Goal: Task Accomplishment & Management: Use online tool/utility

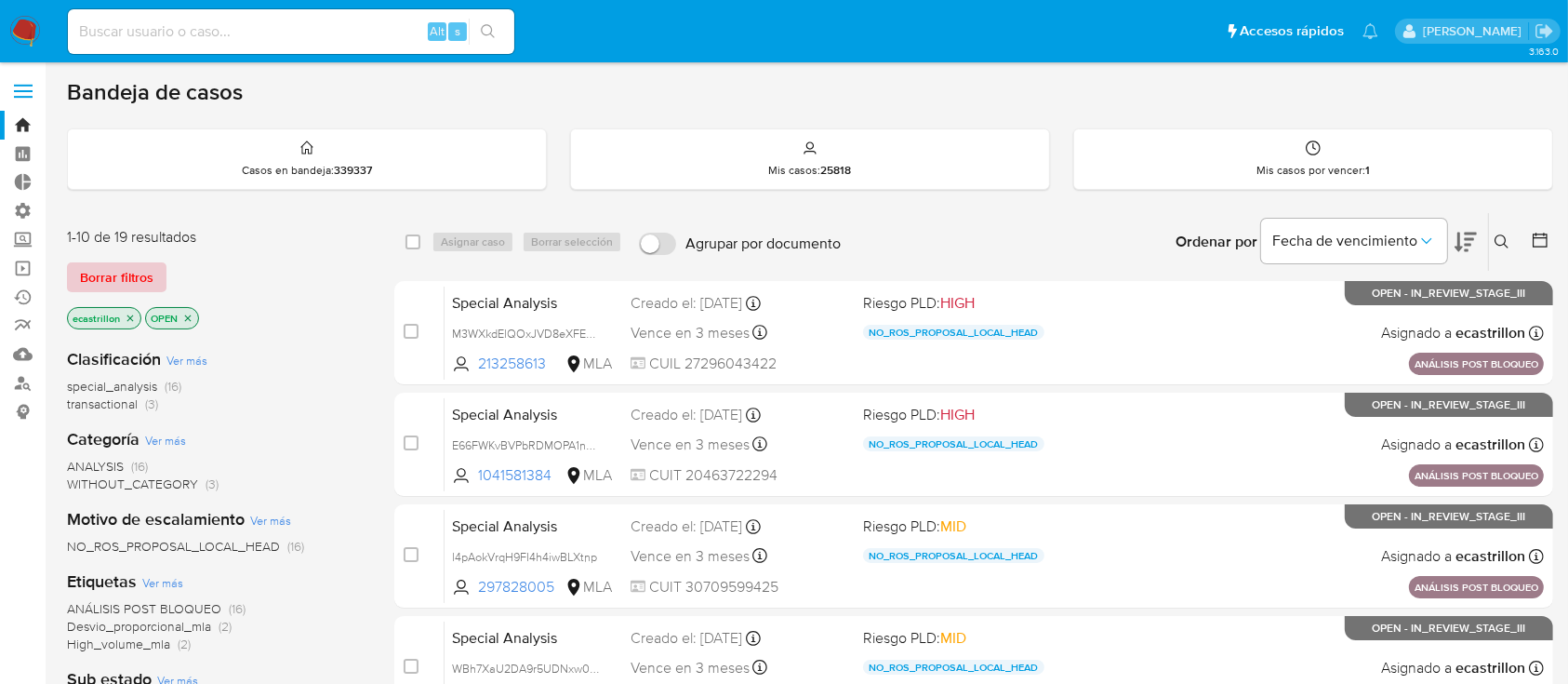
click at [121, 266] on span "Borrar filtros" at bounding box center [116, 276] width 73 height 26
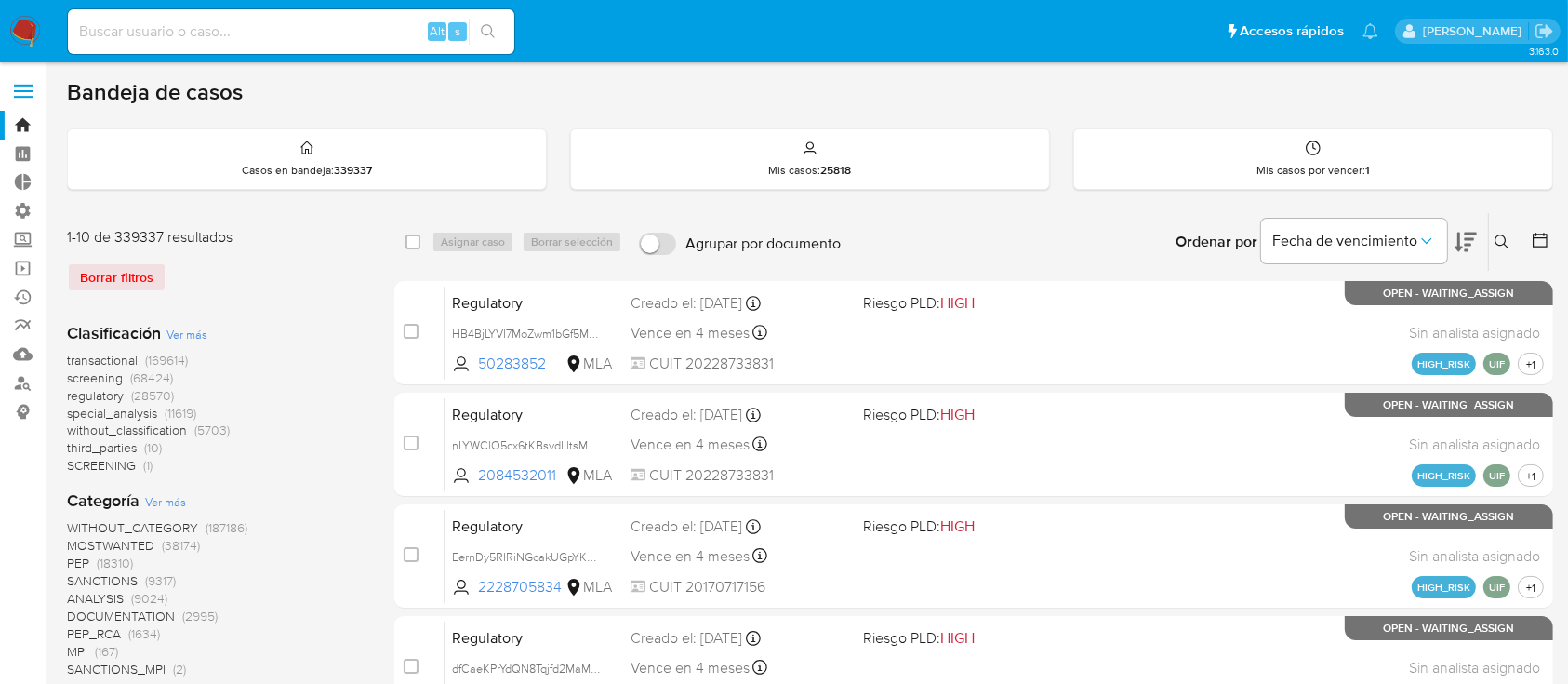
click at [146, 35] on input at bounding box center [291, 31] width 446 height 24
paste input "6r9weRYtPrP84M0Wx6eYqfdB_"
type input "6r9weRYtPrP84M0Wx6eYqfdB_"
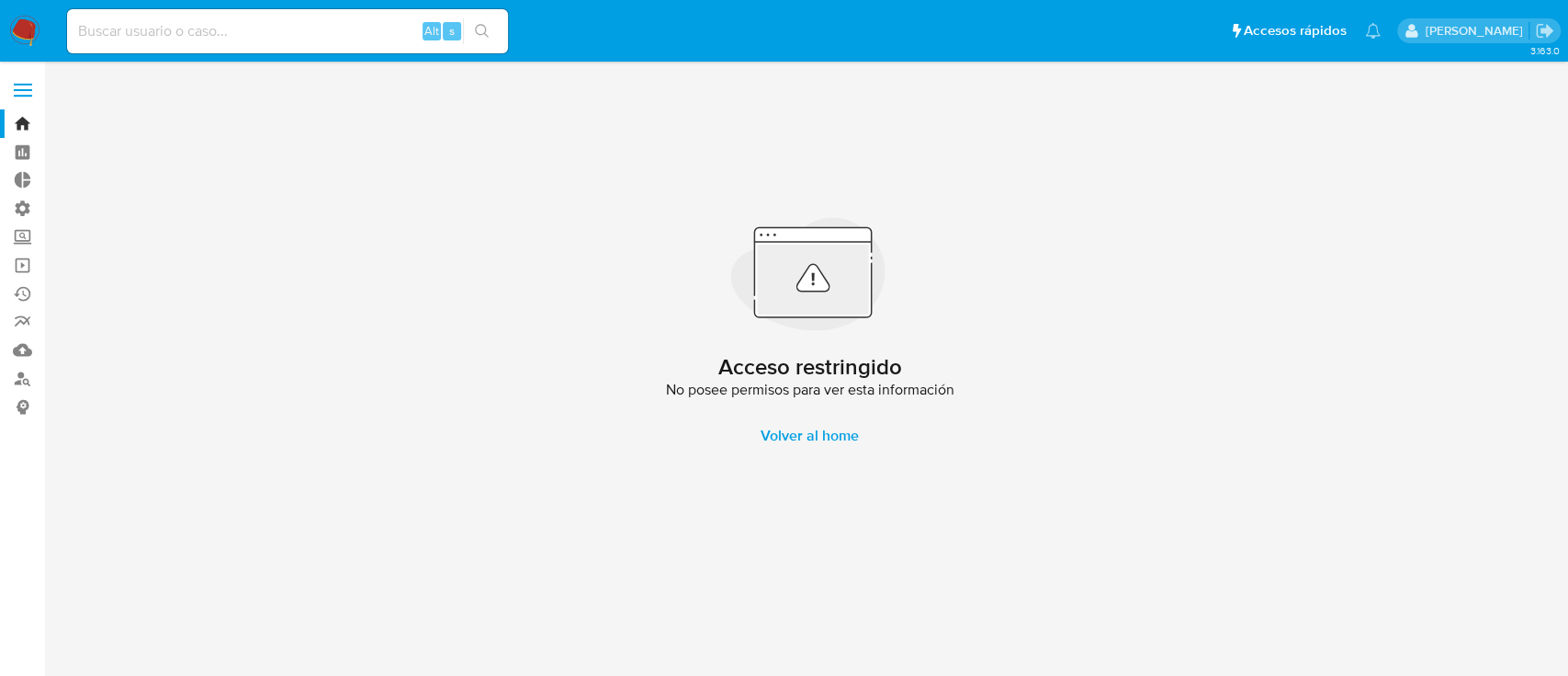
click at [232, 35] on input at bounding box center [287, 31] width 441 height 23
paste input "6r9weRYtPrP84M0Wx6eYqfdB_"
type input "6r9weRYtPrP84M0Wx6eYqfdB"
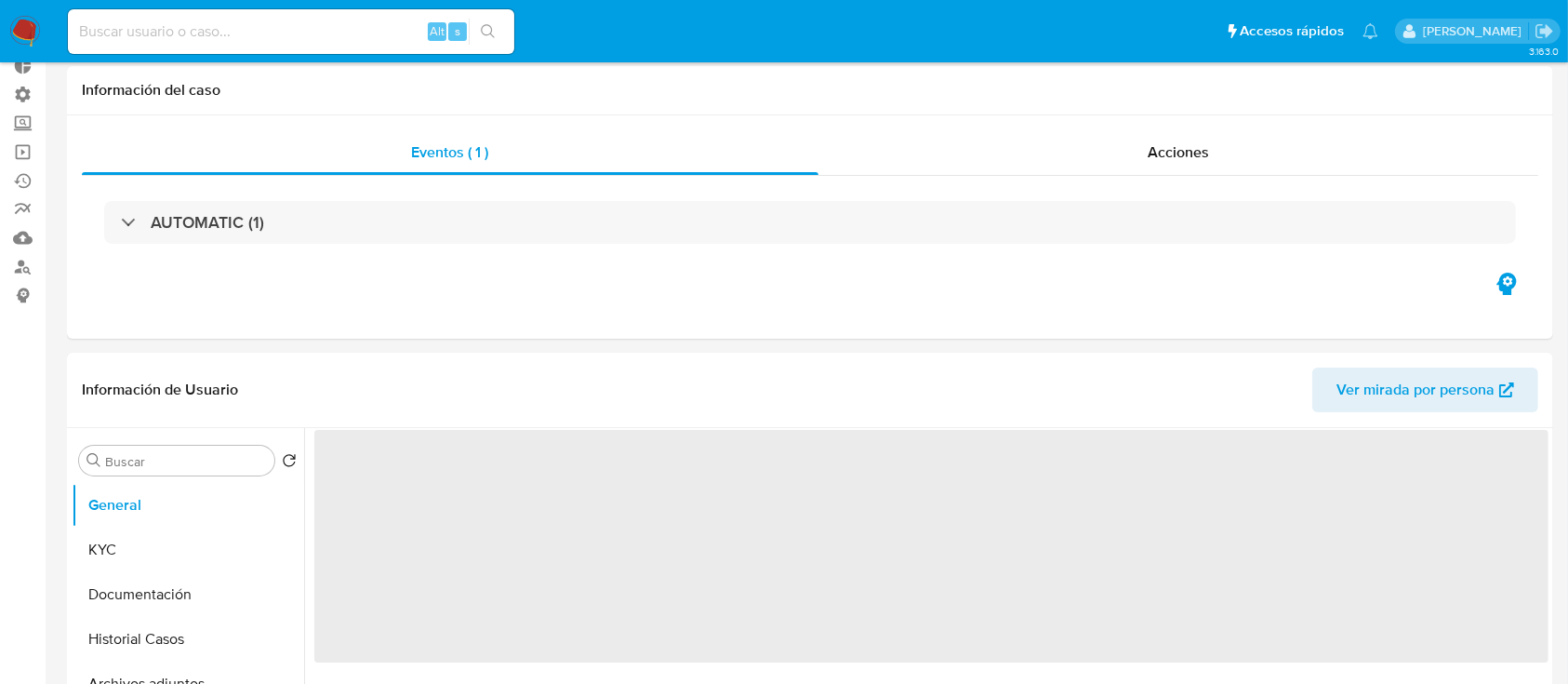
scroll to position [124, 0]
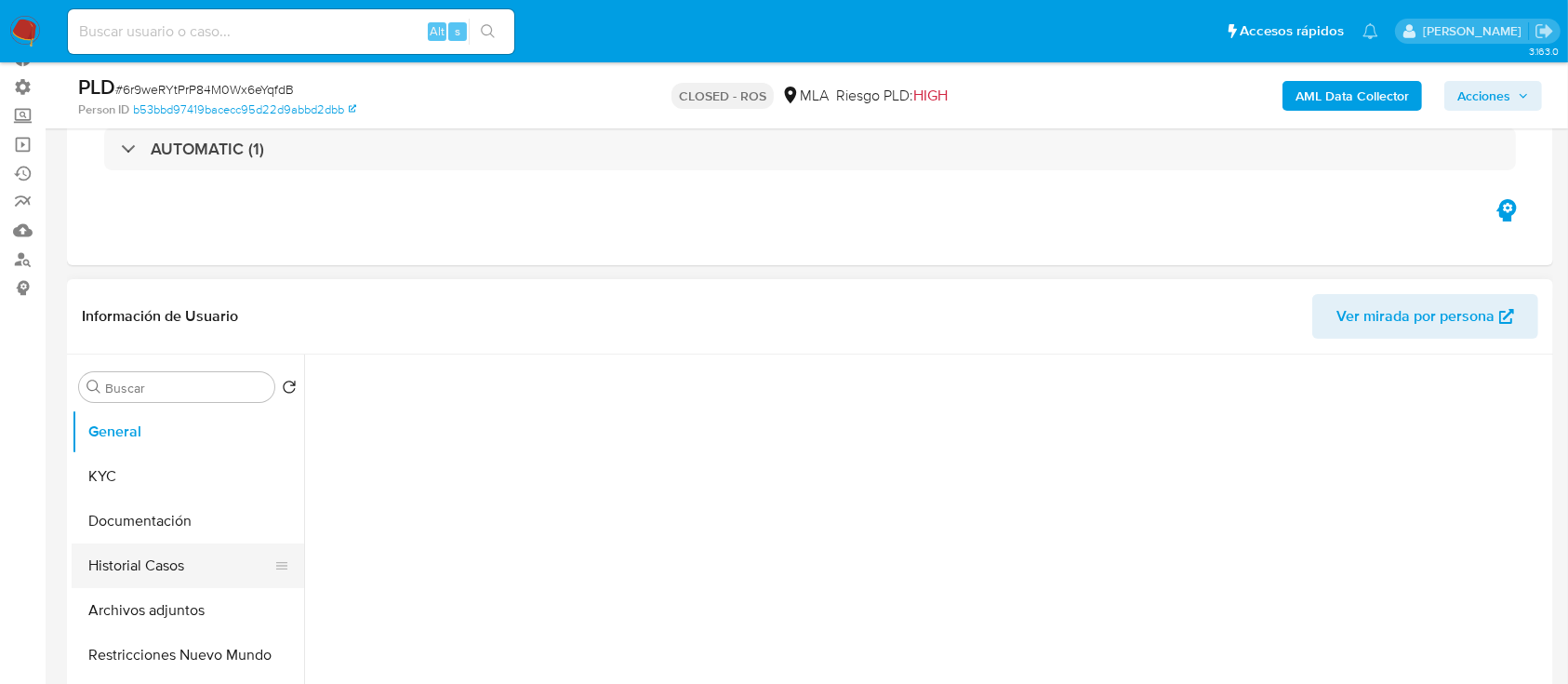
select select "10"
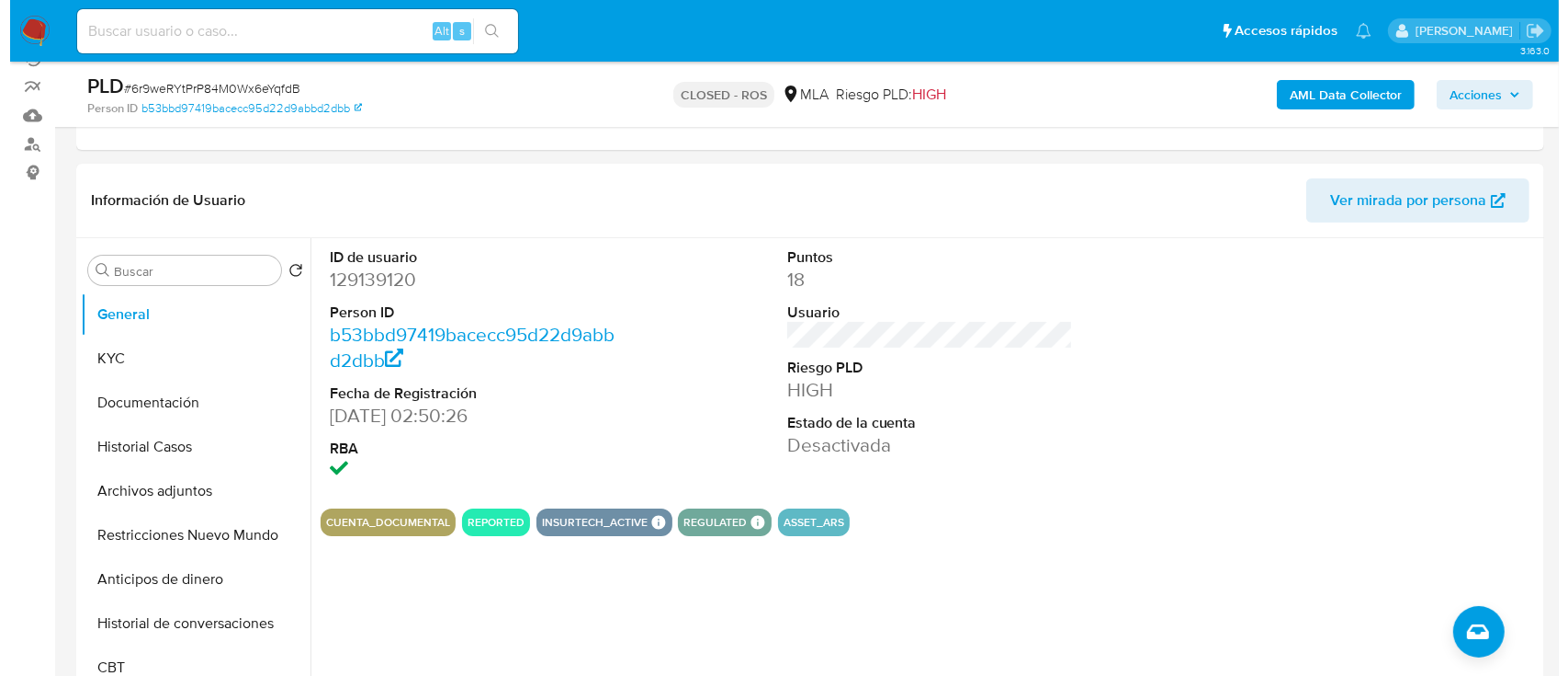
scroll to position [233, 0]
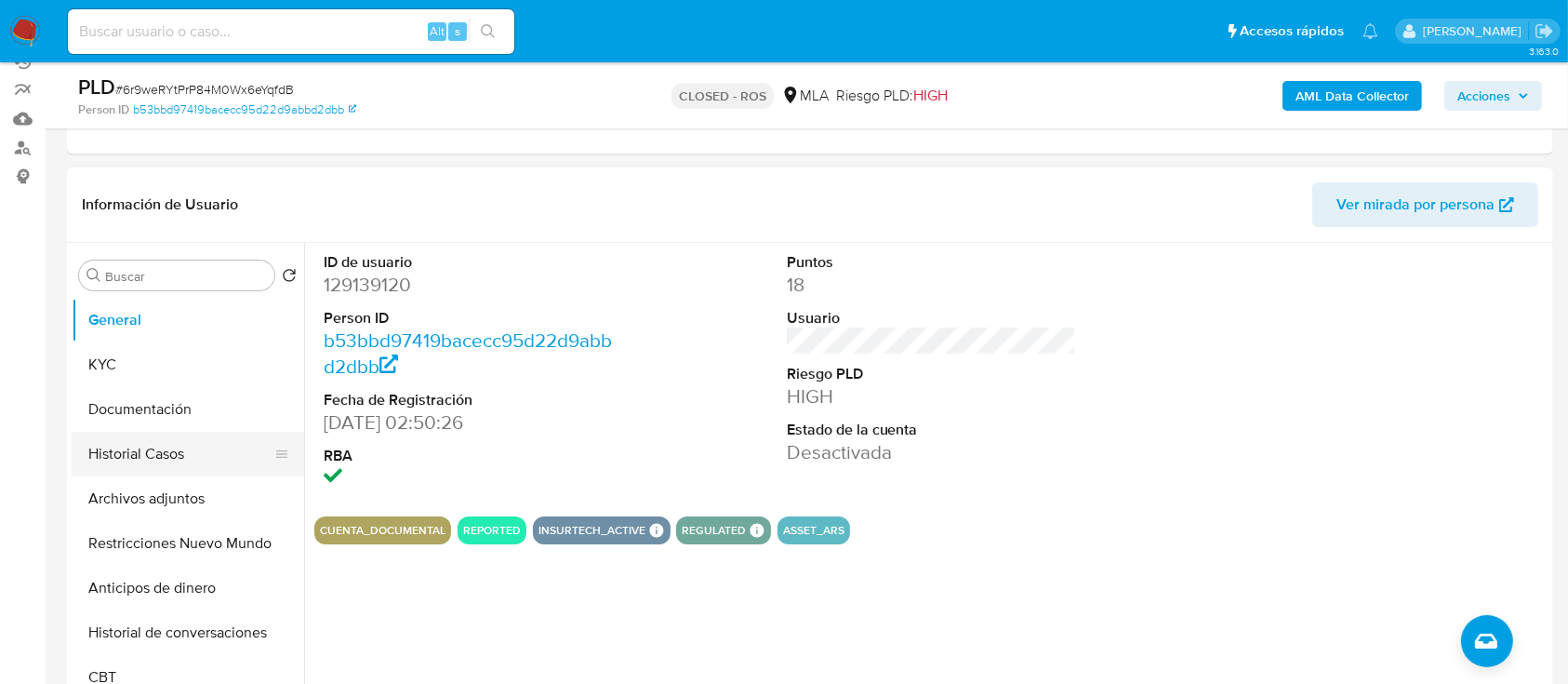
click at [174, 462] on button "Historial Casos" at bounding box center [179, 453] width 217 height 45
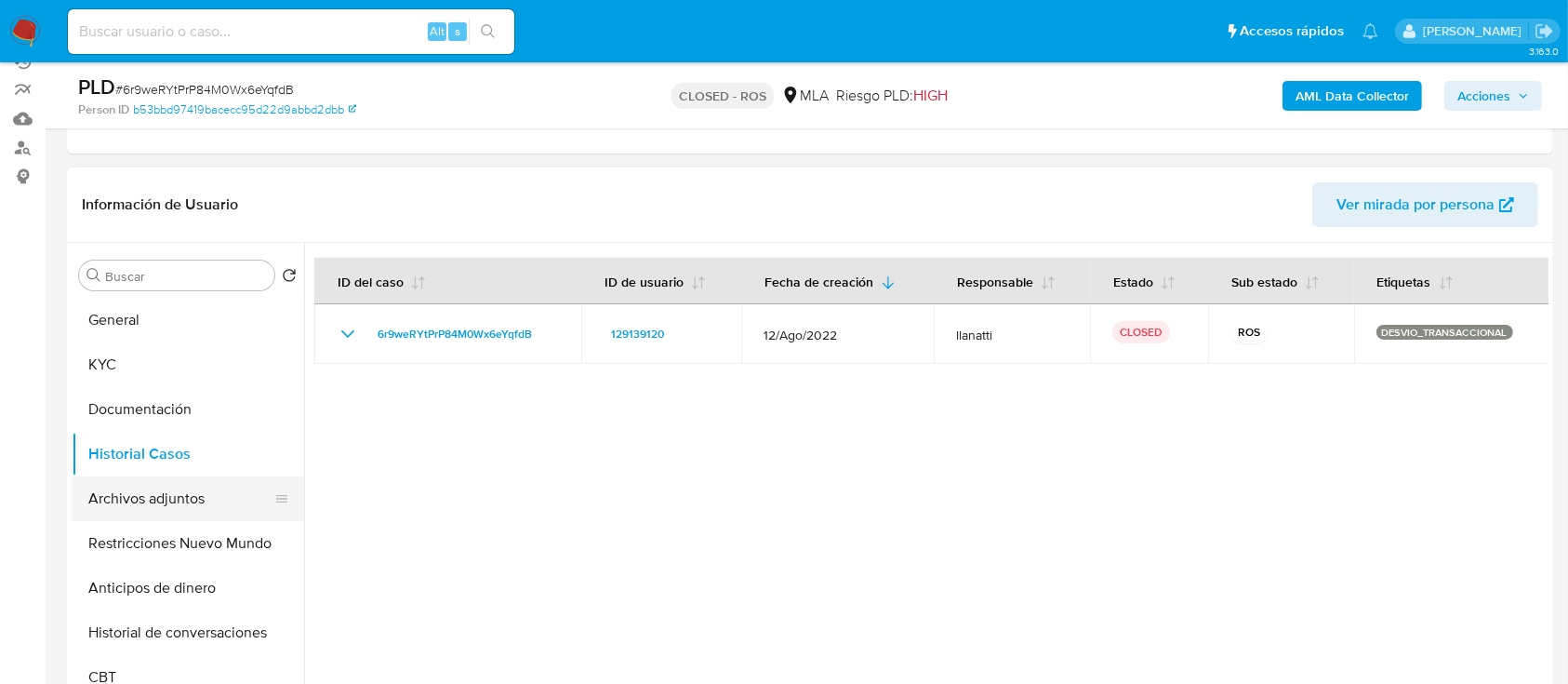
click at [210, 509] on button "Archivos adjuntos" at bounding box center [179, 498] width 217 height 45
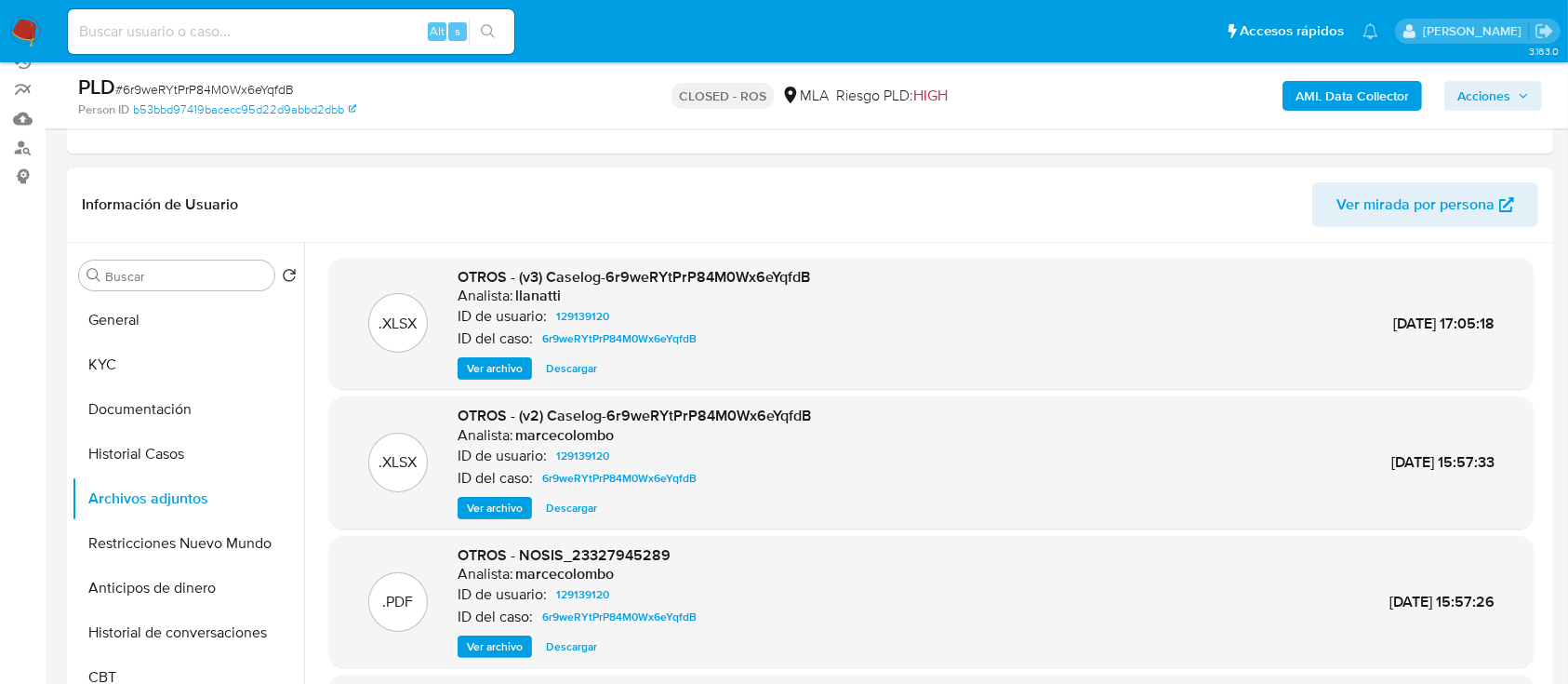
click at [484, 370] on span "Ver archivo" at bounding box center [494, 369] width 56 height 19
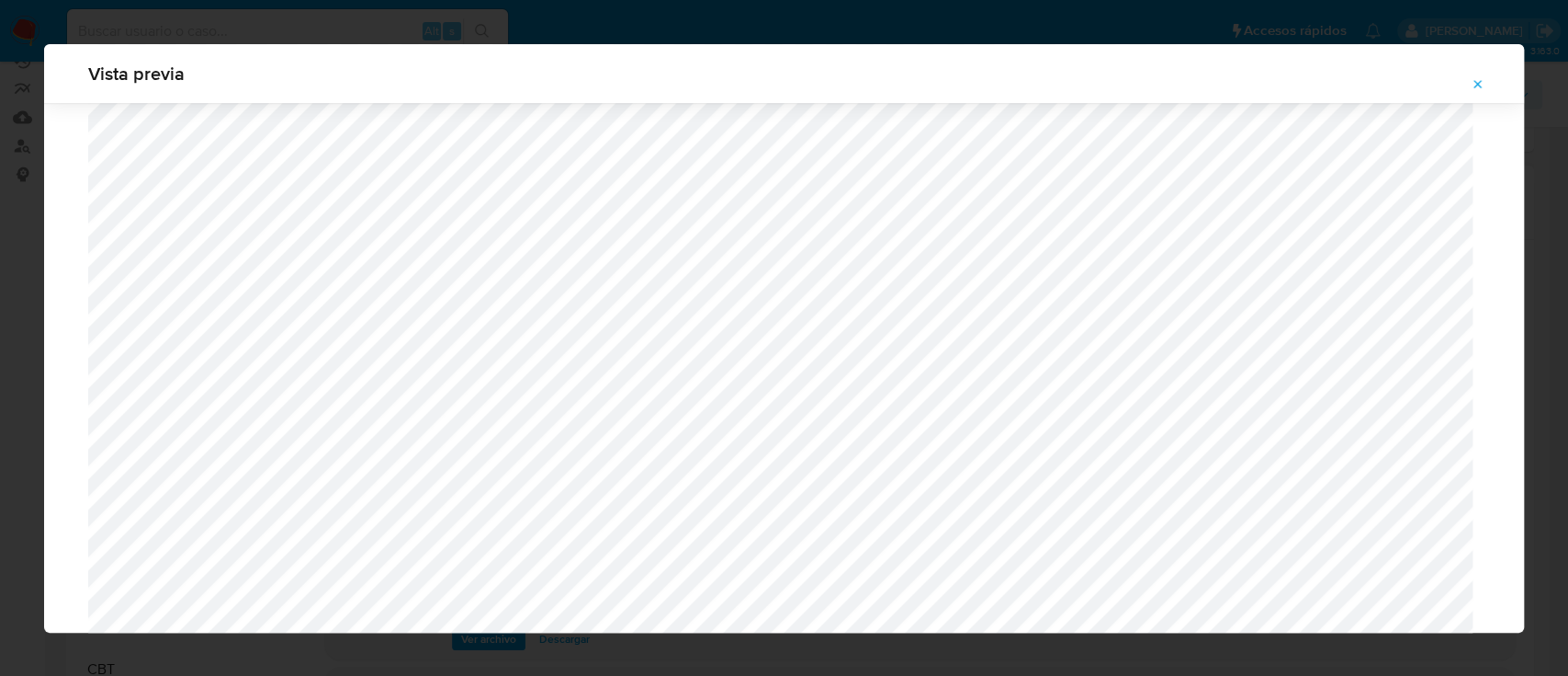
scroll to position [1116, 0]
click at [1477, 83] on icon "Attachment preview" at bounding box center [1478, 84] width 8 height 8
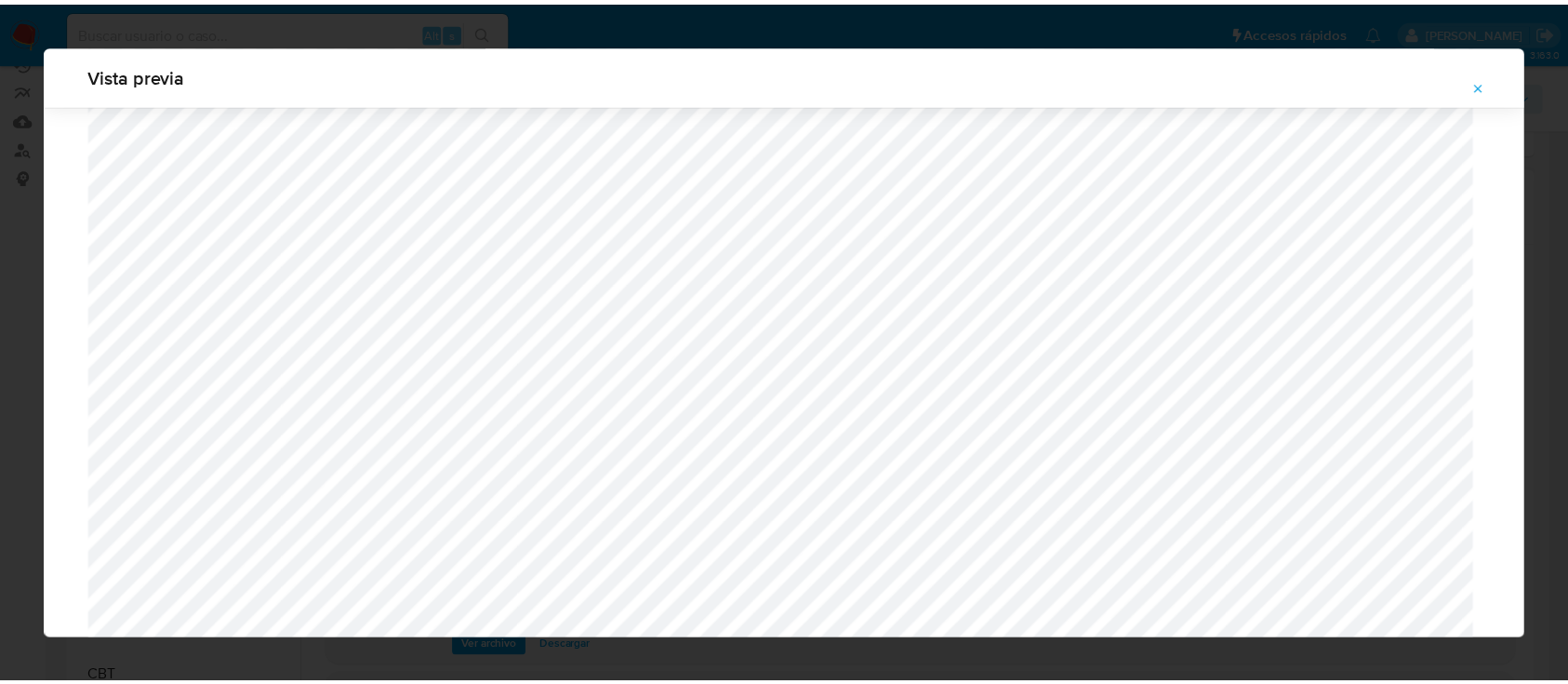
scroll to position [60, 0]
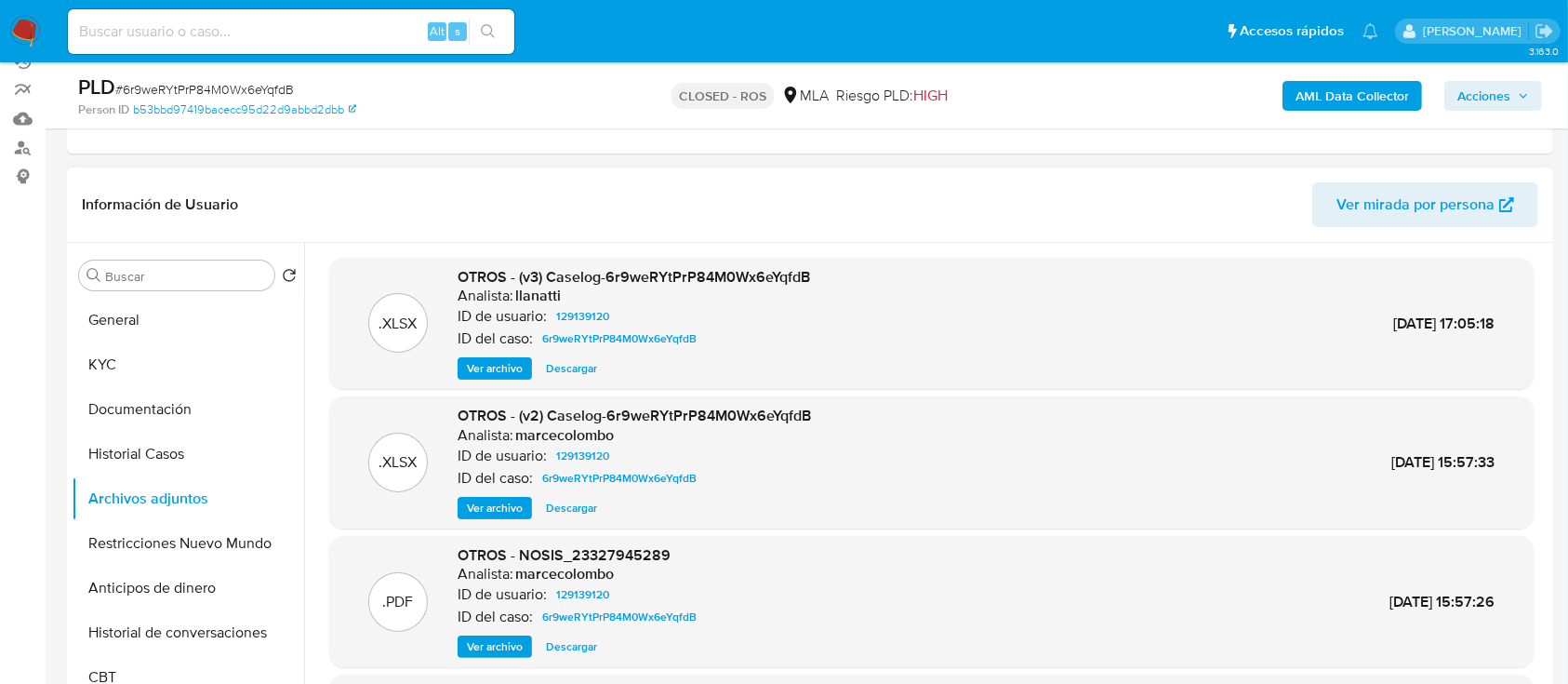
click at [276, 86] on span "# 6r9weRYtPrP84M0Wx6eYqfdB" at bounding box center [204, 89] width 179 height 19
copy span "6r9weRYtPrP84M0Wx6eYqfdB"
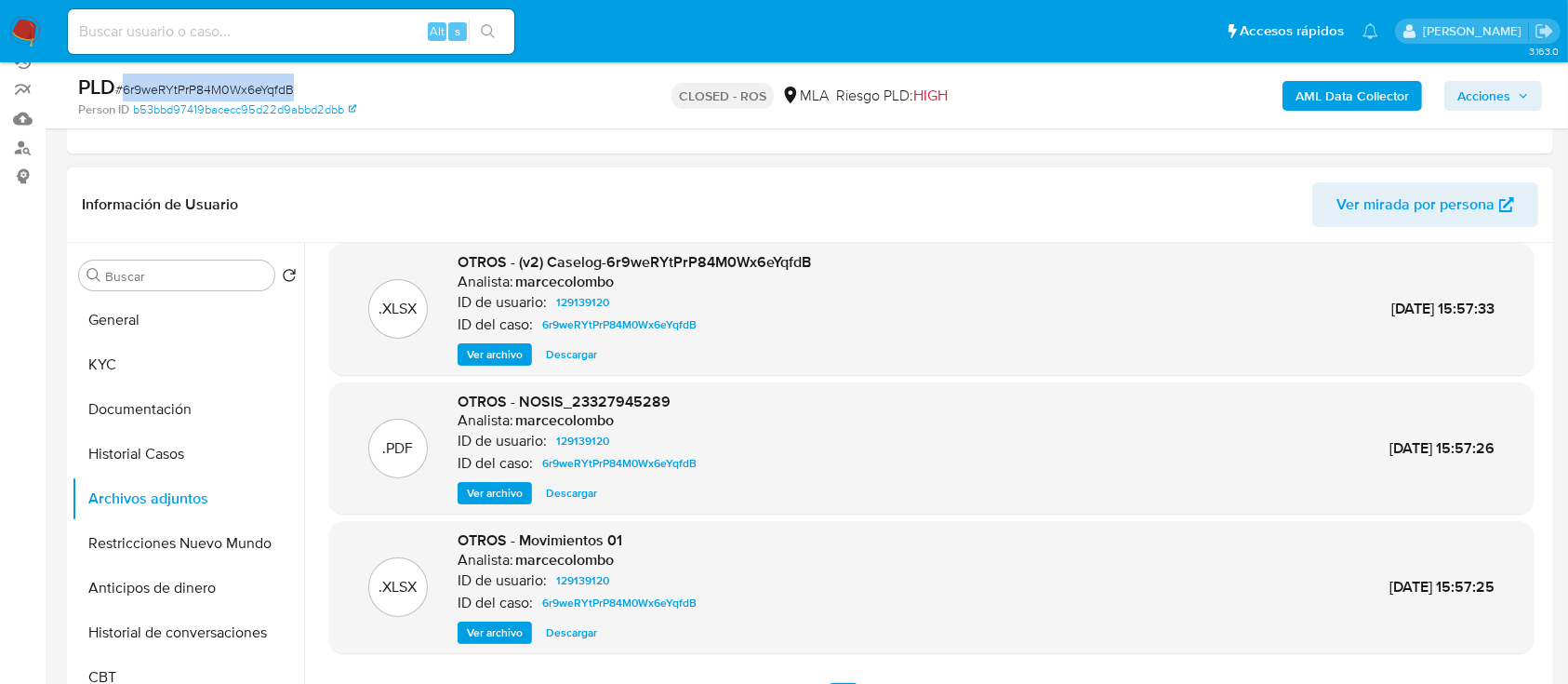
scroll to position [156, 0]
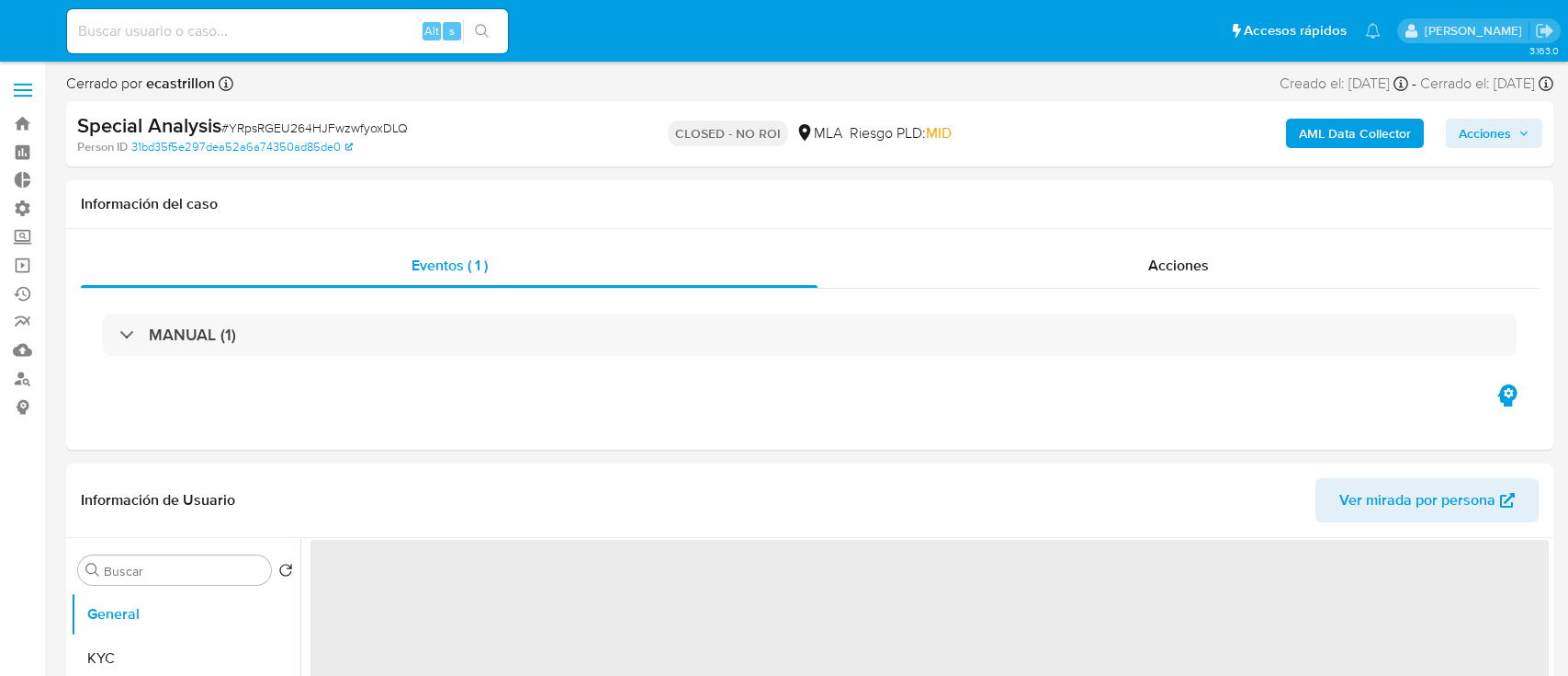
select select "10"
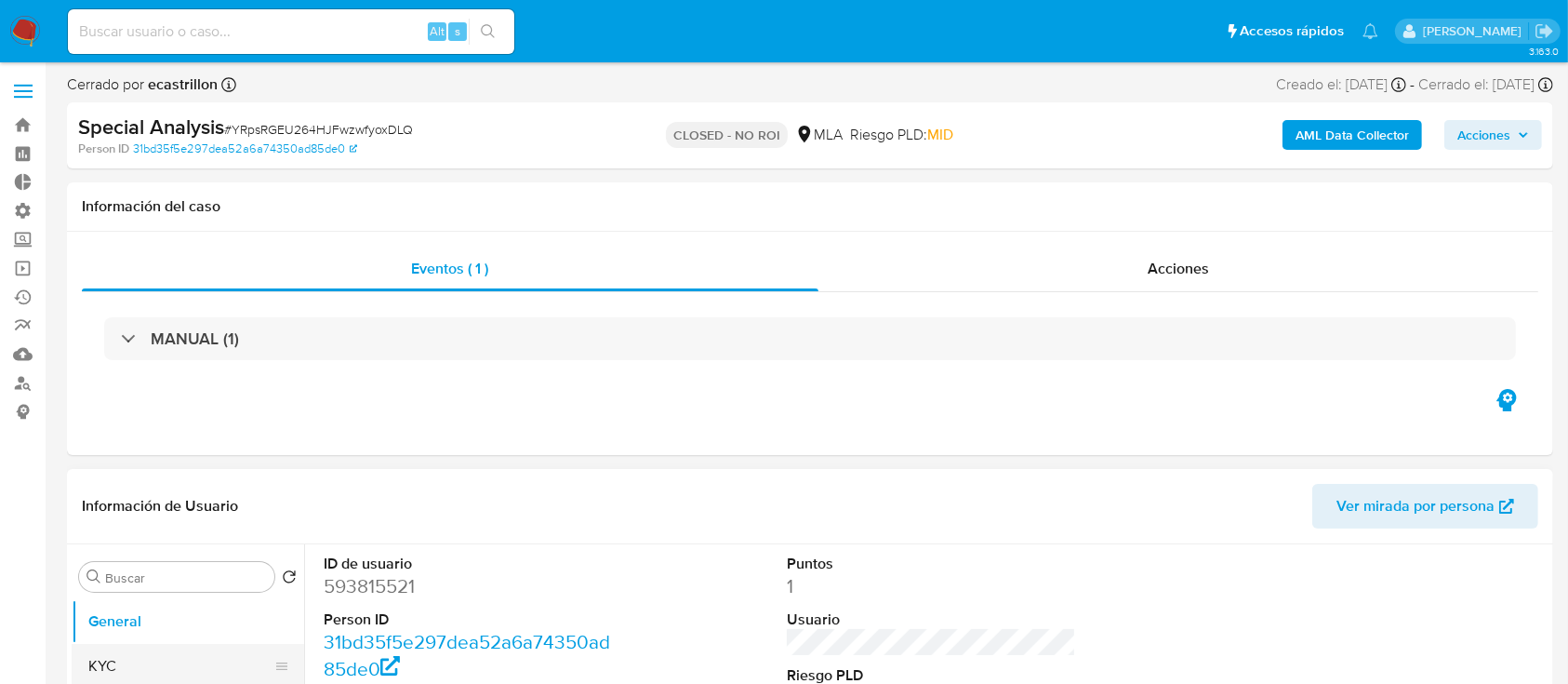
click at [120, 651] on button "KYC" at bounding box center [179, 665] width 217 height 45
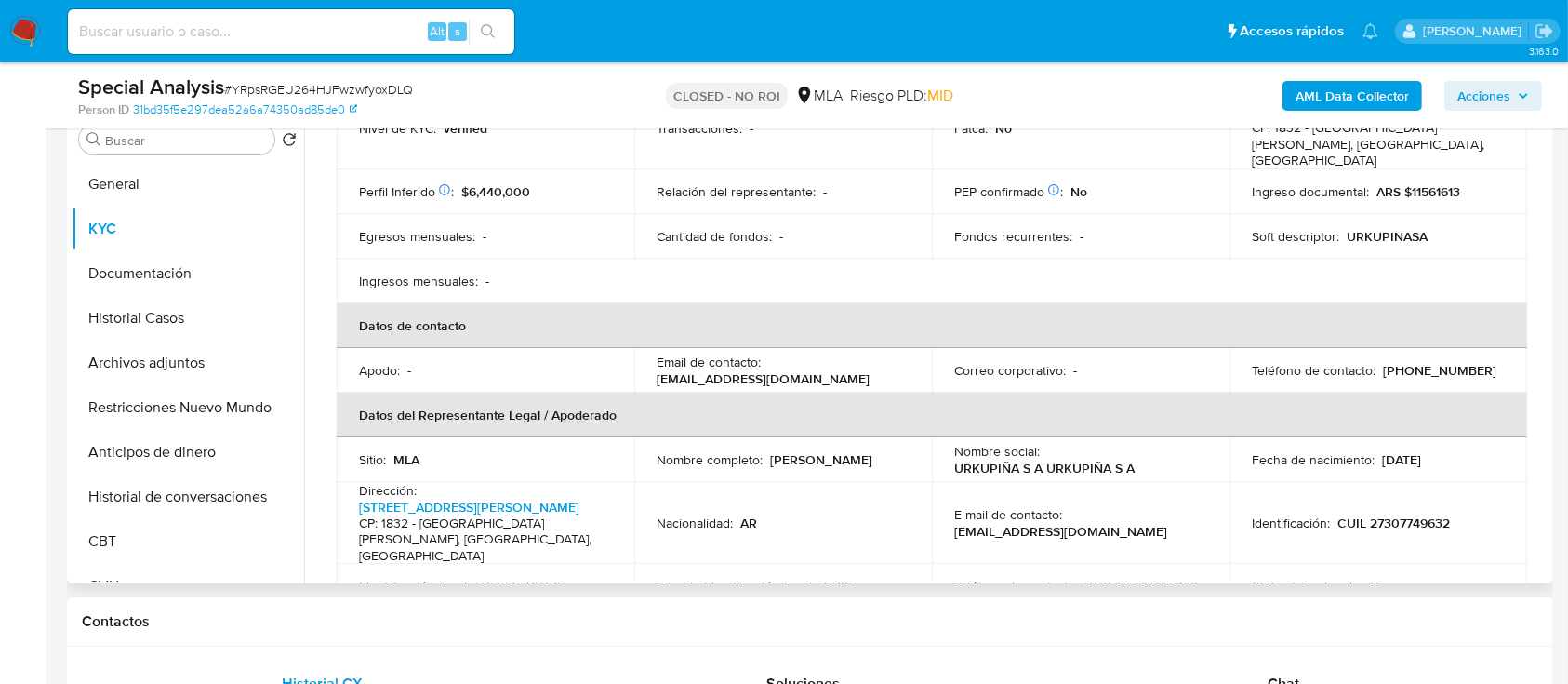
scroll to position [399, 0]
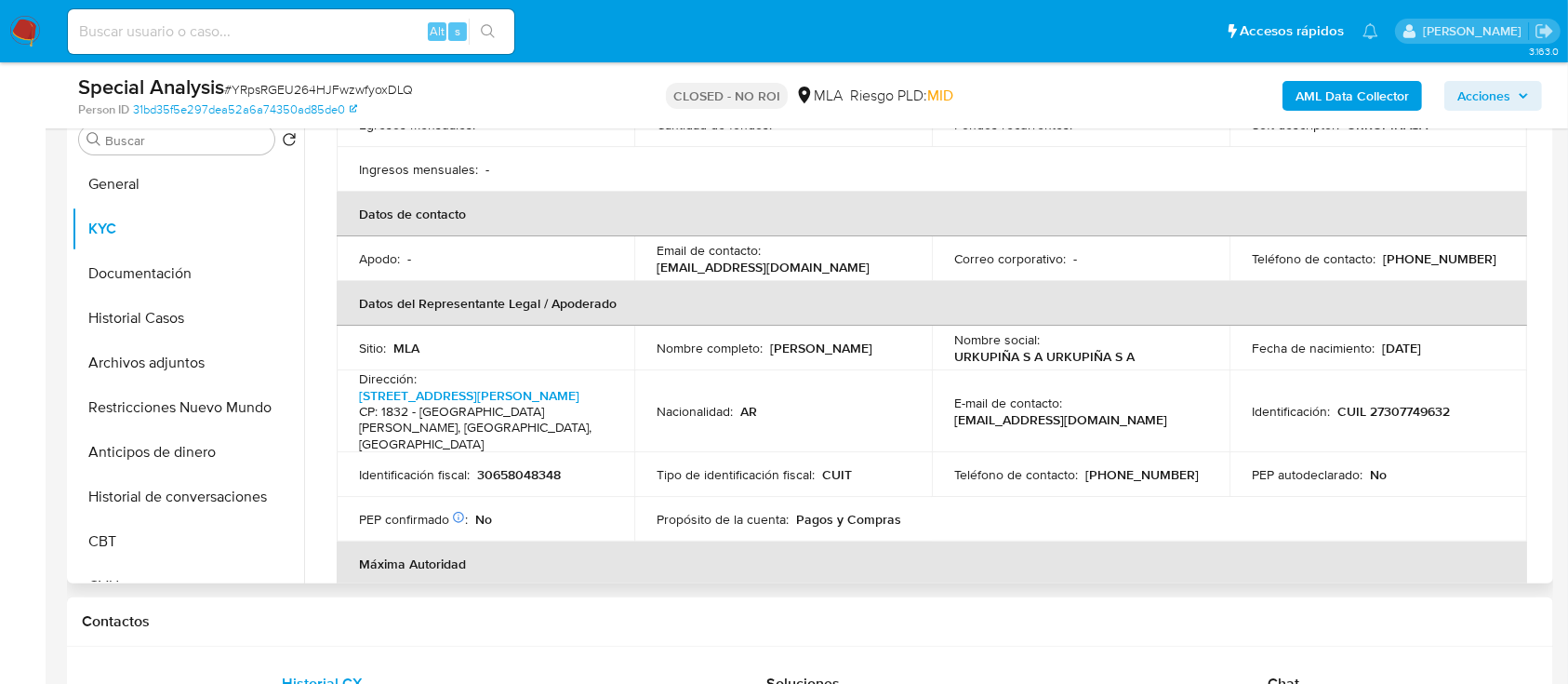
click at [520, 466] on p "30658048348" at bounding box center [519, 474] width 84 height 17
copy p "30658048348"
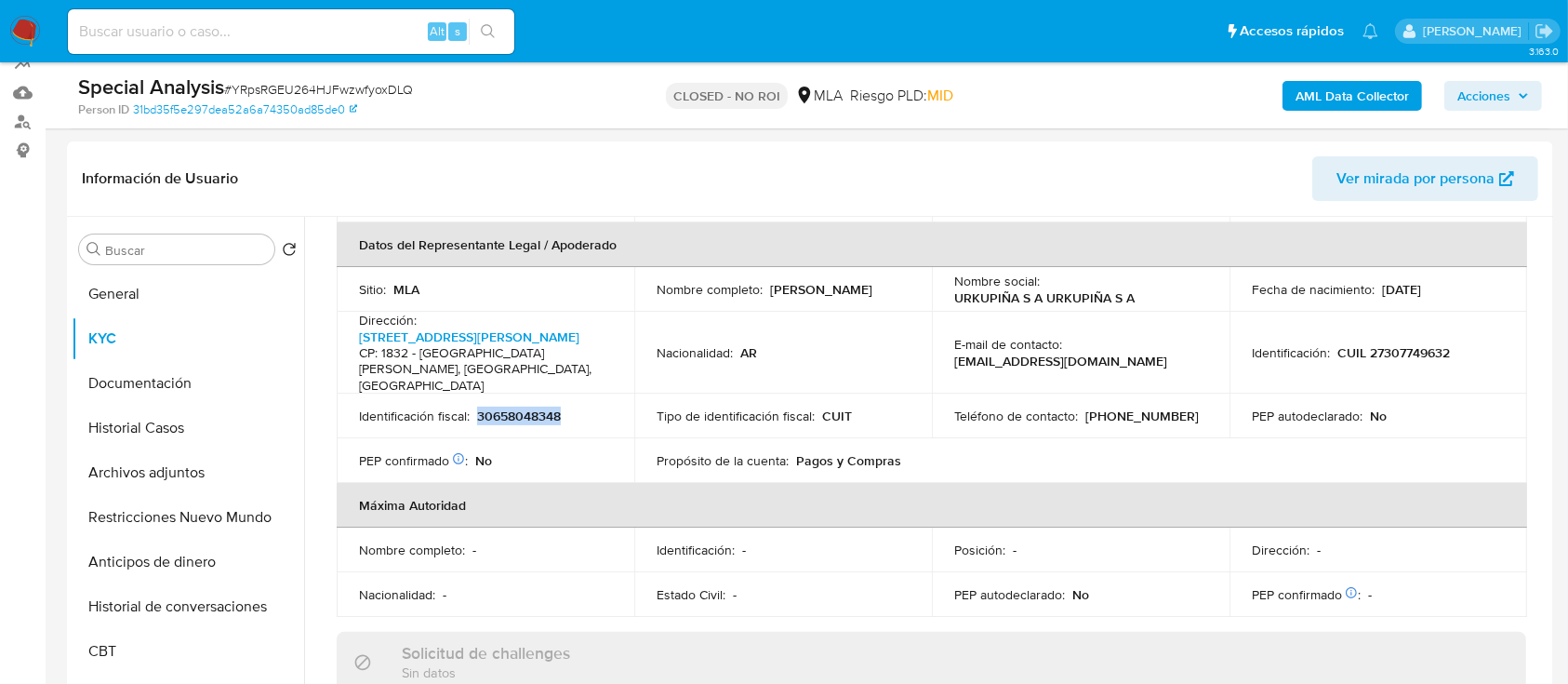
scroll to position [264, 0]
click at [107, 394] on button "Documentación" at bounding box center [179, 380] width 217 height 45
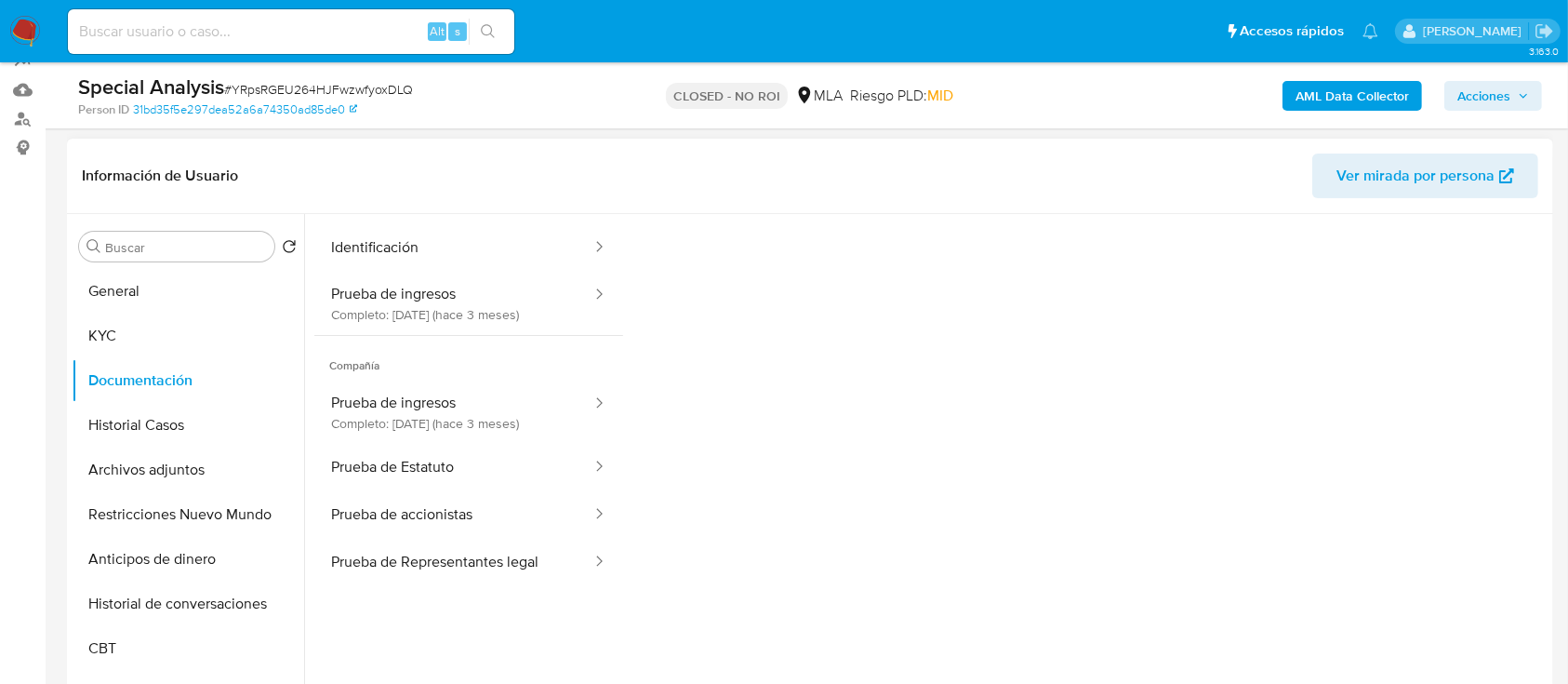
scroll to position [126, 0]
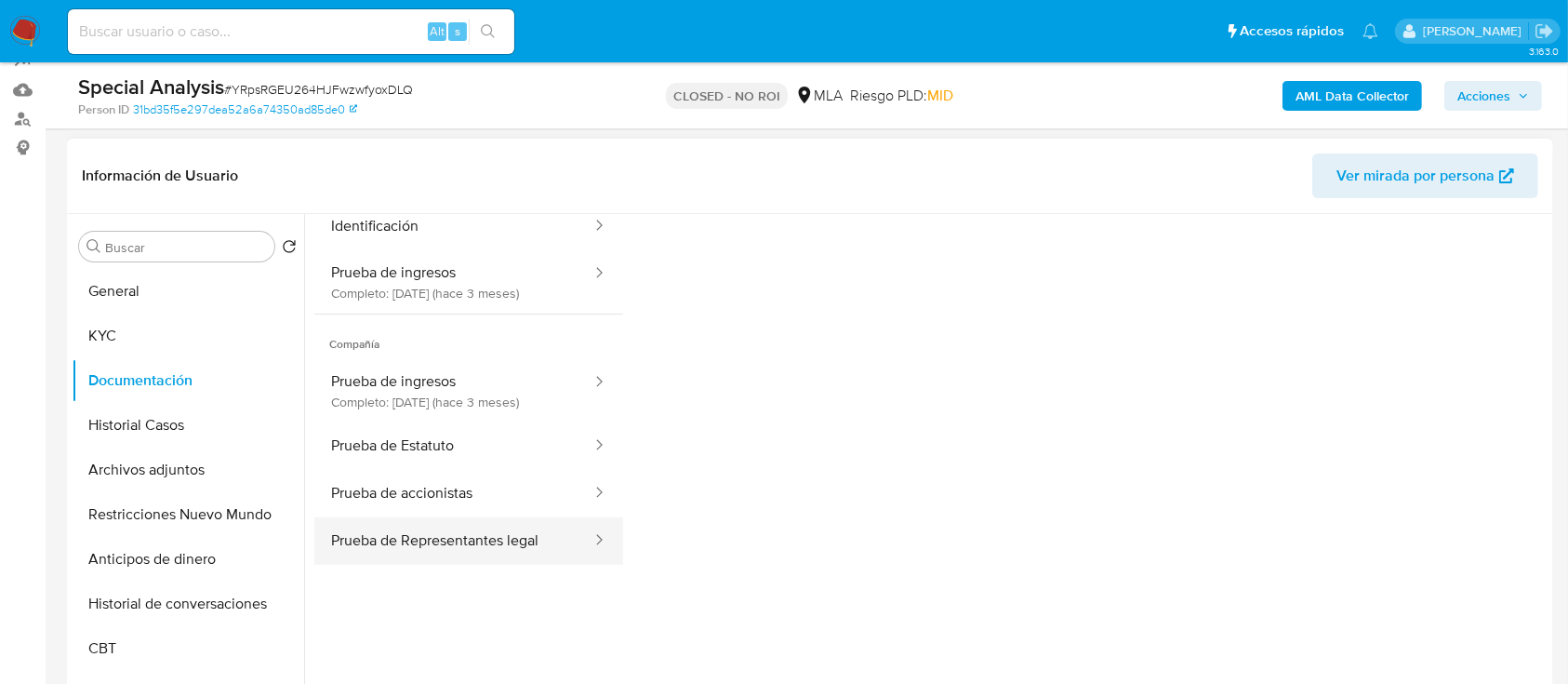
click at [417, 554] on button "Prueba de Representantes legal" at bounding box center [454, 541] width 279 height 48
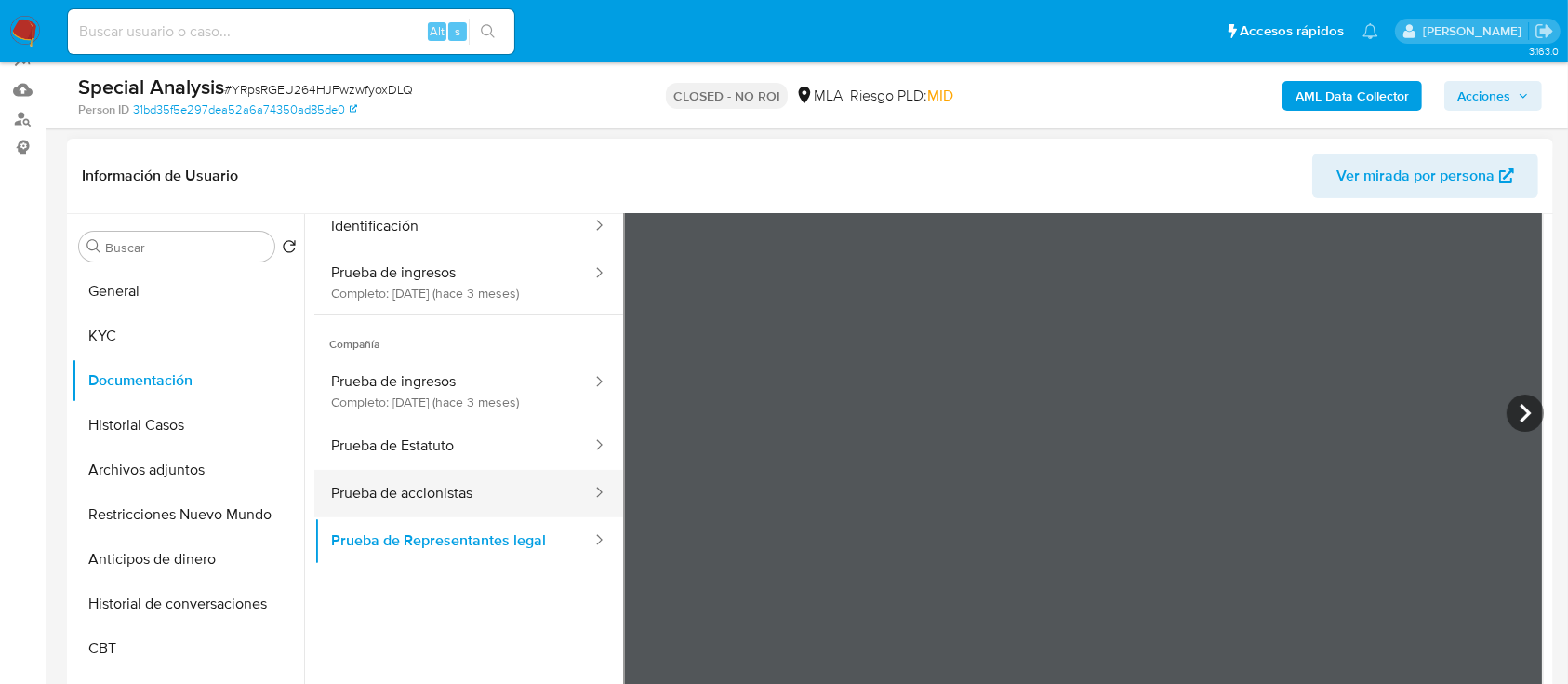
click at [411, 479] on button "Prueba de accionistas" at bounding box center [454, 493] width 279 height 48
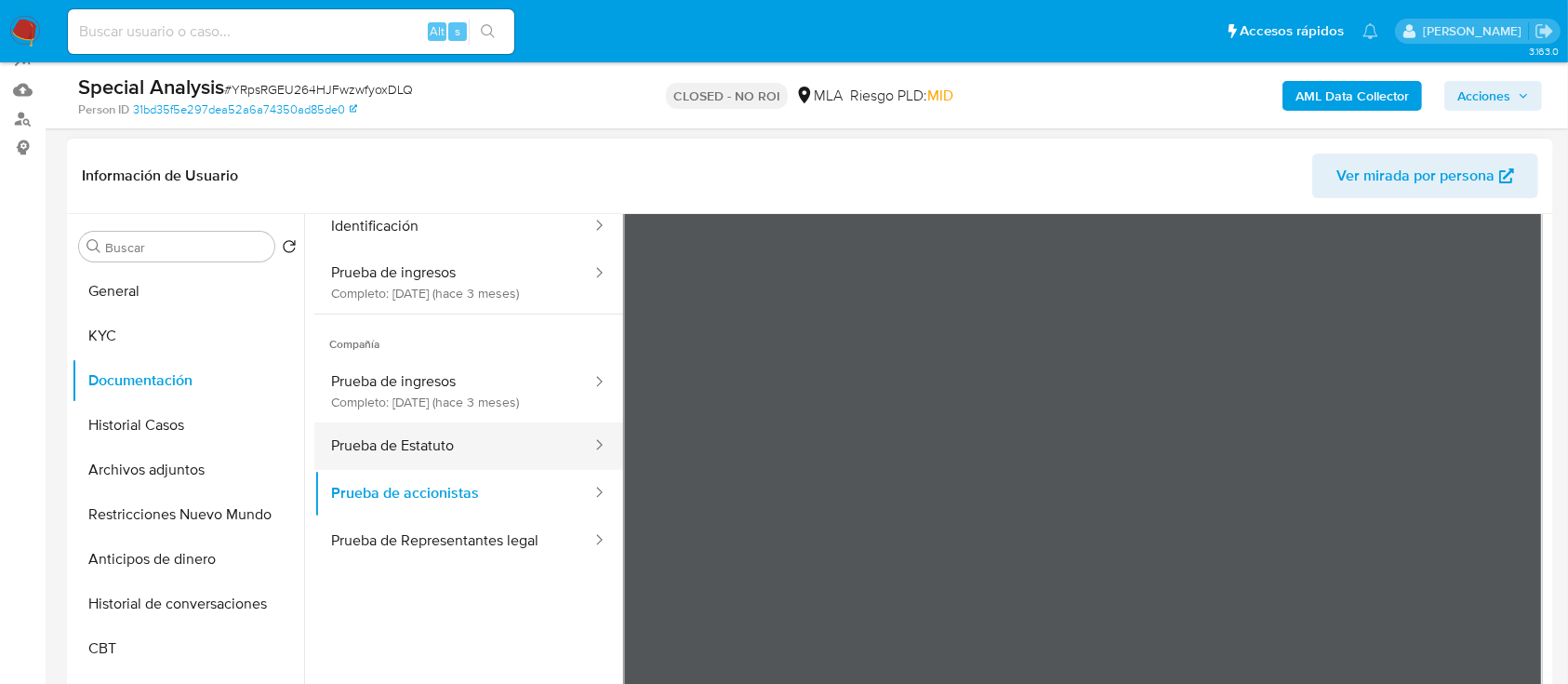
click at [475, 458] on button "Prueba de Estatuto" at bounding box center [454, 446] width 279 height 48
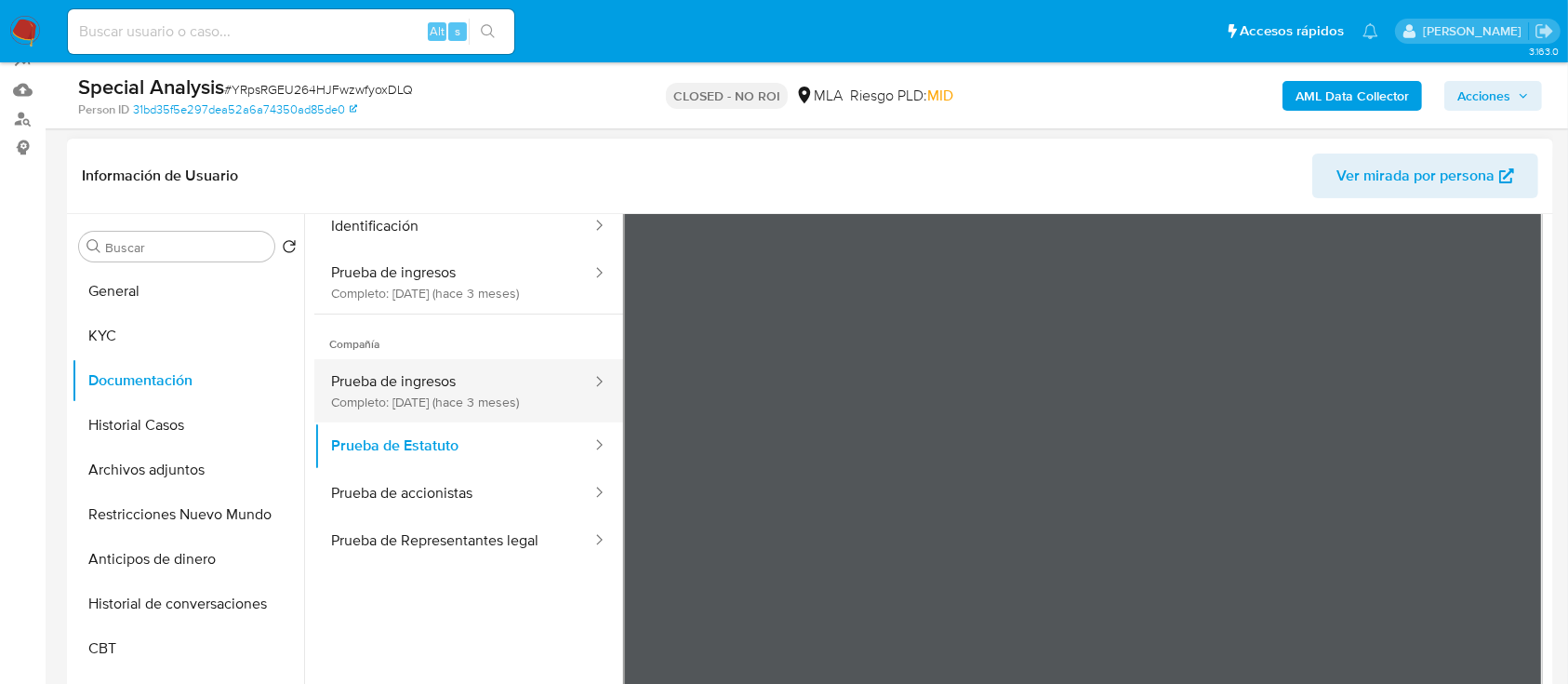
click at [439, 408] on button "Prueba de ingresos Completo: 11/07/2025 (hace 3 meses)" at bounding box center [454, 390] width 279 height 64
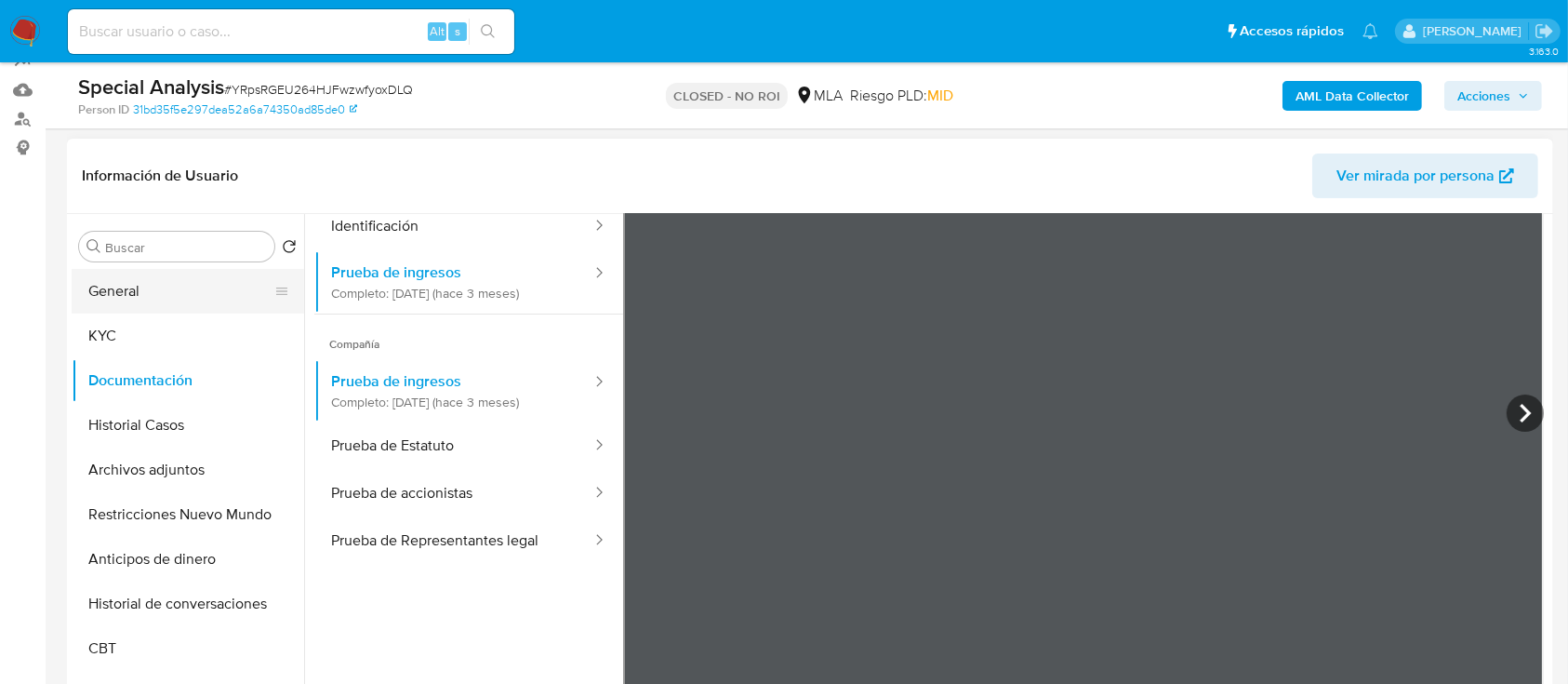
click at [130, 299] on button "General" at bounding box center [179, 291] width 217 height 45
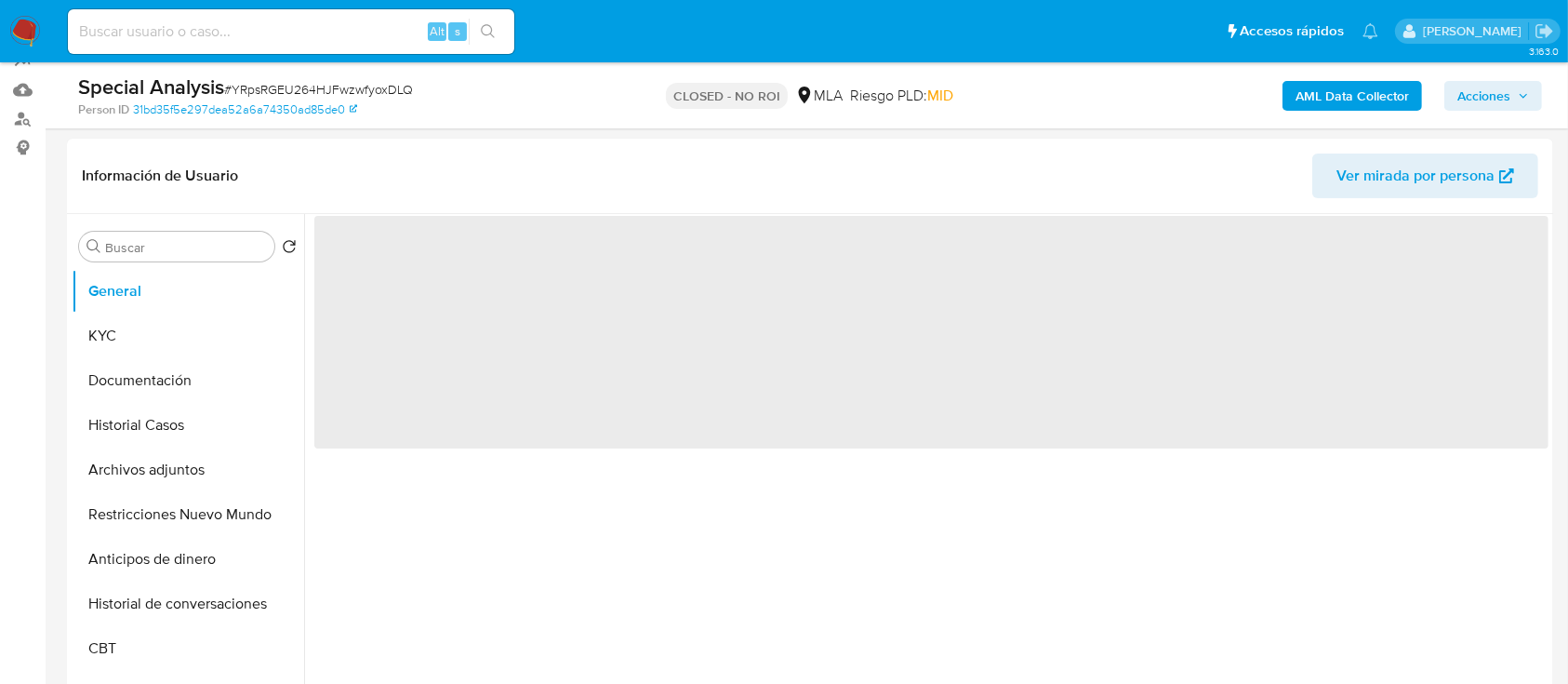
scroll to position [287, 0]
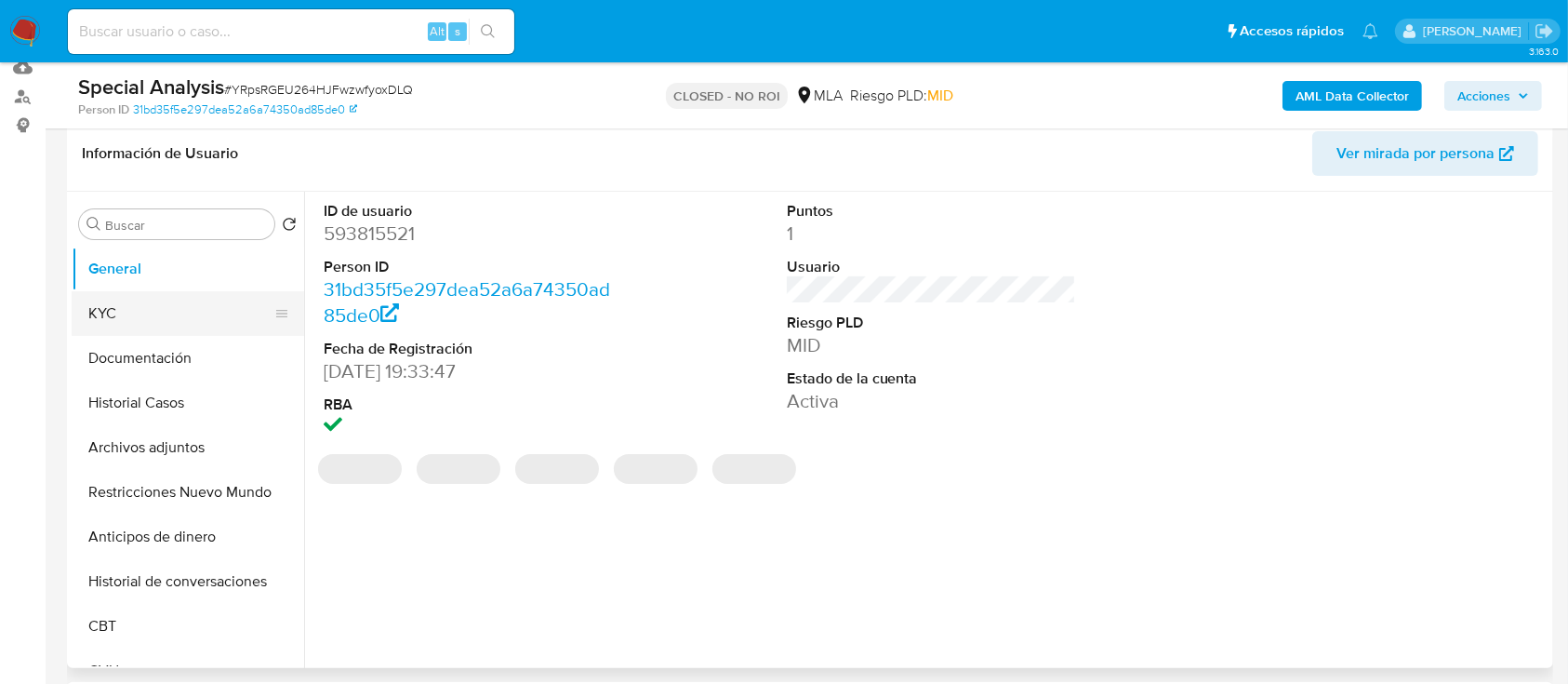
drag, startPoint x: 406, startPoint y: 460, endPoint x: 146, endPoint y: 321, distance: 294.8
click at [146, 321] on button "KYC" at bounding box center [179, 313] width 217 height 45
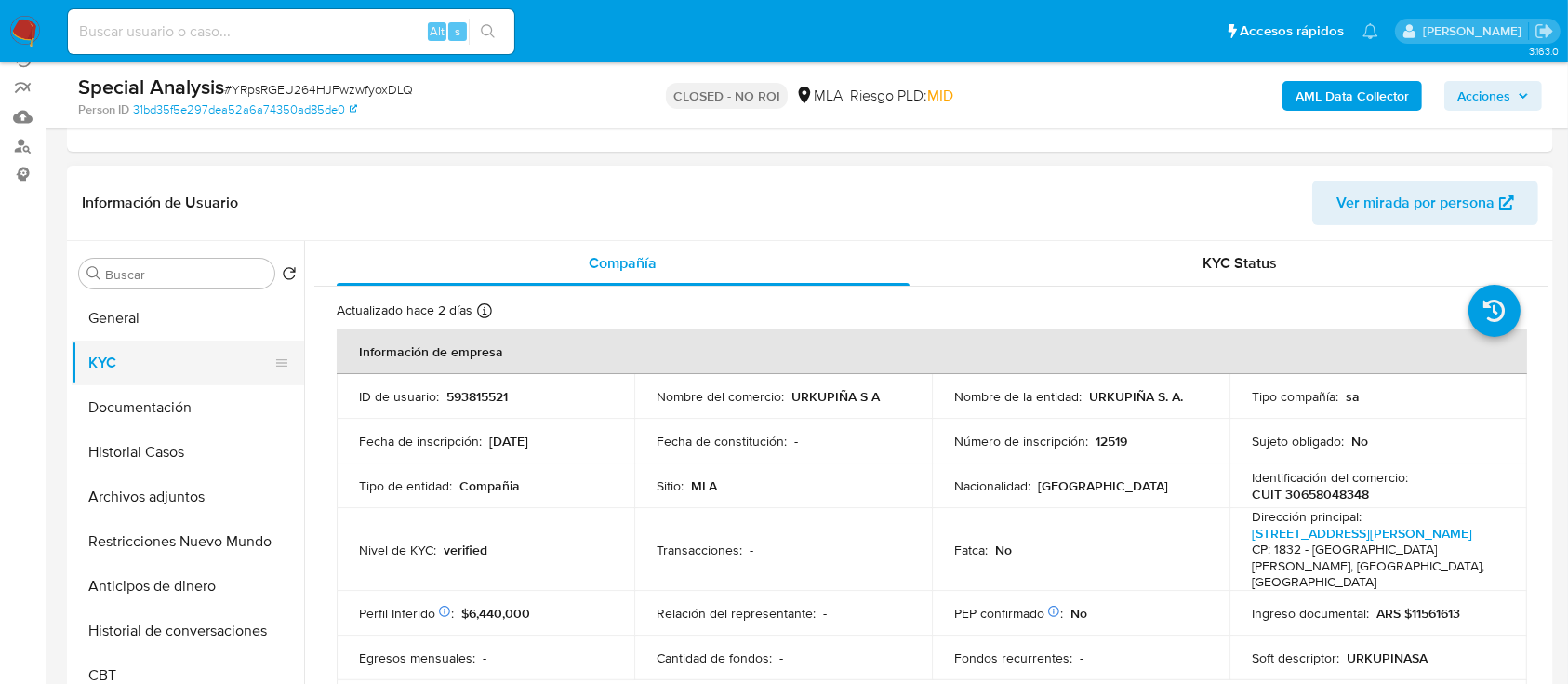
scroll to position [236, 0]
click at [154, 331] on button "General" at bounding box center [179, 319] width 217 height 45
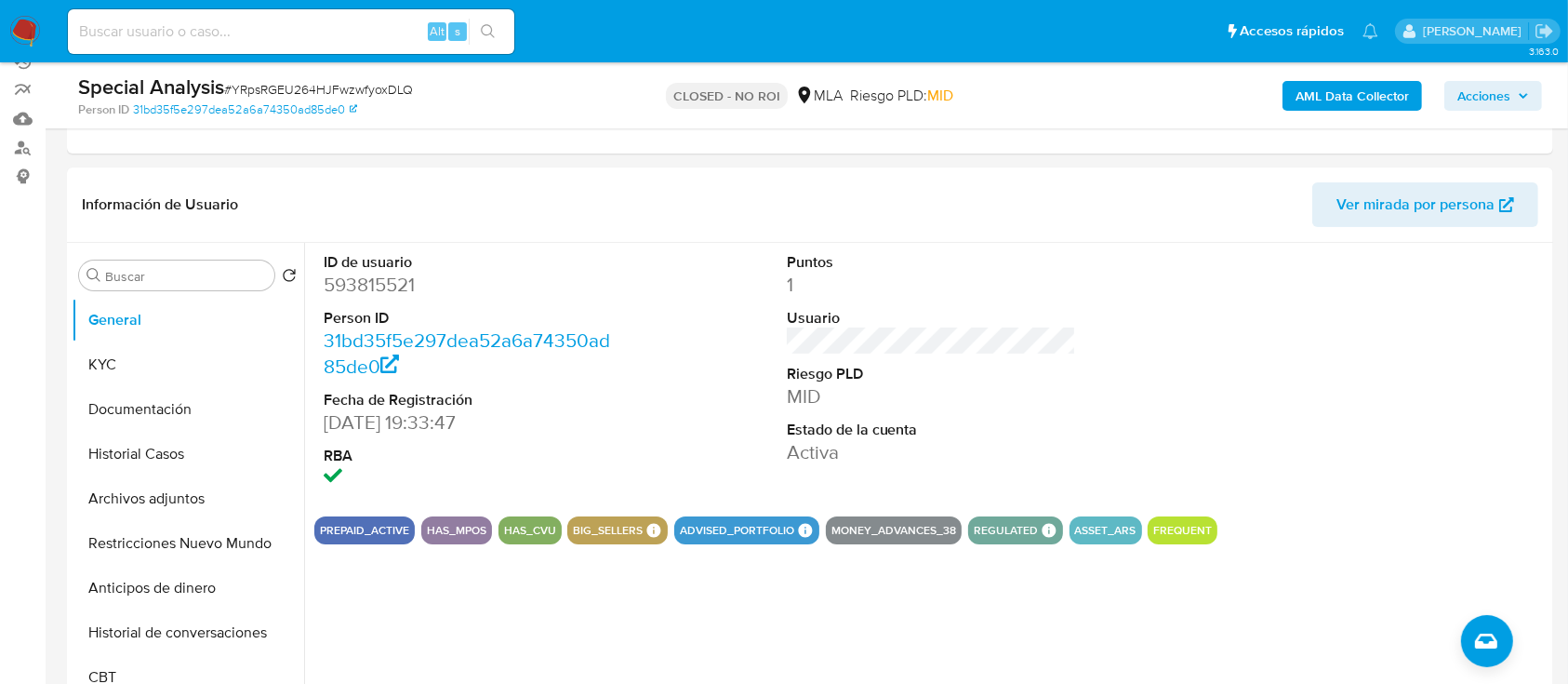
click at [128, 337] on button "General" at bounding box center [179, 319] width 217 height 45
click at [126, 354] on button "KYC" at bounding box center [179, 364] width 217 height 45
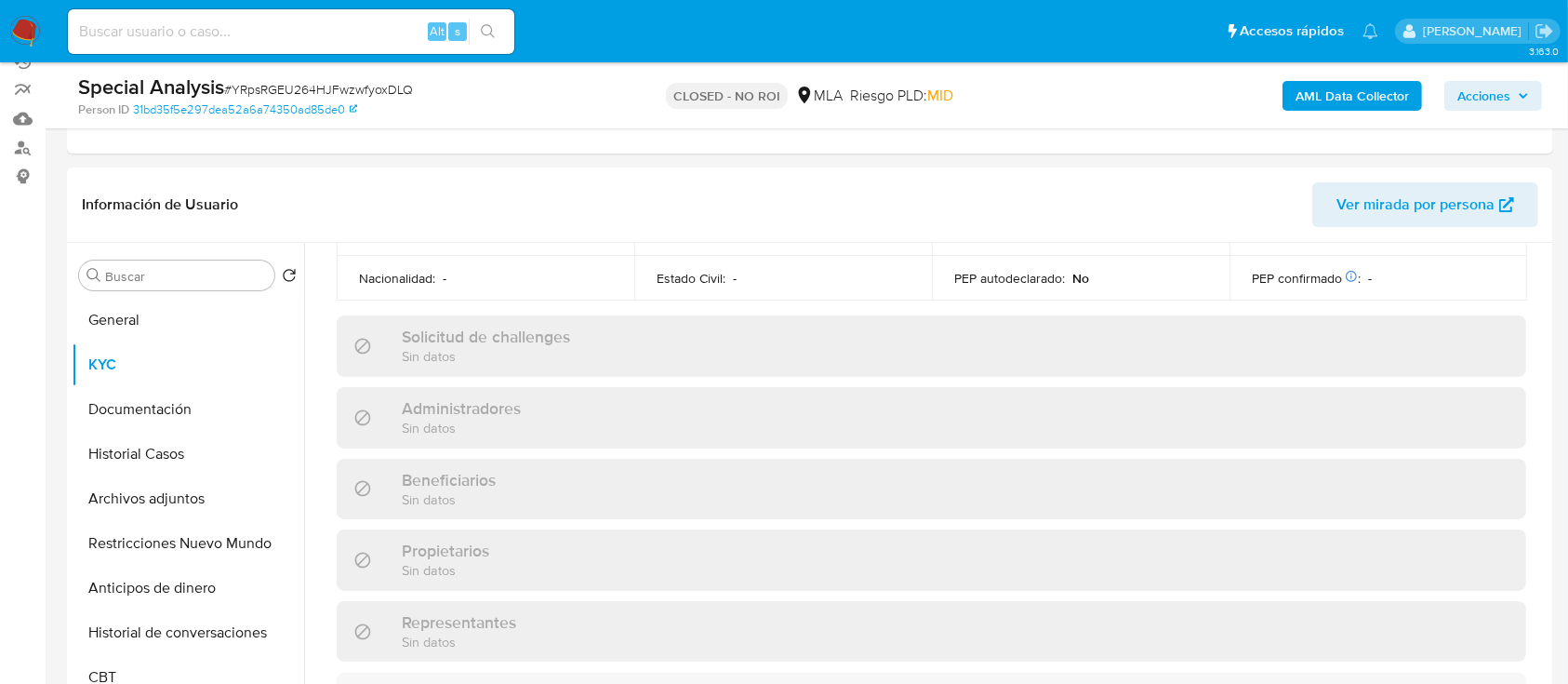
scroll to position [1087, 0]
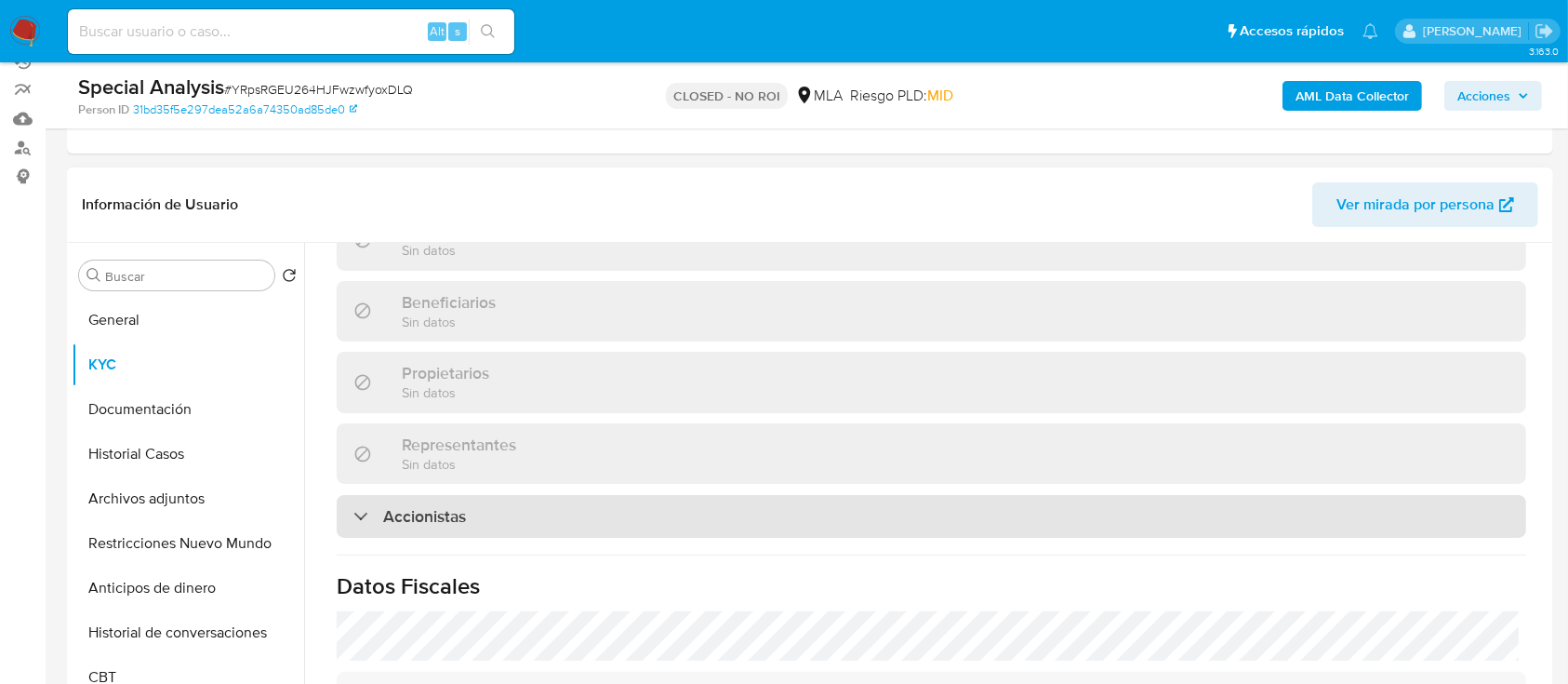
click at [461, 506] on h3 "Accionistas" at bounding box center [424, 517] width 83 height 21
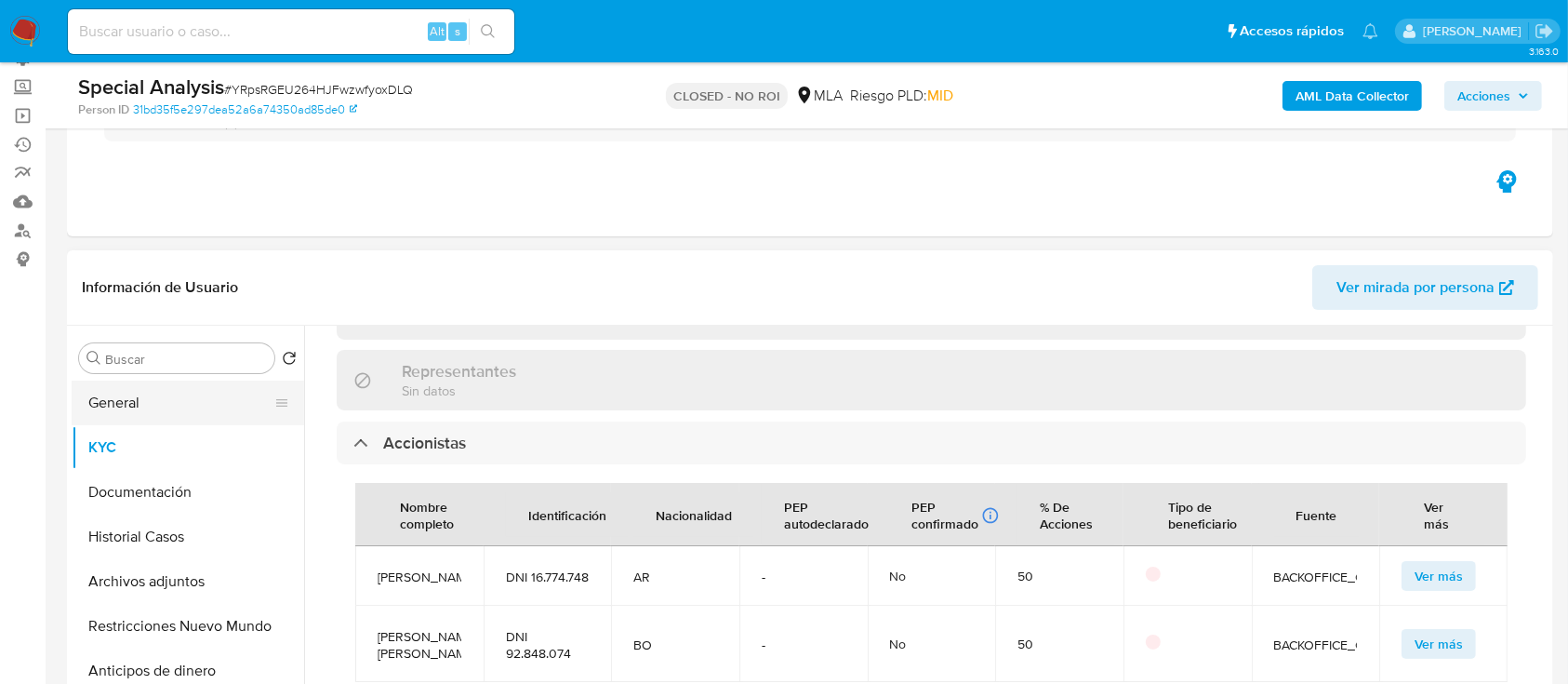
scroll to position [151, 0]
click at [121, 414] on button "General" at bounding box center [179, 404] width 217 height 45
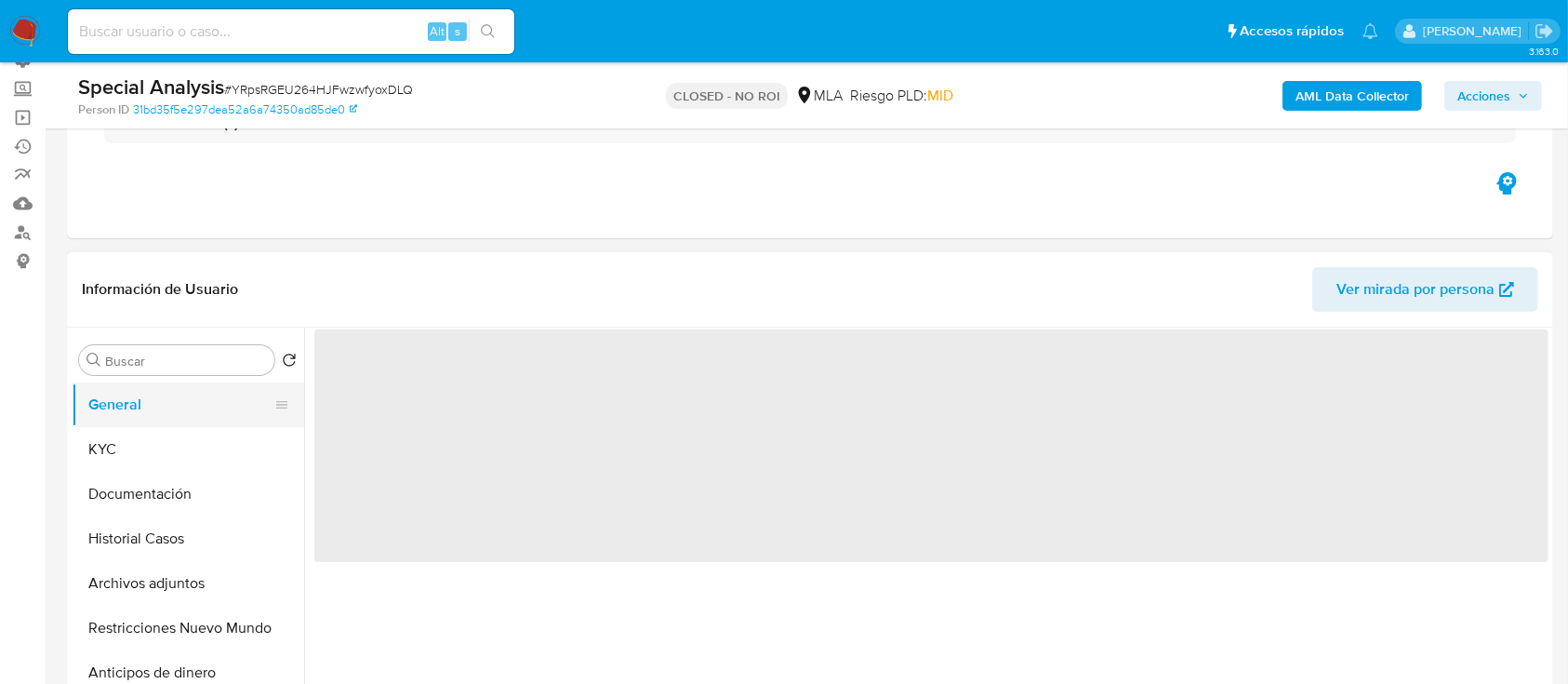
scroll to position [0, 0]
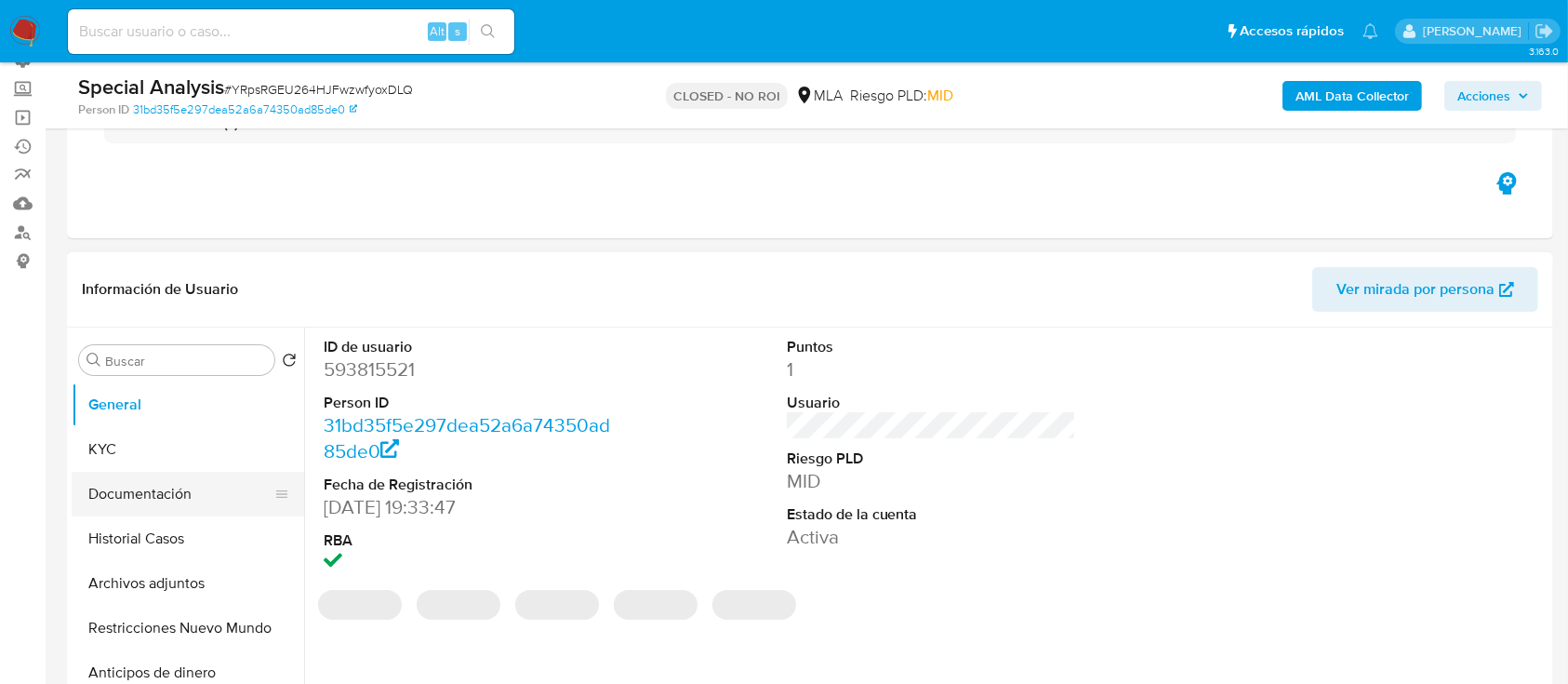
click at [172, 497] on button "Documentación" at bounding box center [179, 493] width 217 height 45
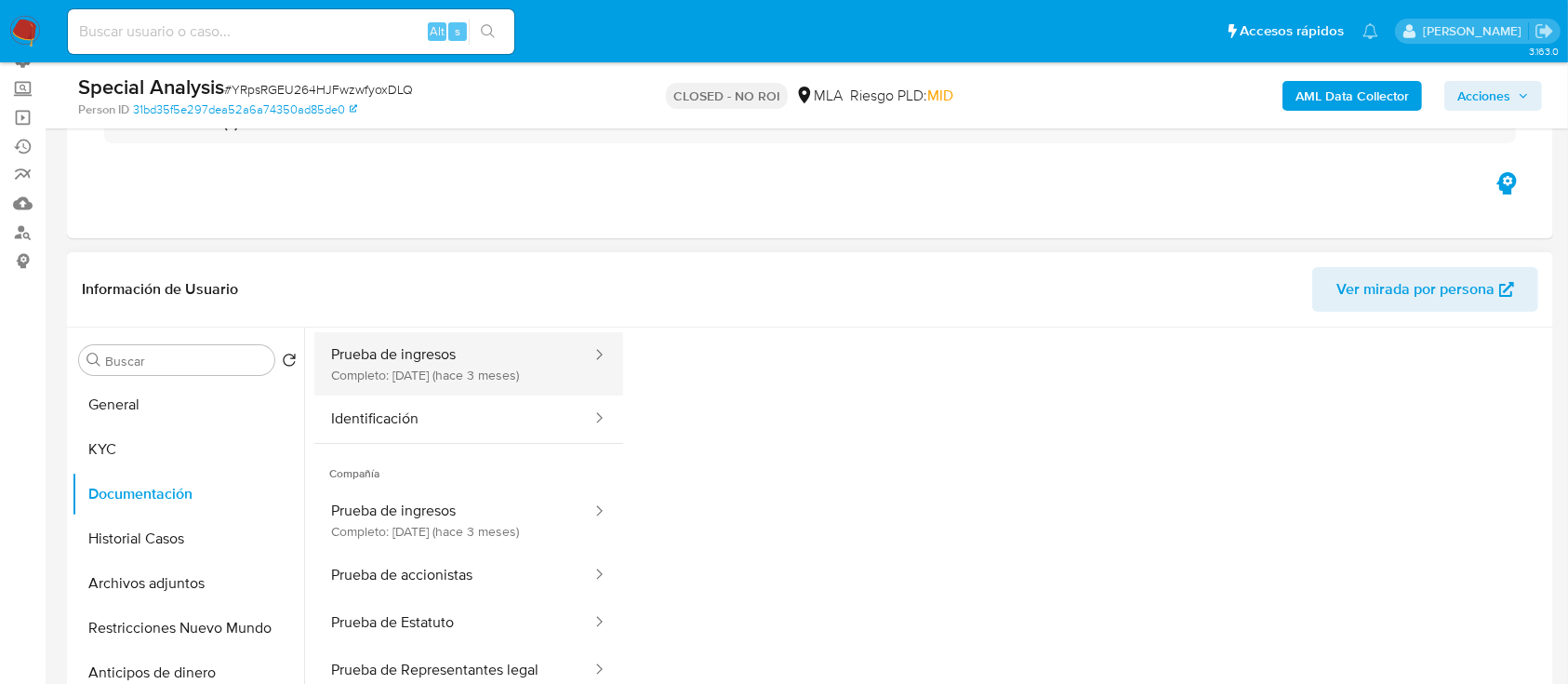
scroll to position [151, 0]
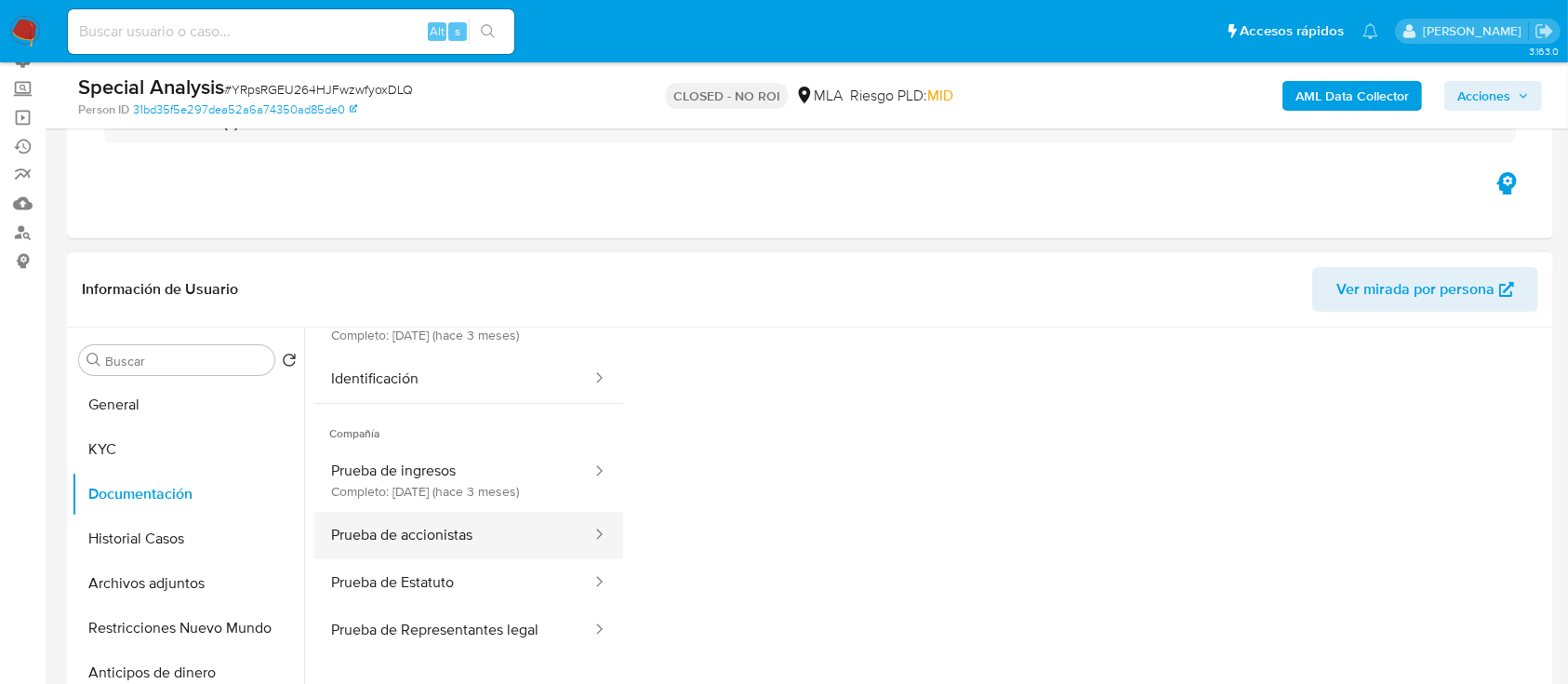
click at [415, 522] on button "Prueba de accionistas" at bounding box center [454, 535] width 279 height 48
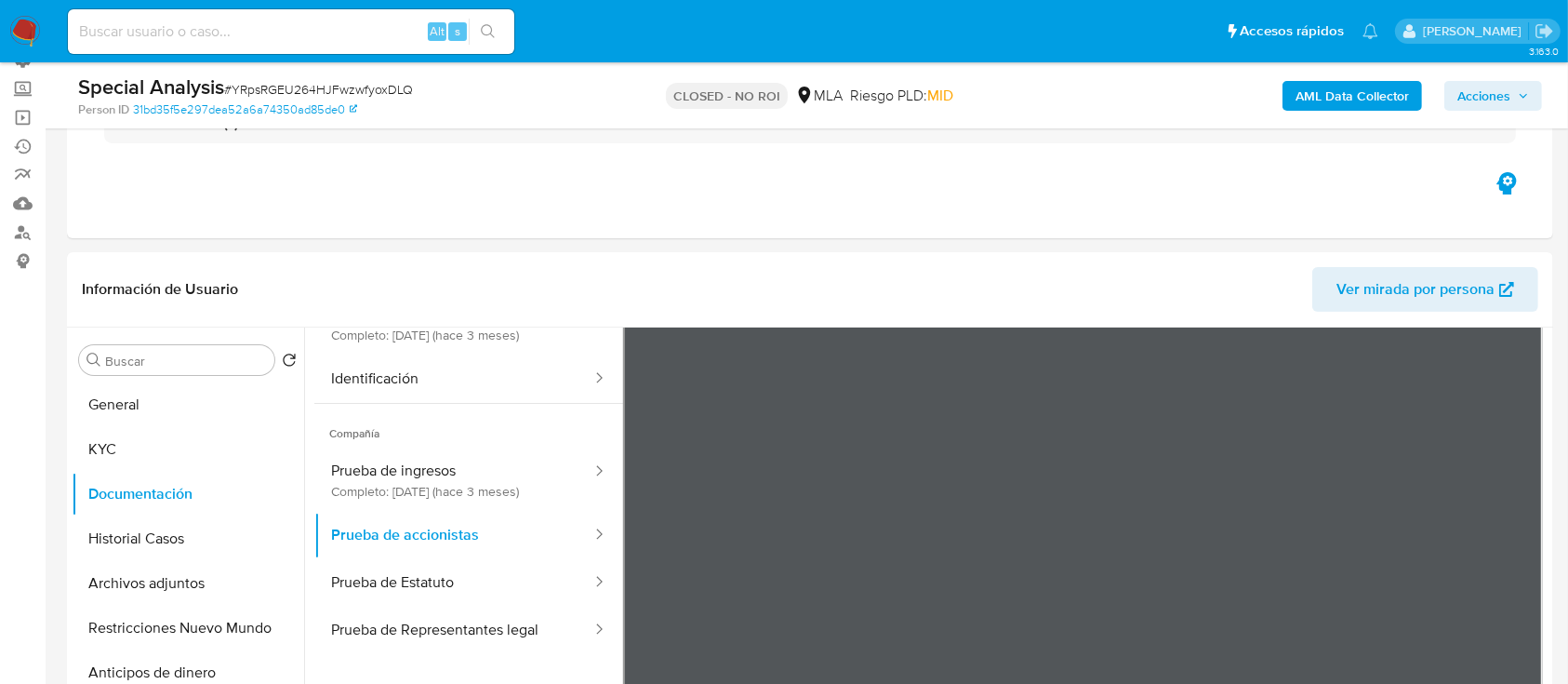
scroll to position [279, 0]
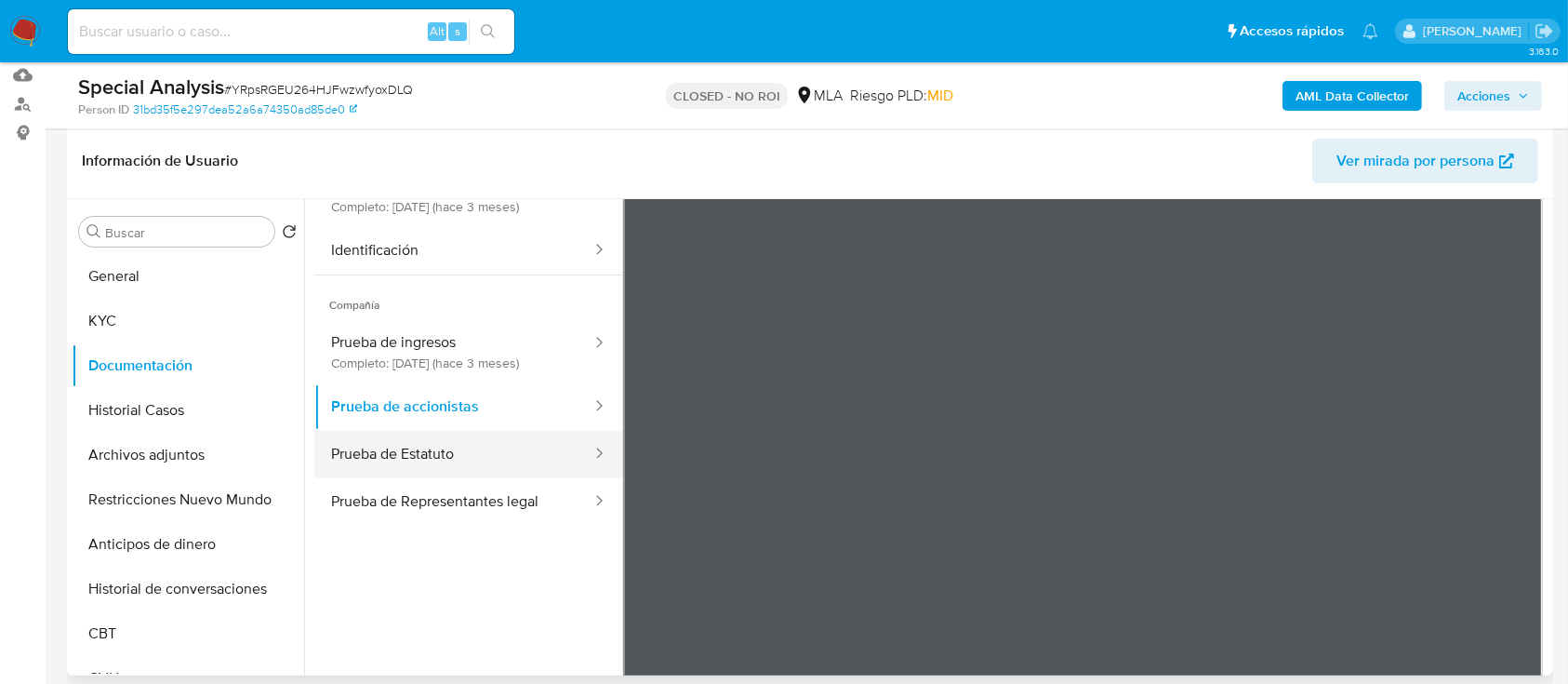
click at [467, 455] on button "Prueba de Estatuto" at bounding box center [454, 454] width 279 height 48
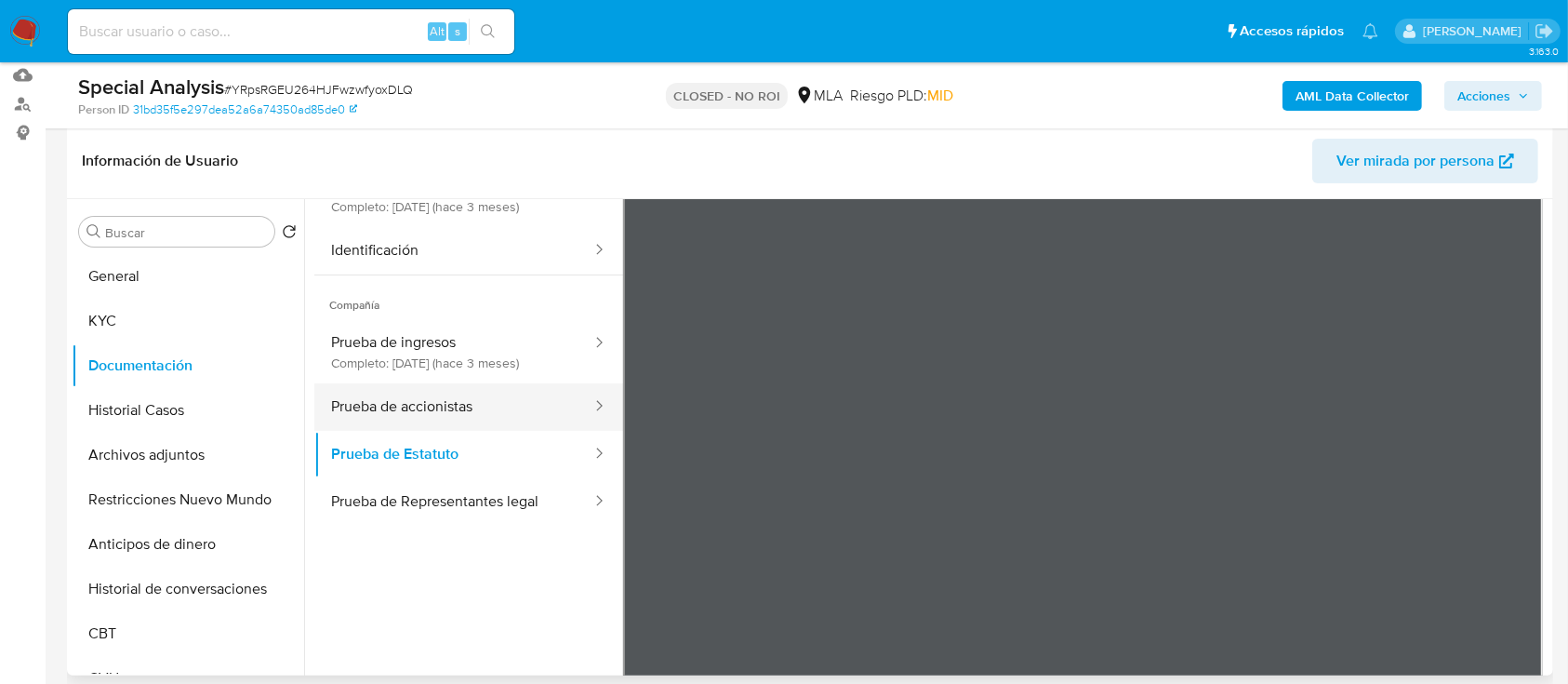
scroll to position [0, 0]
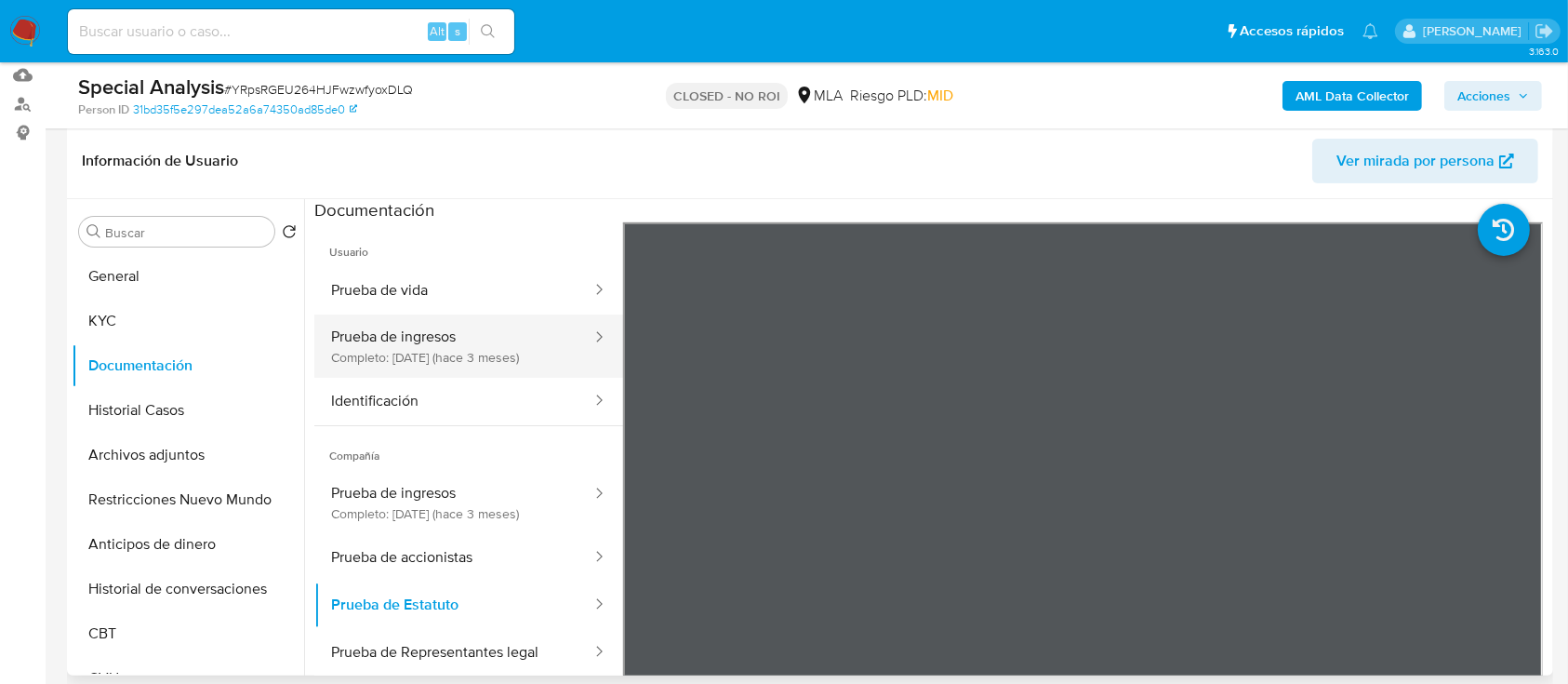
click at [390, 349] on button "Prueba de ingresos Completo: 11/07/2025 (hace 3 meses)" at bounding box center [454, 346] width 279 height 64
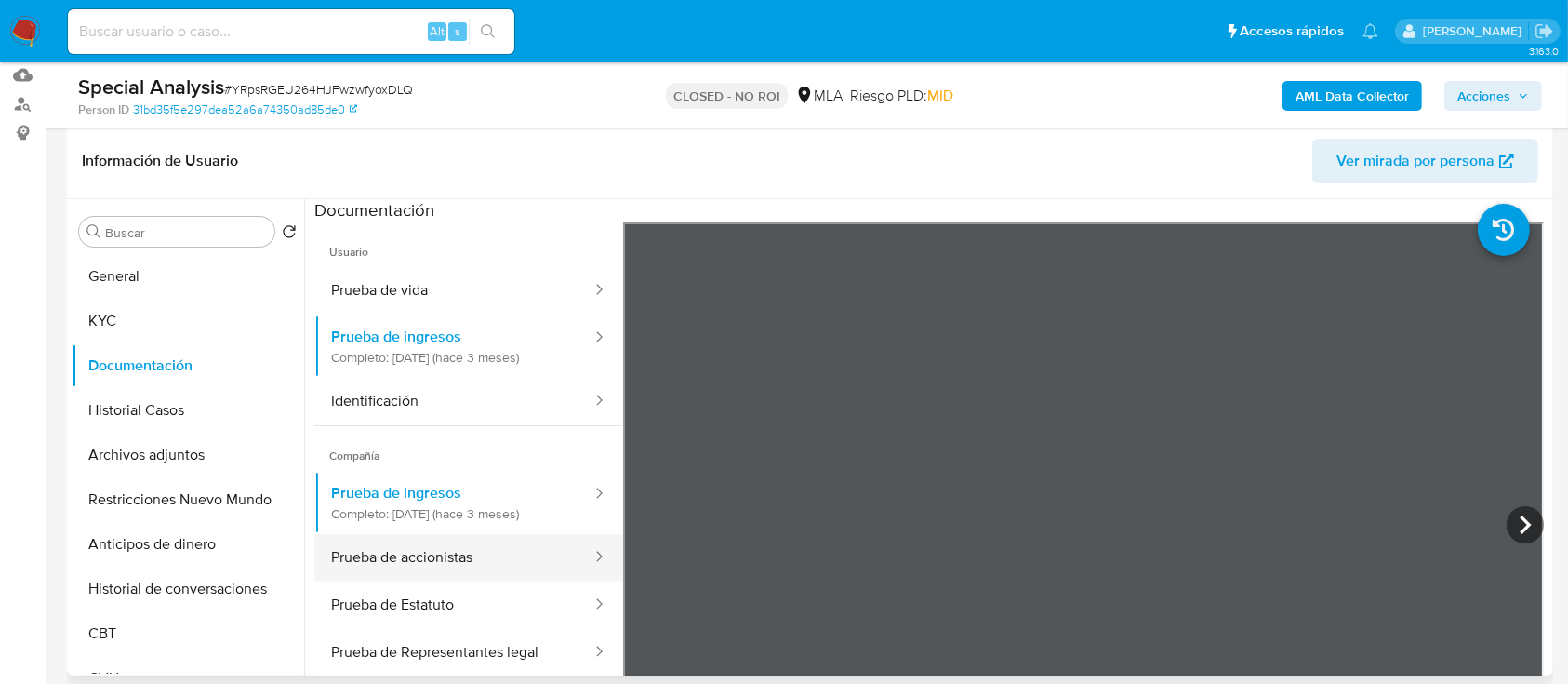
click at [420, 560] on button "Prueba de accionistas" at bounding box center [454, 558] width 279 height 48
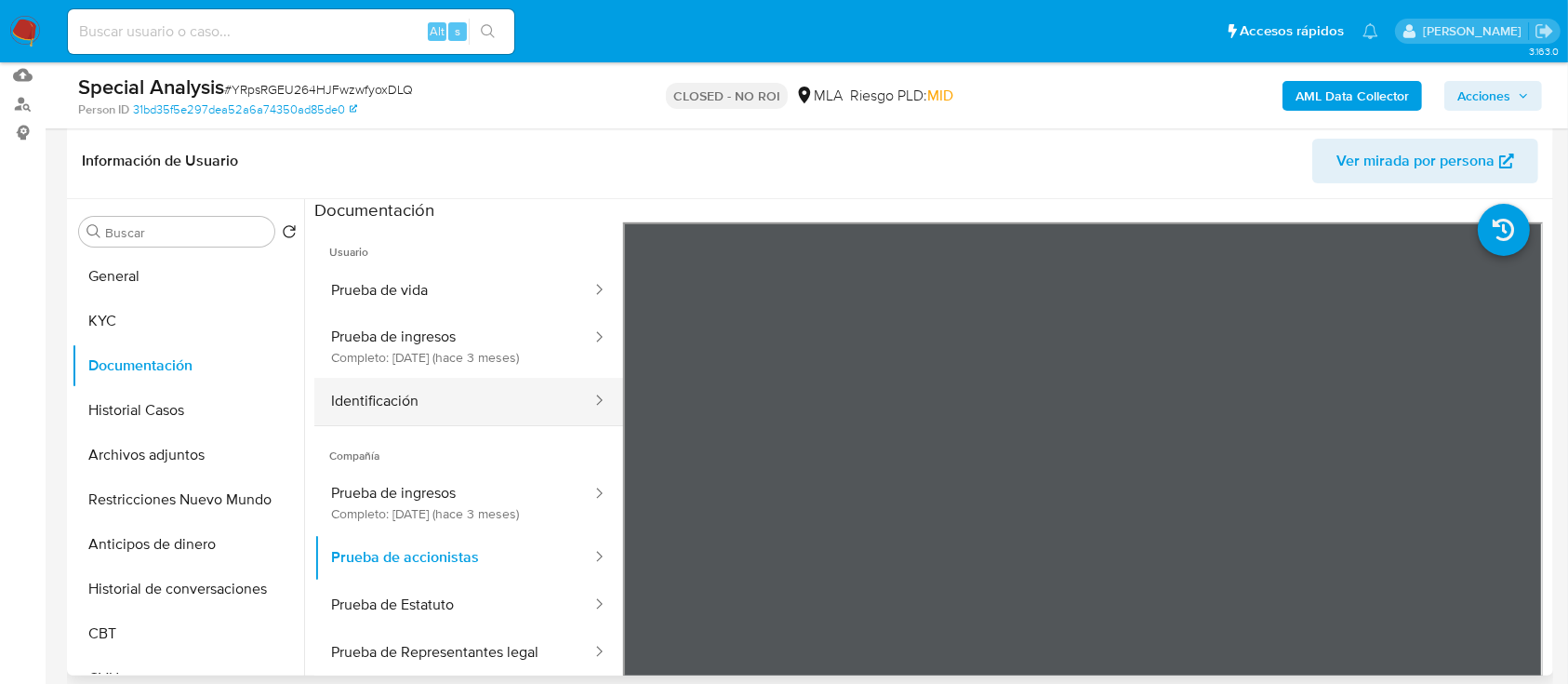
click at [406, 406] on button "Identificación" at bounding box center [454, 401] width 279 height 48
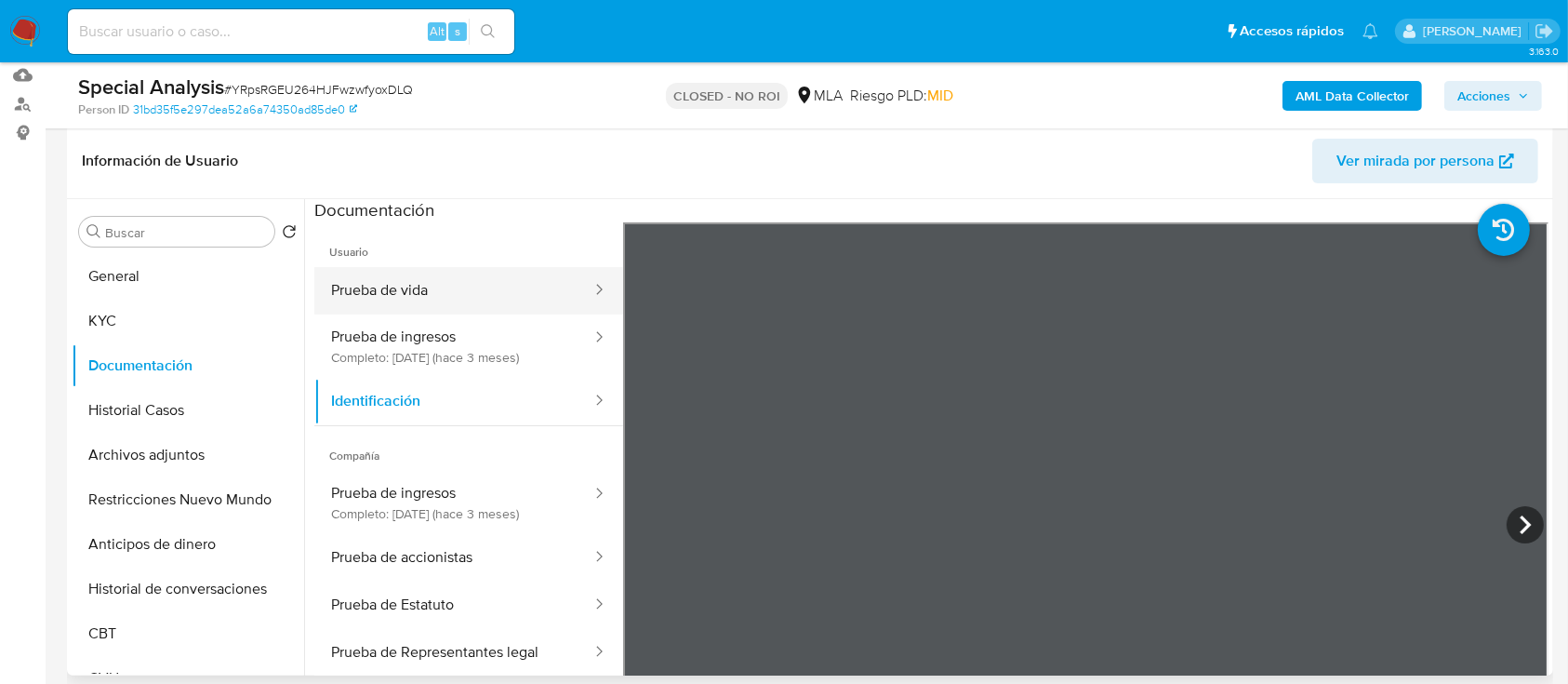
click at [462, 301] on button "Prueba de vida" at bounding box center [454, 291] width 279 height 48
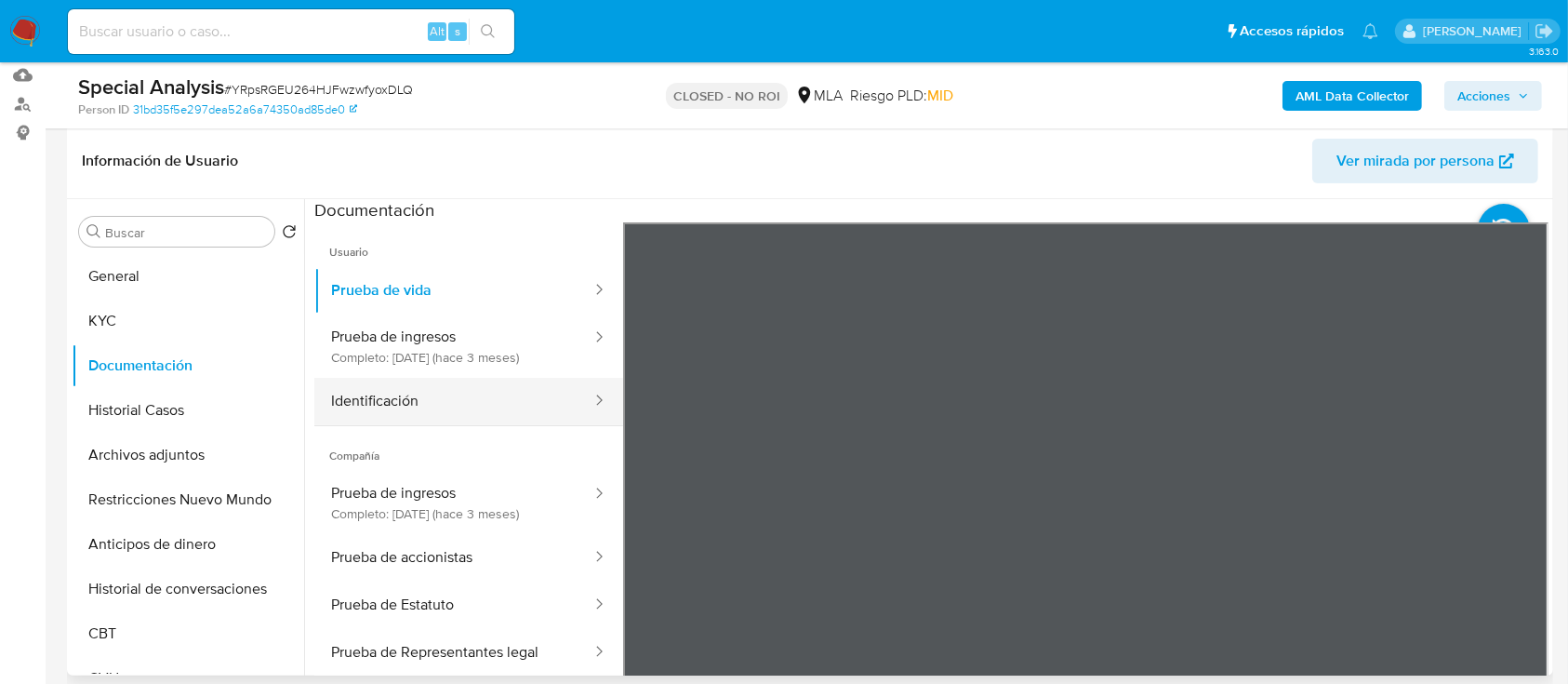
click at [444, 383] on button "Identificación" at bounding box center [454, 401] width 279 height 48
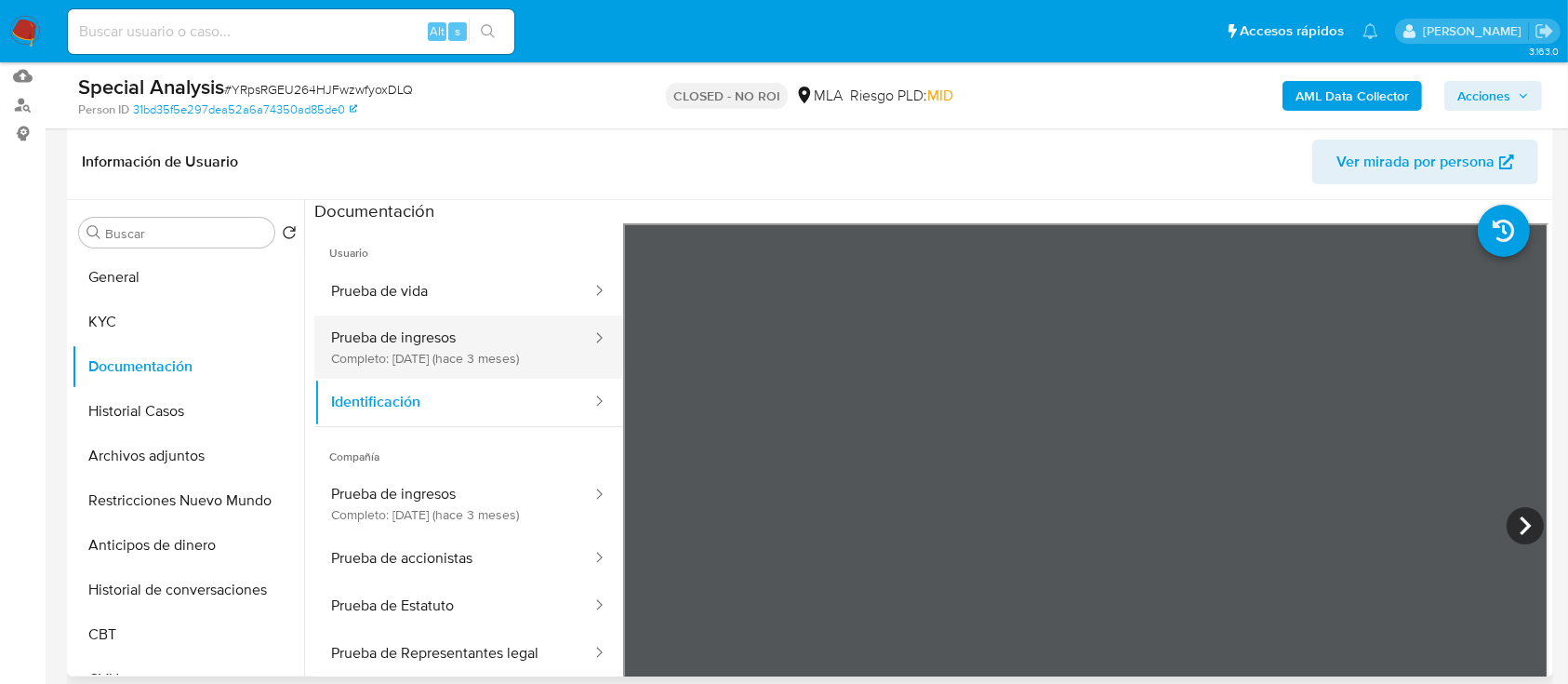
click at [432, 332] on button "Prueba de ingresos Completo: 11/07/2025 (hace 3 meses)" at bounding box center [454, 347] width 279 height 64
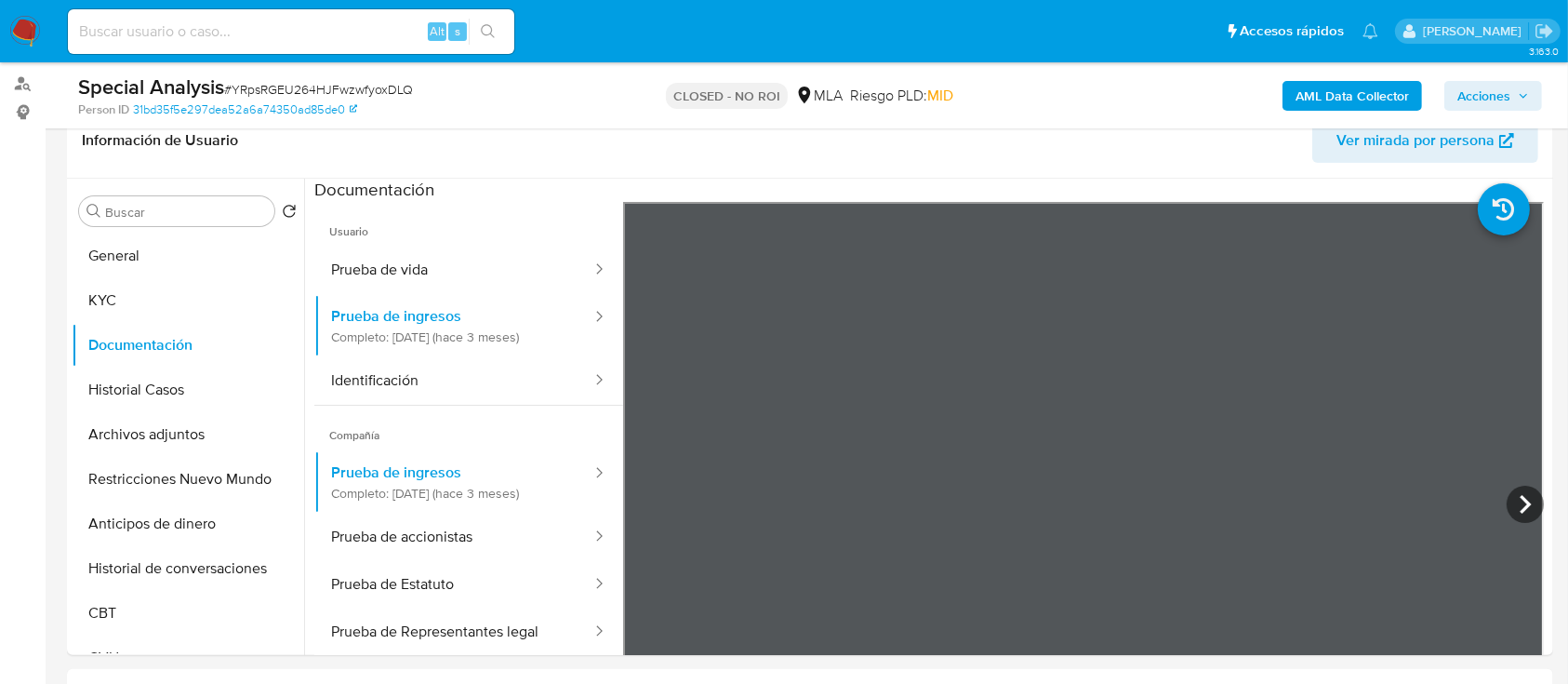
scroll to position [300, 0]
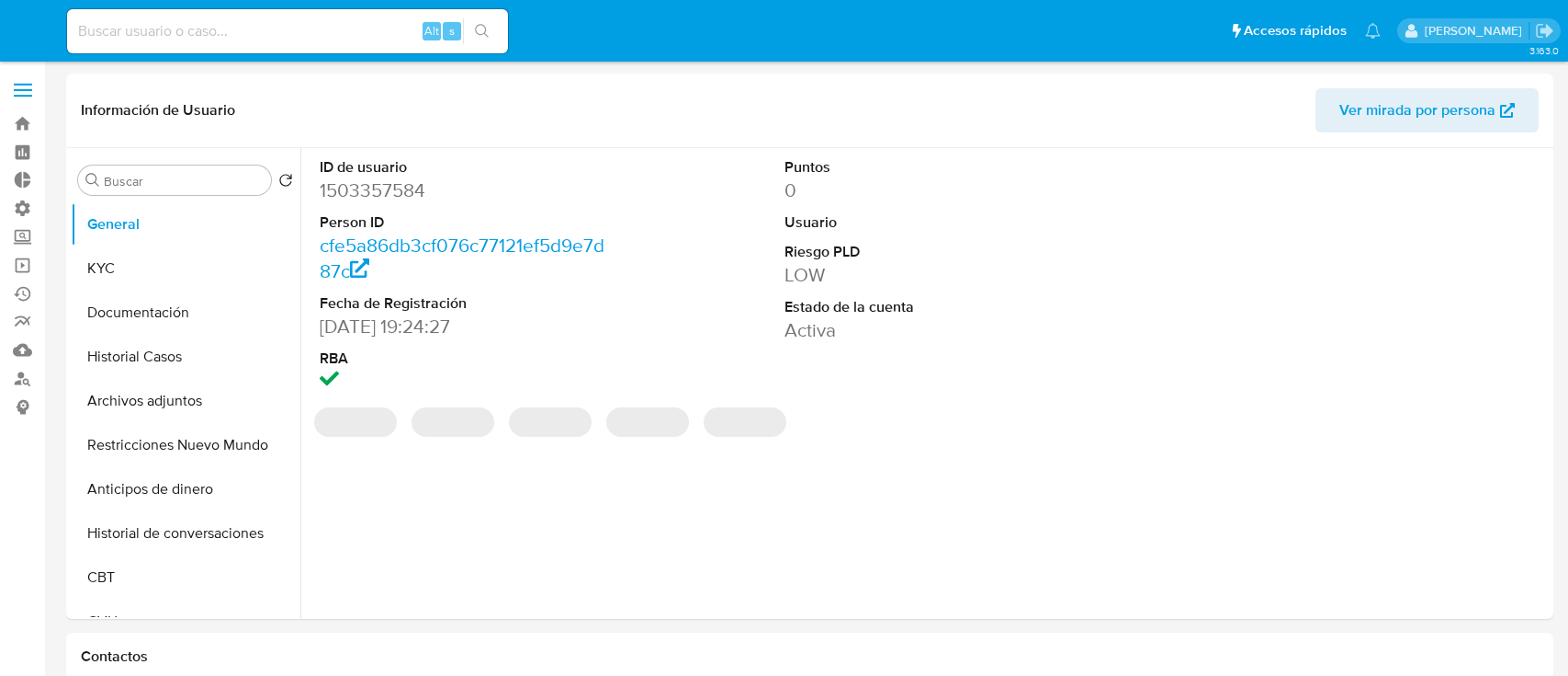
select select "10"
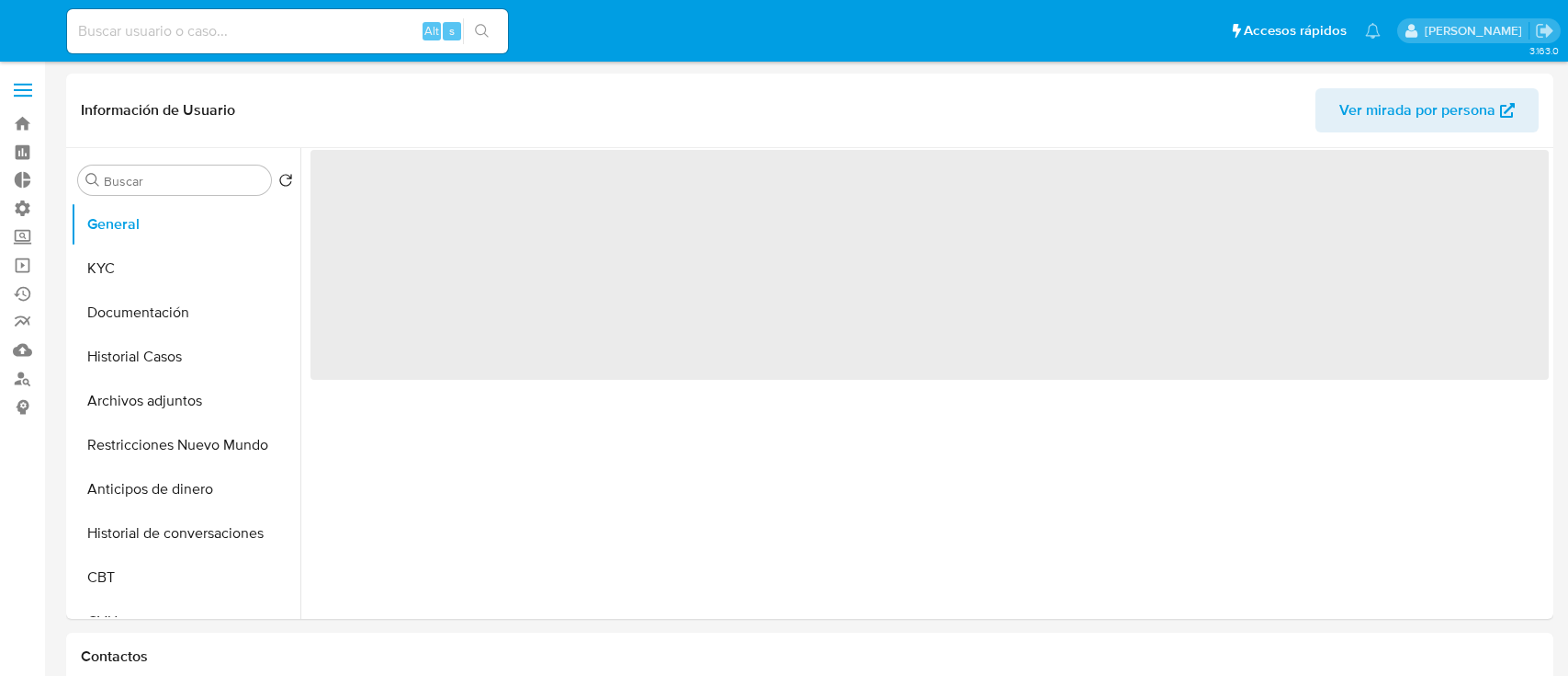
select select "10"
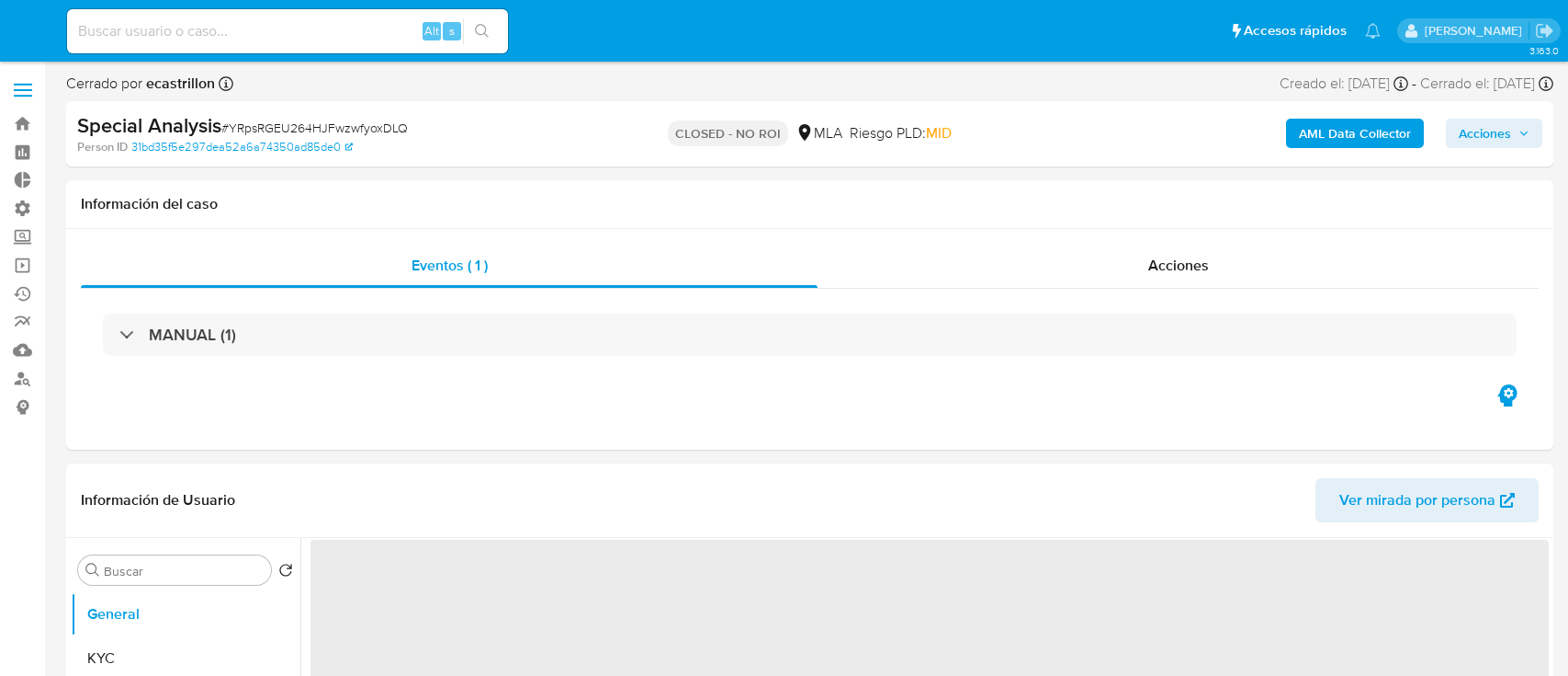
select select "10"
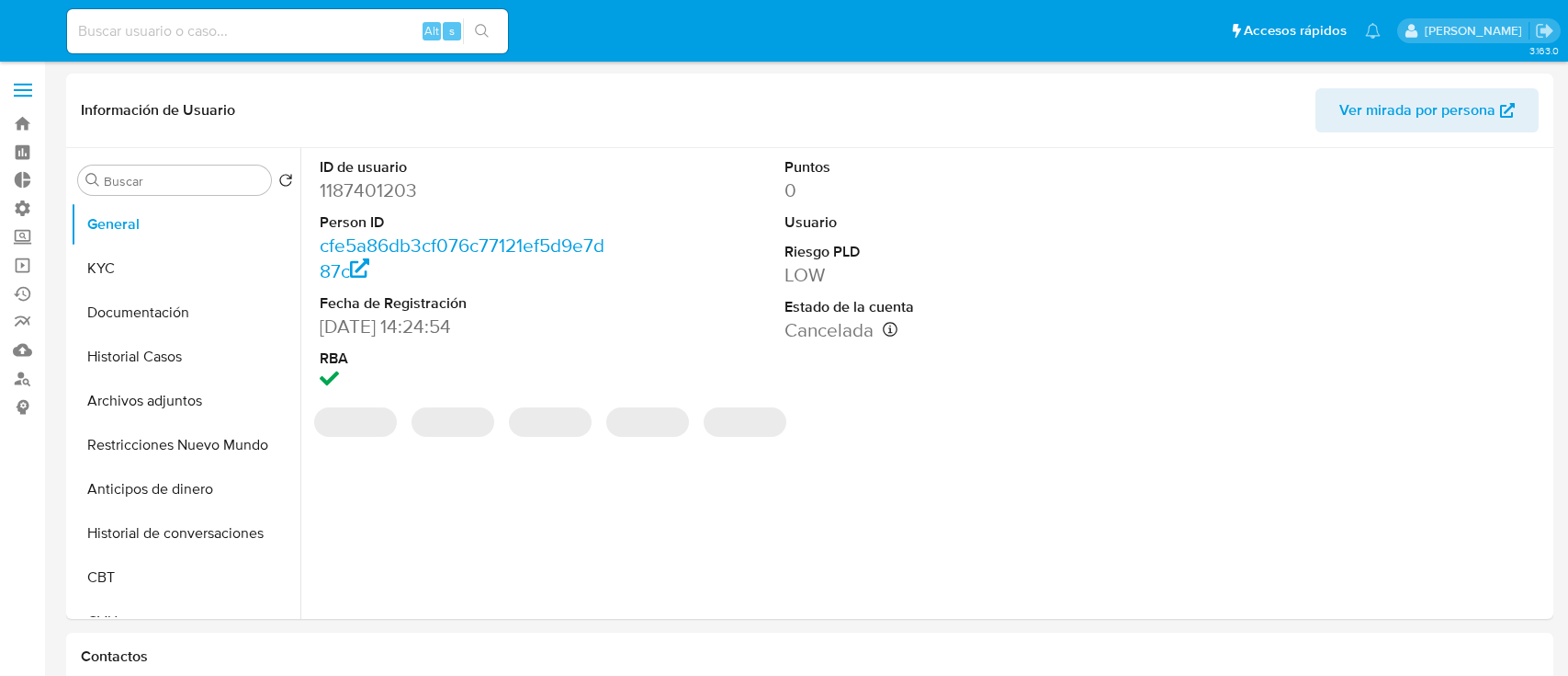
select select "10"
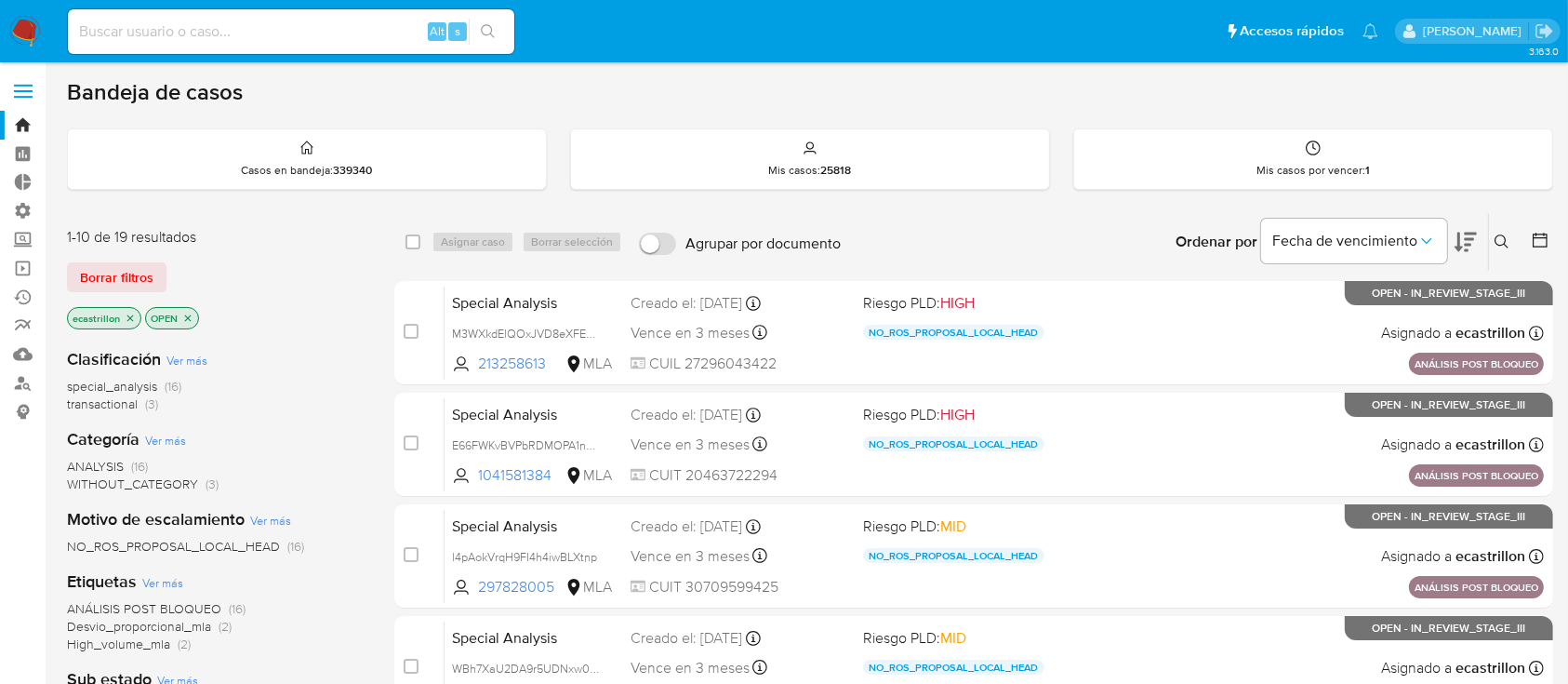
click at [180, 34] on input at bounding box center [291, 31] width 446 height 24
paste input "313387306"
type input "313387306"
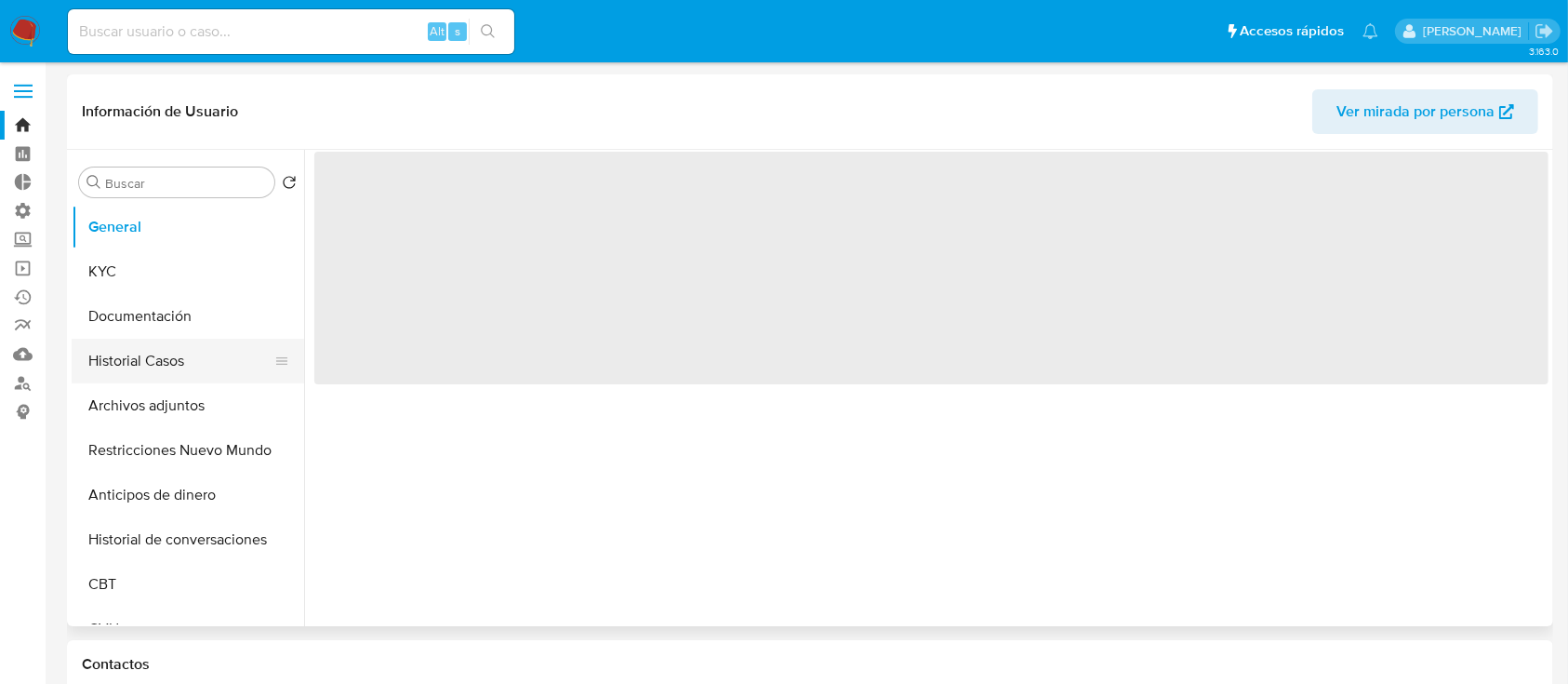
click at [115, 364] on button "Historial Casos" at bounding box center [179, 360] width 217 height 45
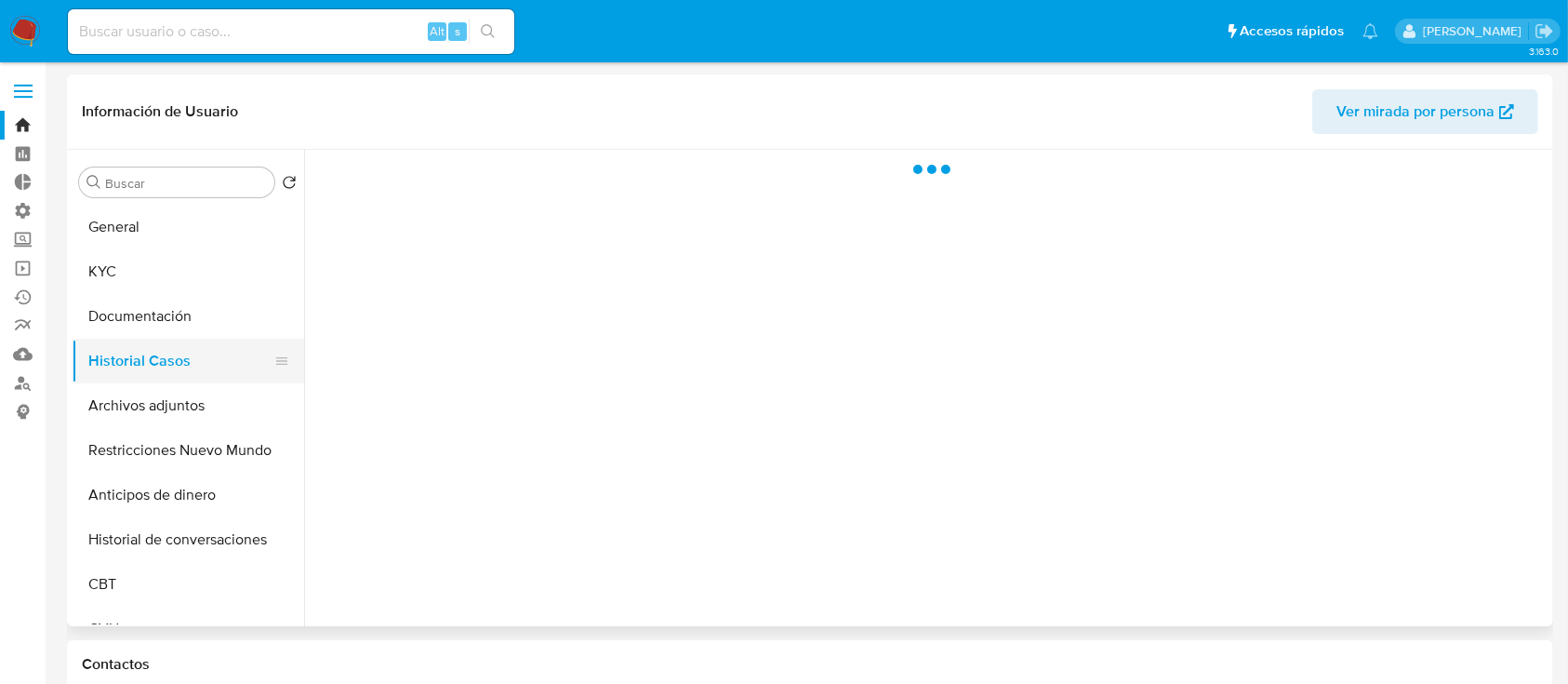
select select "10"
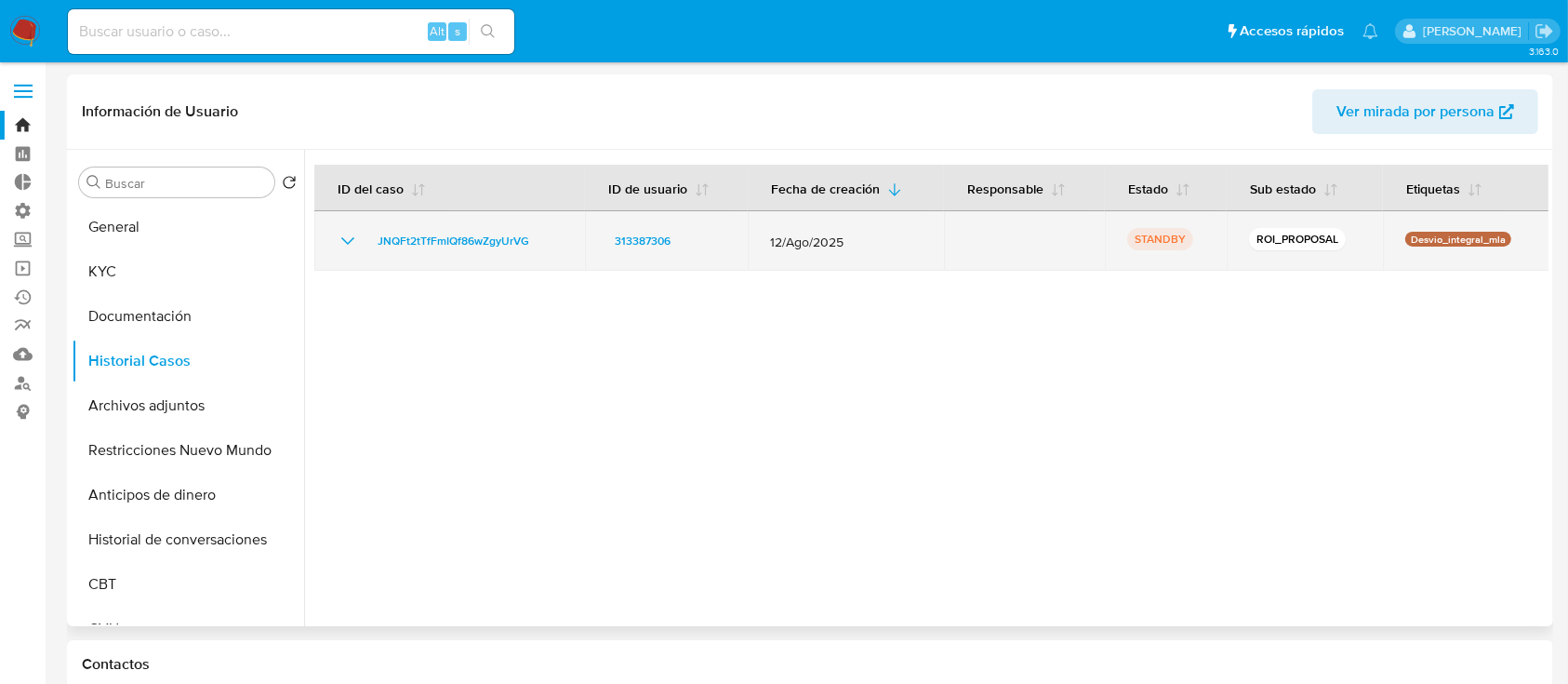
click at [342, 235] on icon "Mostrar/Ocultar" at bounding box center [347, 240] width 22 height 22
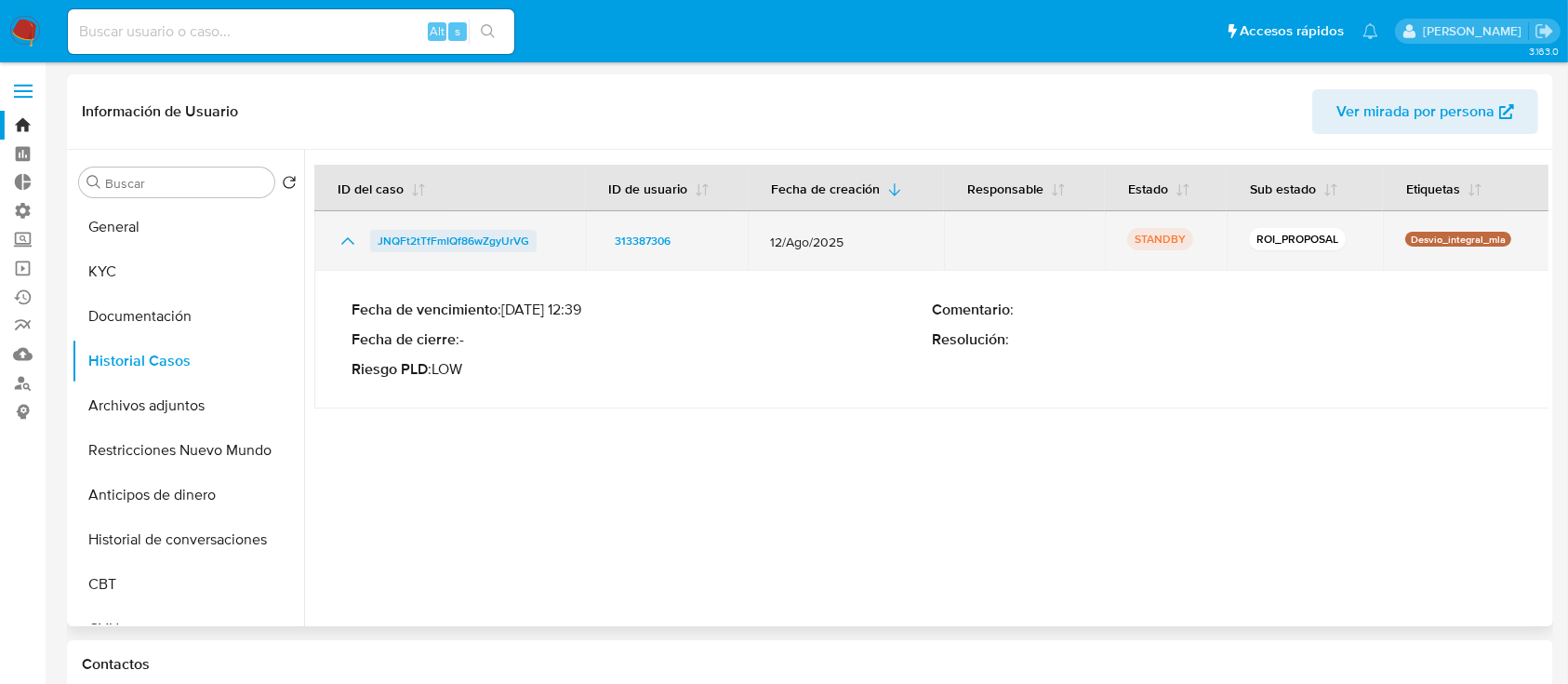
click at [411, 241] on span "JNQFt2tTfFmIQf86wZgyUrVG" at bounding box center [453, 240] width 152 height 22
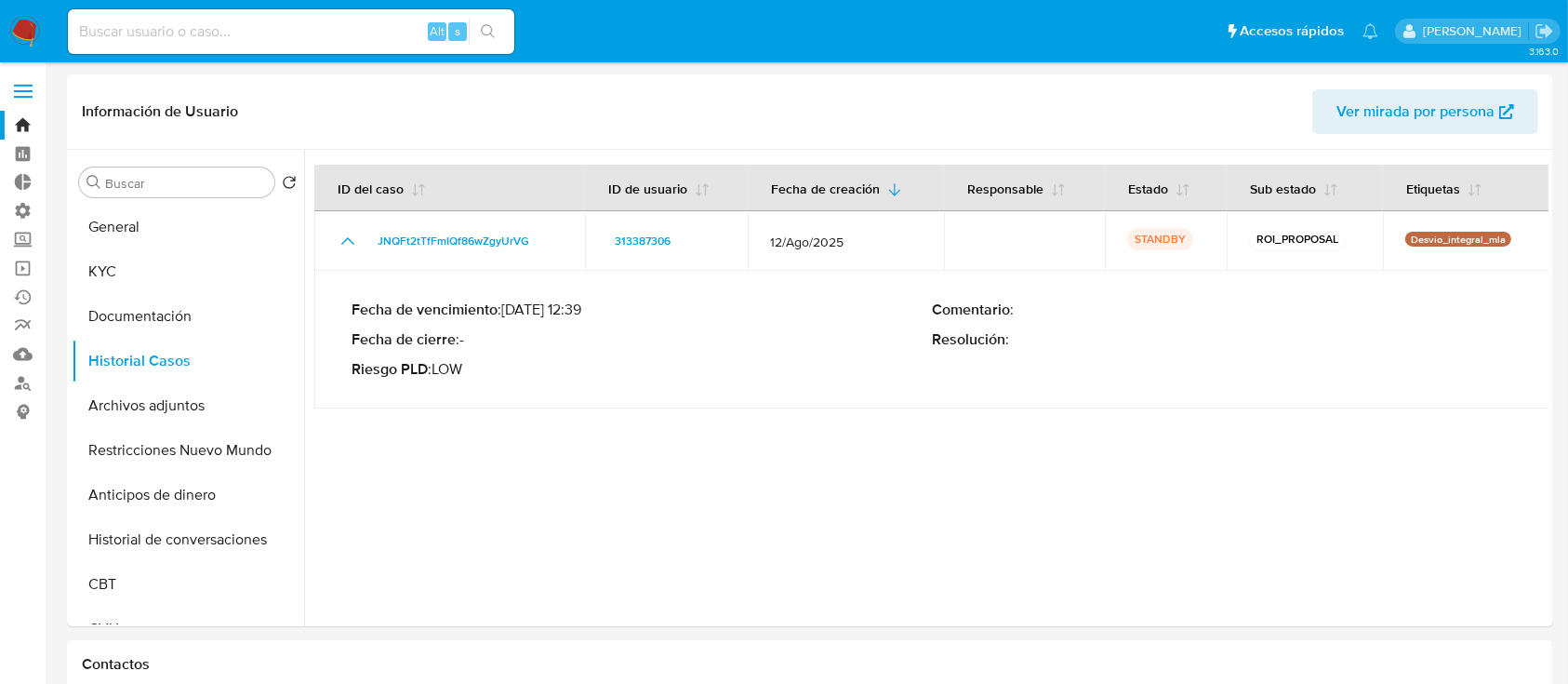
click at [310, 28] on input at bounding box center [291, 31] width 446 height 24
paste input "2156486968"
type input "2156486968"
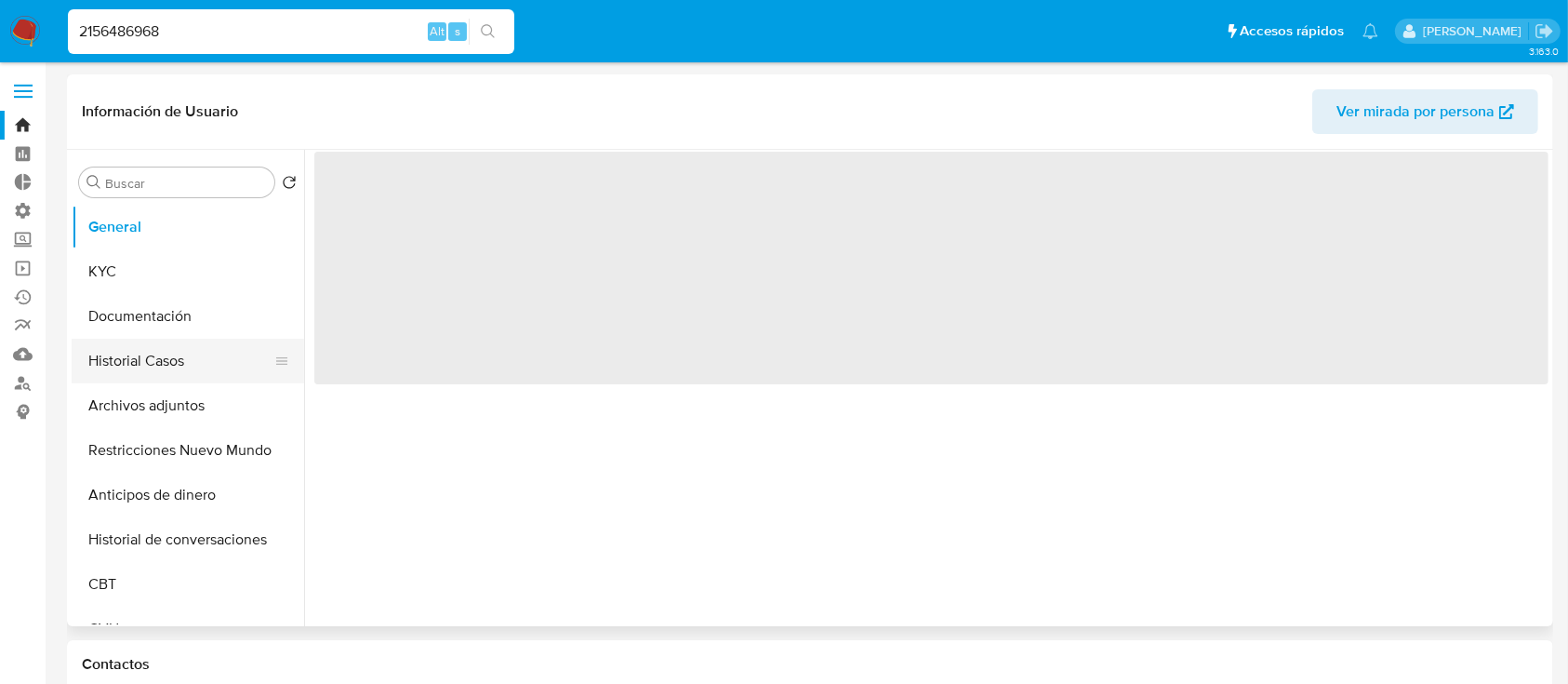
click at [144, 346] on button "Historial Casos" at bounding box center [179, 360] width 217 height 45
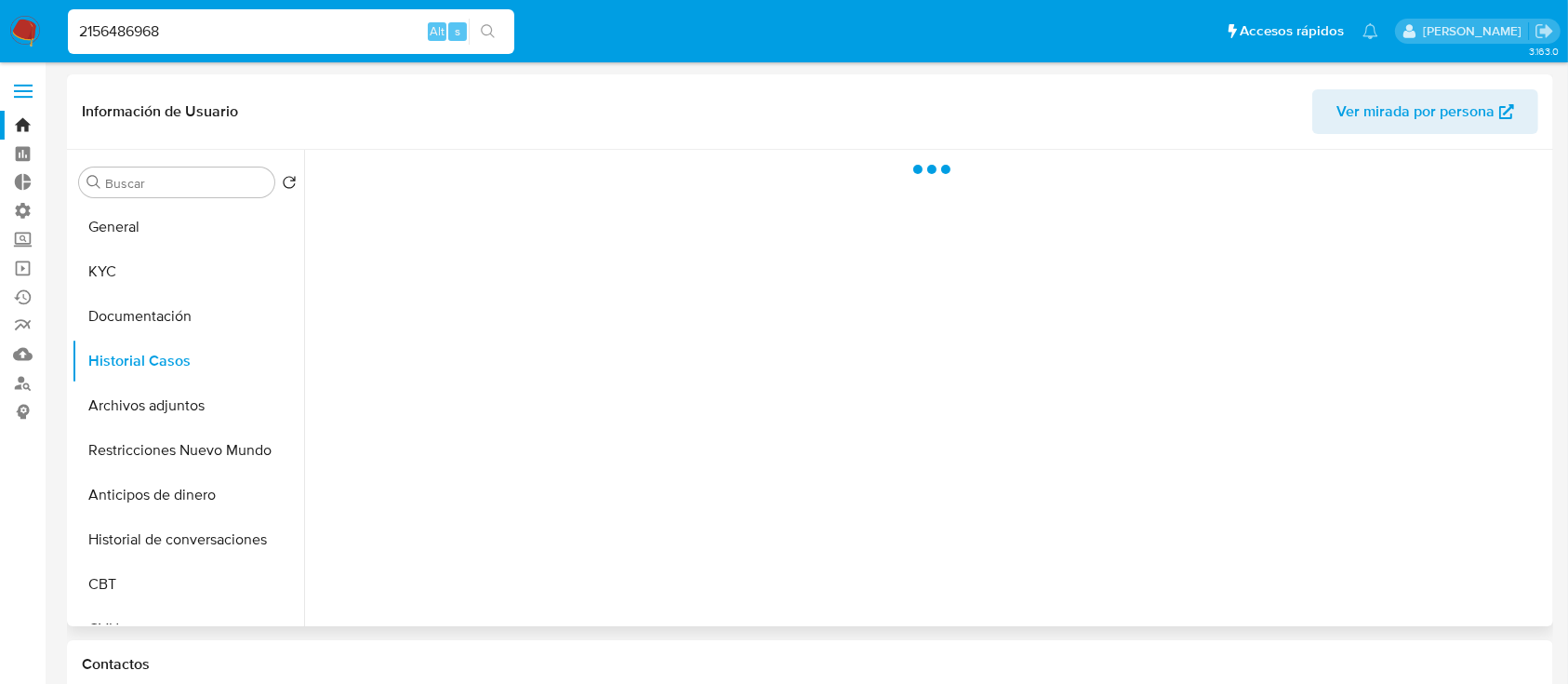
select select "10"
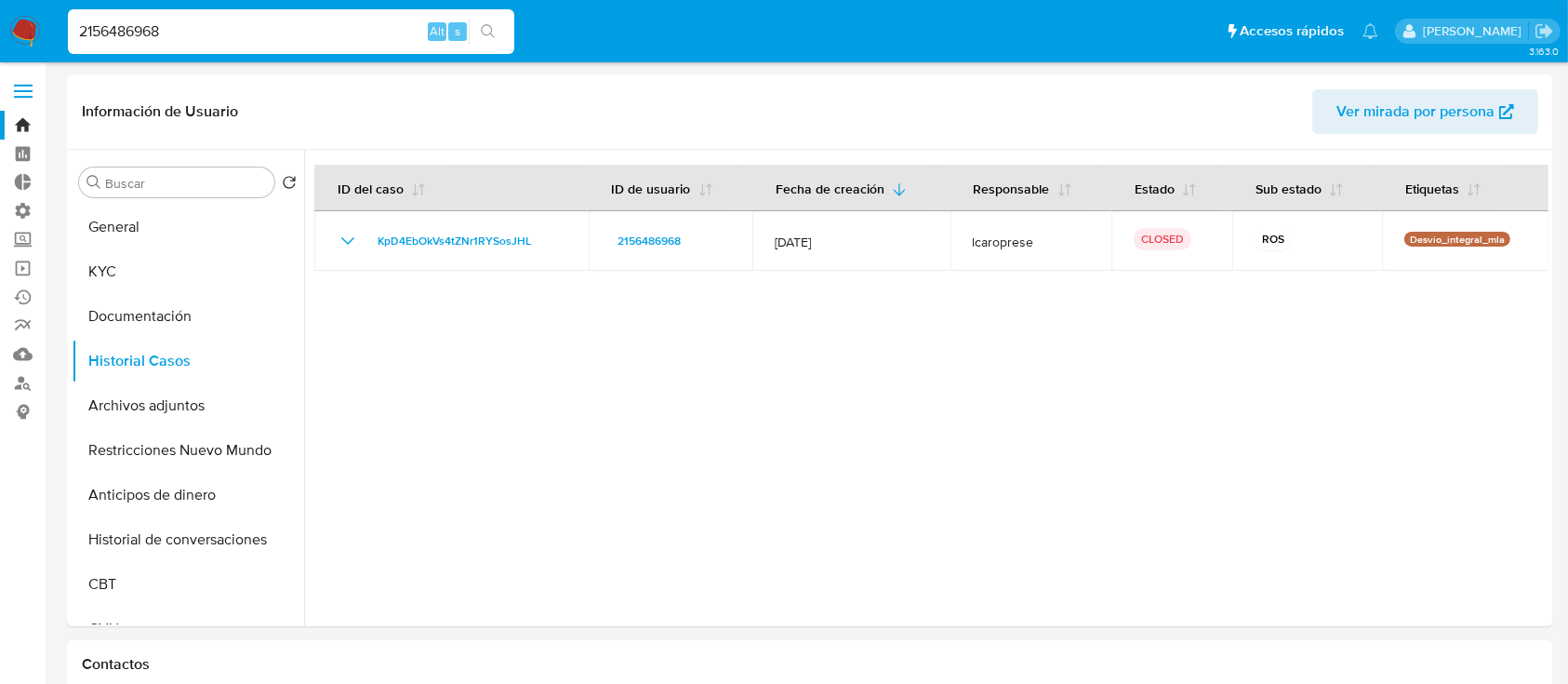
click at [185, 32] on input "2156486968" at bounding box center [291, 31] width 446 height 24
paste input "758056636"
type input "758056636"
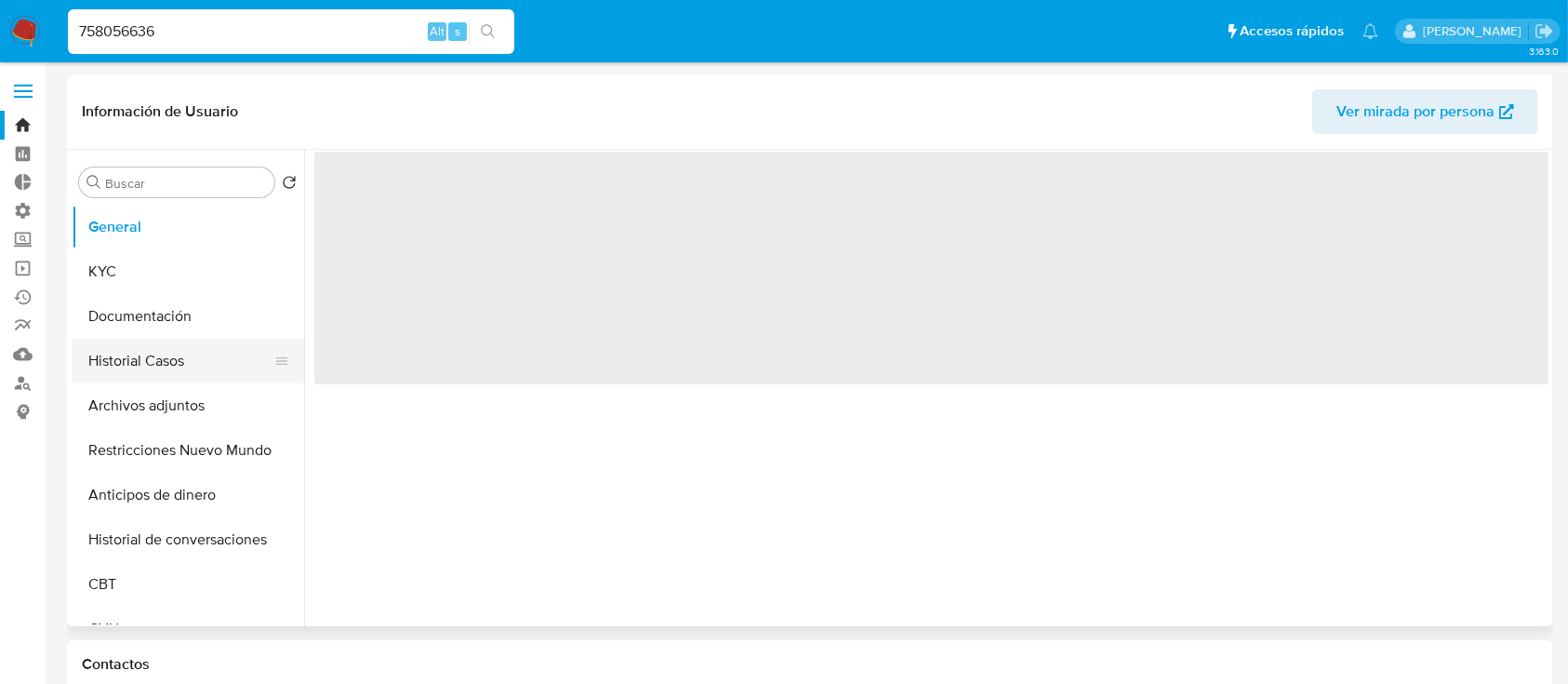
click at [123, 352] on button "Historial Casos" at bounding box center [179, 360] width 217 height 45
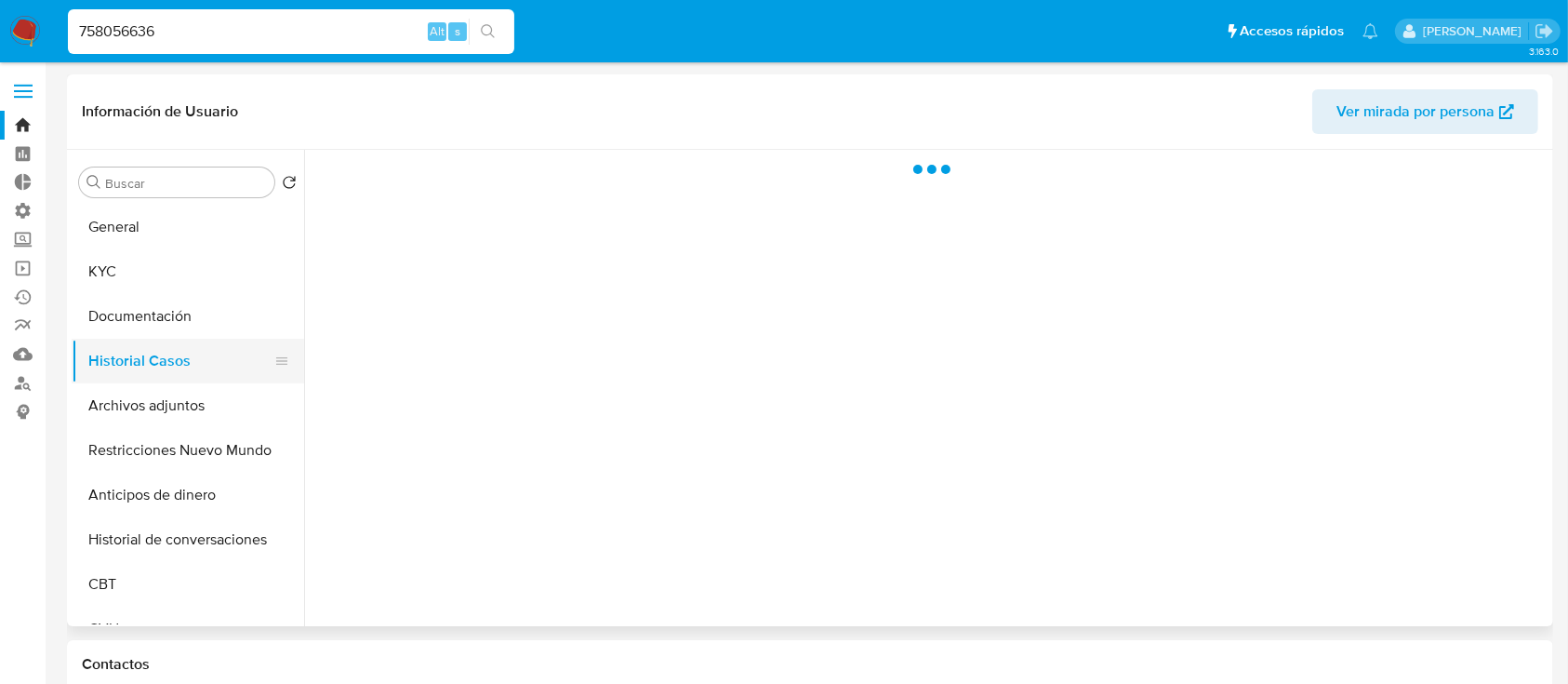
select select "10"
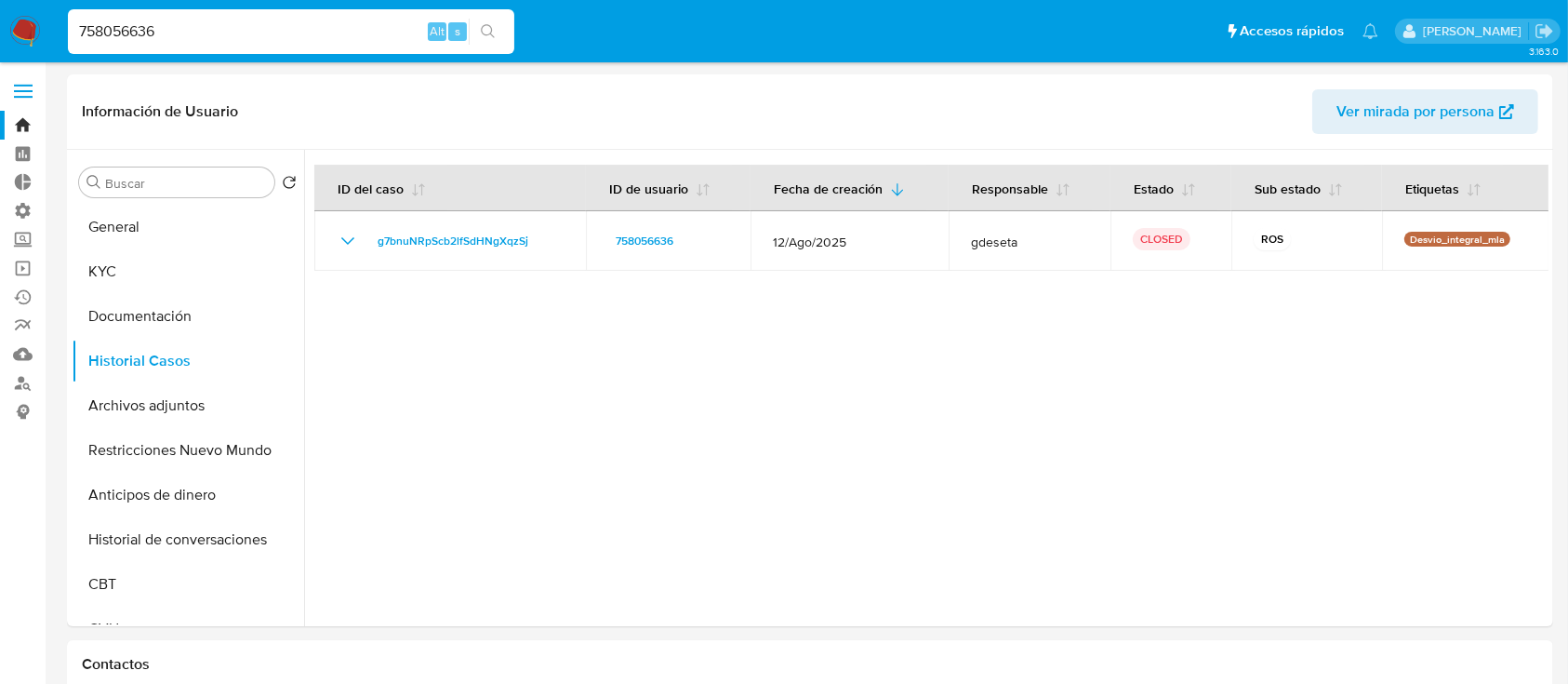
click at [155, 41] on input "758056636" at bounding box center [291, 31] width 446 height 24
paste input "266795593"
type input "266795593"
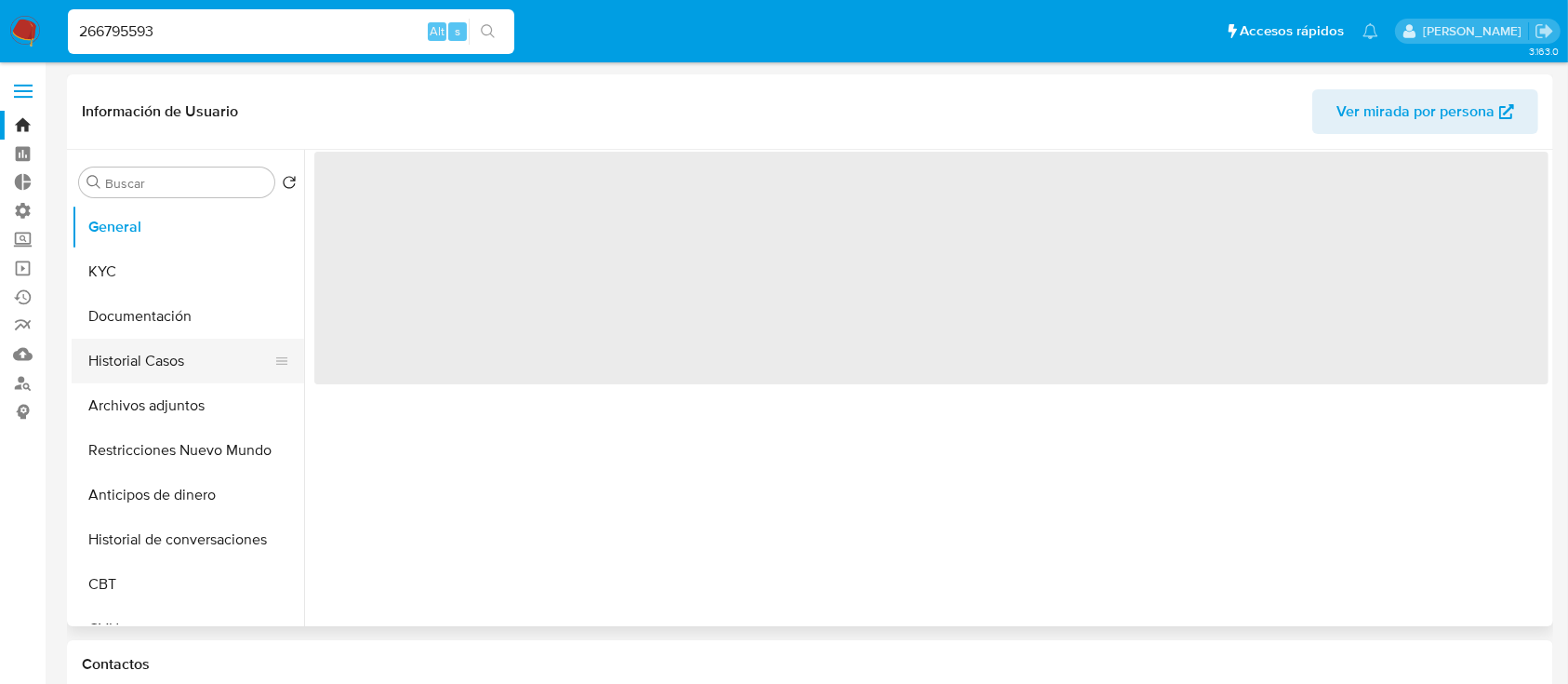
click at [104, 366] on button "Historial Casos" at bounding box center [179, 360] width 217 height 45
select select "10"
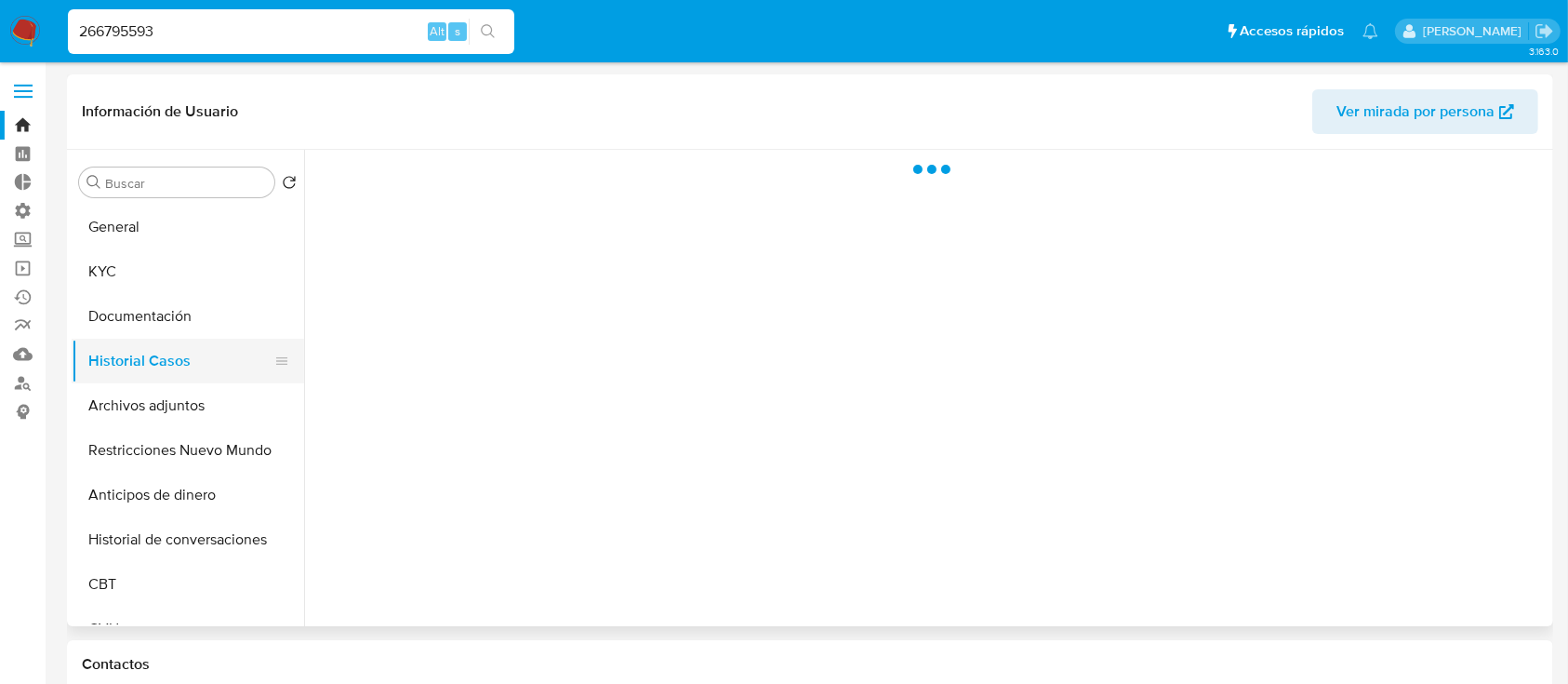
click at [104, 366] on button "Historial Casos" at bounding box center [179, 360] width 217 height 45
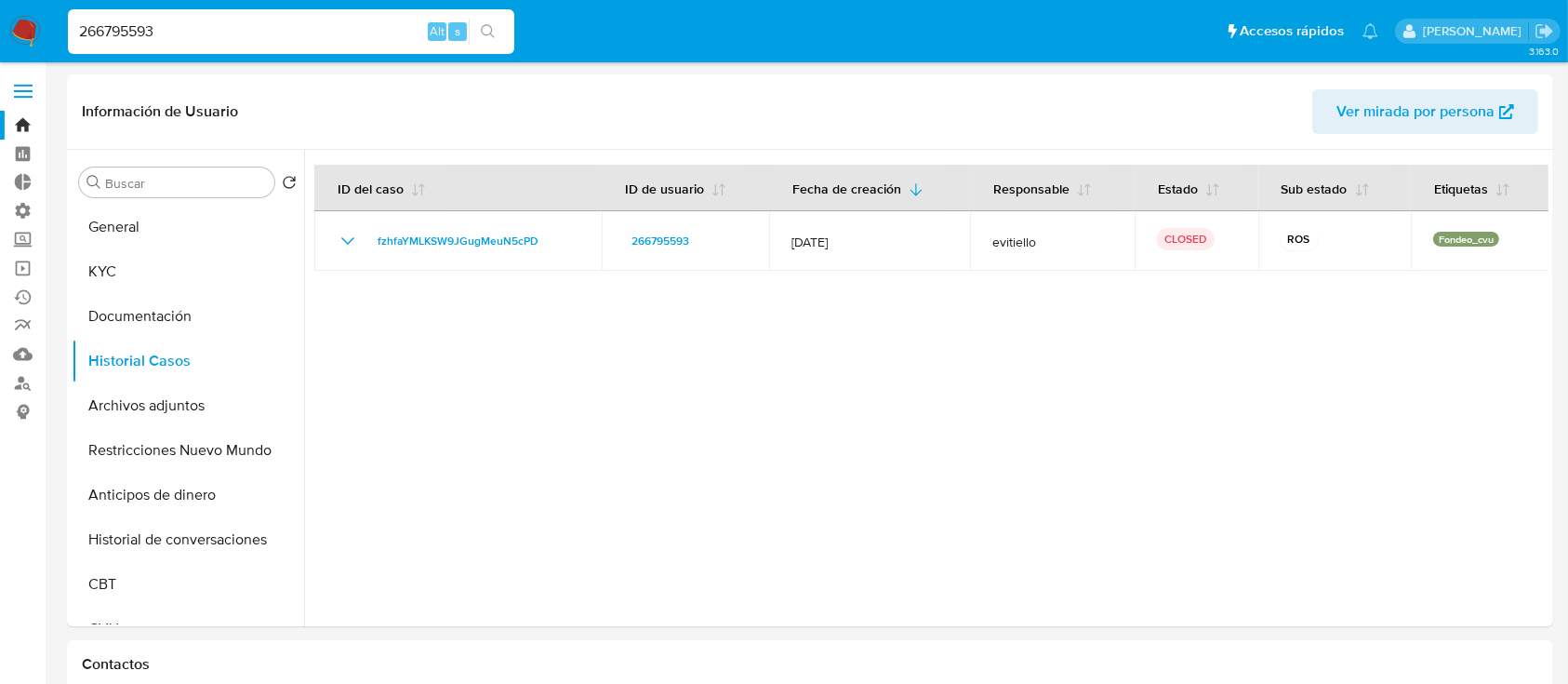
click at [193, 22] on input "266795593" at bounding box center [291, 31] width 446 height 24
paste input "747431307"
type input "747431307"
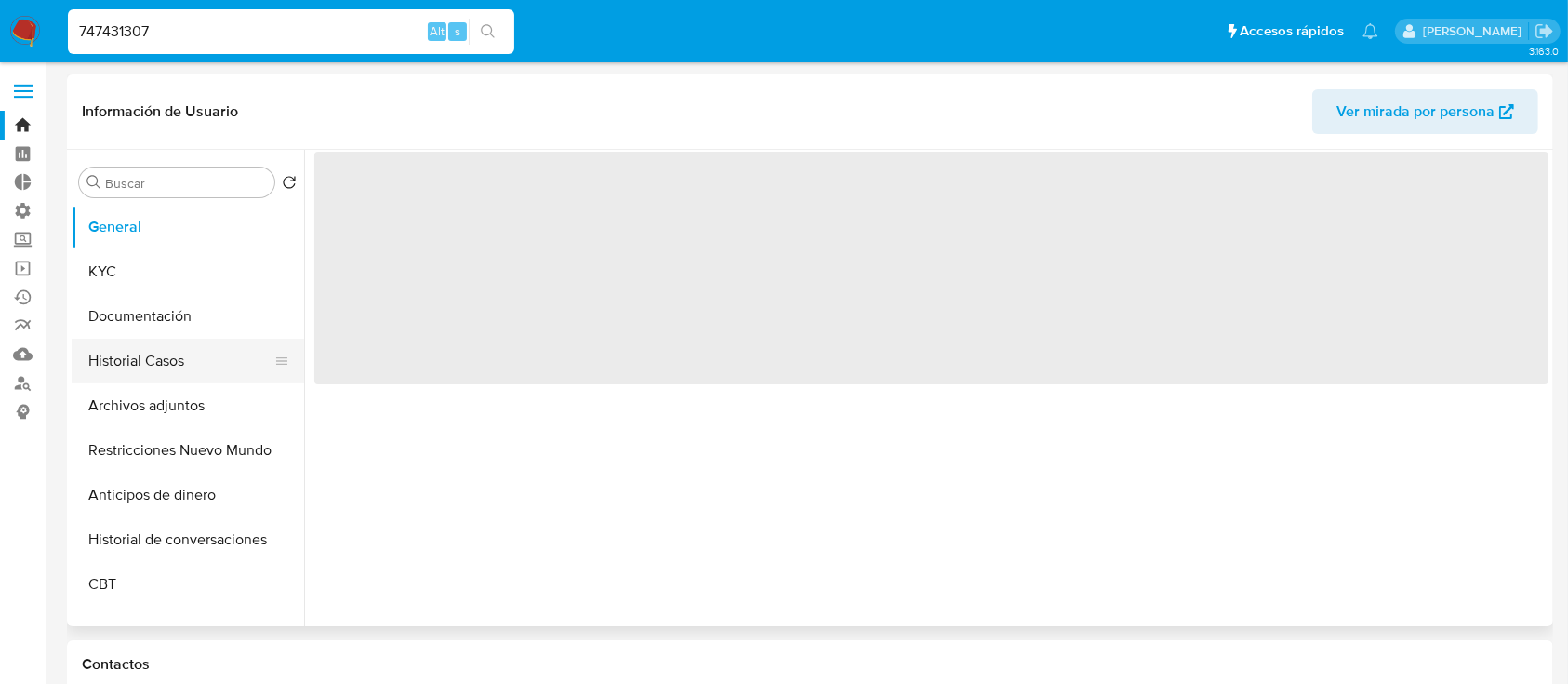
click at [120, 361] on button "Historial Casos" at bounding box center [179, 360] width 217 height 45
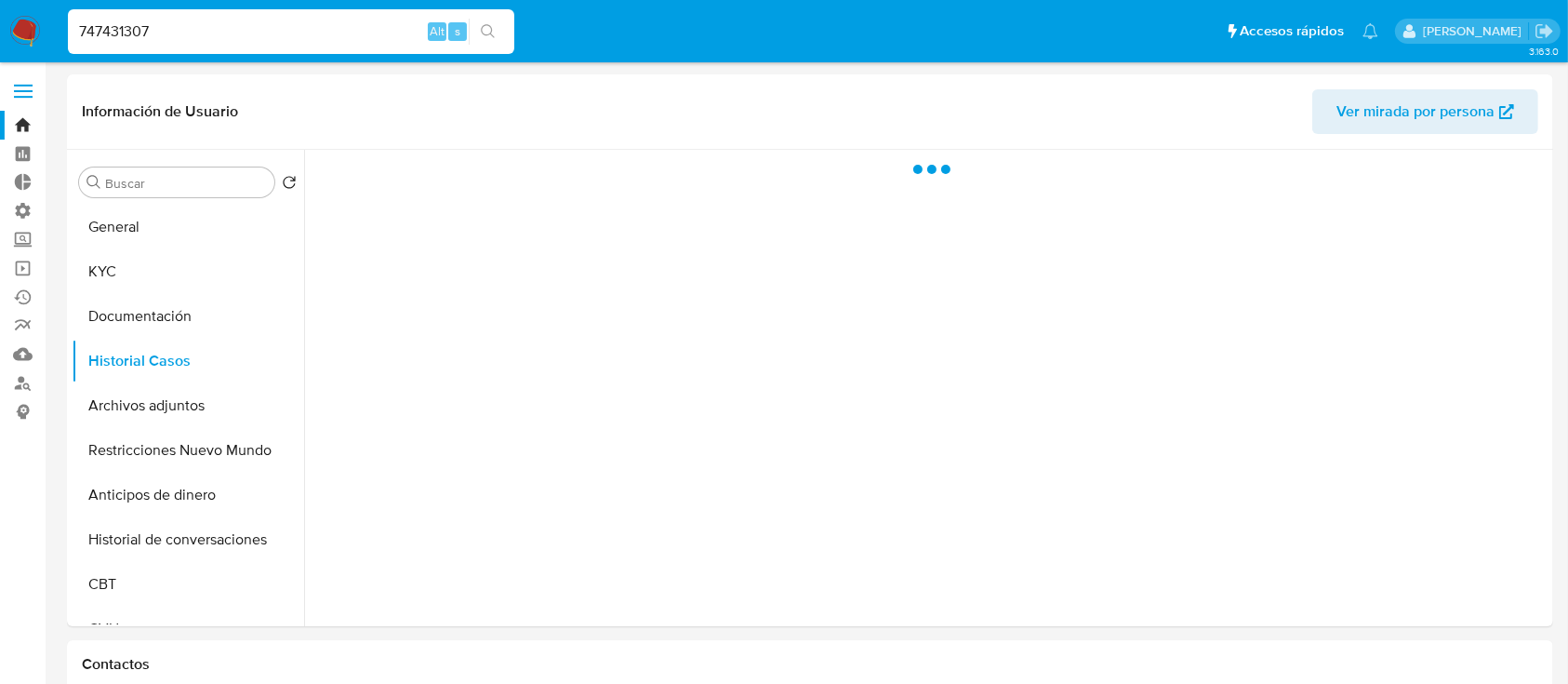
select select "10"
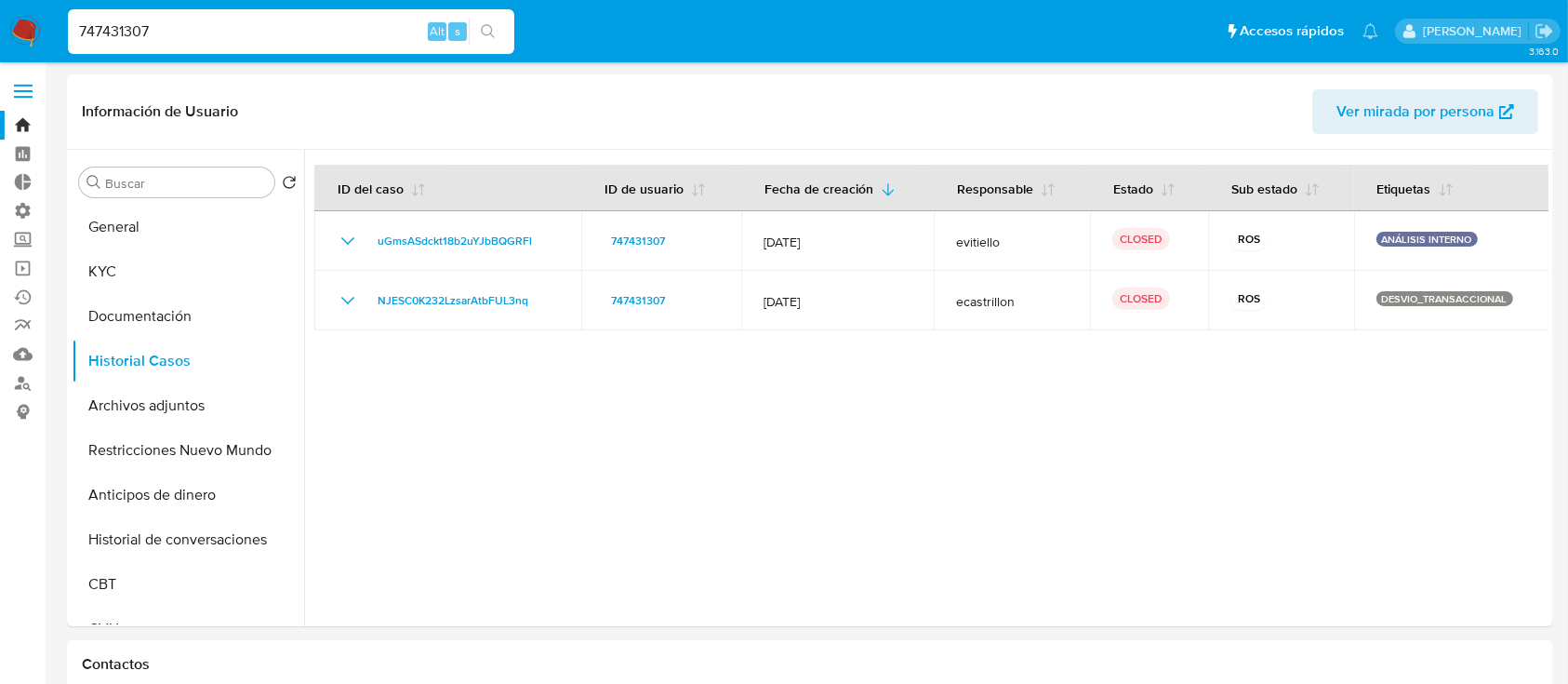
click at [123, 22] on input "747431307" at bounding box center [291, 31] width 446 height 24
paste input "1979307906"
type input "1979307906"
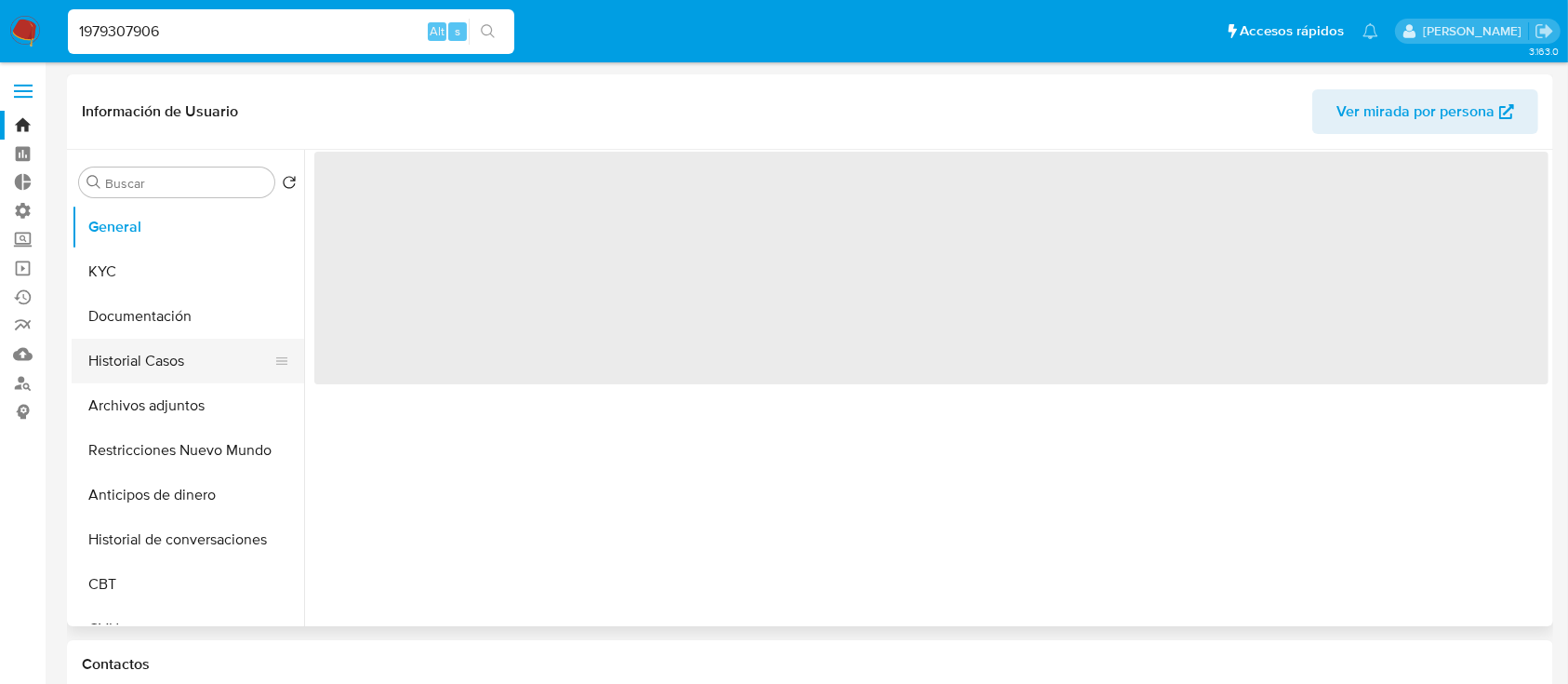
select select "10"
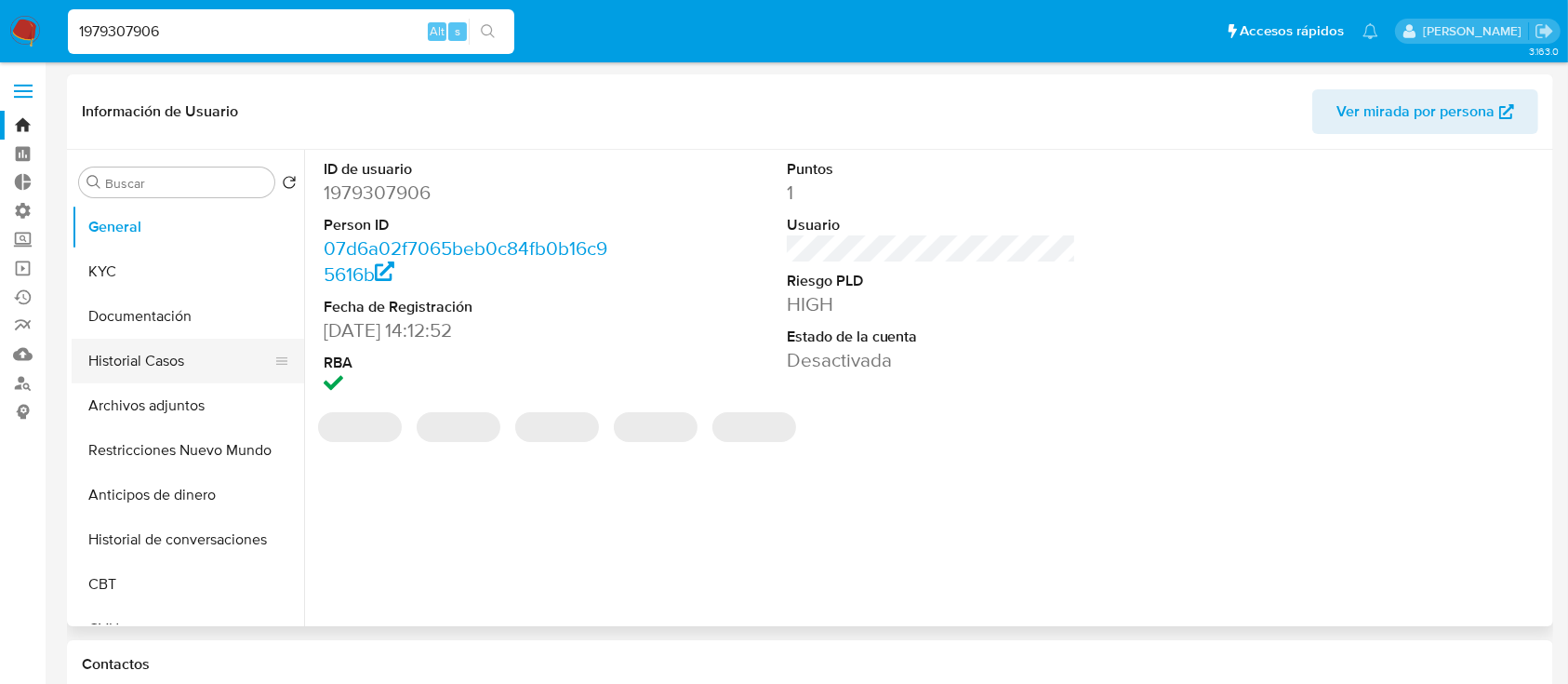
click at [170, 361] on button "Historial Casos" at bounding box center [179, 360] width 217 height 45
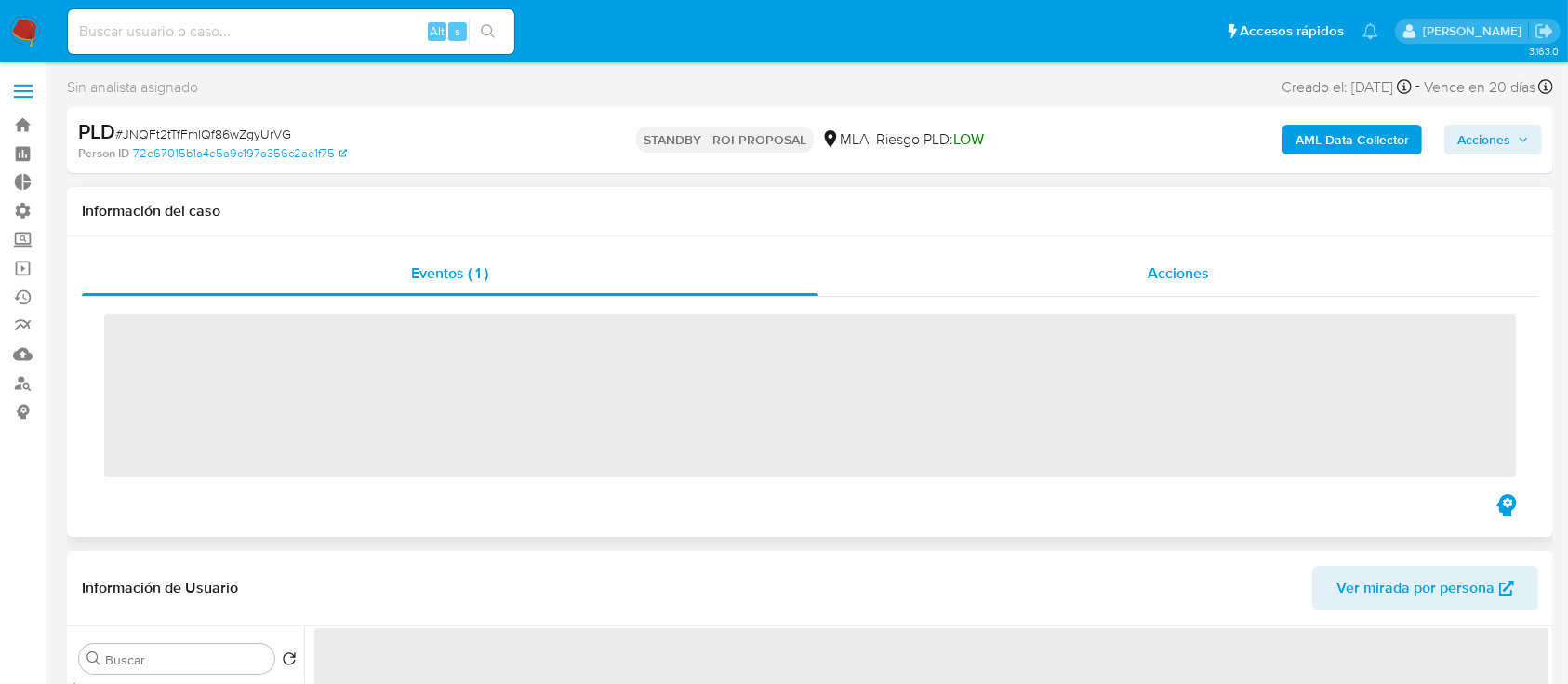
click at [1164, 272] on span "Acciones" at bounding box center [1178, 273] width 62 height 22
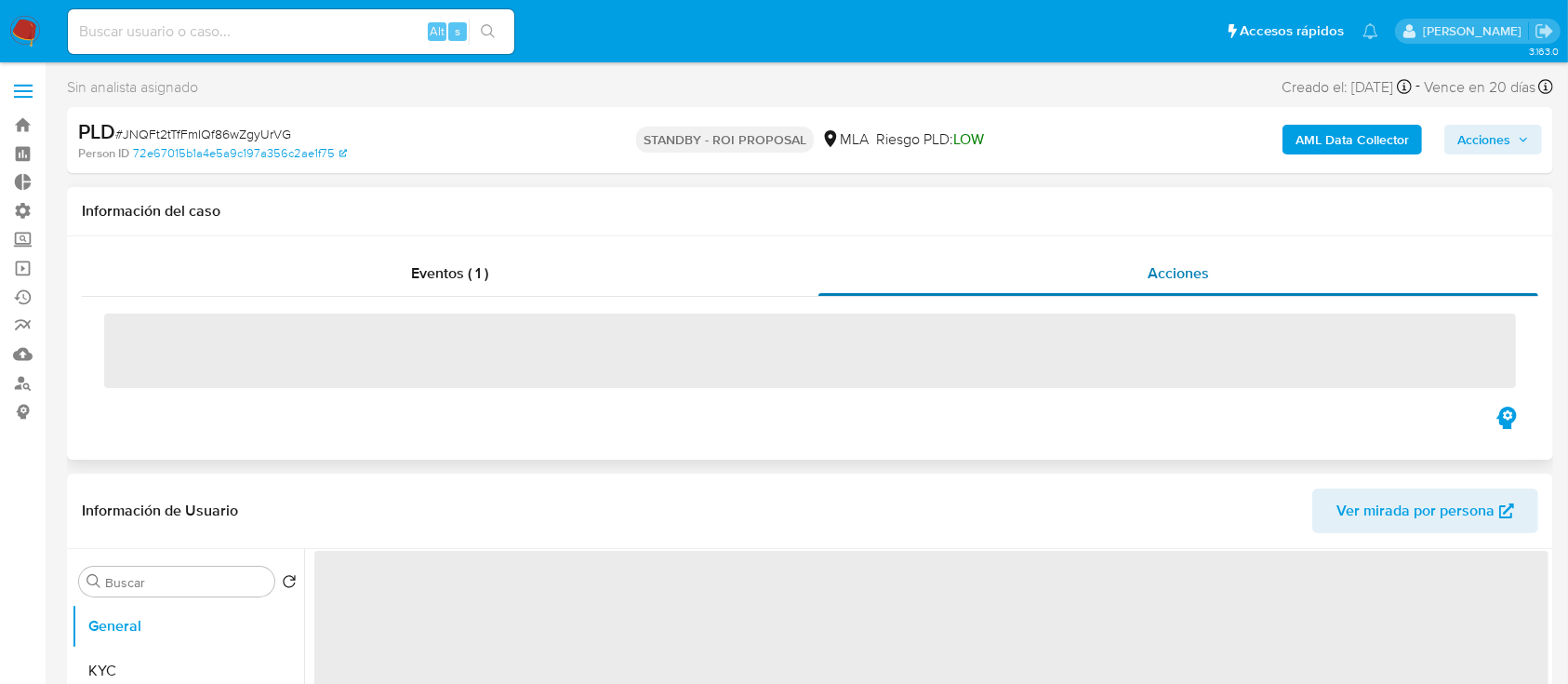
select select "10"
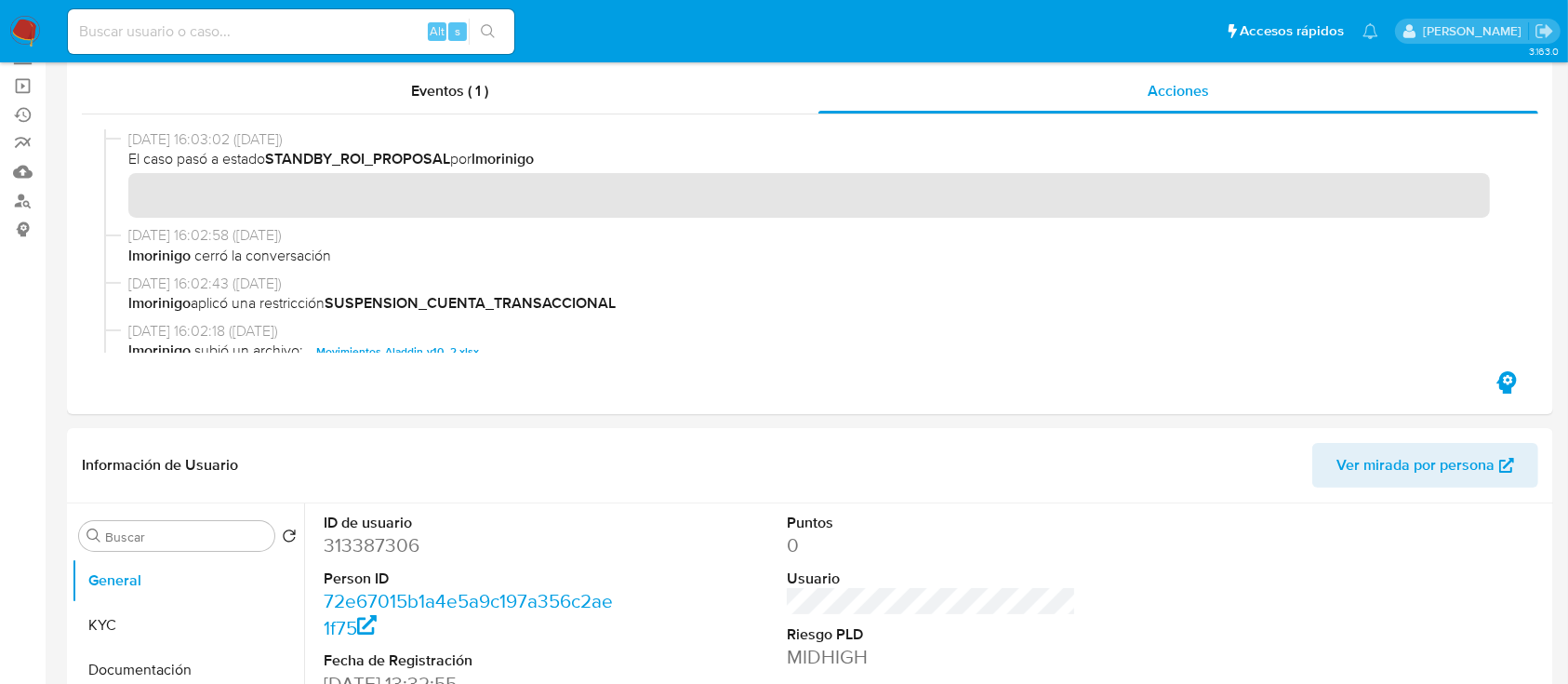
scroll to position [183, 0]
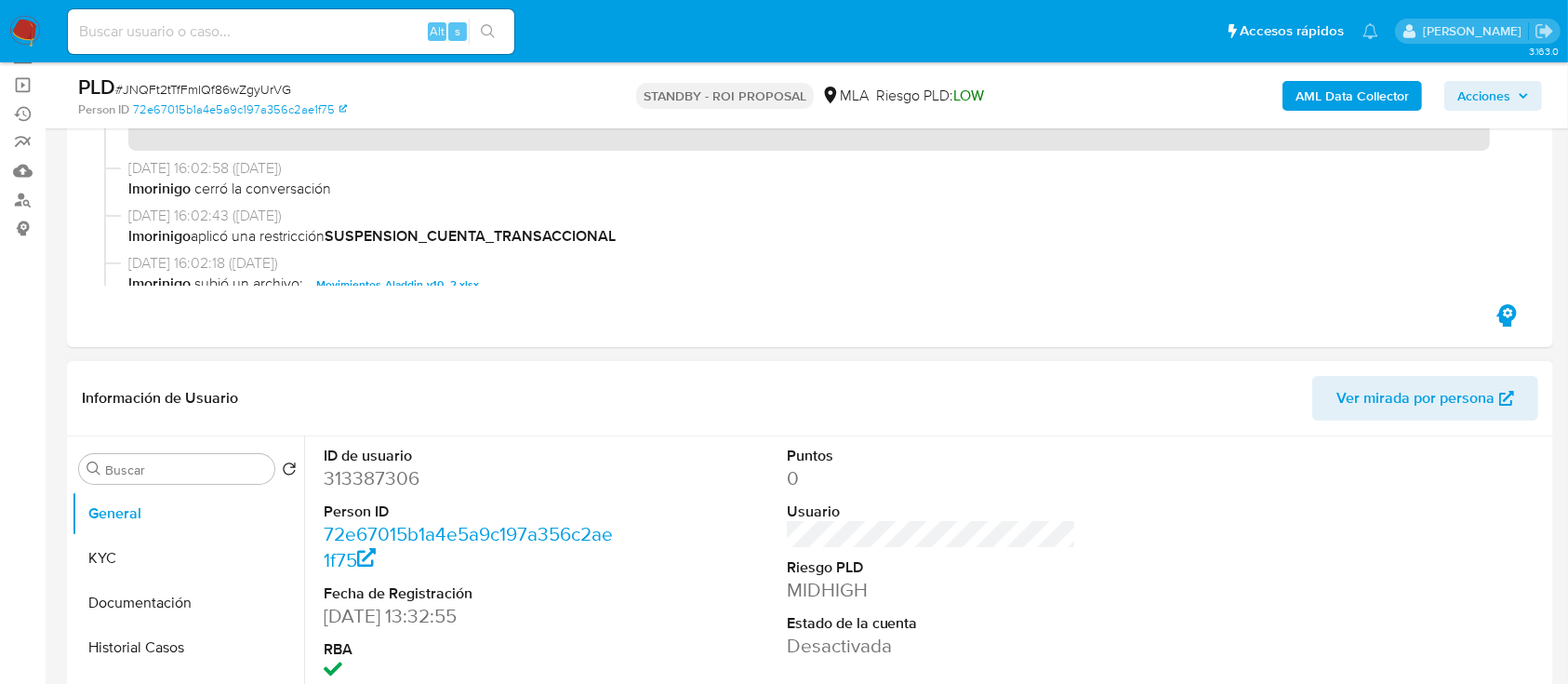
click at [358, 479] on dd "313387306" at bounding box center [468, 477] width 290 height 26
copy dd "313387306"
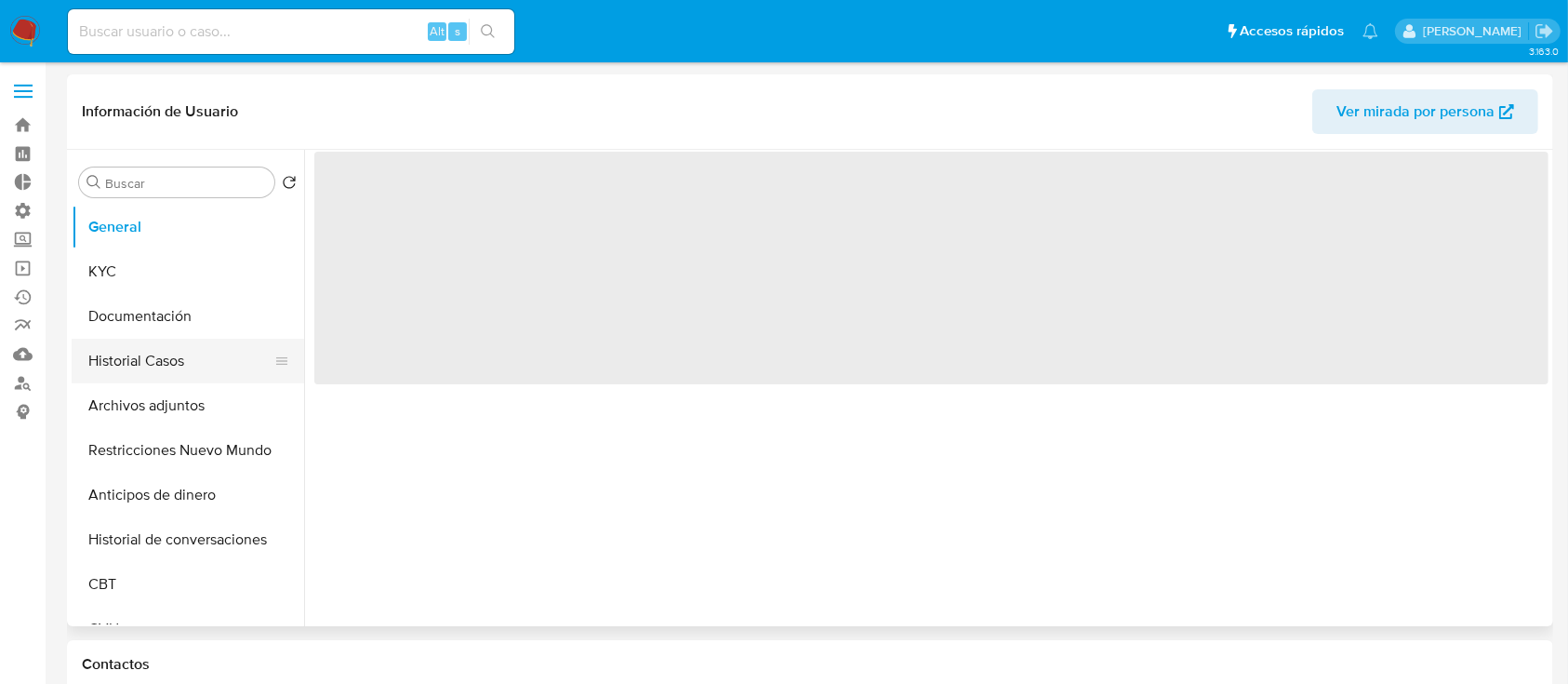
select select "10"
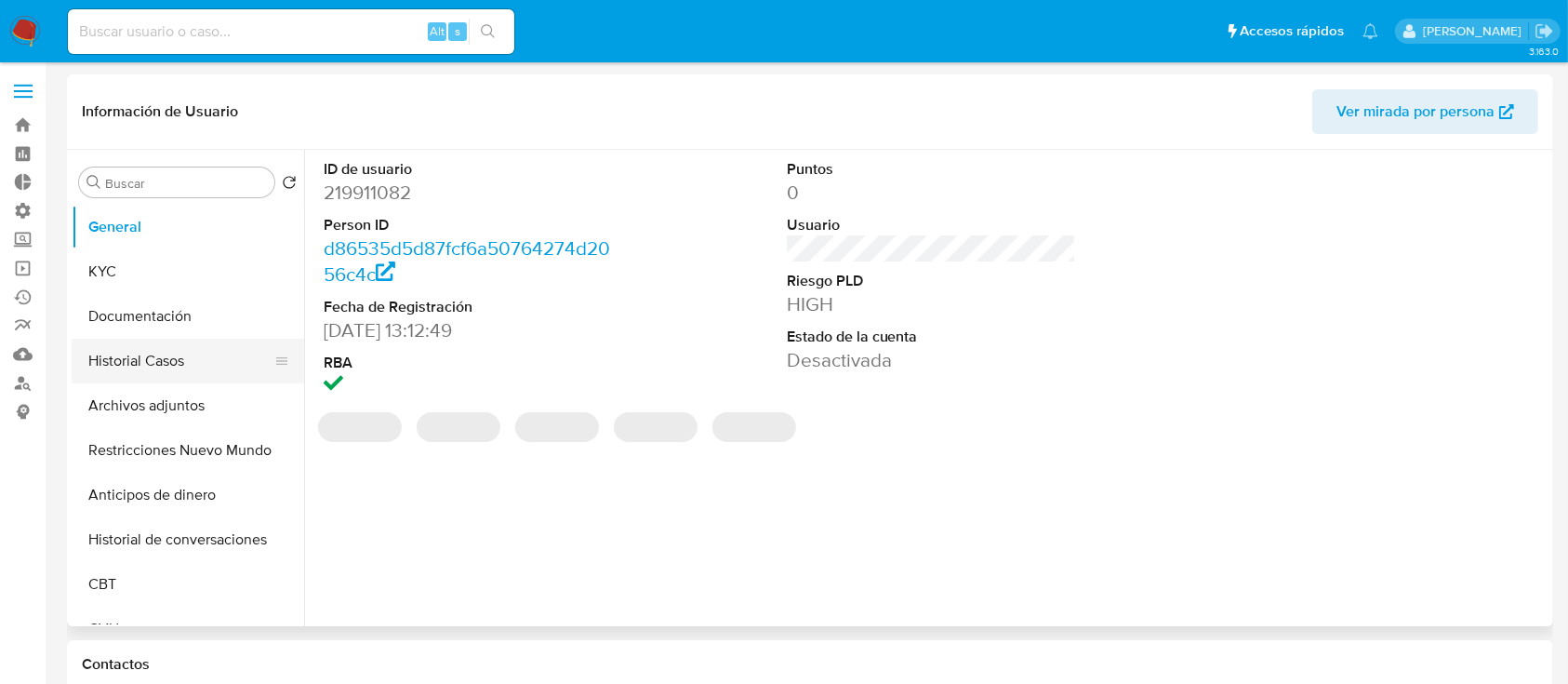
click at [208, 357] on button "Historial Casos" at bounding box center [179, 360] width 217 height 45
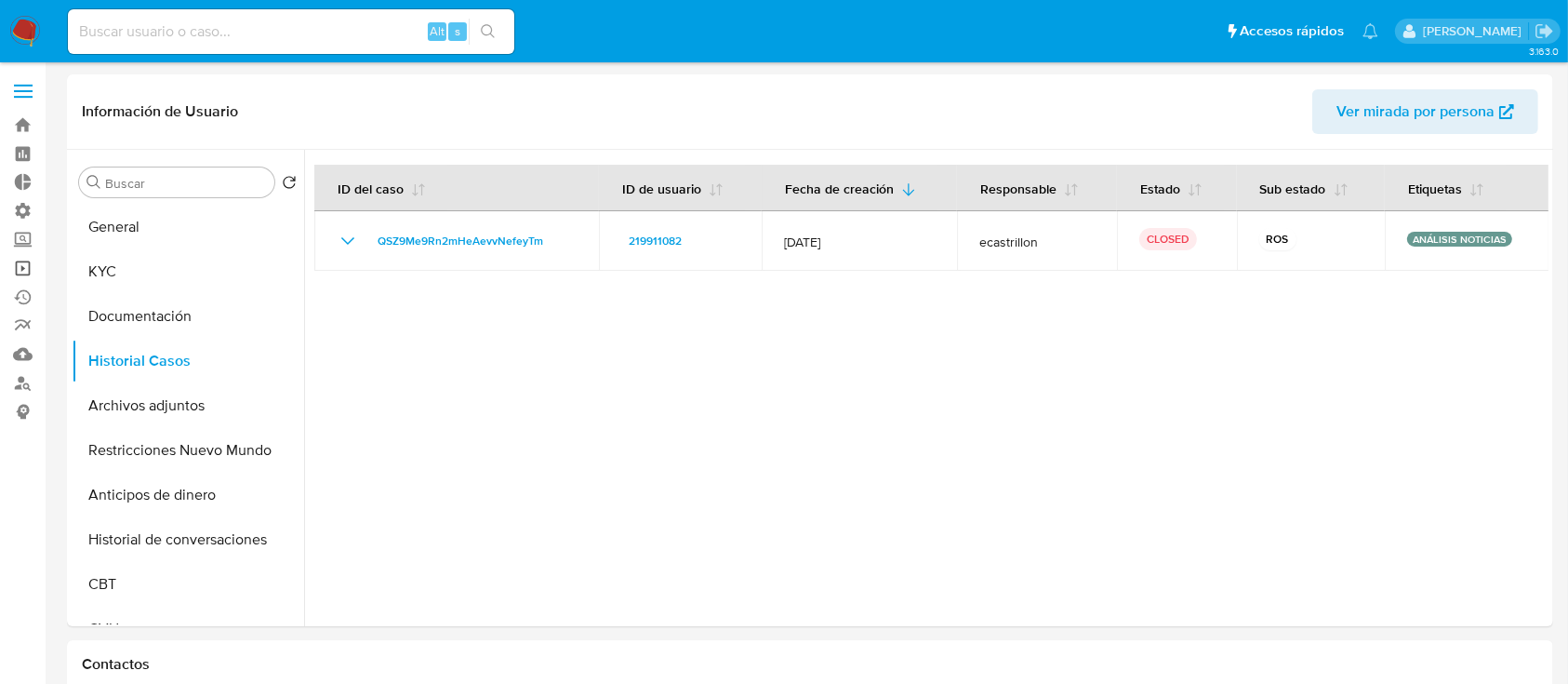
click at [20, 270] on link "Operaciones masivas" at bounding box center [110, 268] width 221 height 28
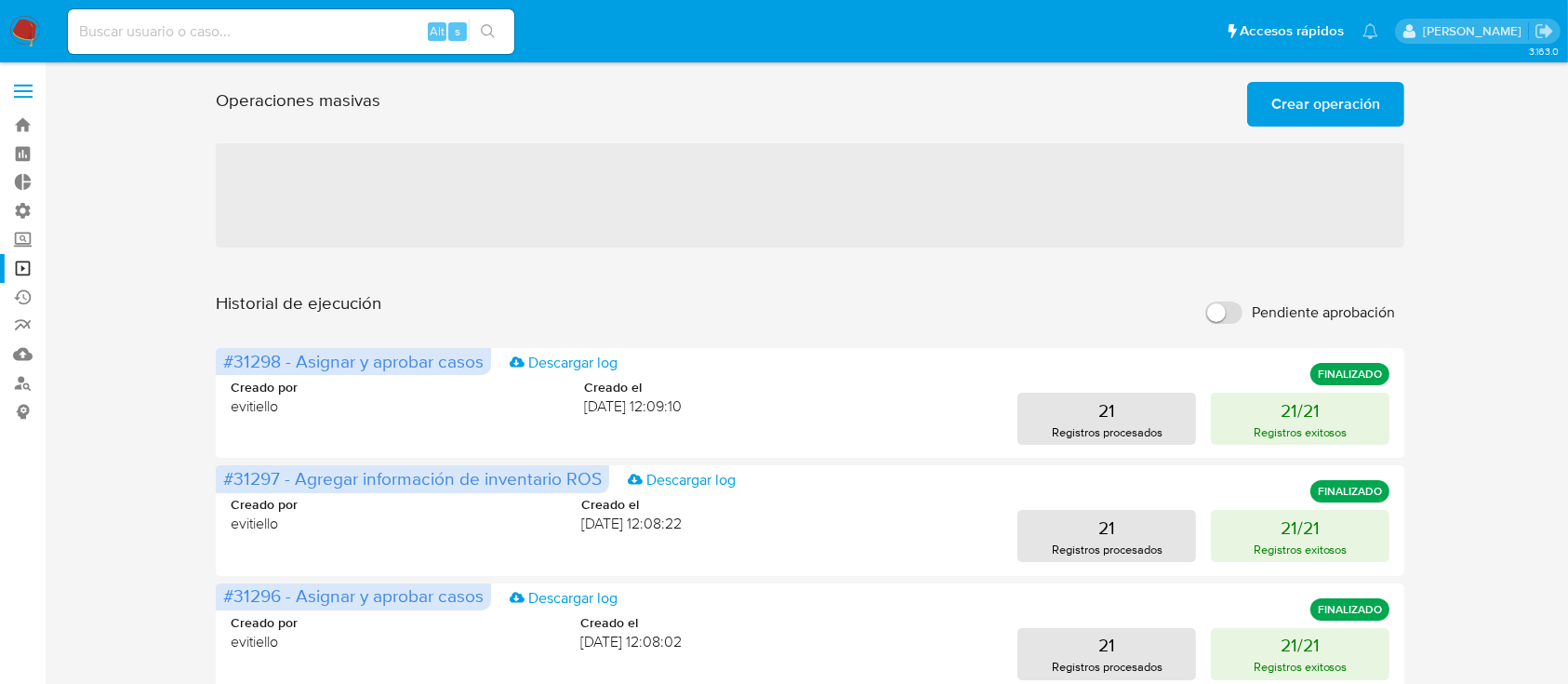
click at [1287, 105] on span "Crear operación" at bounding box center [1325, 104] width 109 height 41
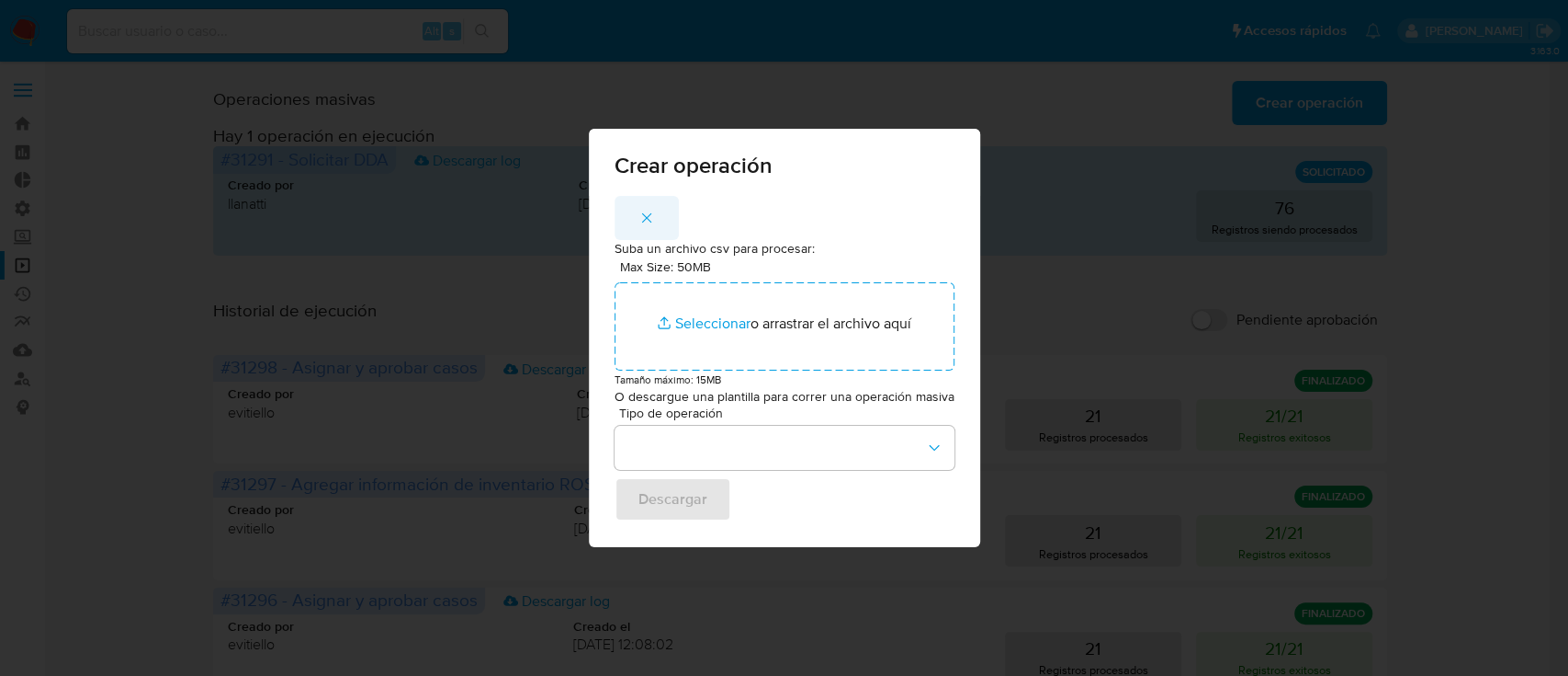
click at [652, 224] on icon "button" at bounding box center [647, 218] width 17 height 17
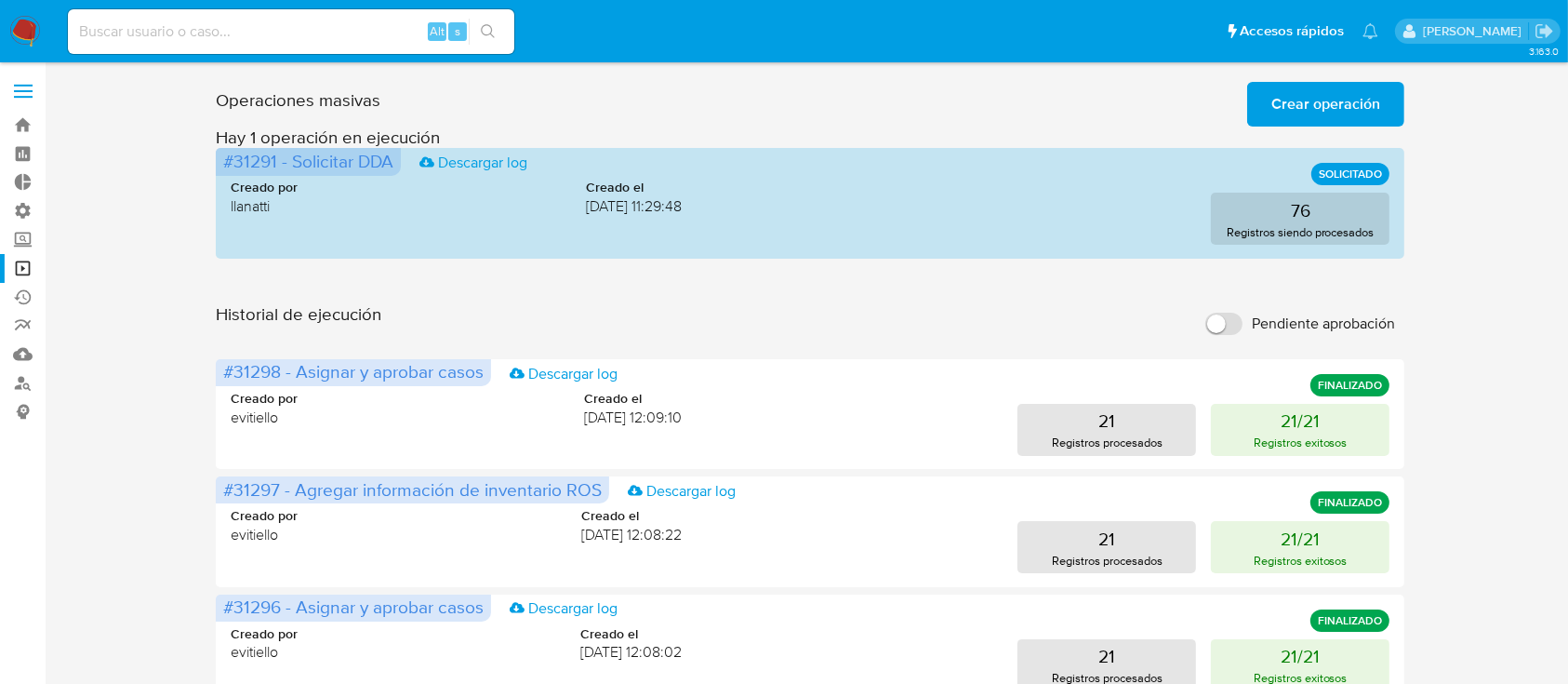
click at [1275, 101] on span "Crear operación" at bounding box center [1325, 104] width 109 height 41
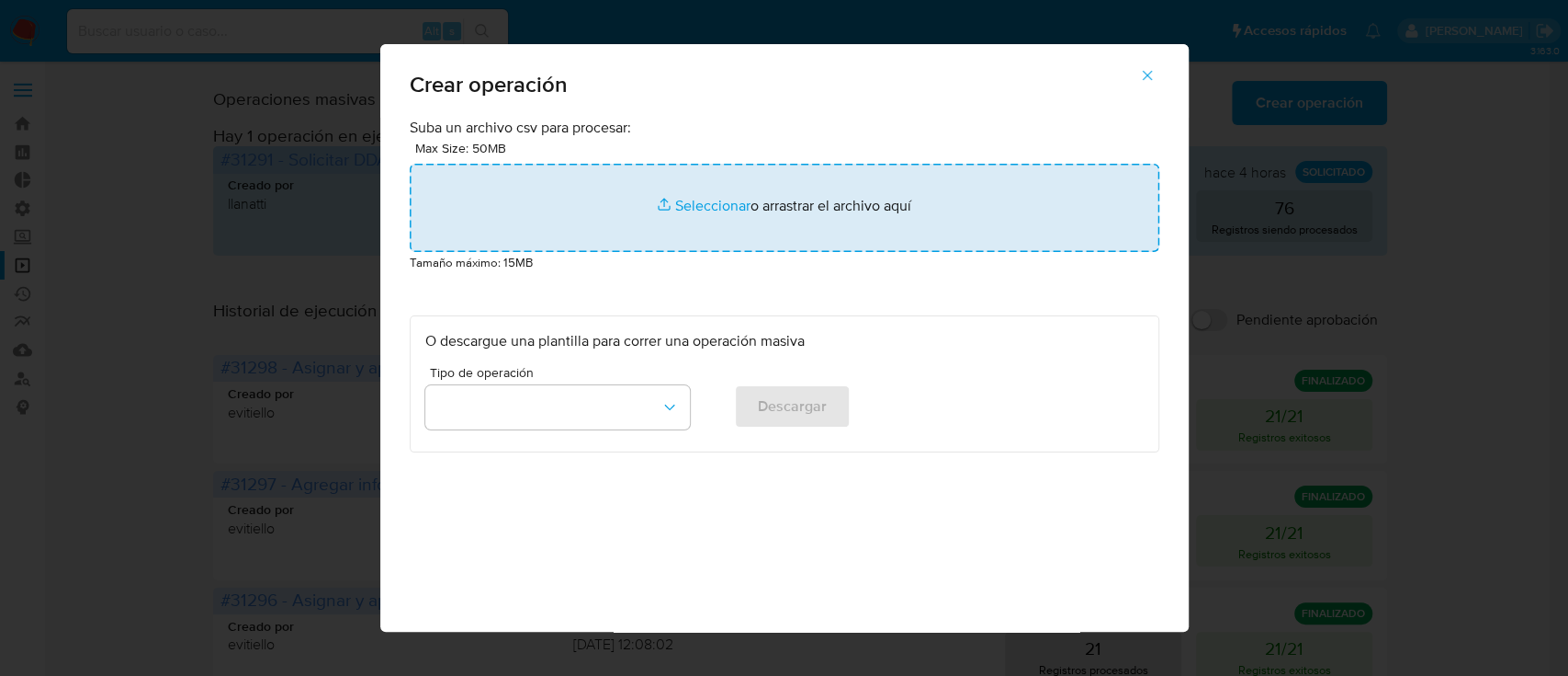
click at [738, 180] on input "file" at bounding box center [784, 207] width 750 height 88
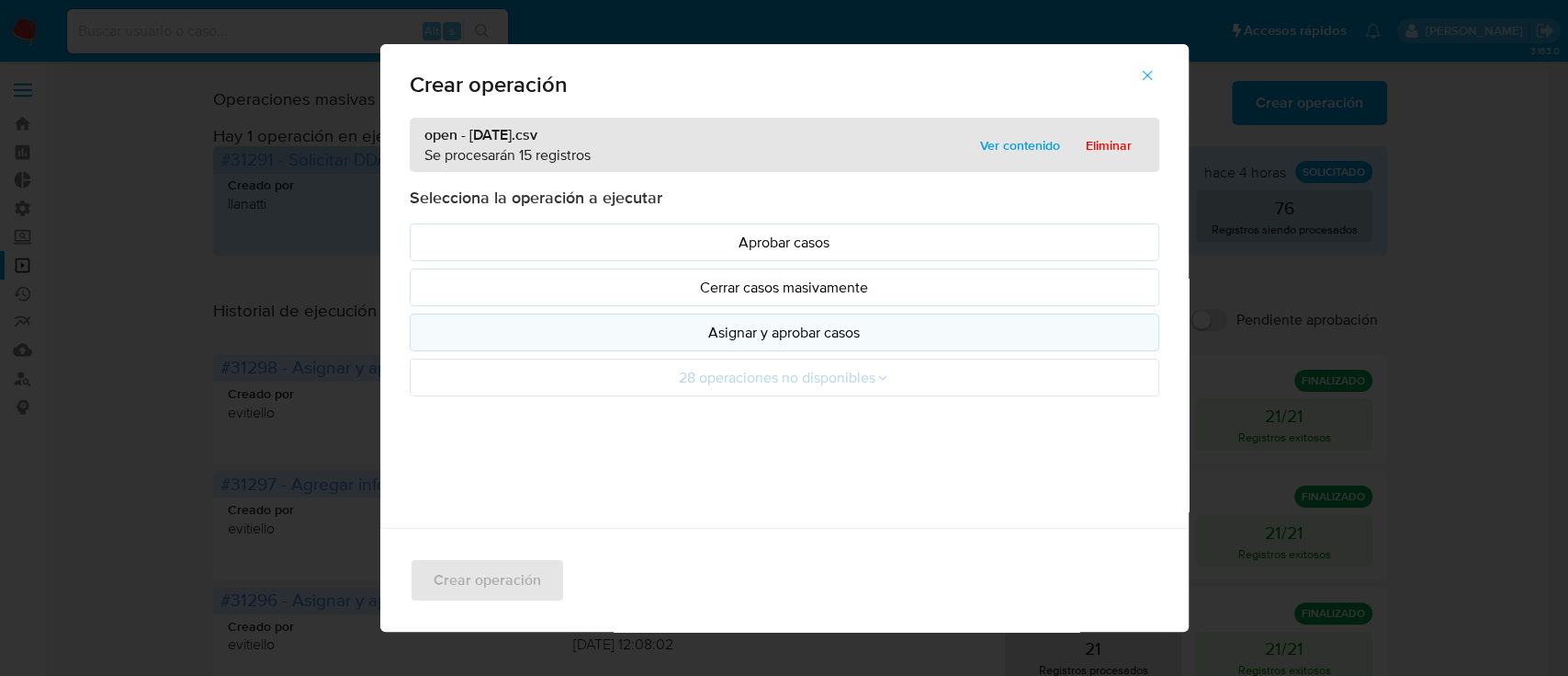
click at [733, 330] on p "Asignar y aprobar casos" at bounding box center [784, 332] width 719 height 22
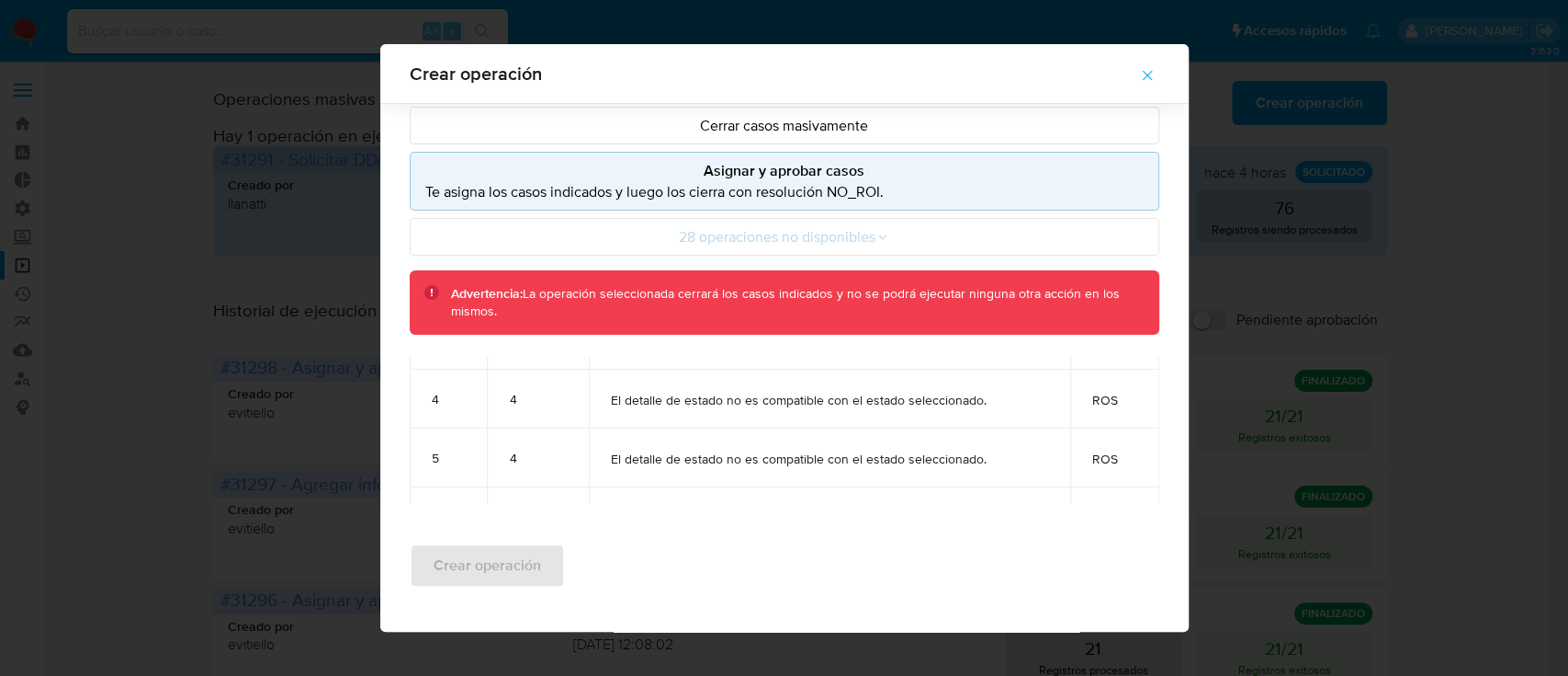
scroll to position [210, 0]
click at [1171, 62] on button "button" at bounding box center [1147, 75] width 65 height 44
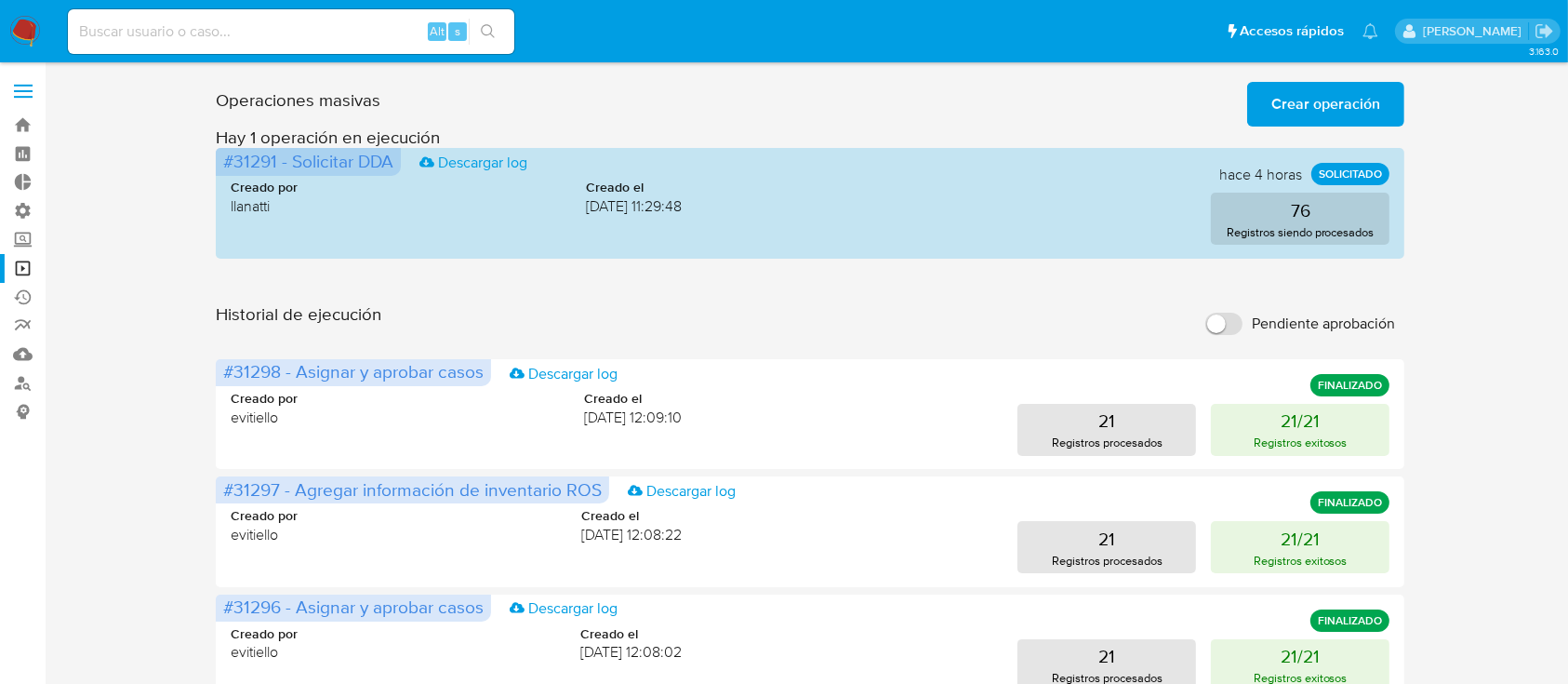
click at [1271, 97] on button "Crear operación" at bounding box center [1325, 104] width 157 height 45
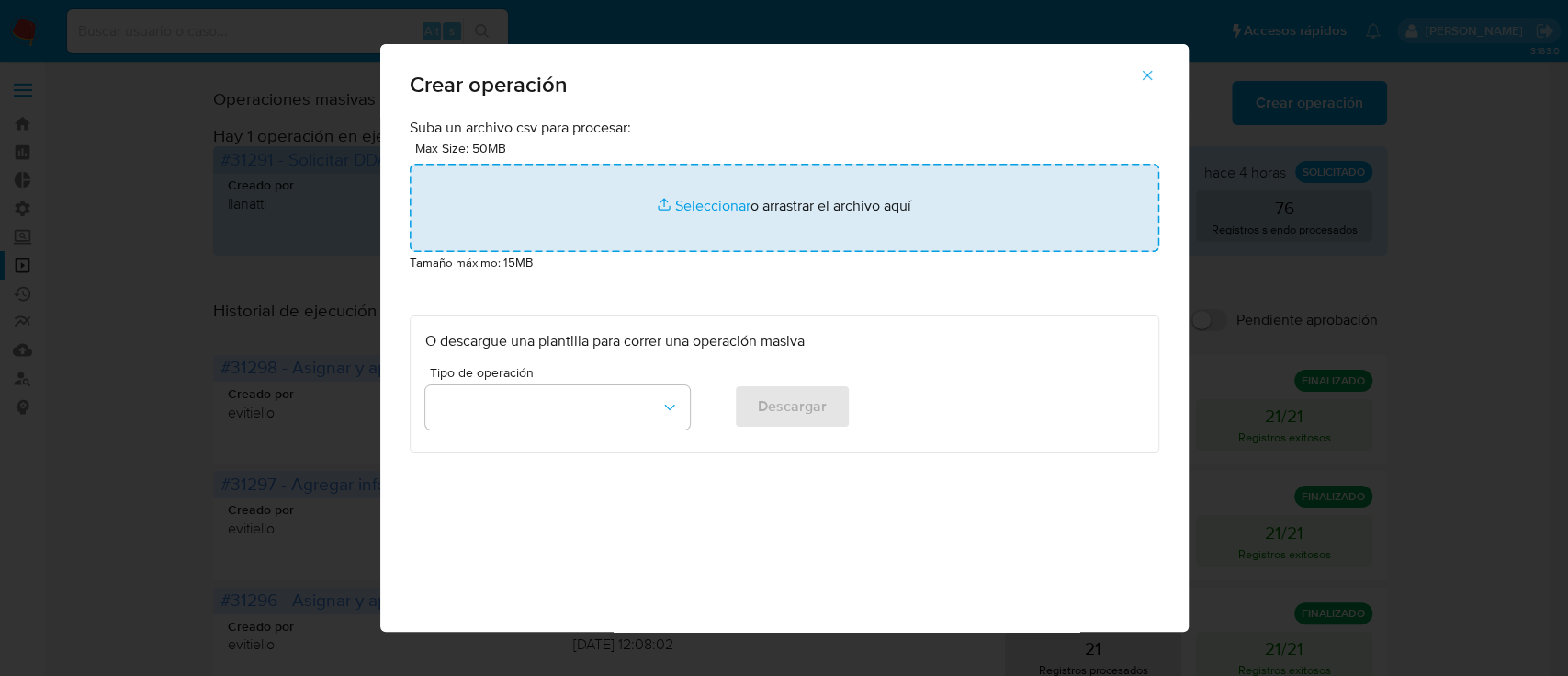
click at [788, 211] on input "file" at bounding box center [784, 207] width 750 height 88
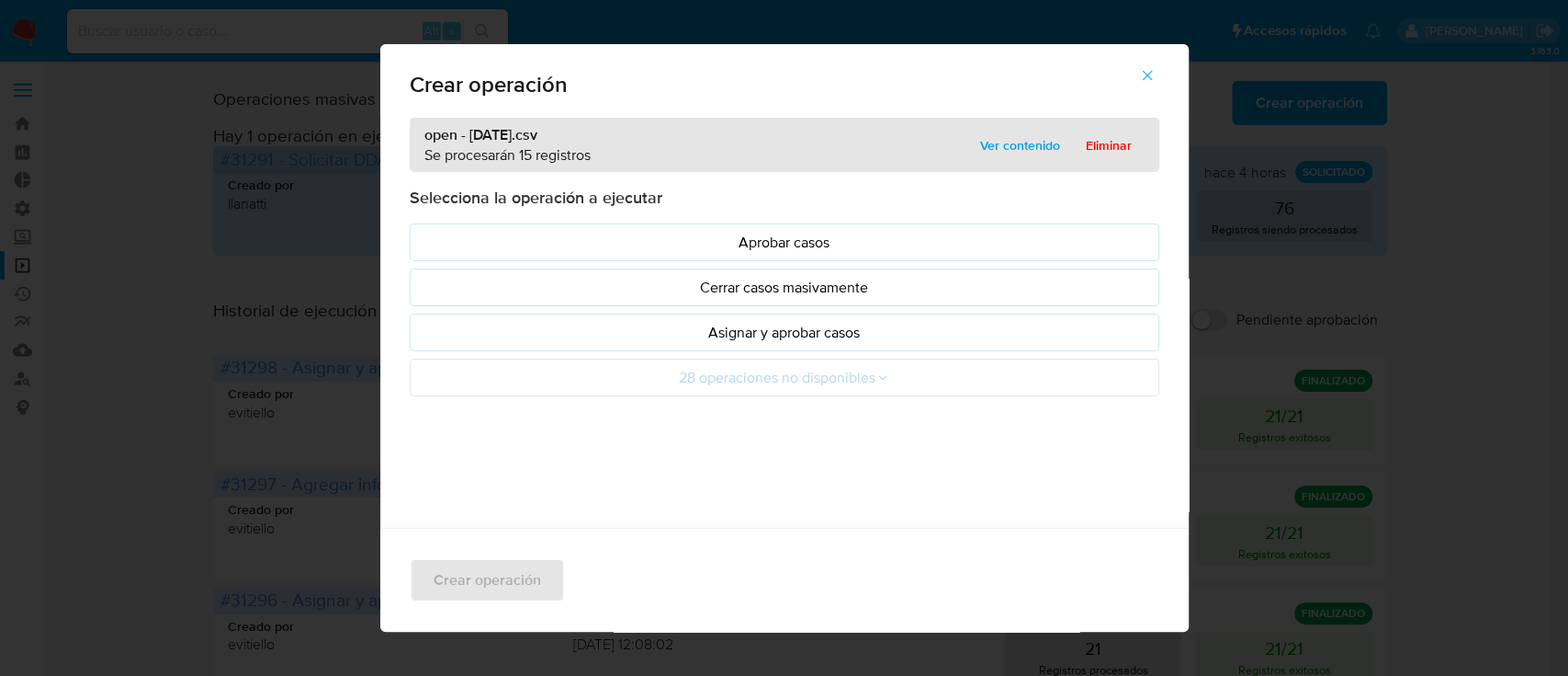
click at [521, 329] on p "Asignar y aprobar casos" at bounding box center [784, 332] width 719 height 22
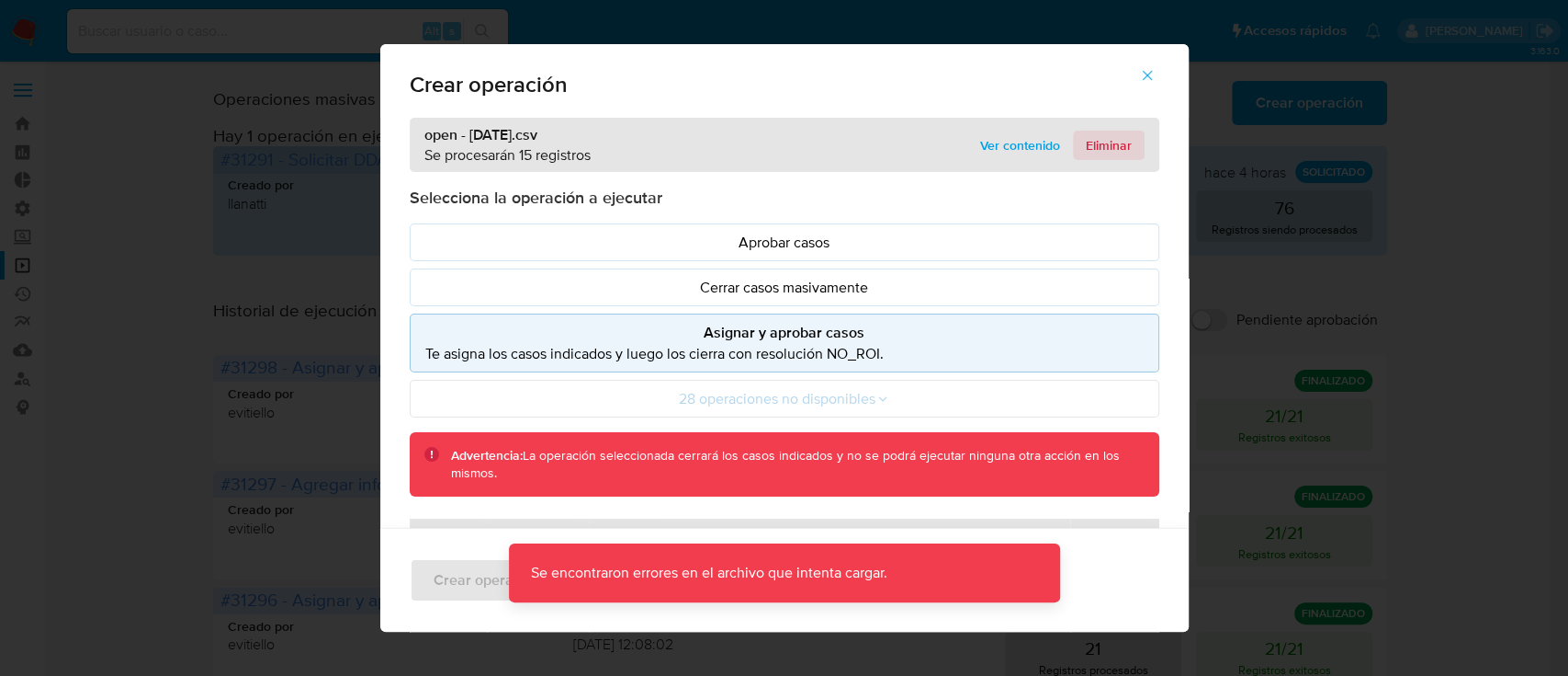
click at [1073, 158] on button "Eliminar" at bounding box center [1108, 145] width 71 height 29
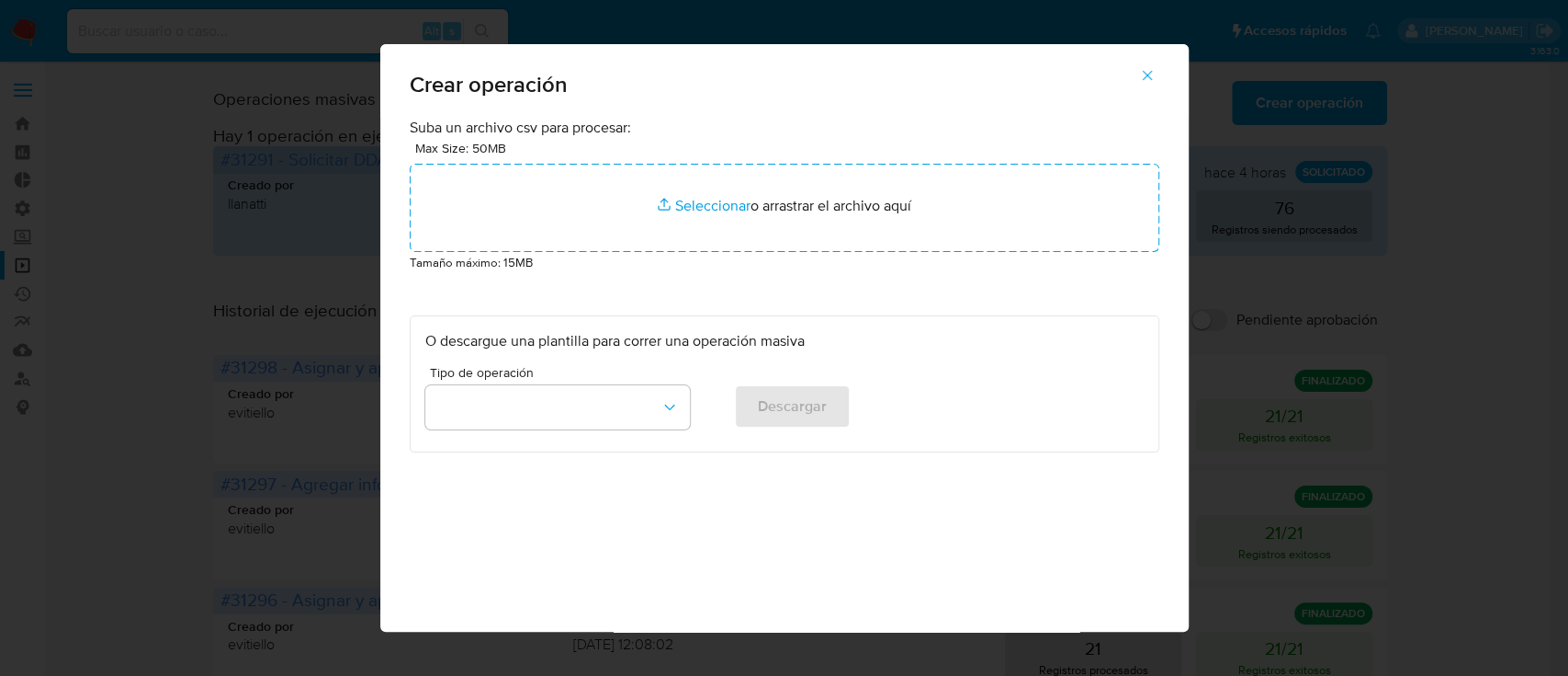
drag, startPoint x: 1079, startPoint y: 154, endPoint x: 1154, endPoint y: 55, distance: 124.2
click at [1154, 55] on span "button" at bounding box center [1148, 75] width 17 height 40
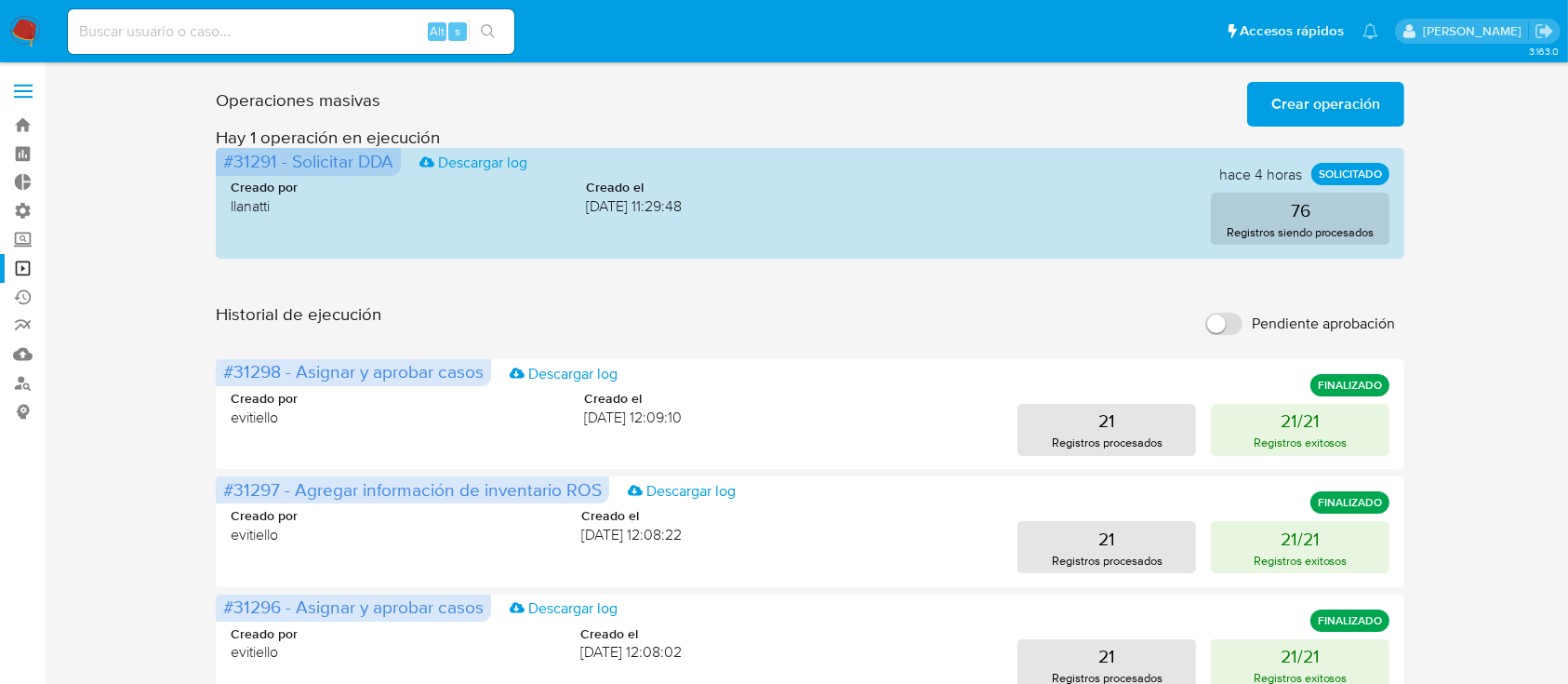
click at [1334, 74] on div "Operaciones masivas Crear operación Sólo puede [PERSON_NAME] hasta un máximo de…" at bounding box center [809, 100] width 1188 height 52
click at [1332, 101] on span "Crear operación" at bounding box center [1325, 104] width 109 height 41
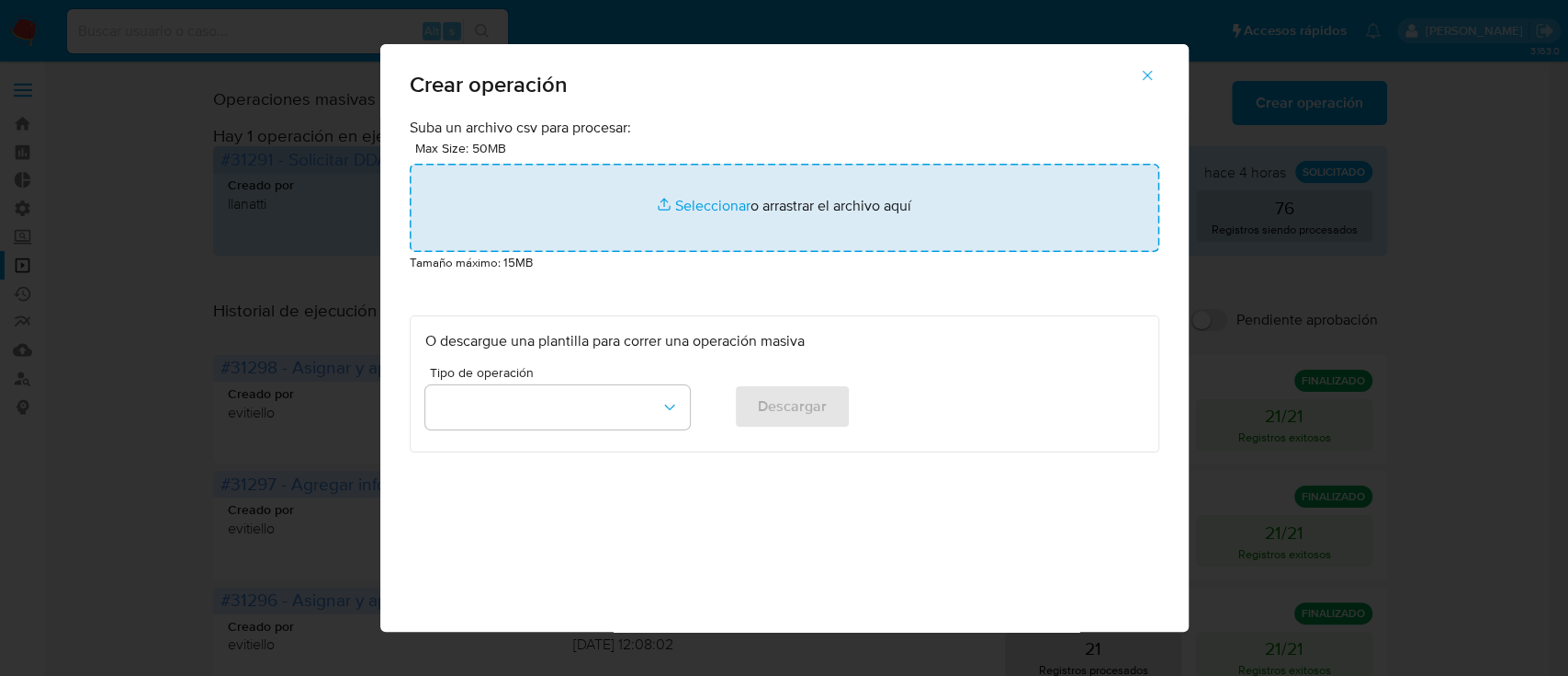
click at [791, 216] on input "file" at bounding box center [784, 207] width 750 height 88
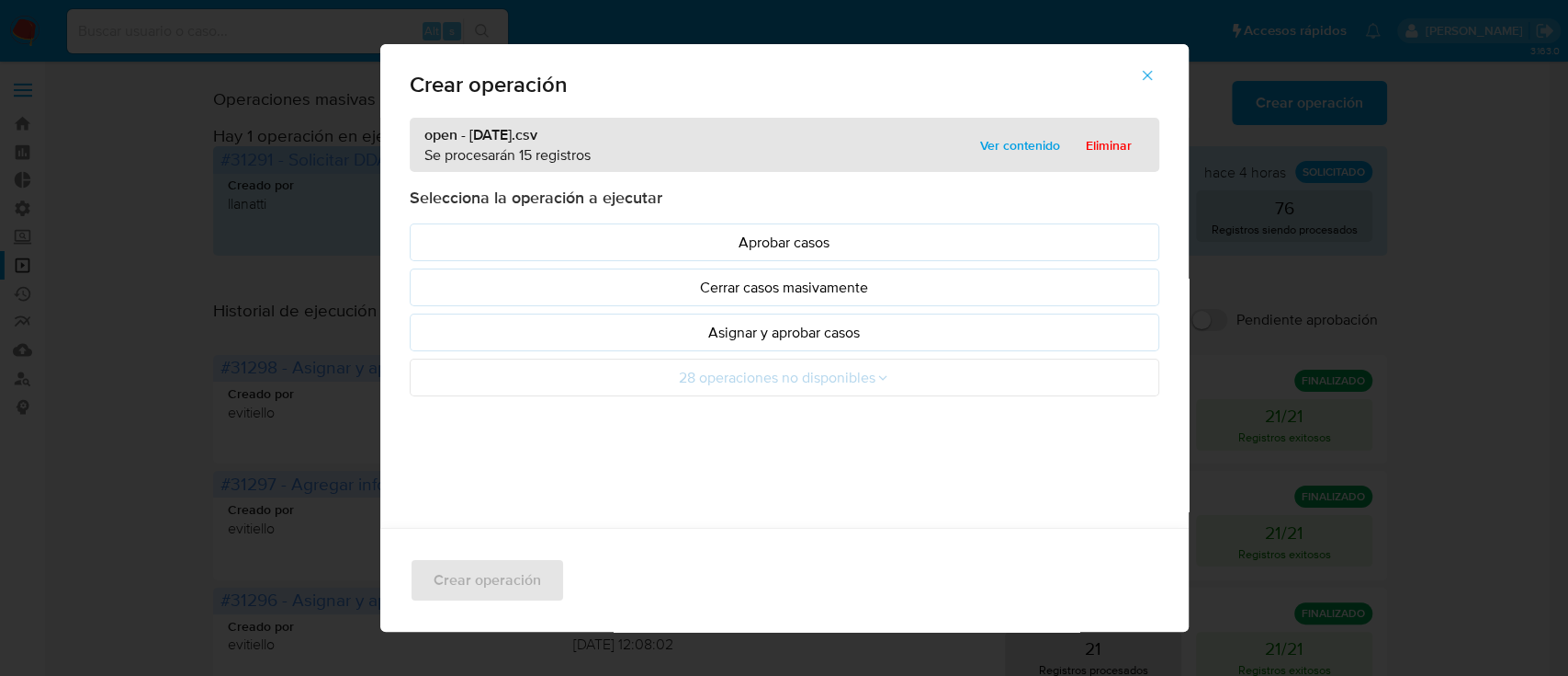
click at [571, 333] on p "Asignar y aprobar casos" at bounding box center [784, 332] width 719 height 22
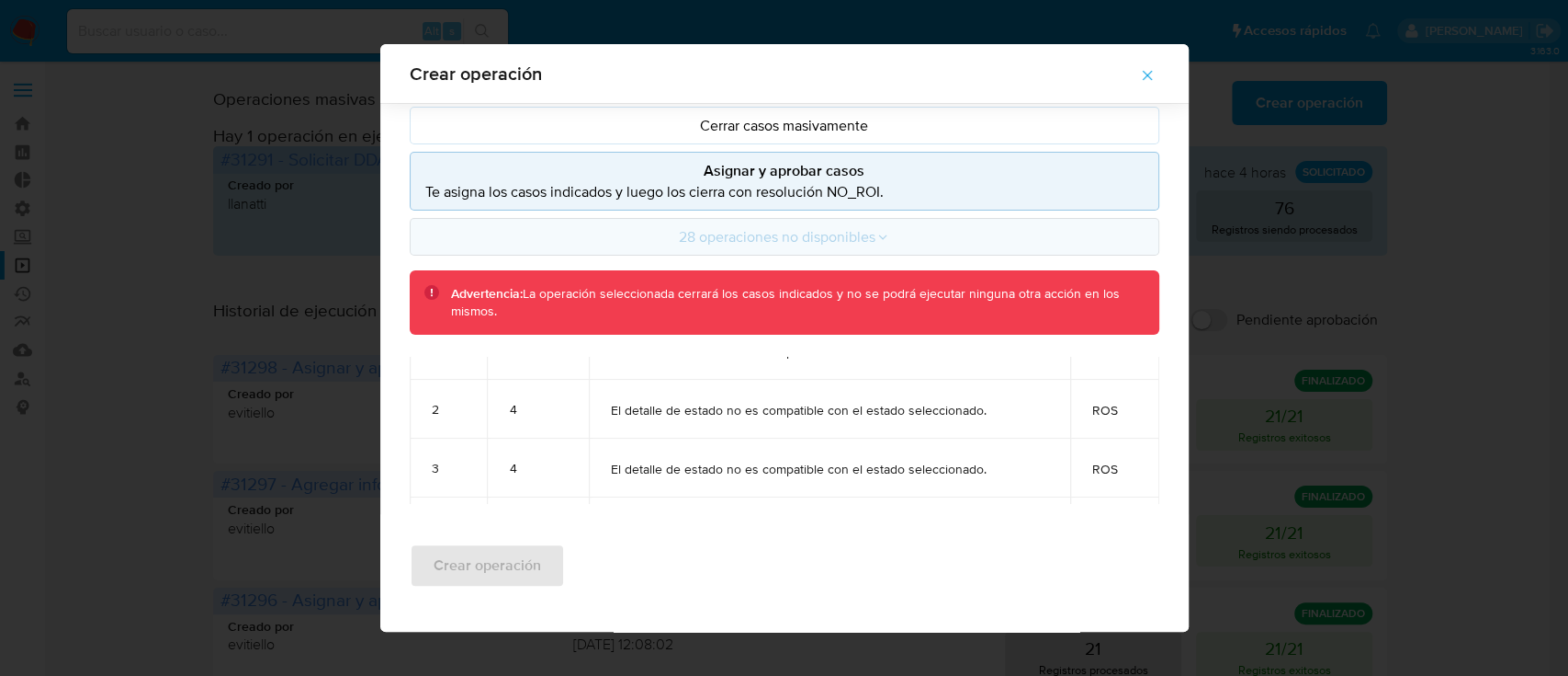
scroll to position [87, 0]
click at [1156, 82] on icon "button" at bounding box center [1148, 75] width 17 height 17
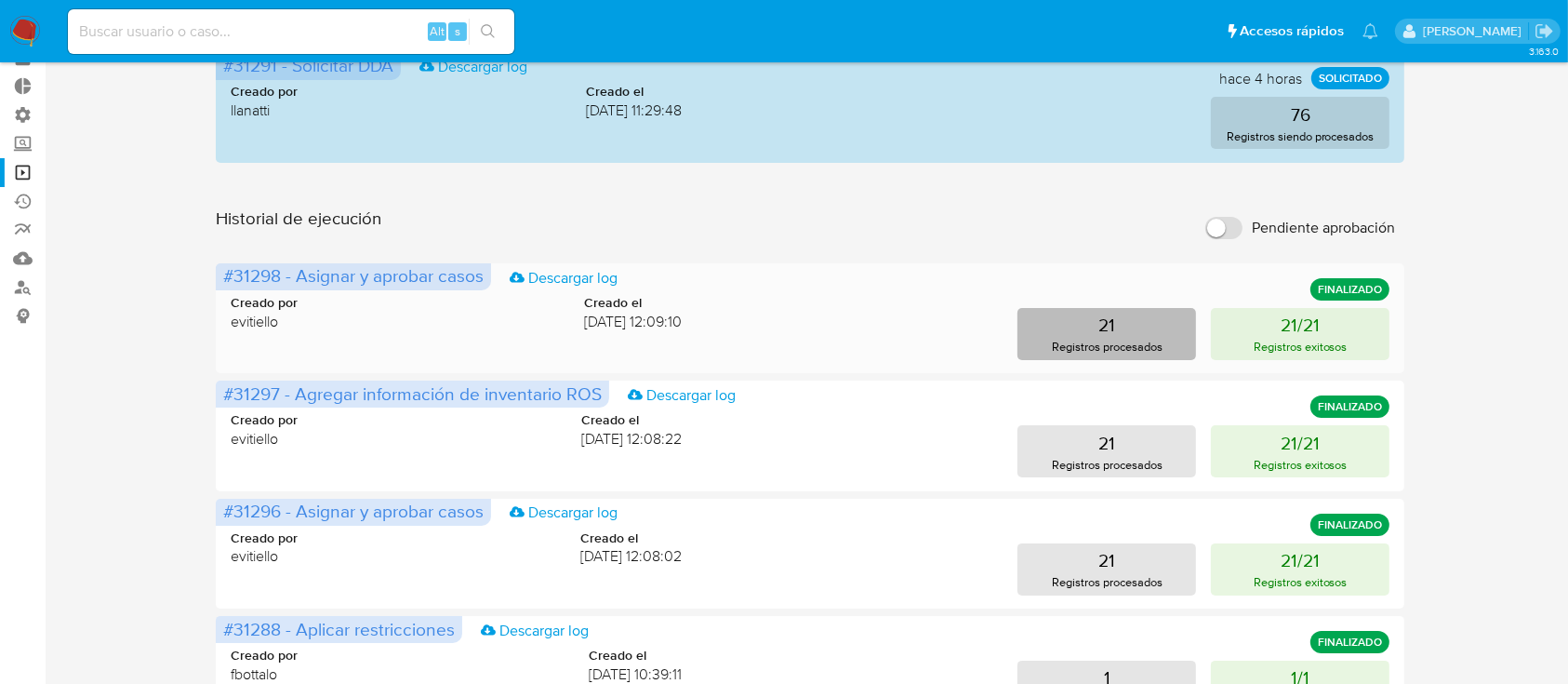
scroll to position [121, 0]
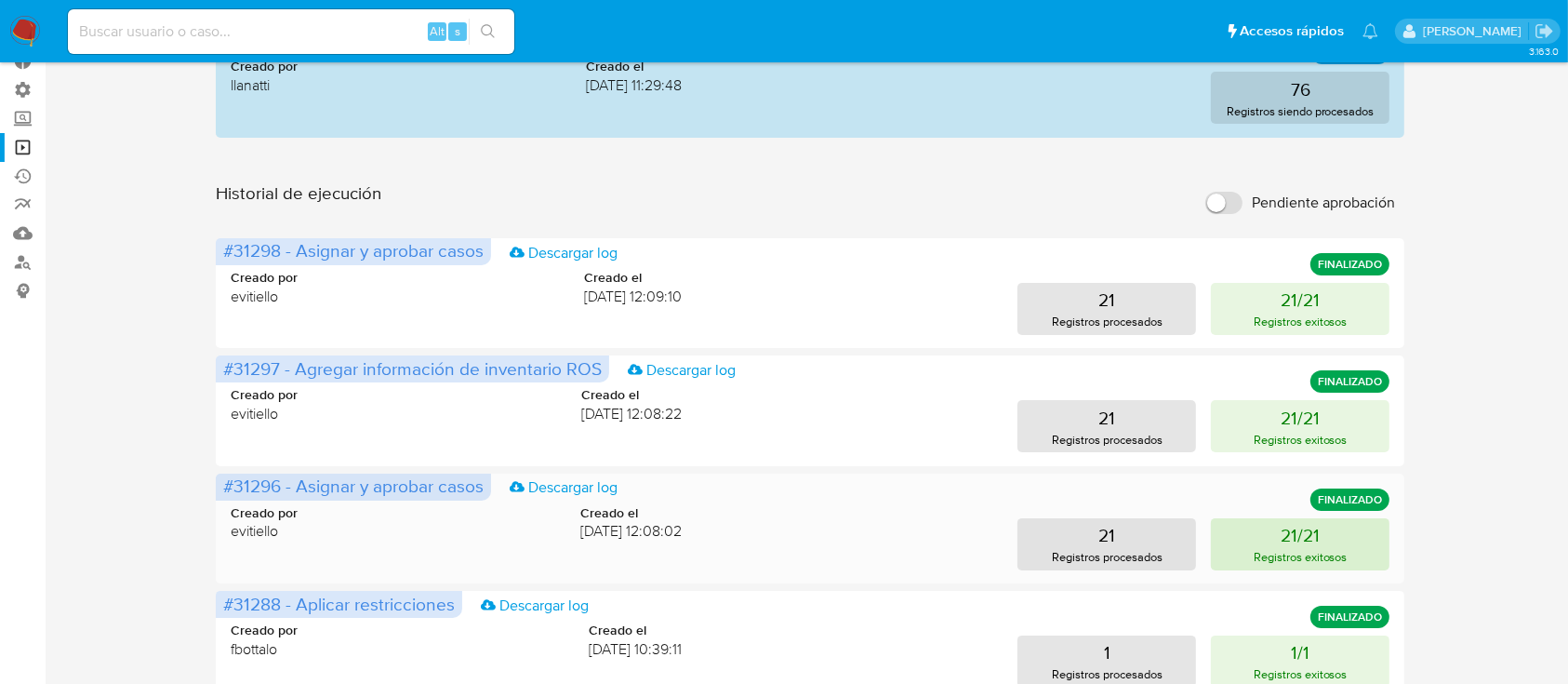
click at [1280, 540] on p "21/21" at bounding box center [1299, 534] width 39 height 26
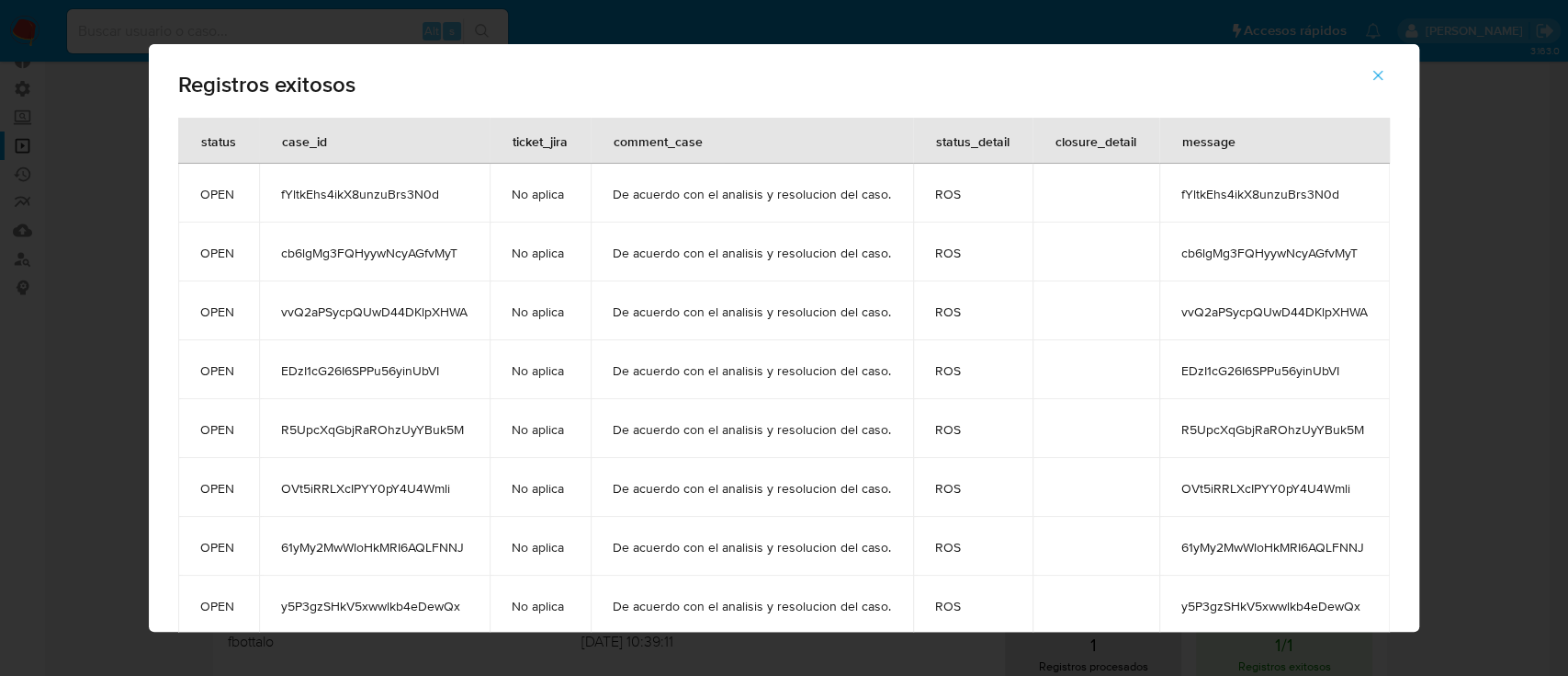
click at [1378, 75] on icon "button" at bounding box center [1378, 75] width 17 height 17
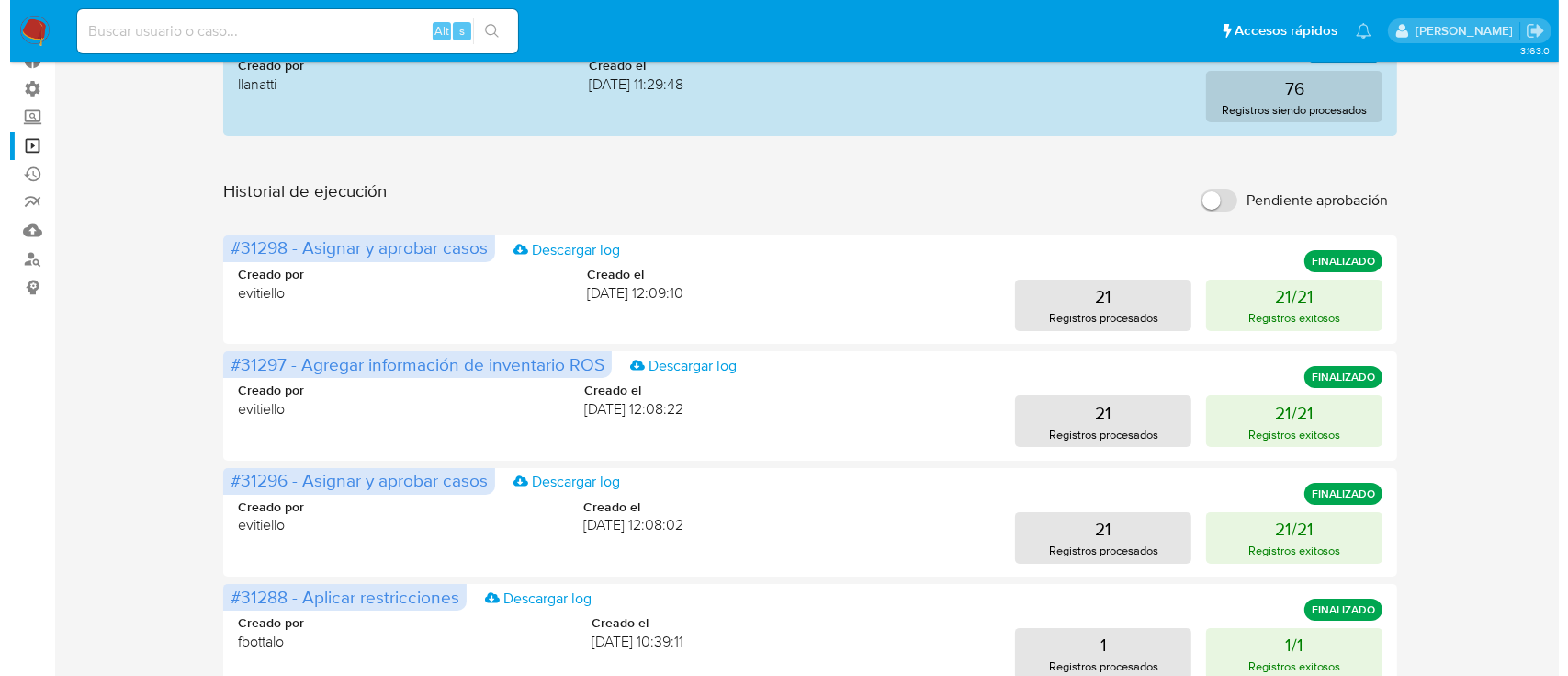
scroll to position [0, 0]
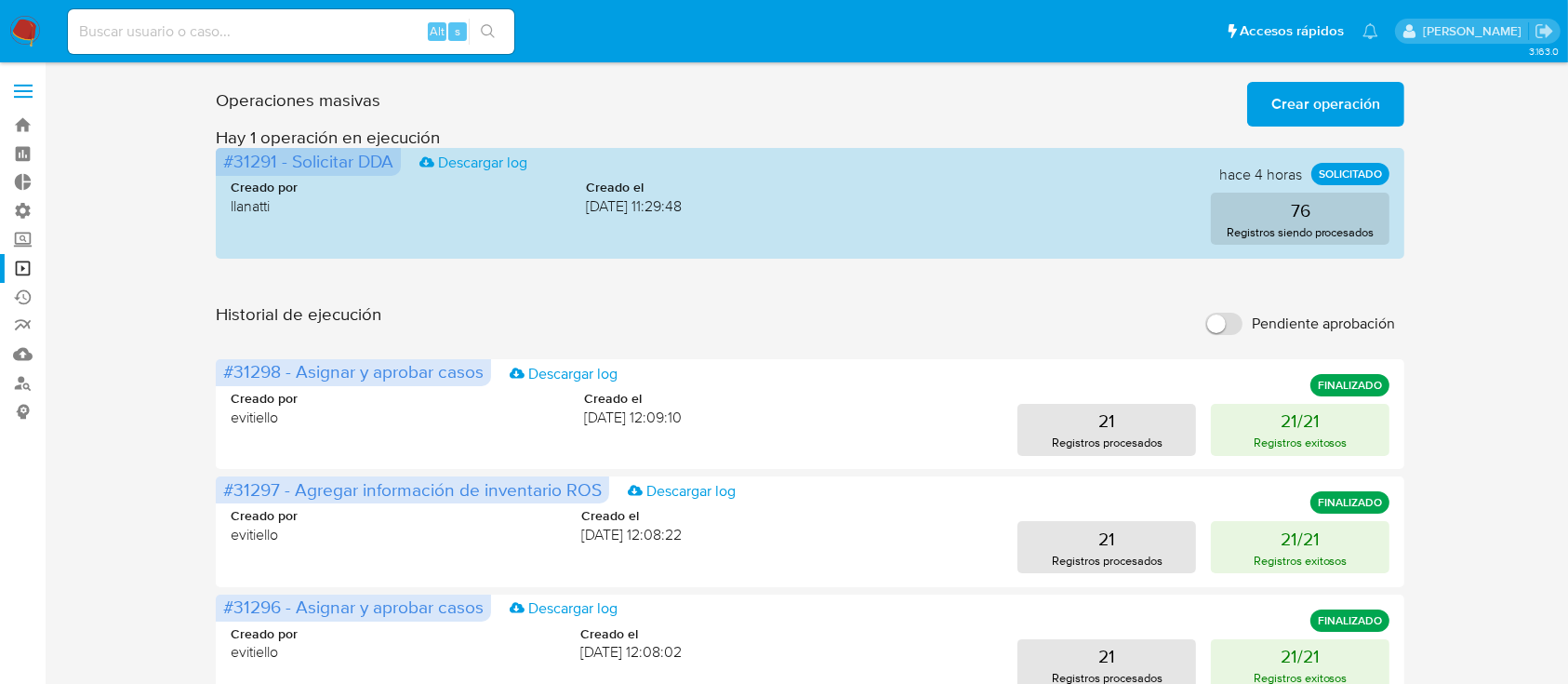
click at [1316, 100] on span "Crear operación" at bounding box center [1325, 104] width 109 height 41
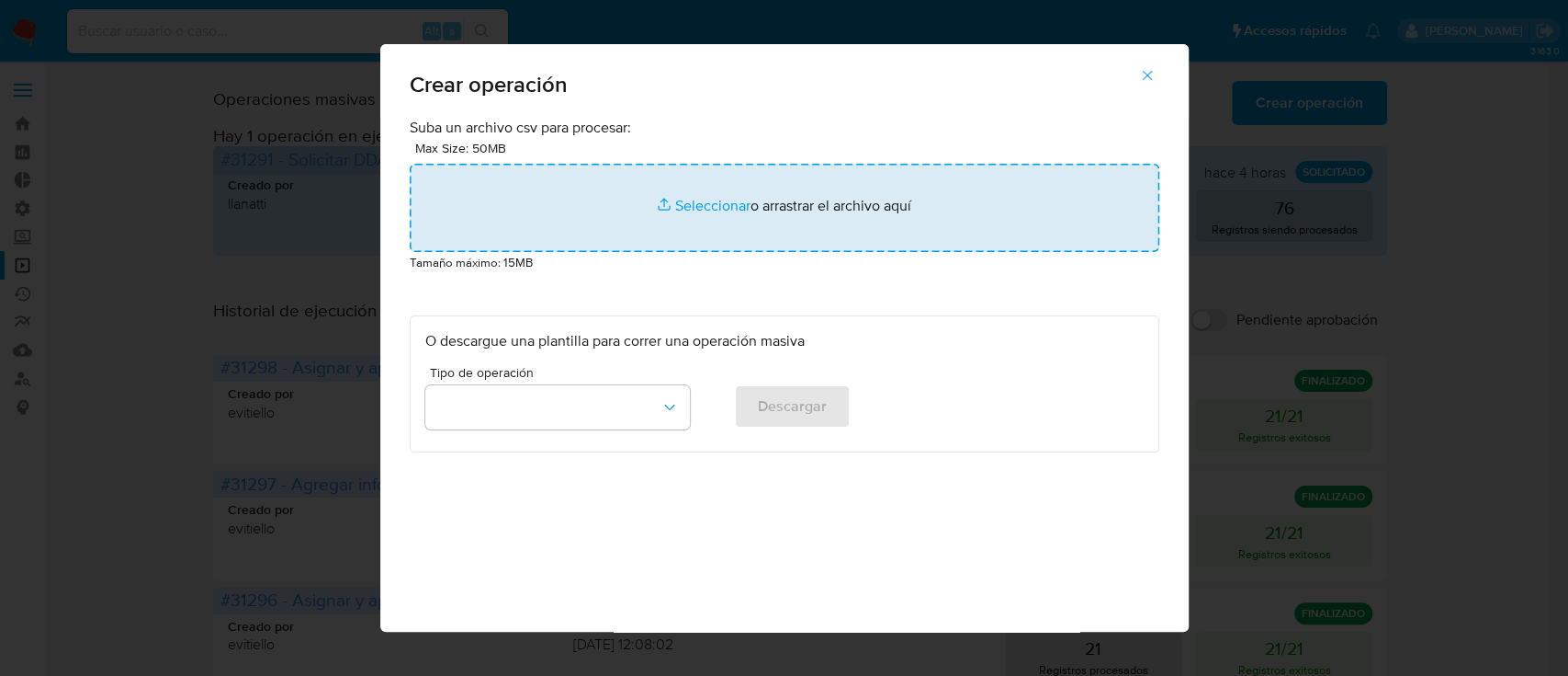
click at [955, 212] on input "file" at bounding box center [784, 207] width 750 height 88
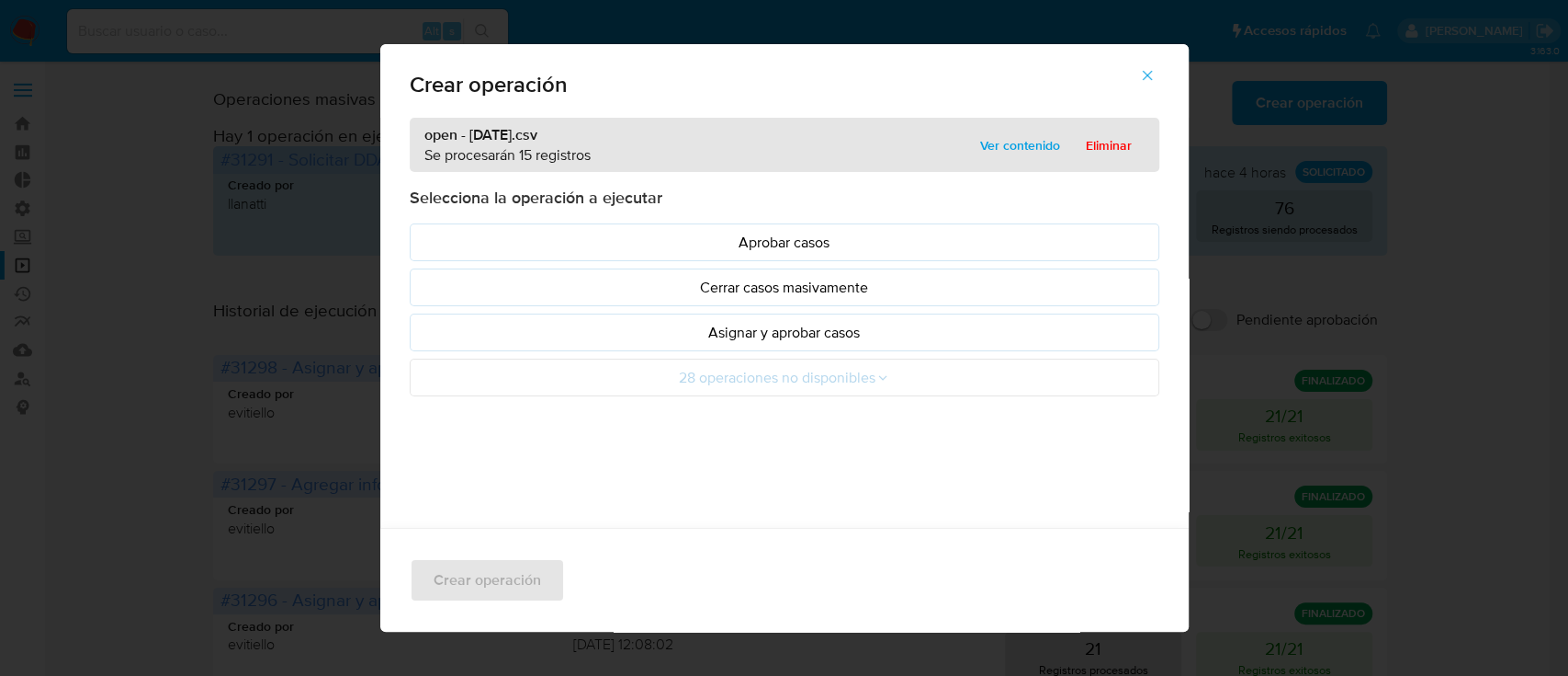
click at [477, 335] on p "Asignar y aprobar casos" at bounding box center [784, 332] width 719 height 22
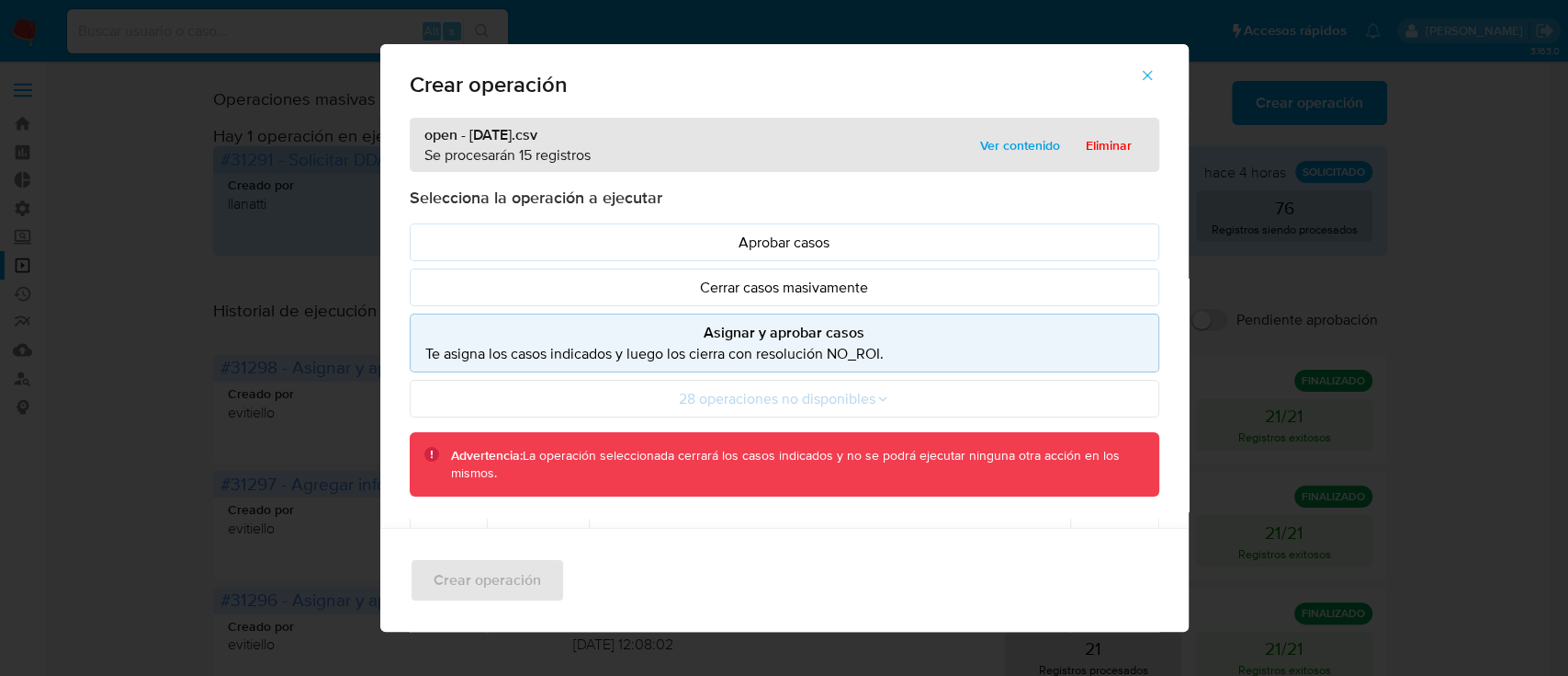
click at [1154, 71] on icon "button" at bounding box center [1148, 75] width 17 height 17
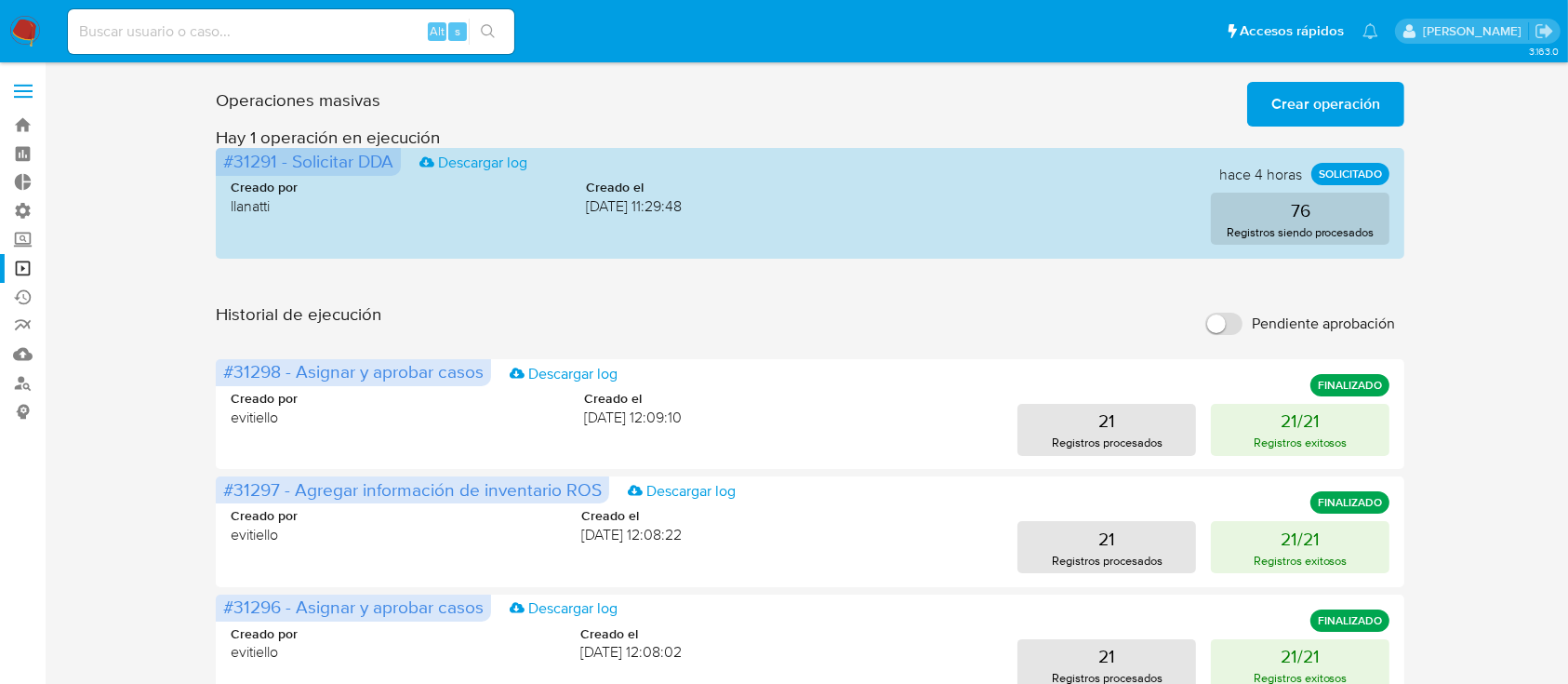
click at [1285, 78] on div "Operaciones masivas Crear operación Sólo puede haber hasta un máximo de 5 opera…" at bounding box center [809, 100] width 1188 height 52
click at [1288, 92] on span "Crear operación" at bounding box center [1325, 104] width 109 height 41
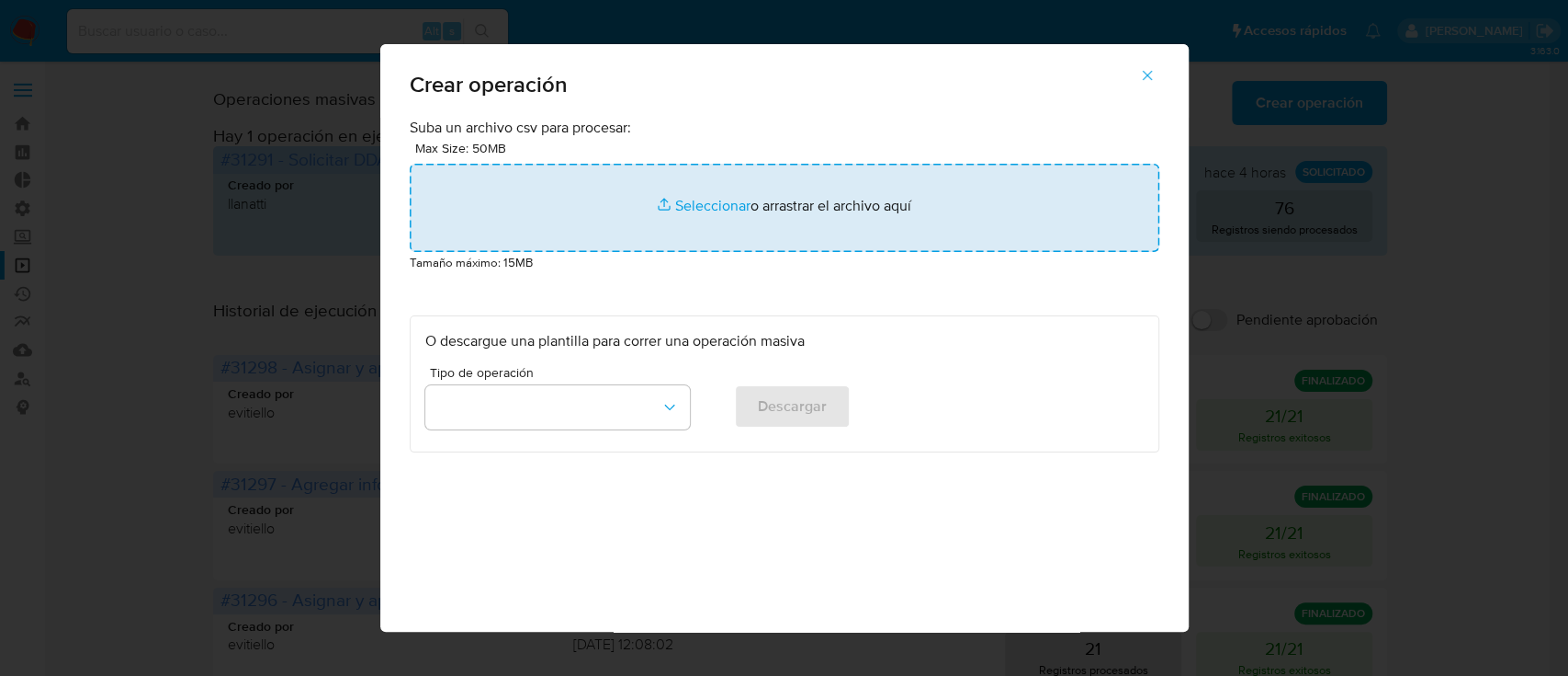
click at [693, 207] on input "file" at bounding box center [784, 207] width 750 height 88
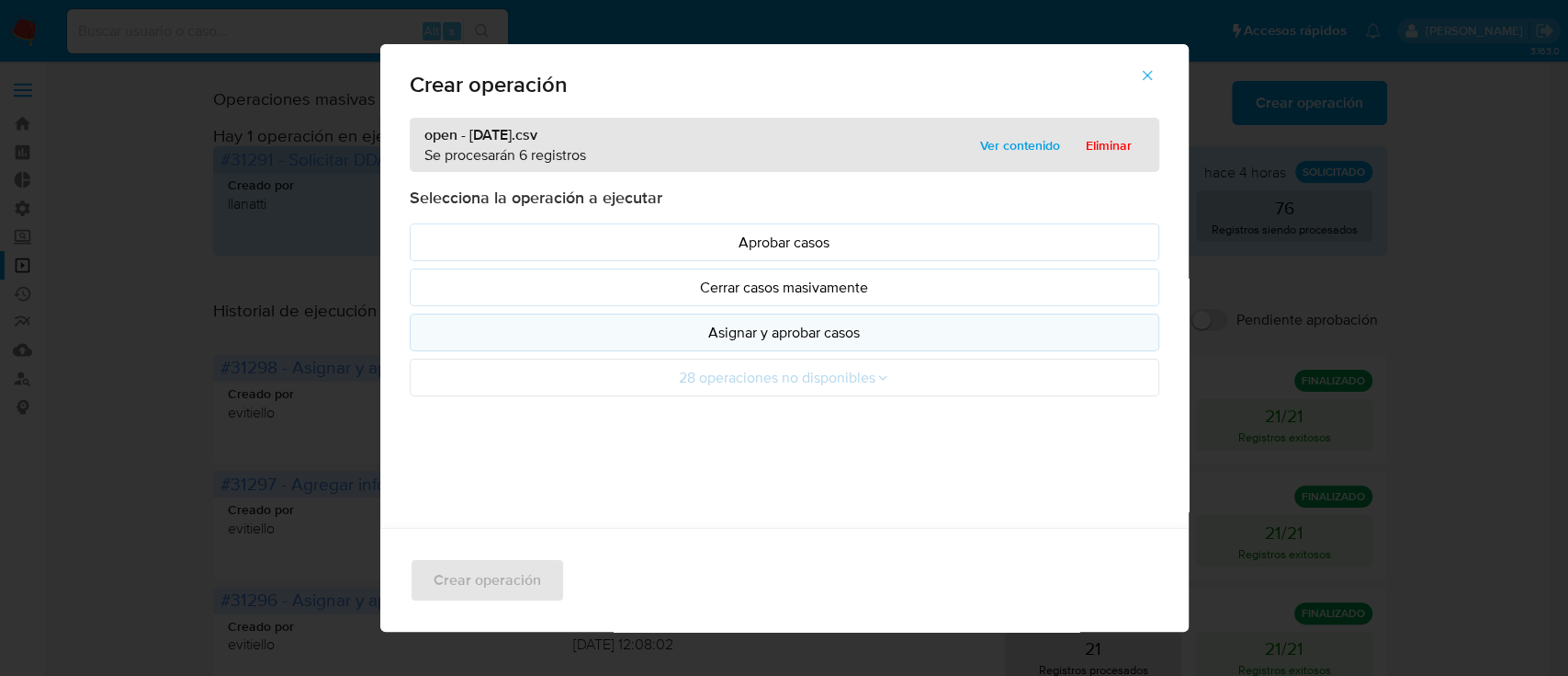
click at [502, 328] on p "Asignar y aprobar casos" at bounding box center [784, 332] width 719 height 22
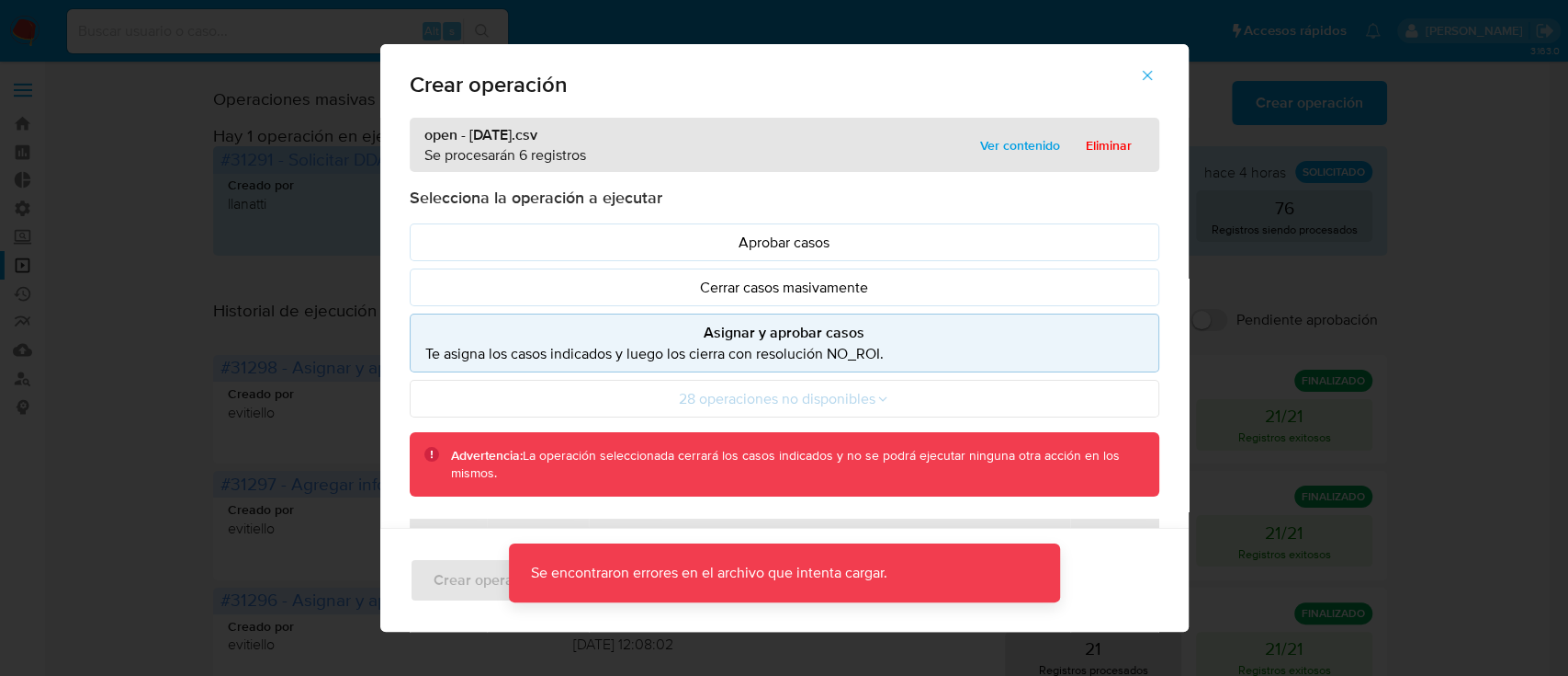
scroll to position [36, 0]
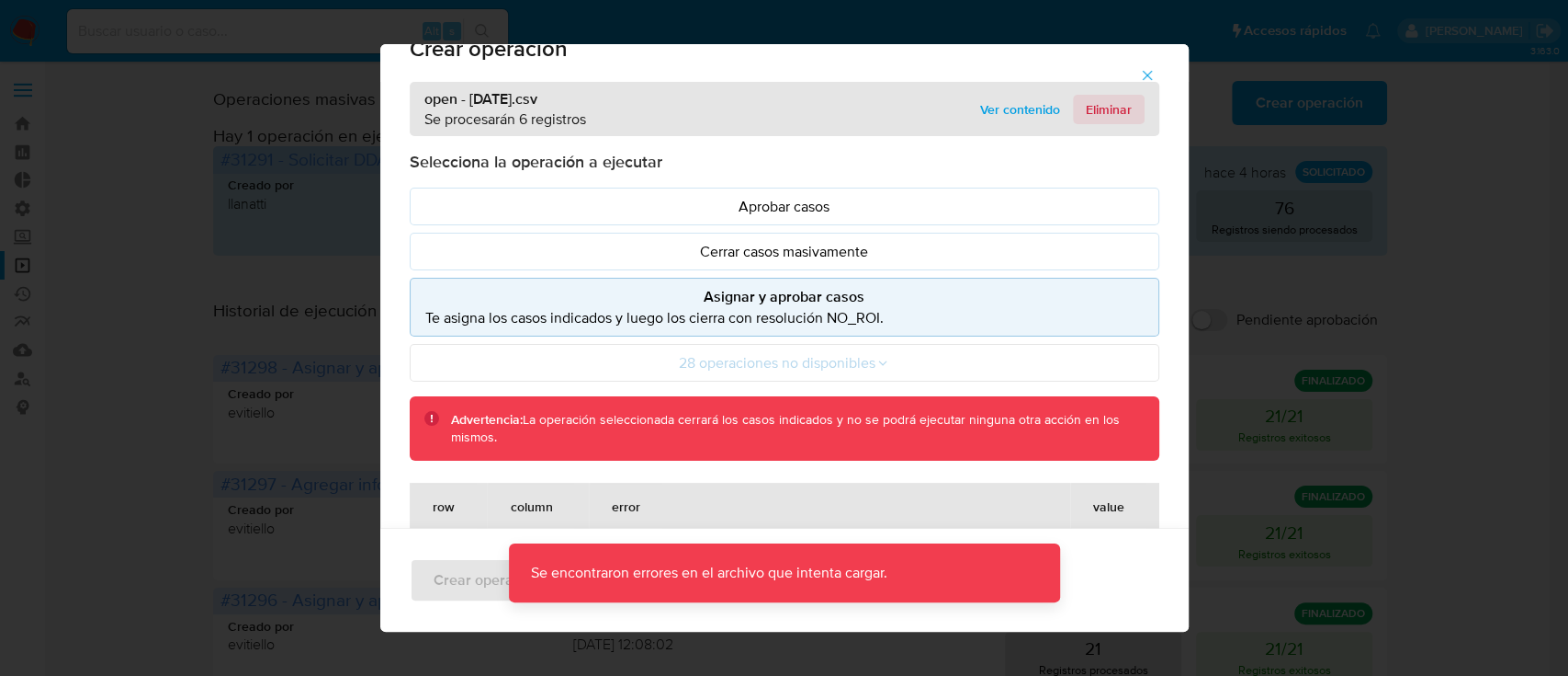
click at [1110, 97] on span "Eliminar" at bounding box center [1108, 109] width 46 height 25
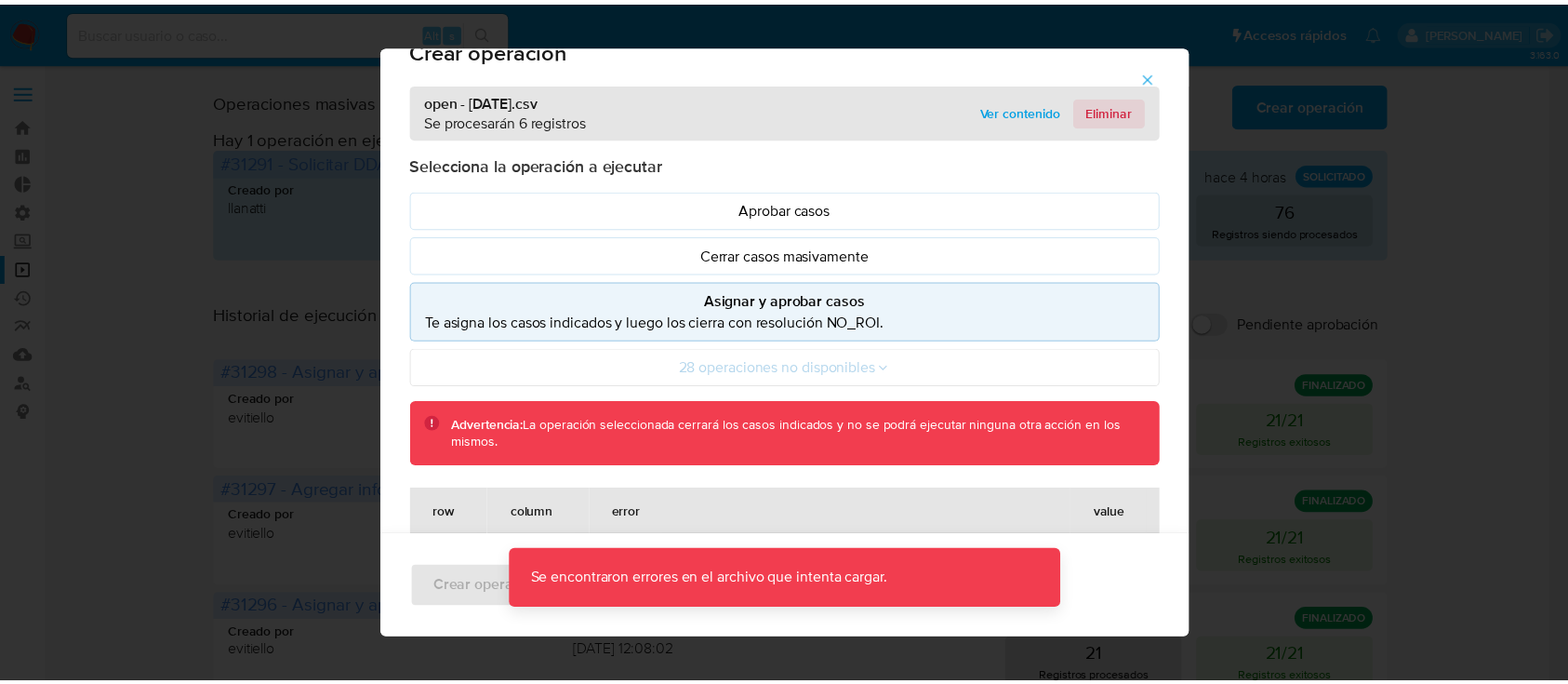
scroll to position [29, 0]
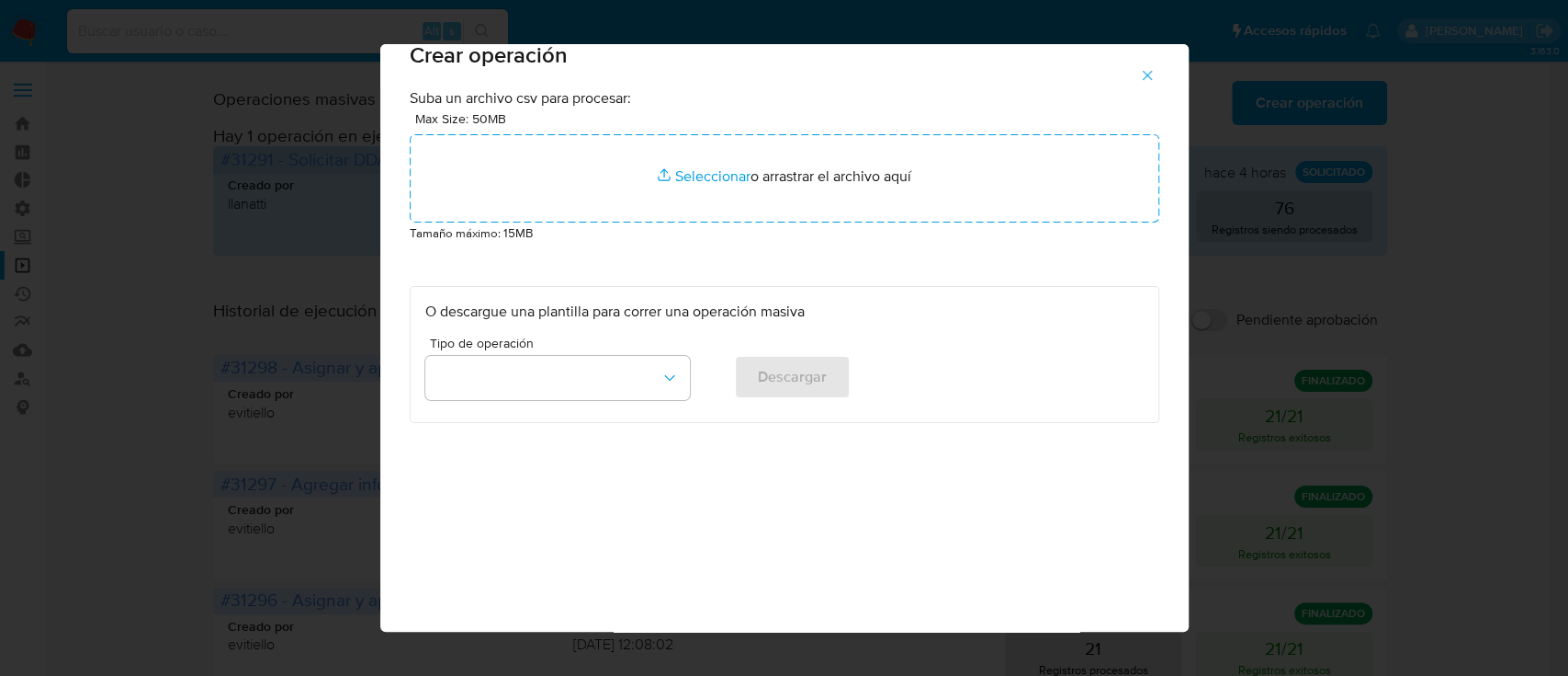
click at [1152, 76] on icon "button" at bounding box center [1147, 75] width 10 height 10
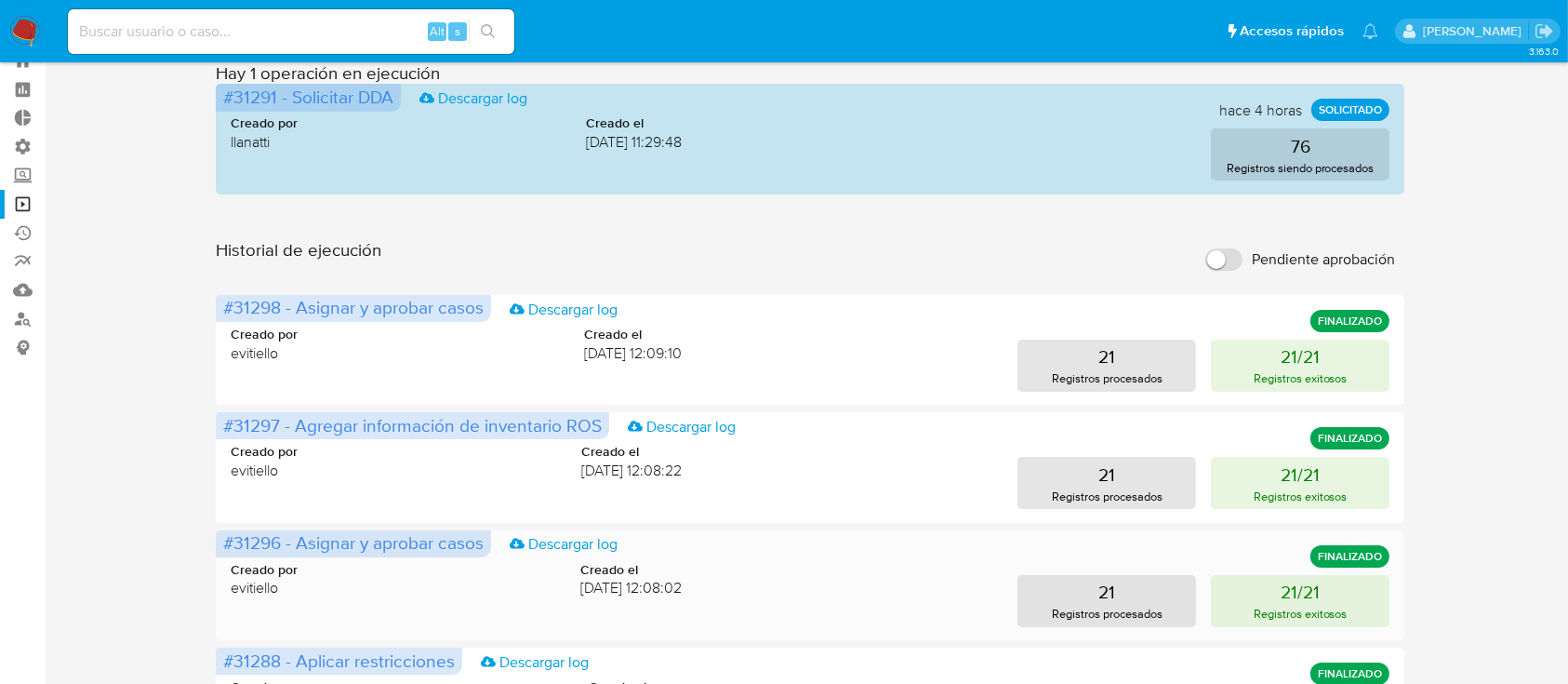
scroll to position [0, 0]
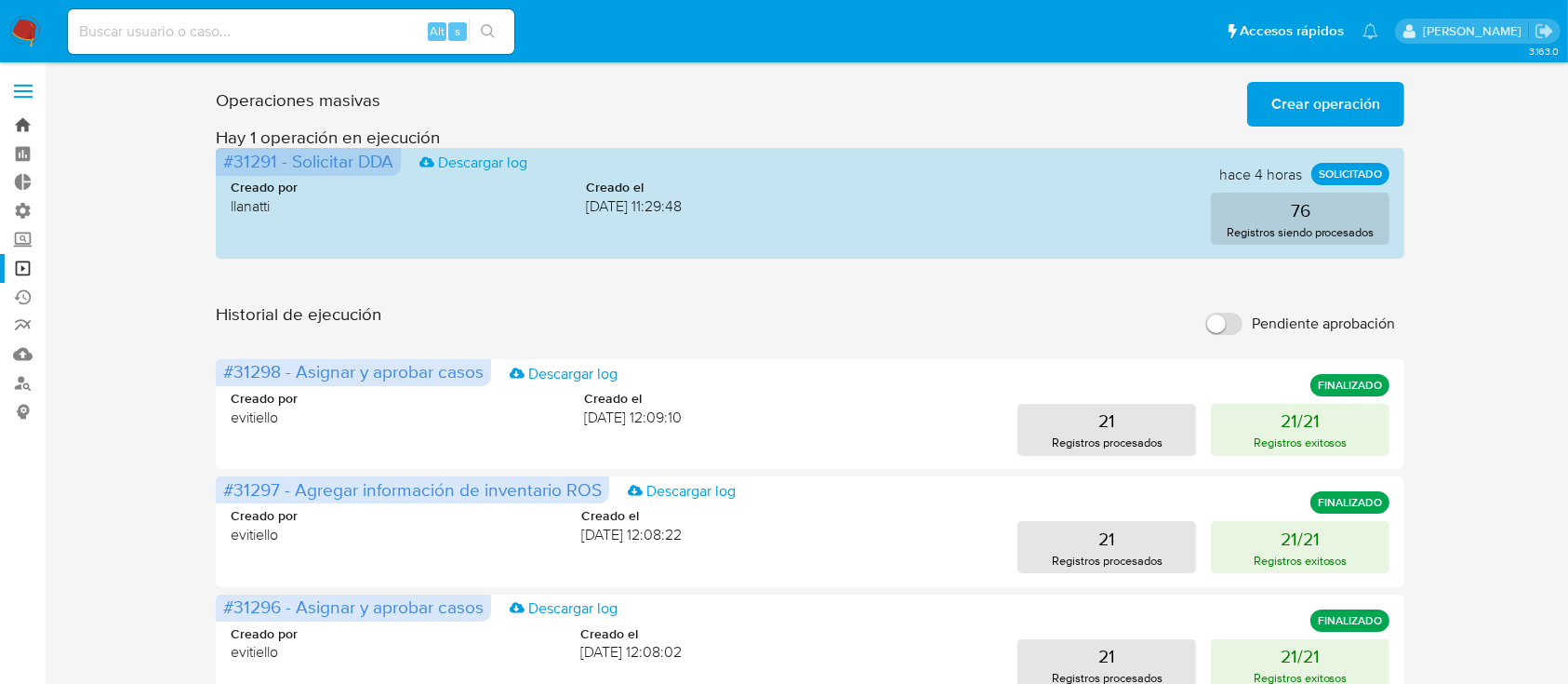
click at [28, 120] on link "Bandeja" at bounding box center [110, 124] width 221 height 28
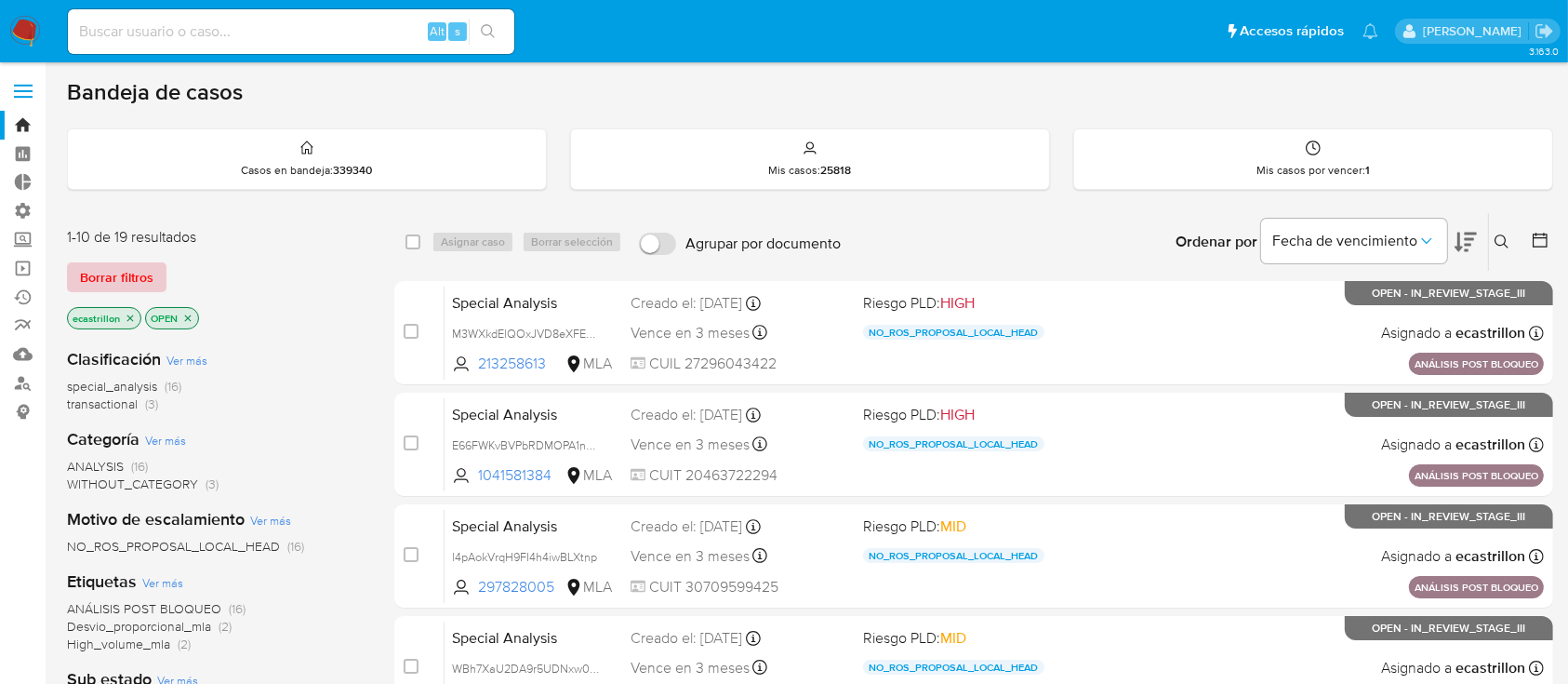
click at [110, 284] on span "Borrar filtros" at bounding box center [116, 276] width 73 height 26
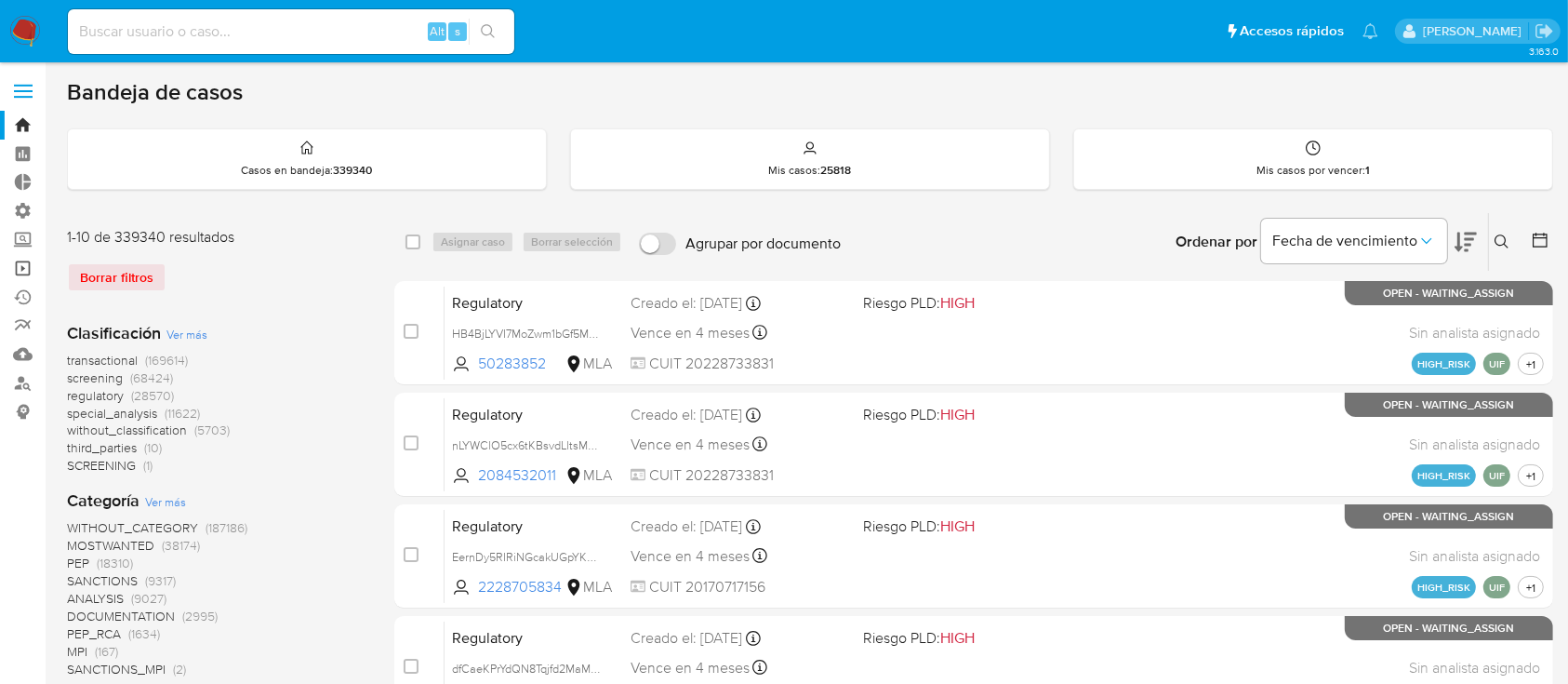
click at [23, 269] on link "Operaciones masivas" at bounding box center [110, 268] width 221 height 28
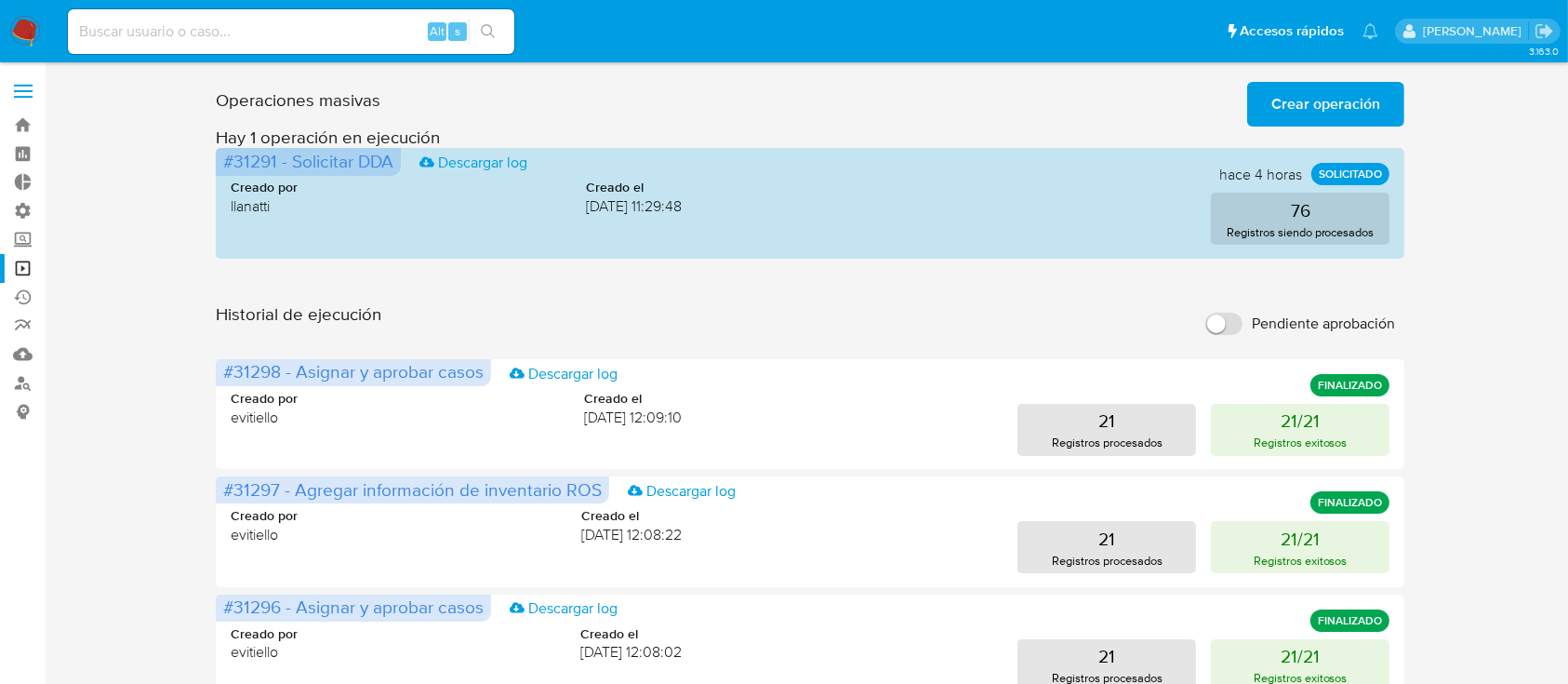
click at [373, 20] on input at bounding box center [291, 31] width 446 height 24
paste input "IFN7vKkqE6DjGr8kKo3AhkjL"
type input "IFN7vKkqE6DjGr8kKo3AhkjL"
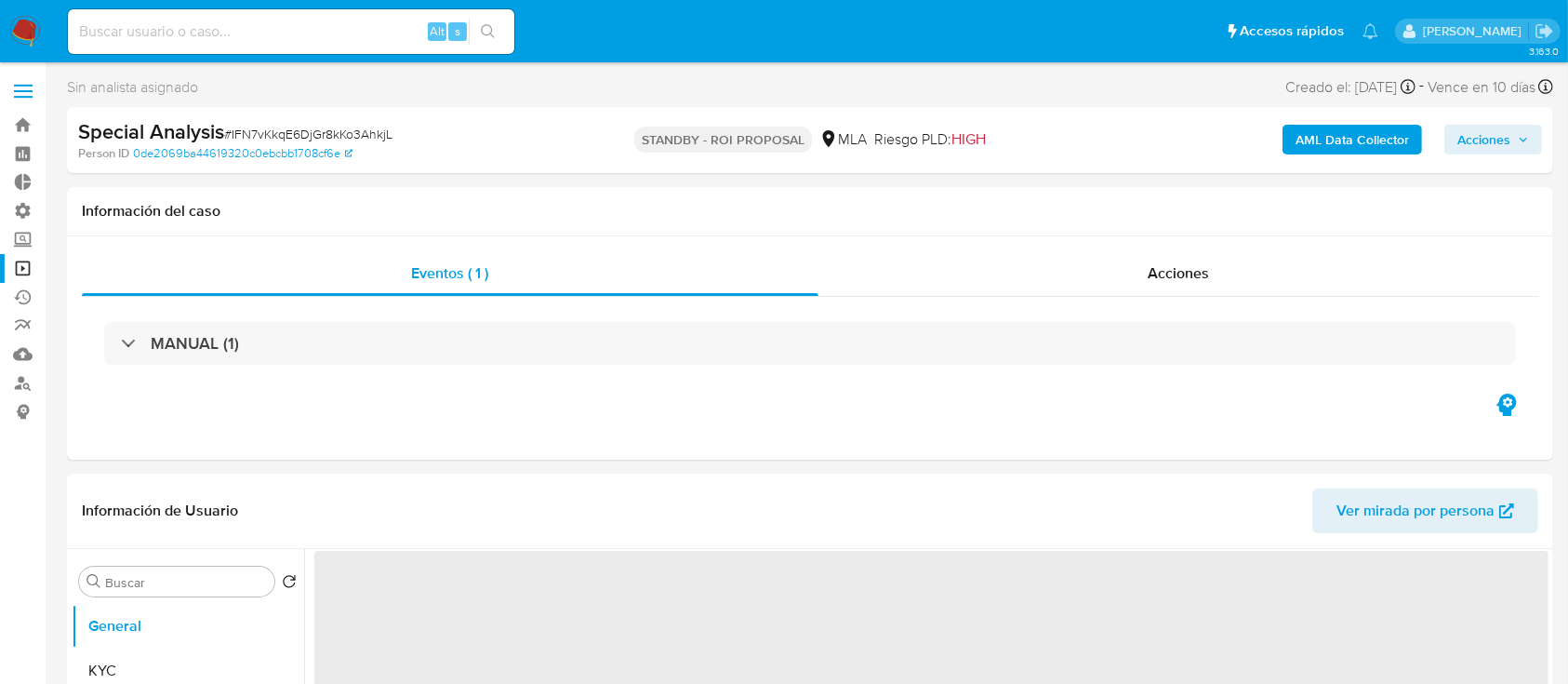
select select "10"
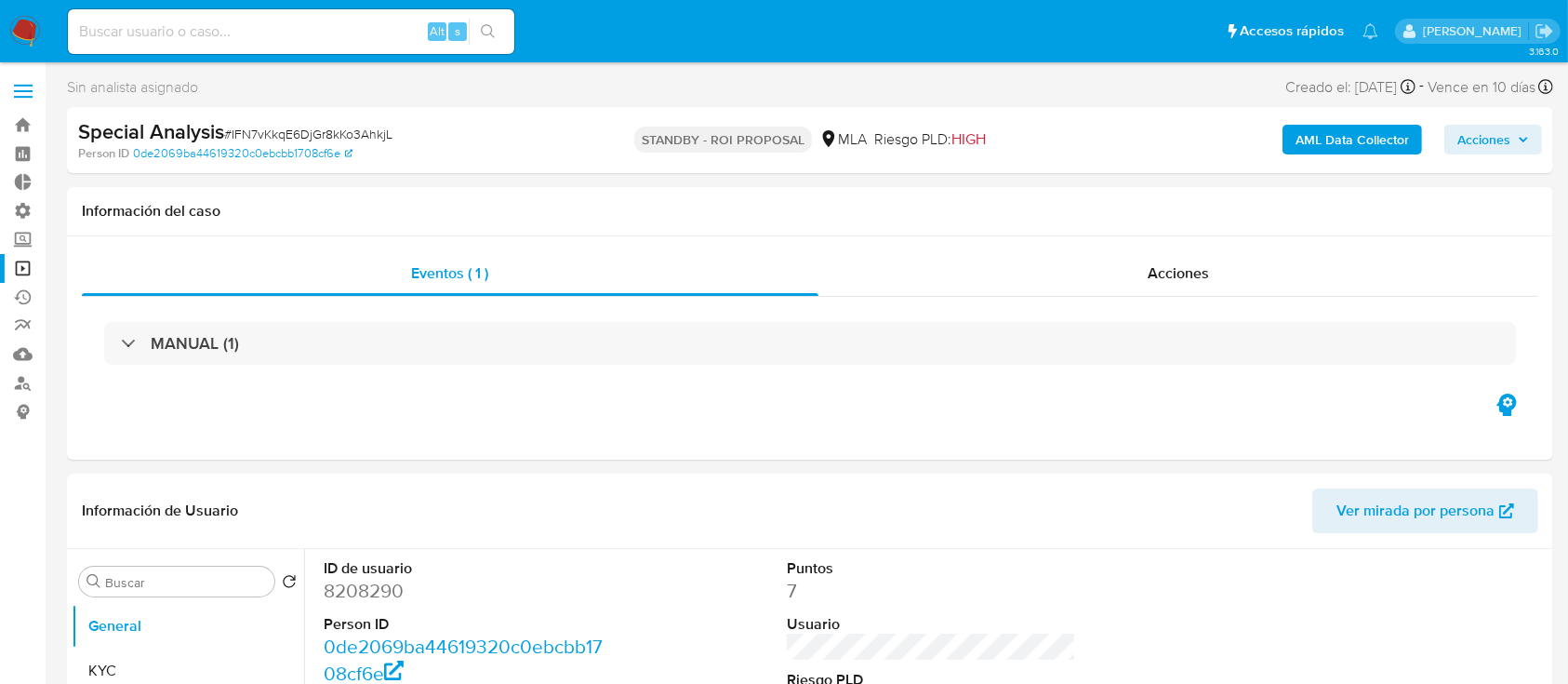
click at [7, 260] on link "Operaciones masivas" at bounding box center [110, 268] width 221 height 28
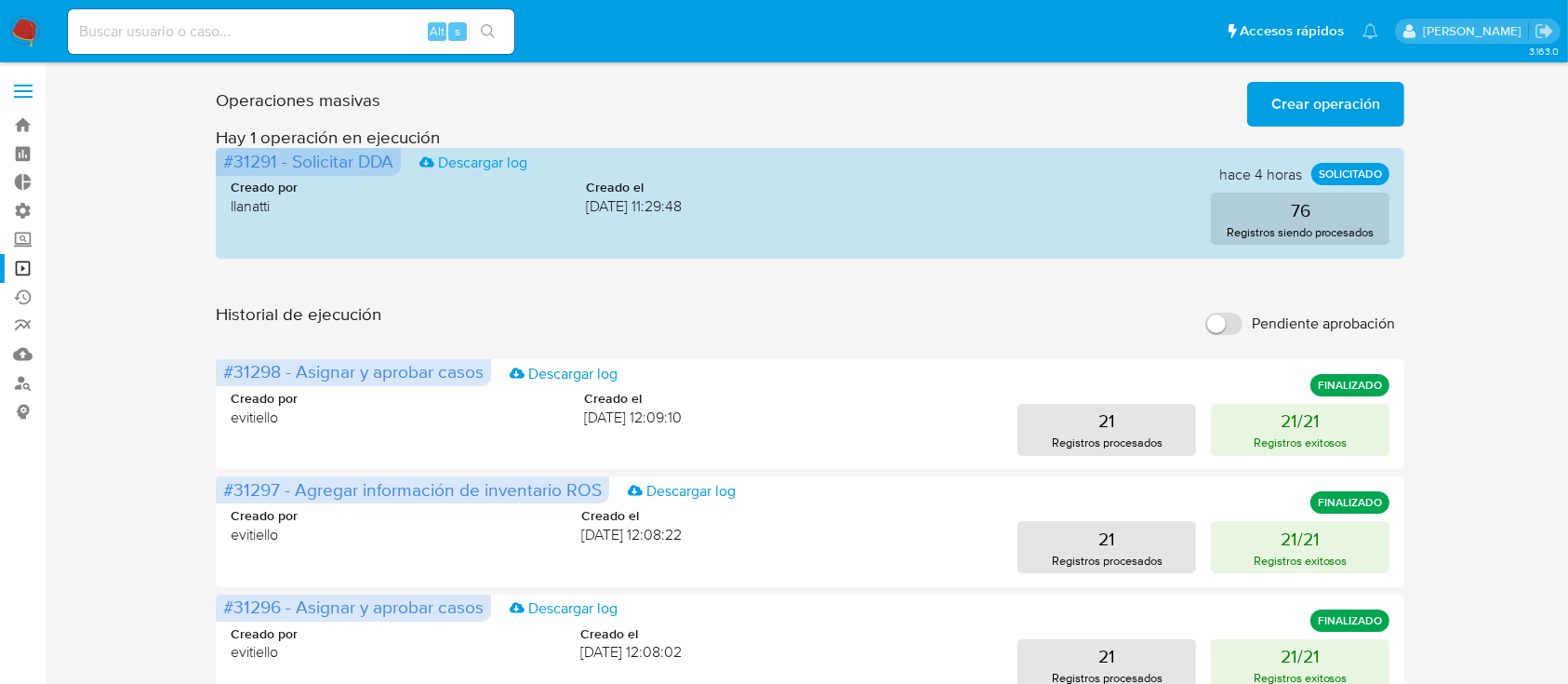
click at [1308, 109] on span "Crear operación" at bounding box center [1325, 104] width 109 height 41
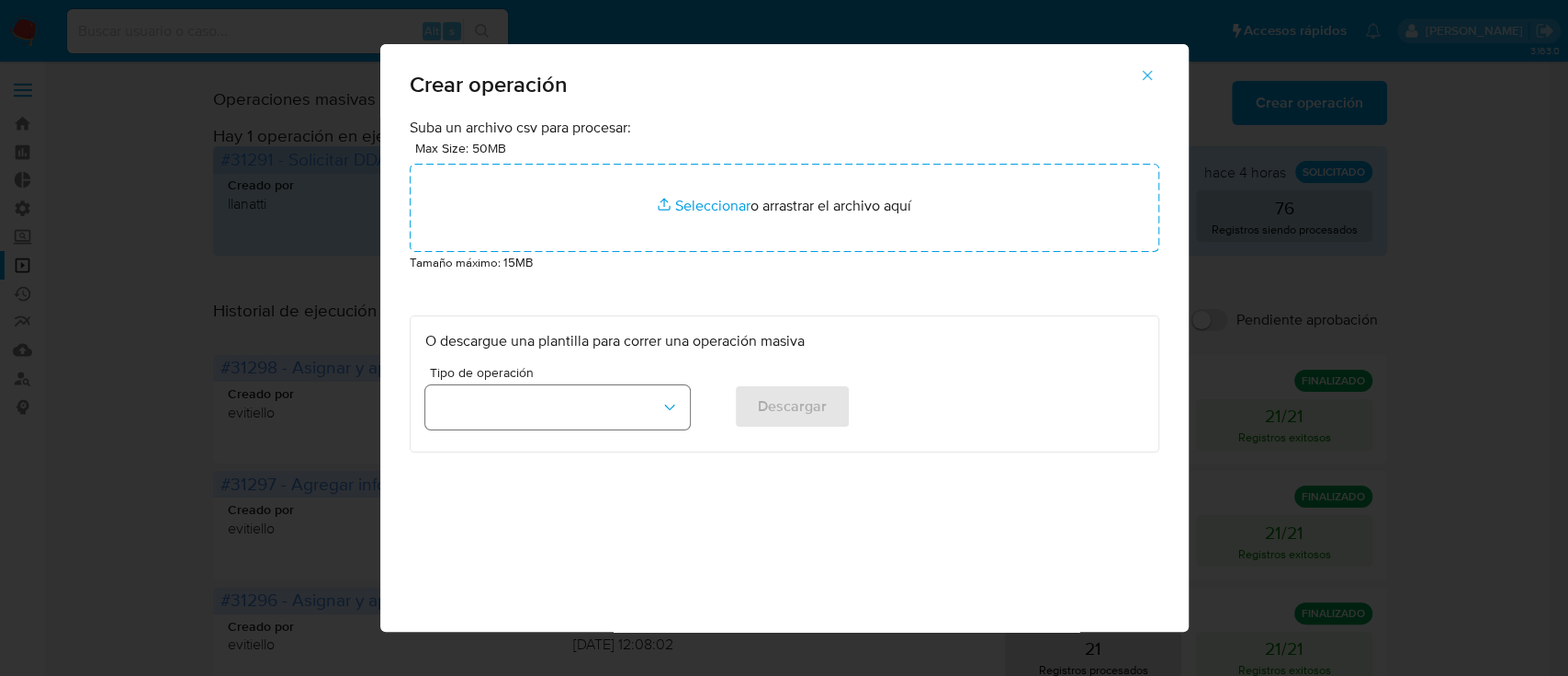
click at [586, 401] on button "button" at bounding box center [557, 407] width 265 height 44
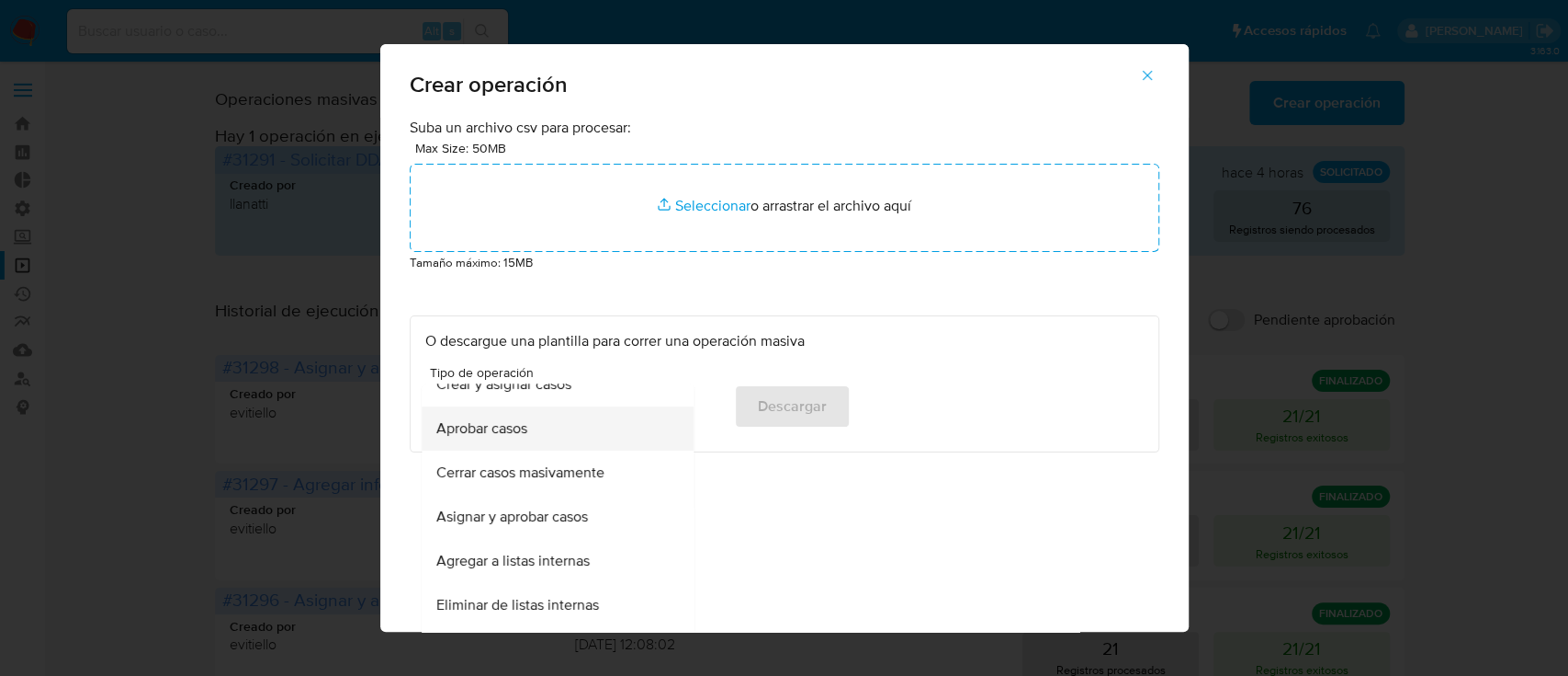
scroll to position [126, 0]
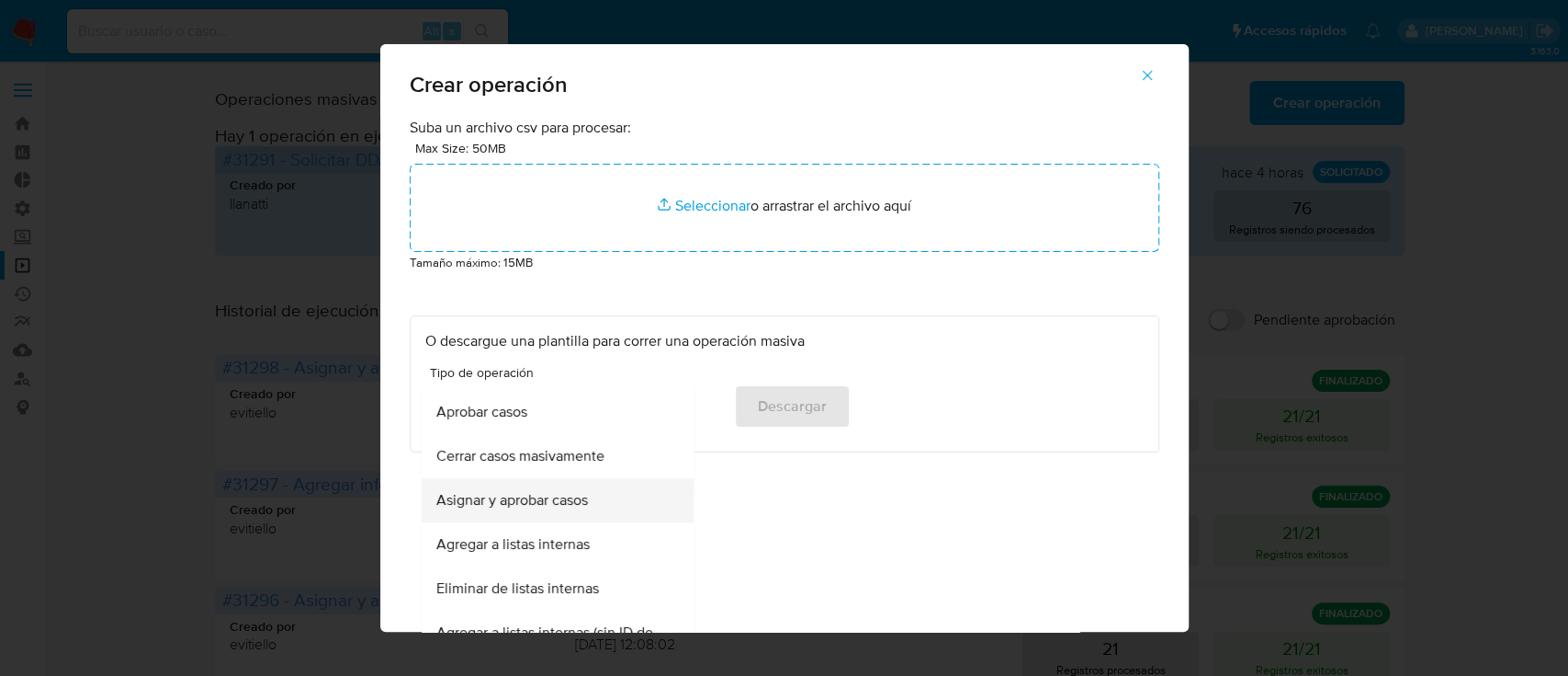
click at [542, 509] on span "Asignar y aprobar casos" at bounding box center [512, 500] width 152 height 19
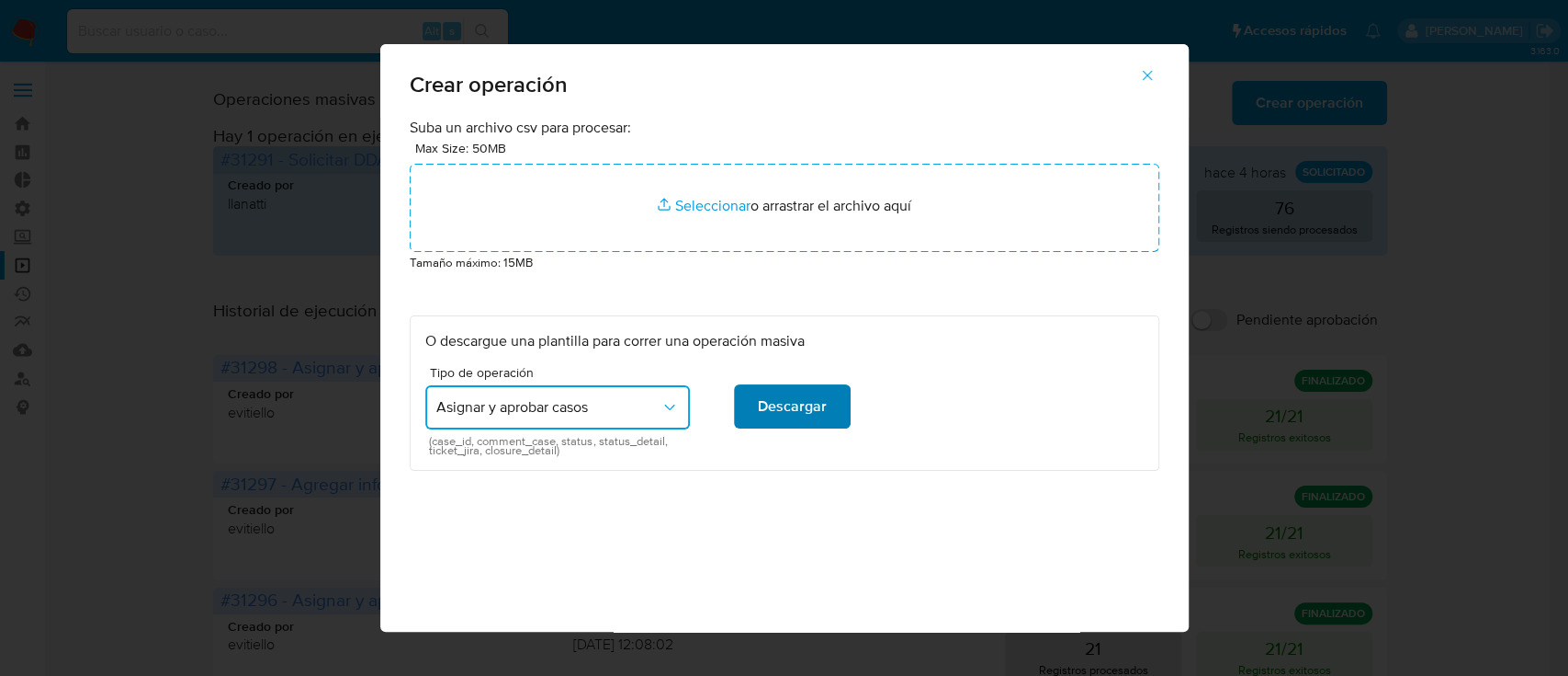
click at [734, 415] on button "Descargar" at bounding box center [792, 406] width 116 height 44
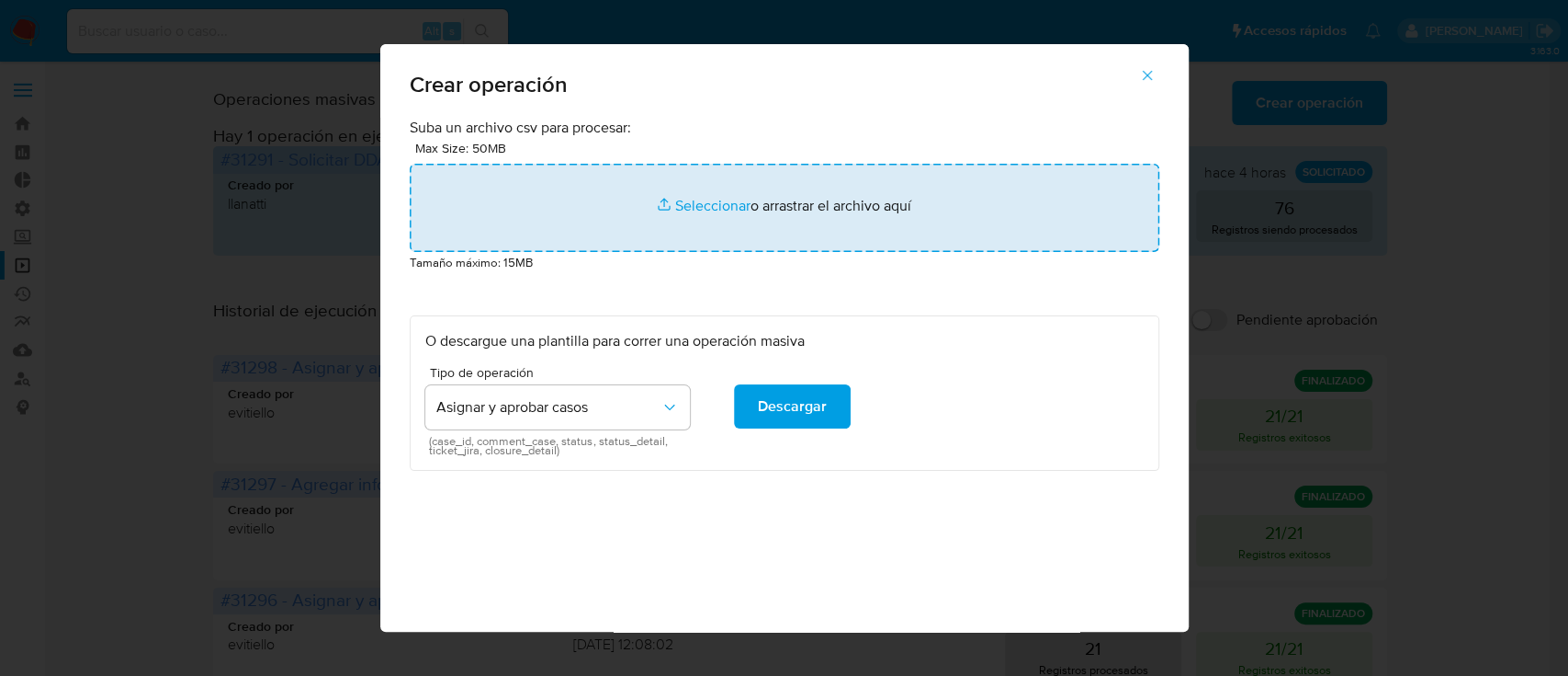
click at [881, 189] on input "file" at bounding box center [784, 207] width 750 height 88
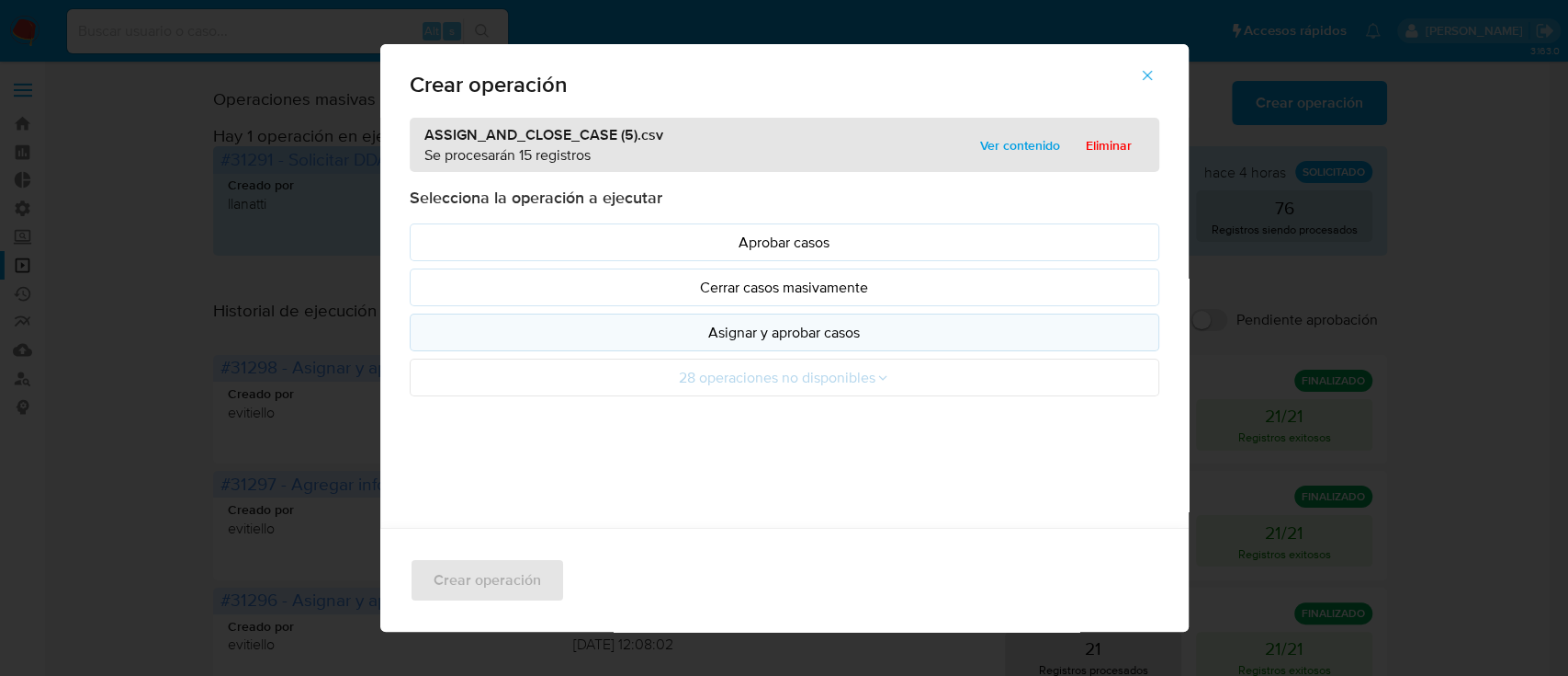
click at [664, 335] on p "Asignar y aprobar casos" at bounding box center [784, 332] width 719 height 22
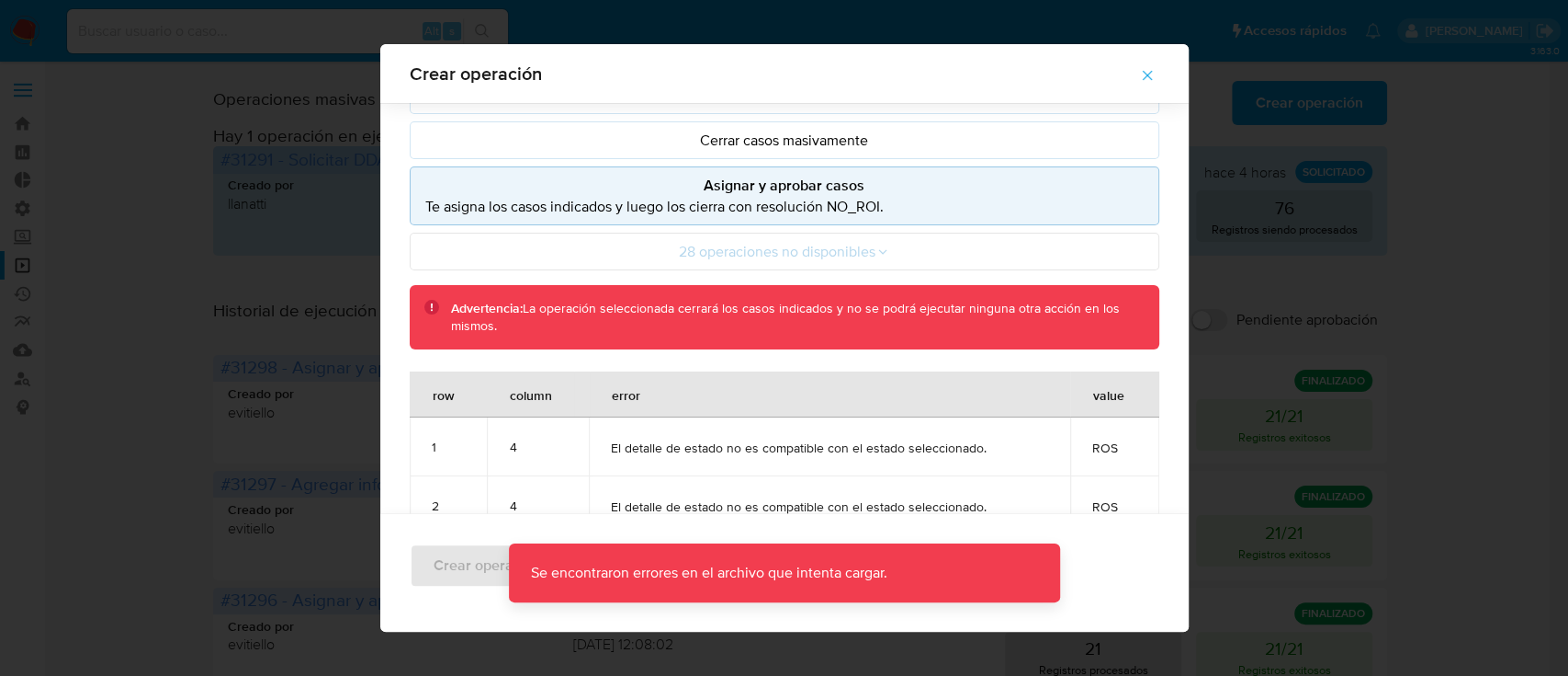
scroll to position [147, 0]
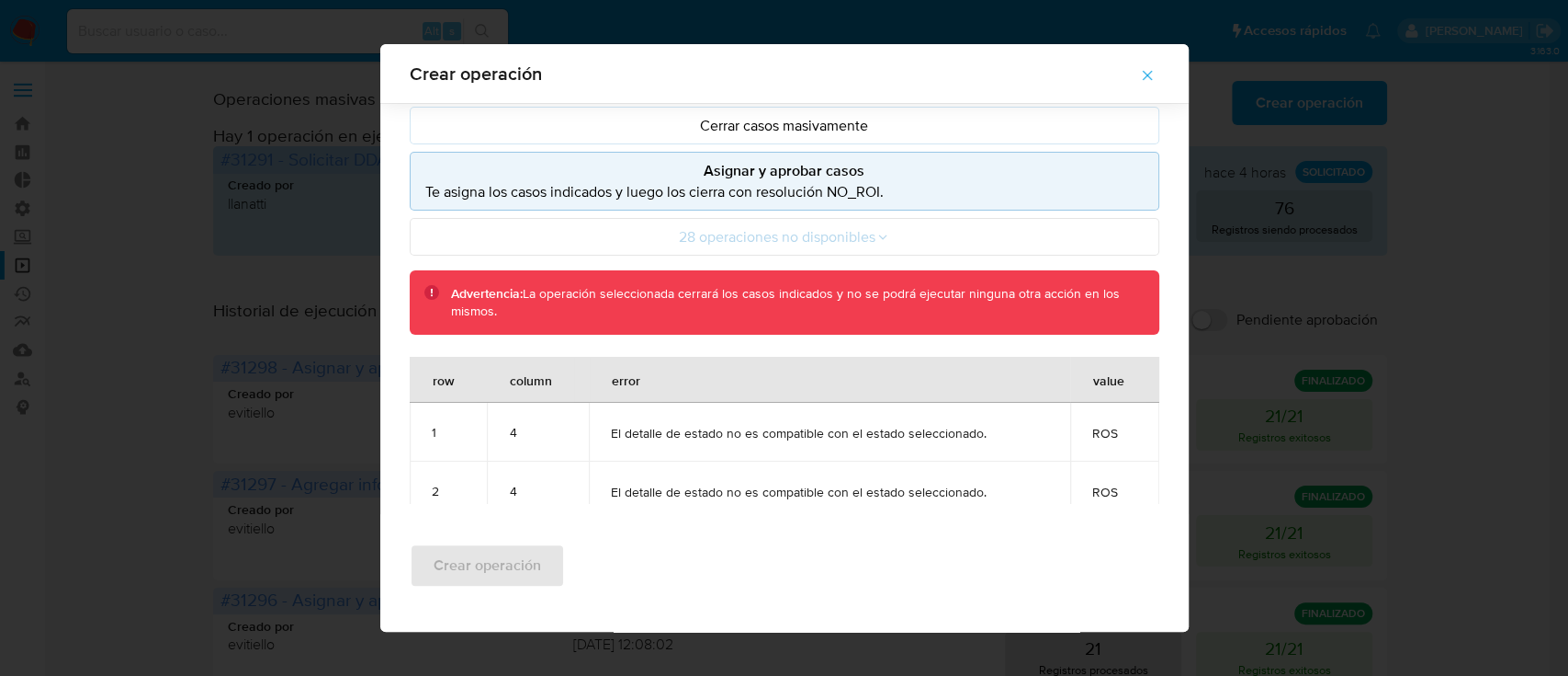
click at [1154, 77] on icon "button" at bounding box center [1148, 75] width 17 height 17
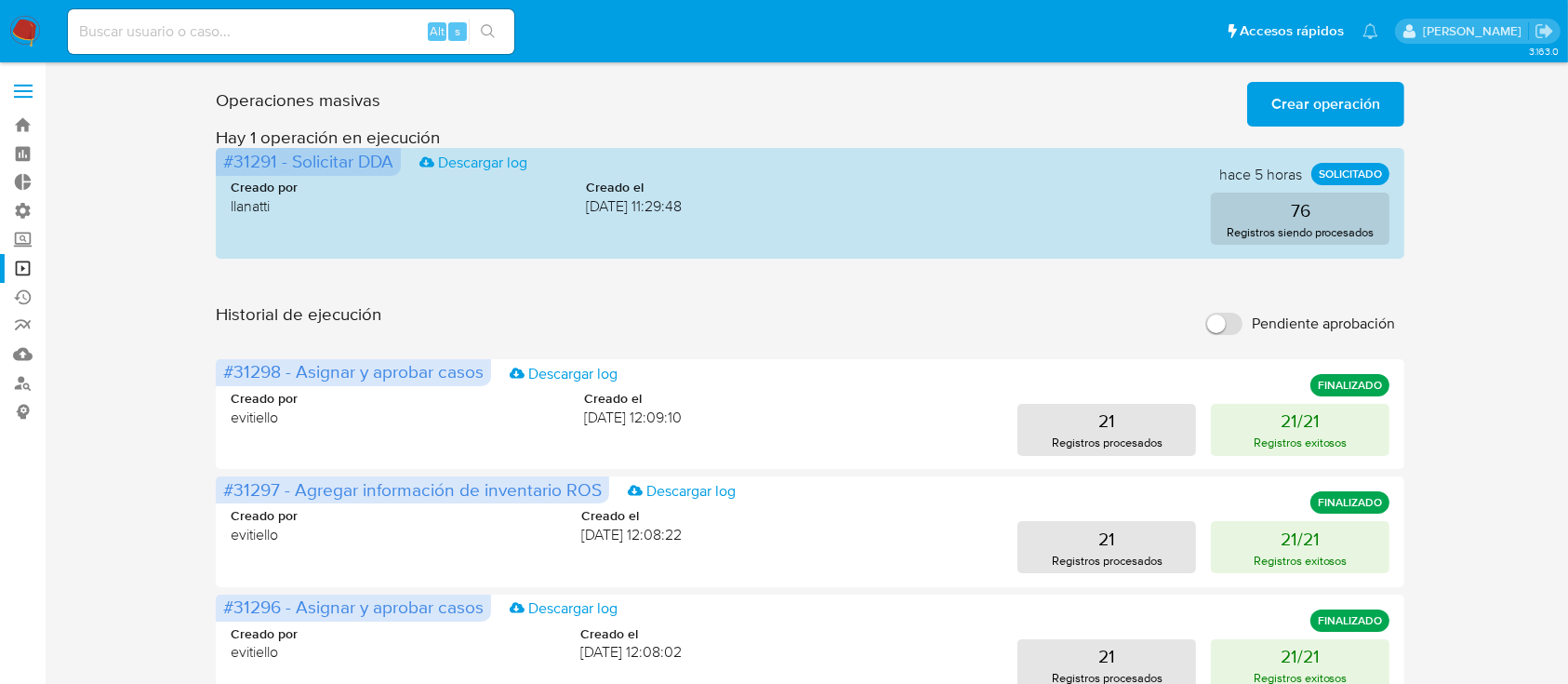
click at [1343, 115] on span "Crear operación" at bounding box center [1325, 104] width 109 height 41
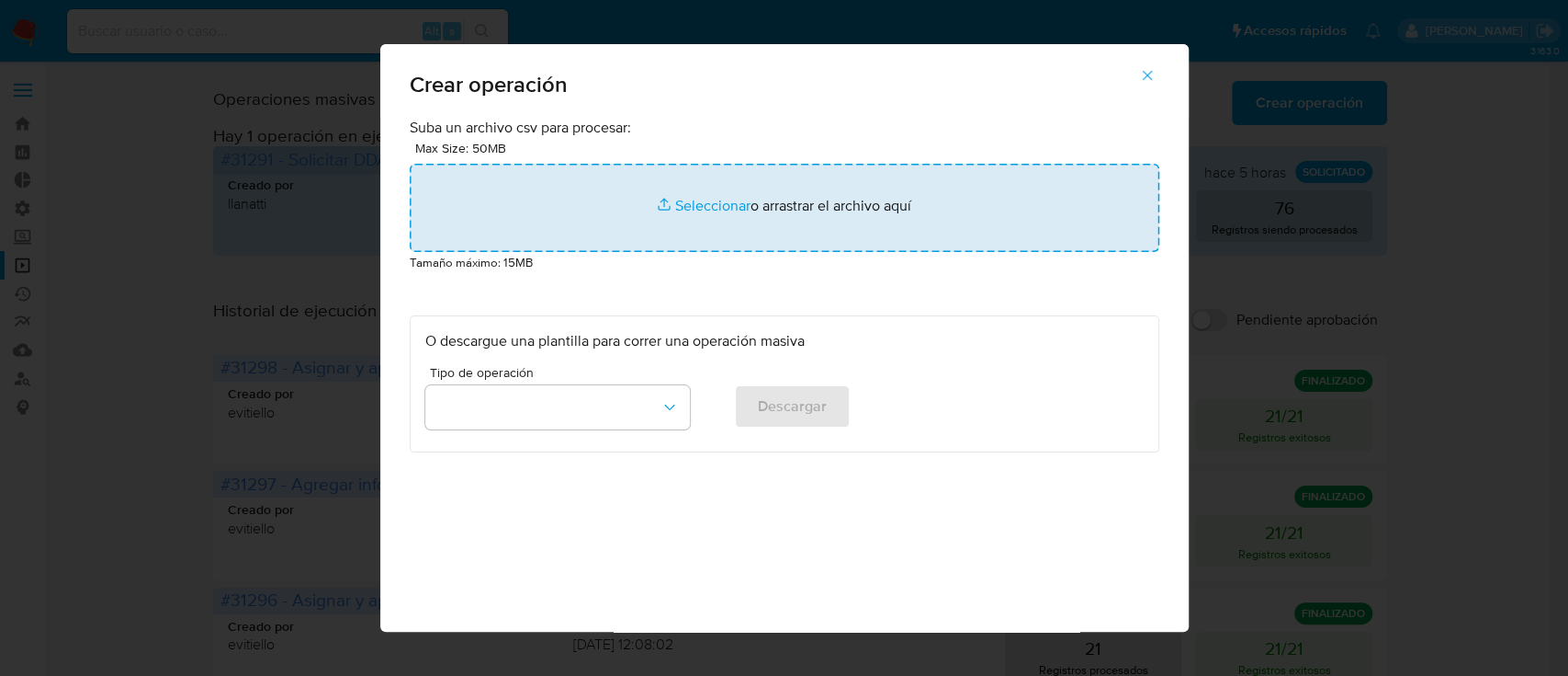
click at [754, 197] on input "file" at bounding box center [784, 207] width 750 height 88
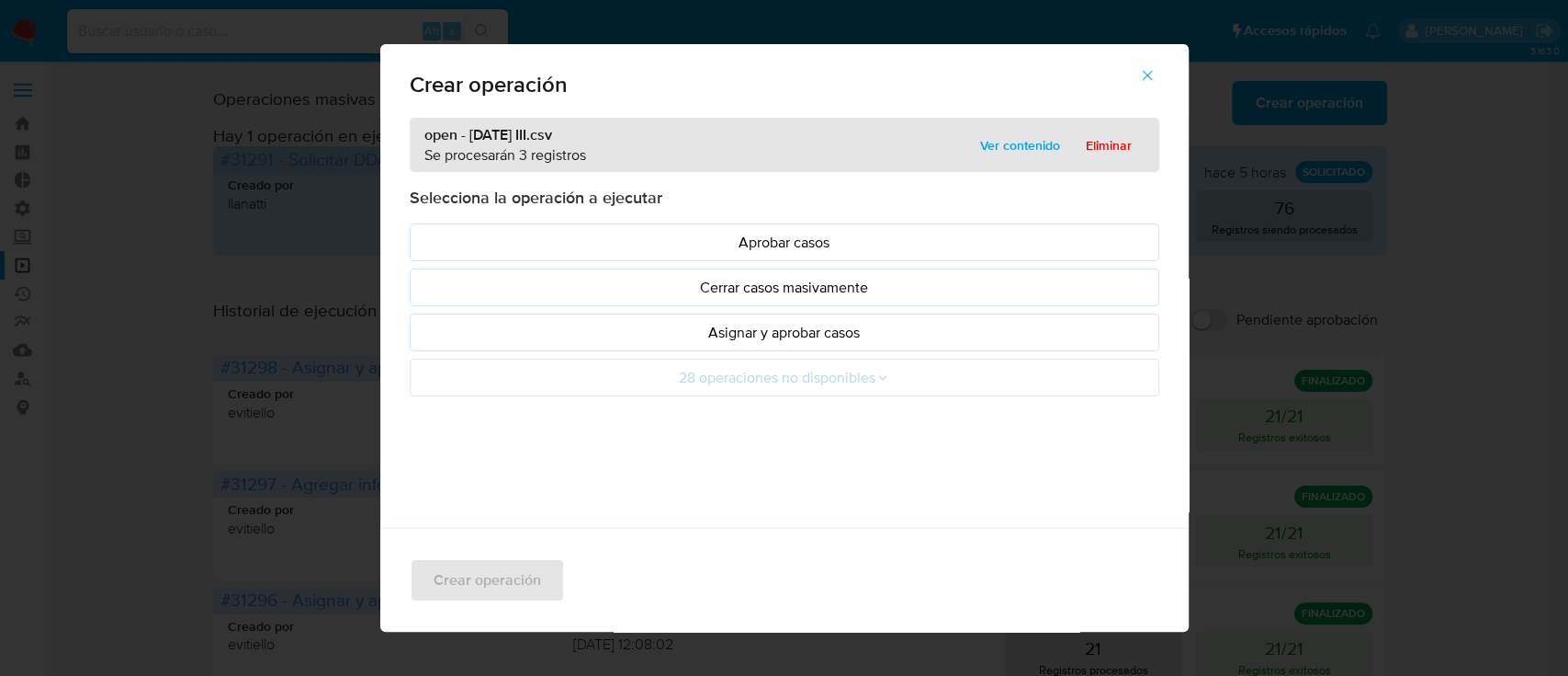
click at [454, 322] on p "Asignar y aprobar casos" at bounding box center [784, 332] width 719 height 22
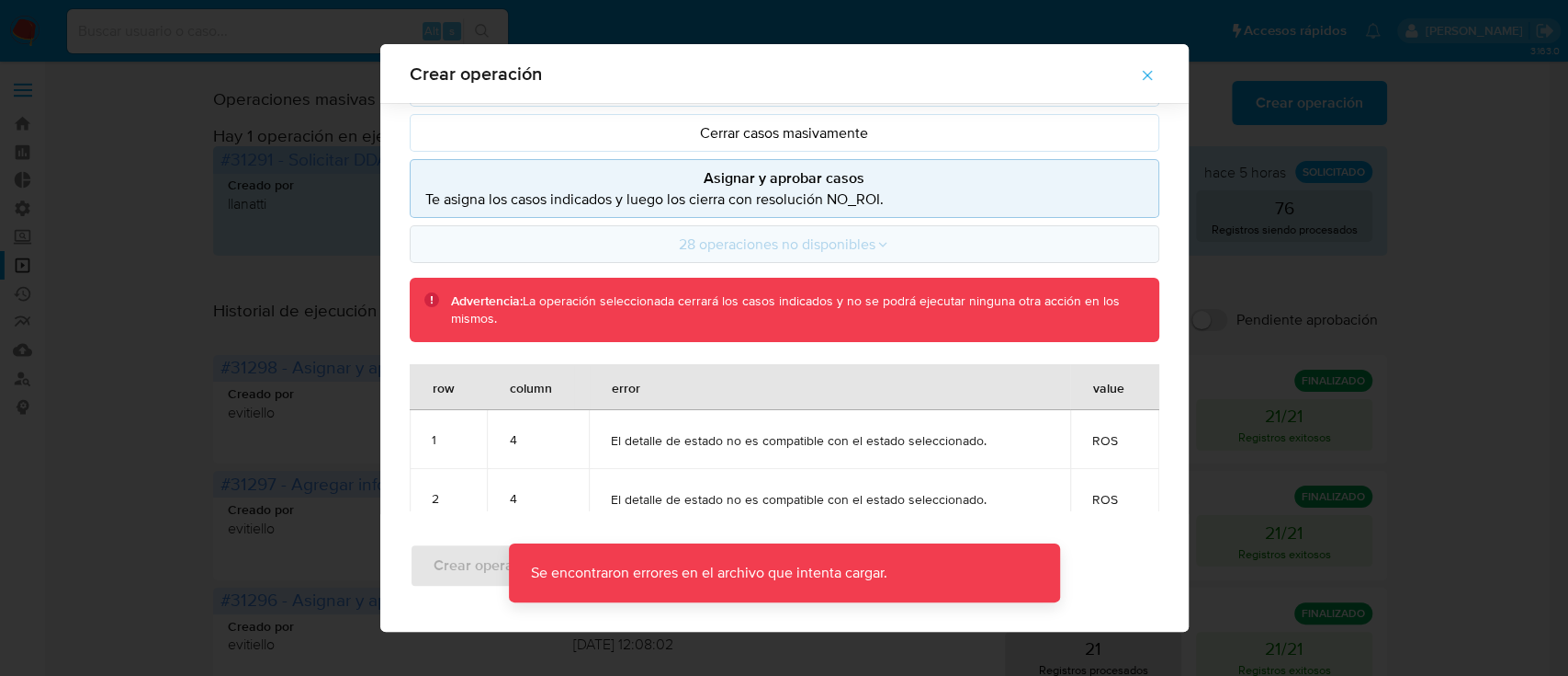
scroll to position [147, 0]
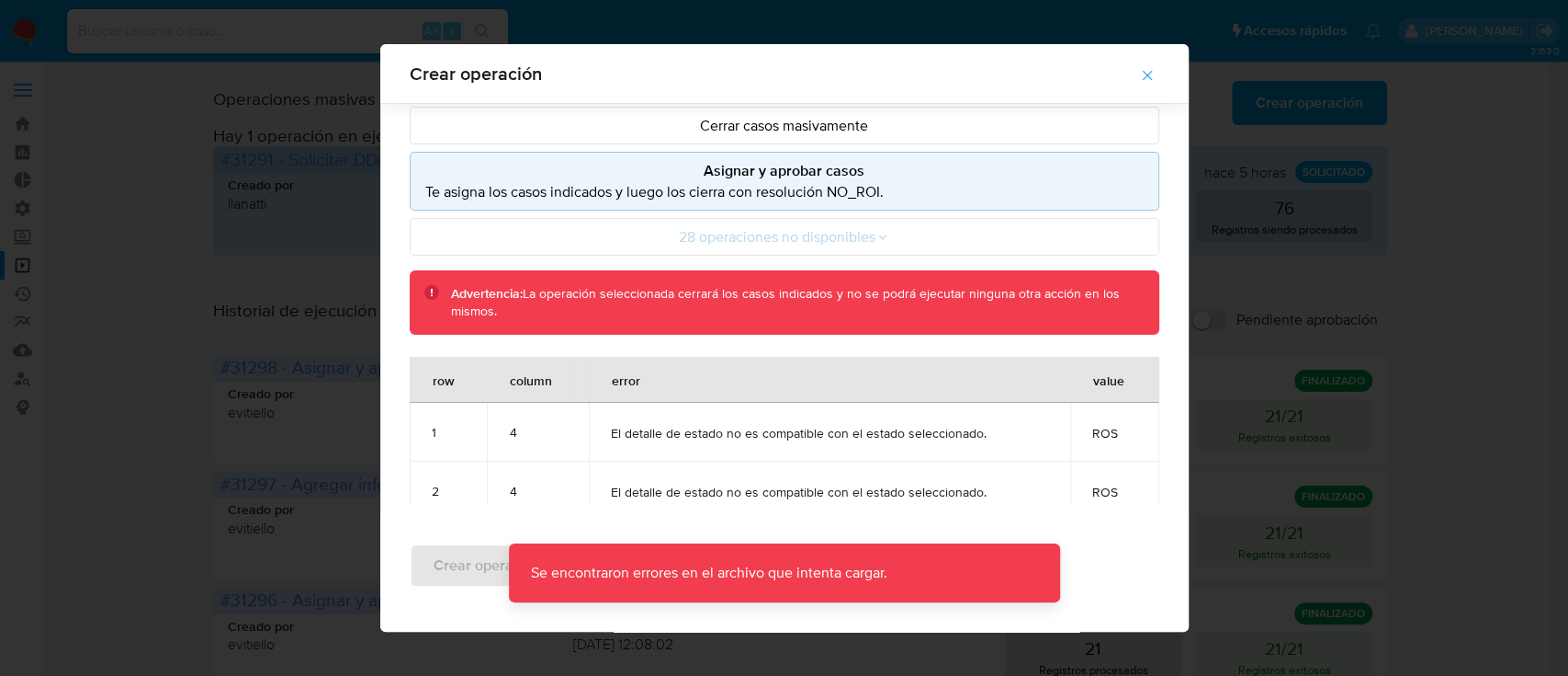
click at [1152, 70] on icon "button" at bounding box center [1147, 75] width 10 height 10
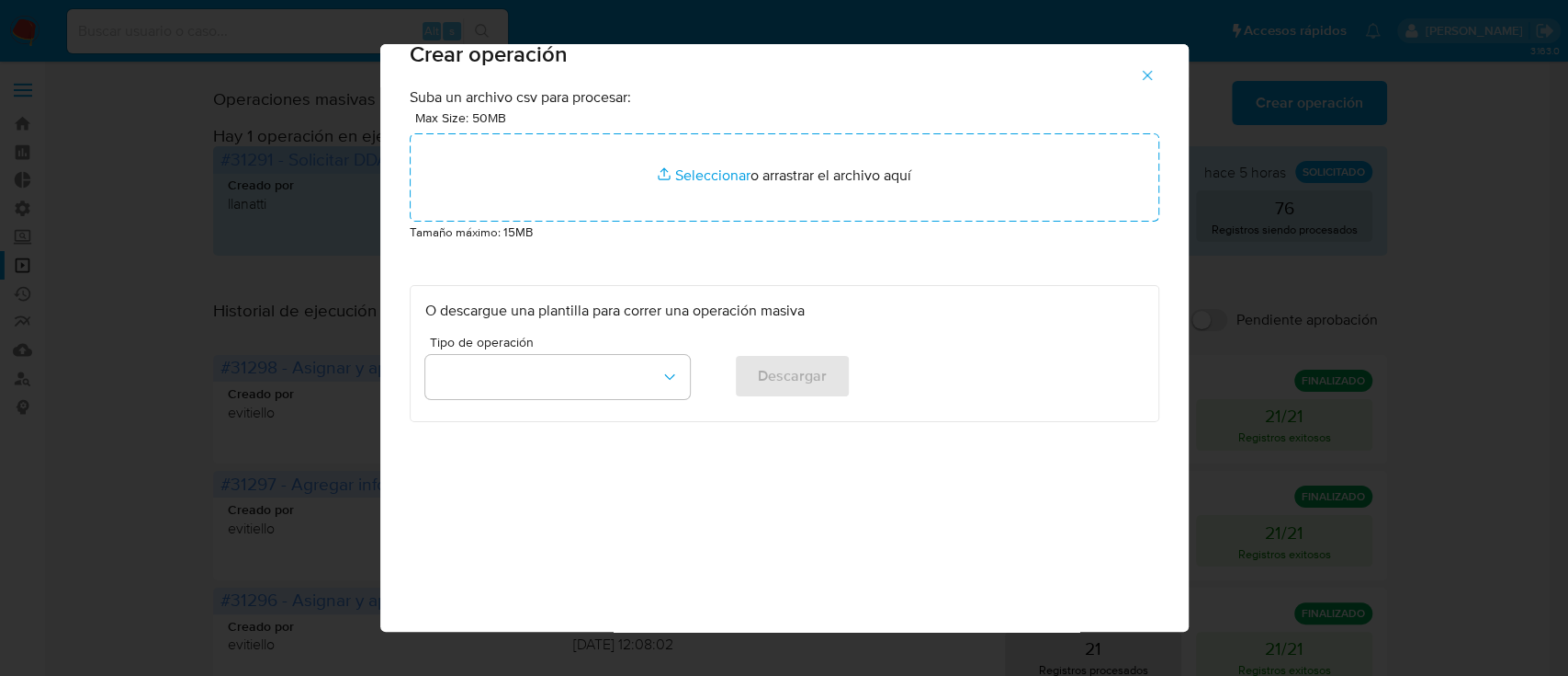
scroll to position [15, 0]
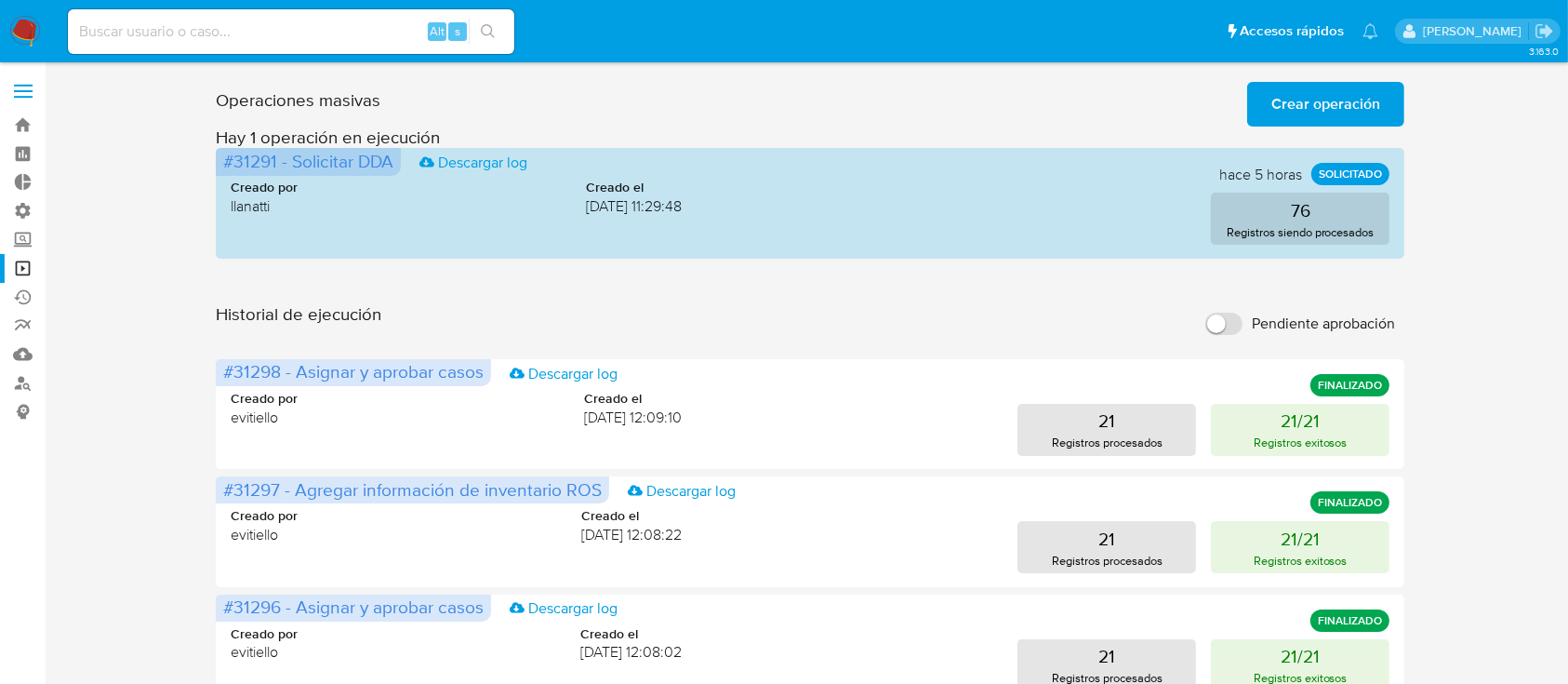
click at [1333, 90] on span "Crear operación" at bounding box center [1325, 104] width 109 height 41
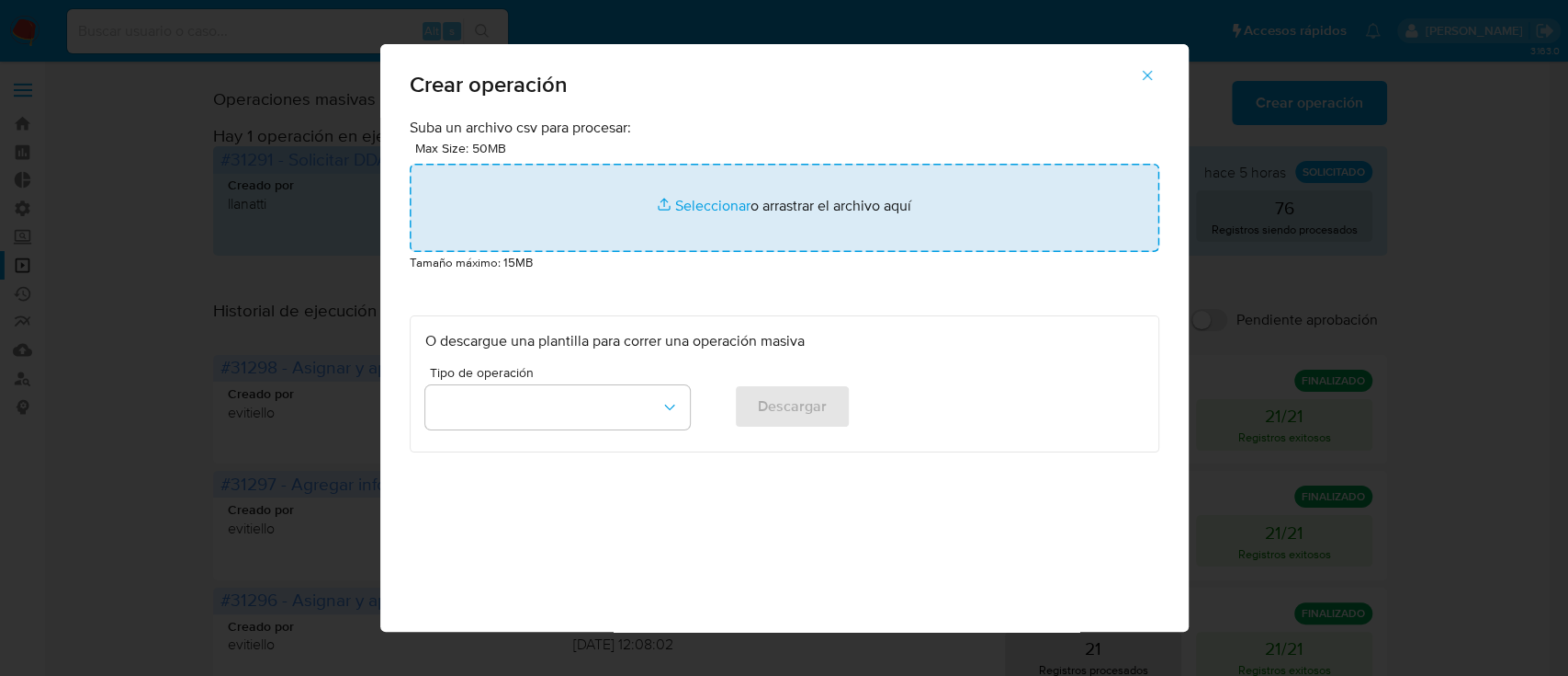
click at [672, 207] on input "file" at bounding box center [784, 207] width 750 height 88
click at [809, 216] on input "file" at bounding box center [784, 207] width 750 height 88
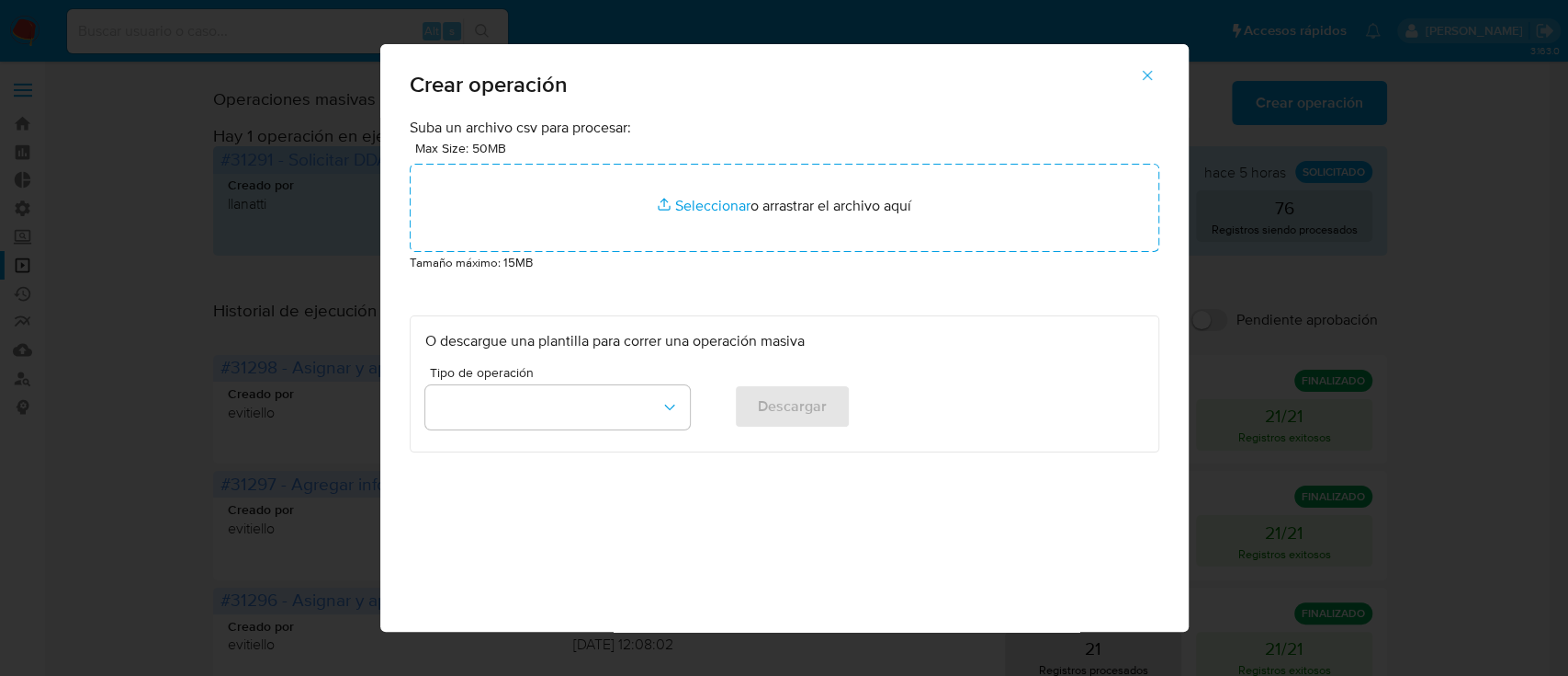
click at [1156, 69] on icon "button" at bounding box center [1148, 75] width 17 height 17
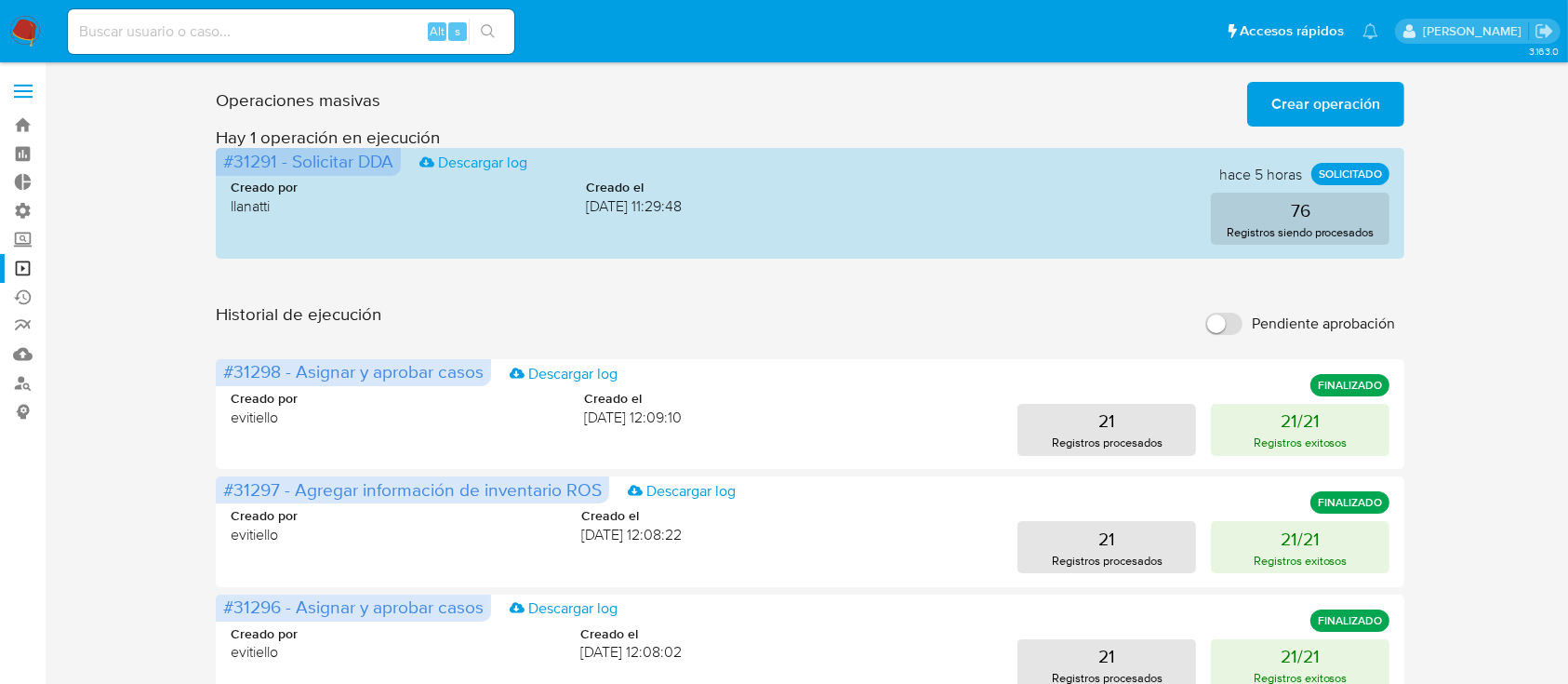
click at [1309, 108] on span "Crear operación" at bounding box center [1325, 104] width 109 height 41
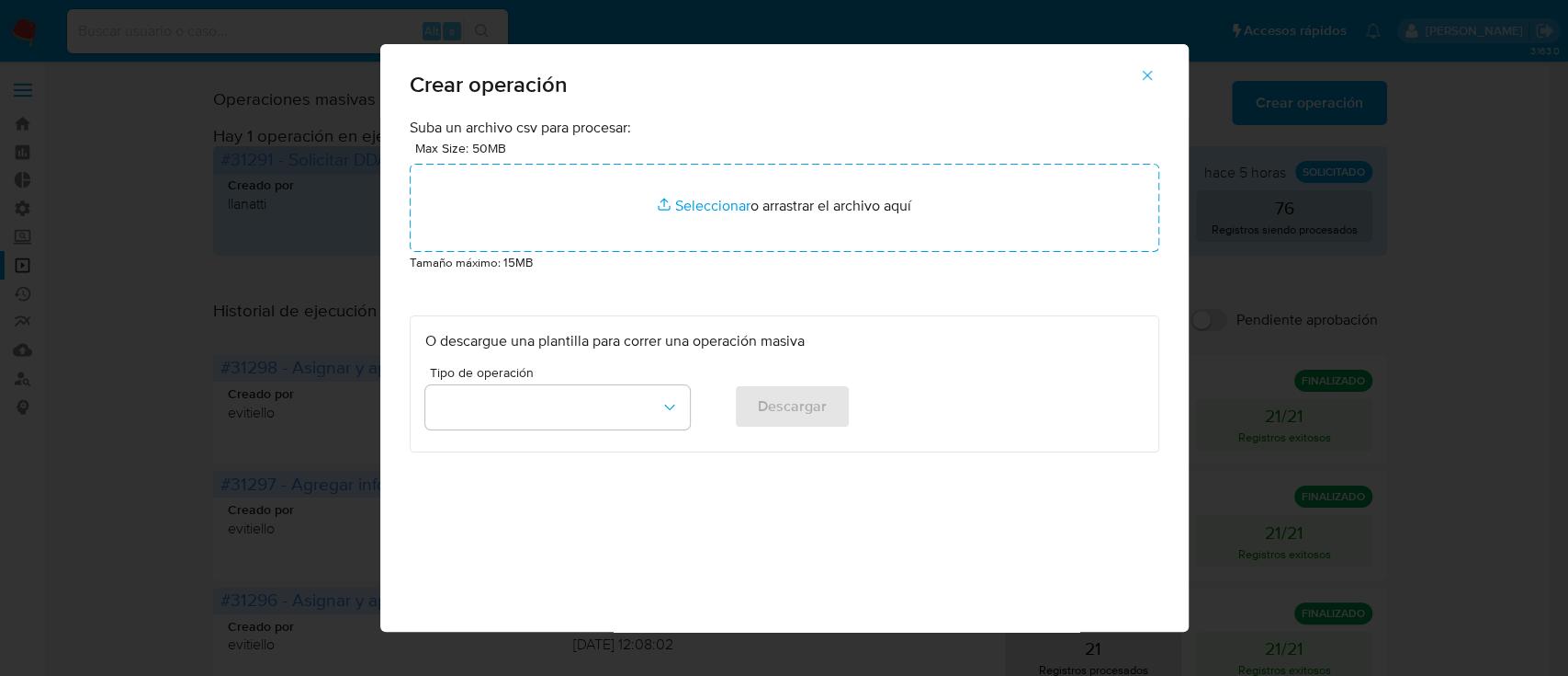
click at [634, 154] on div "Max Size: 50MB Seleccionar archivos Seleccionar o arrastrar el archivo aquí" at bounding box center [784, 194] width 750 height 114
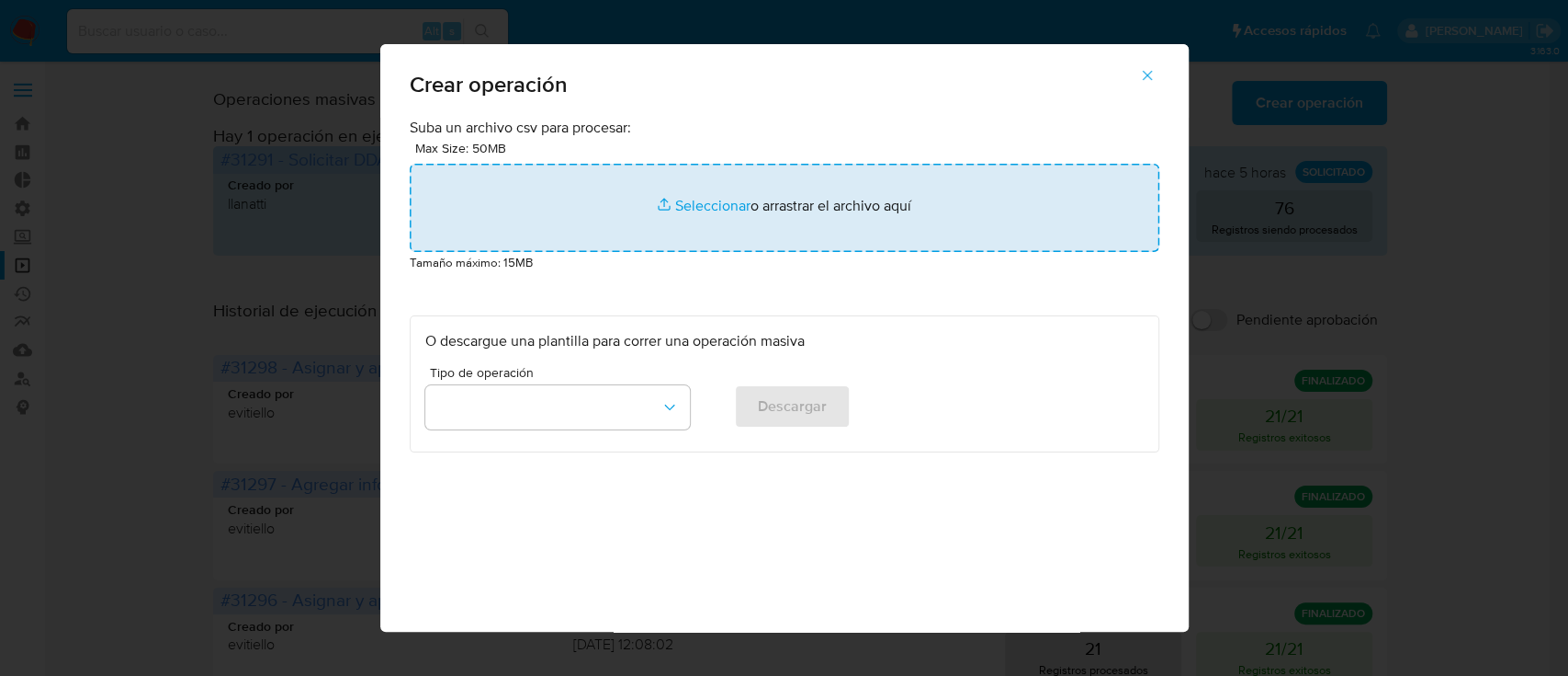
click at [692, 199] on input "file" at bounding box center [784, 207] width 750 height 88
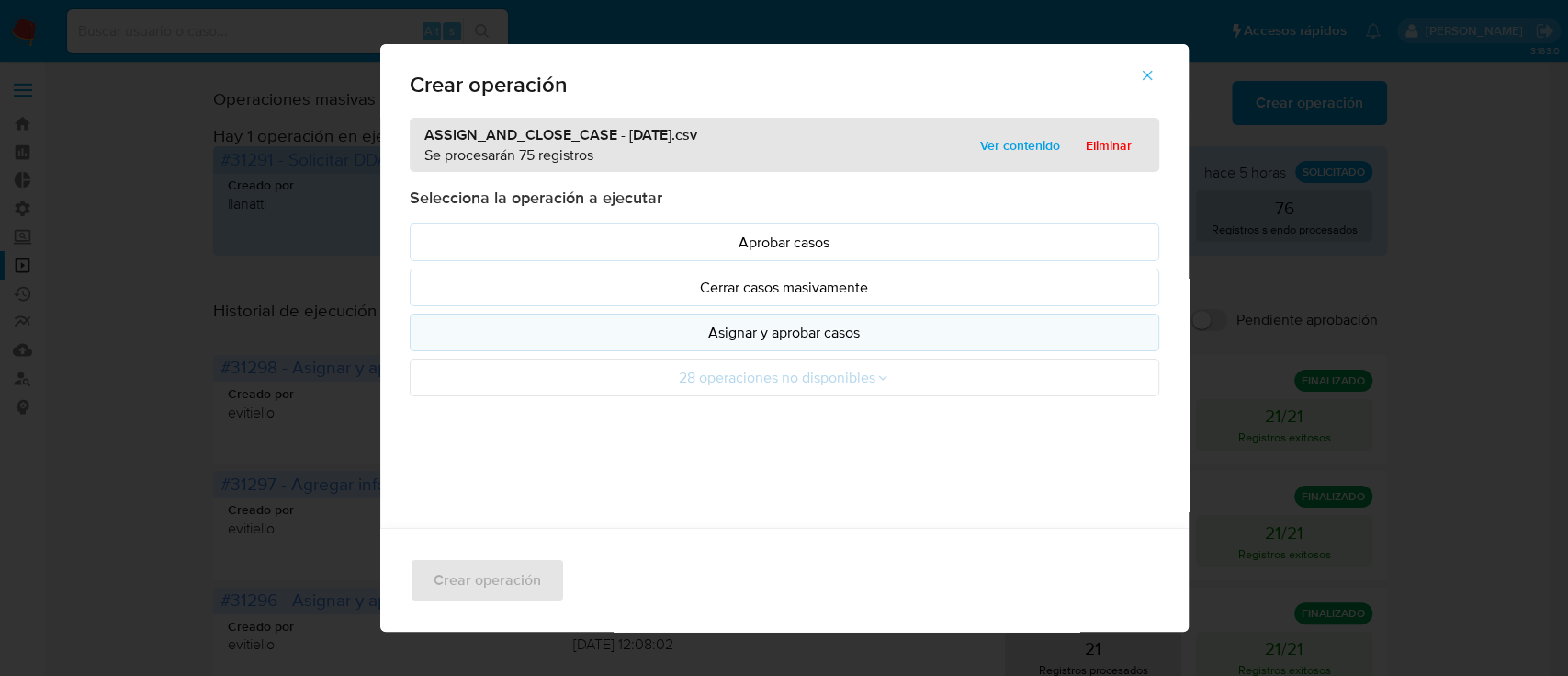
click at [596, 322] on p "Asignar y aprobar casos" at bounding box center [784, 332] width 719 height 22
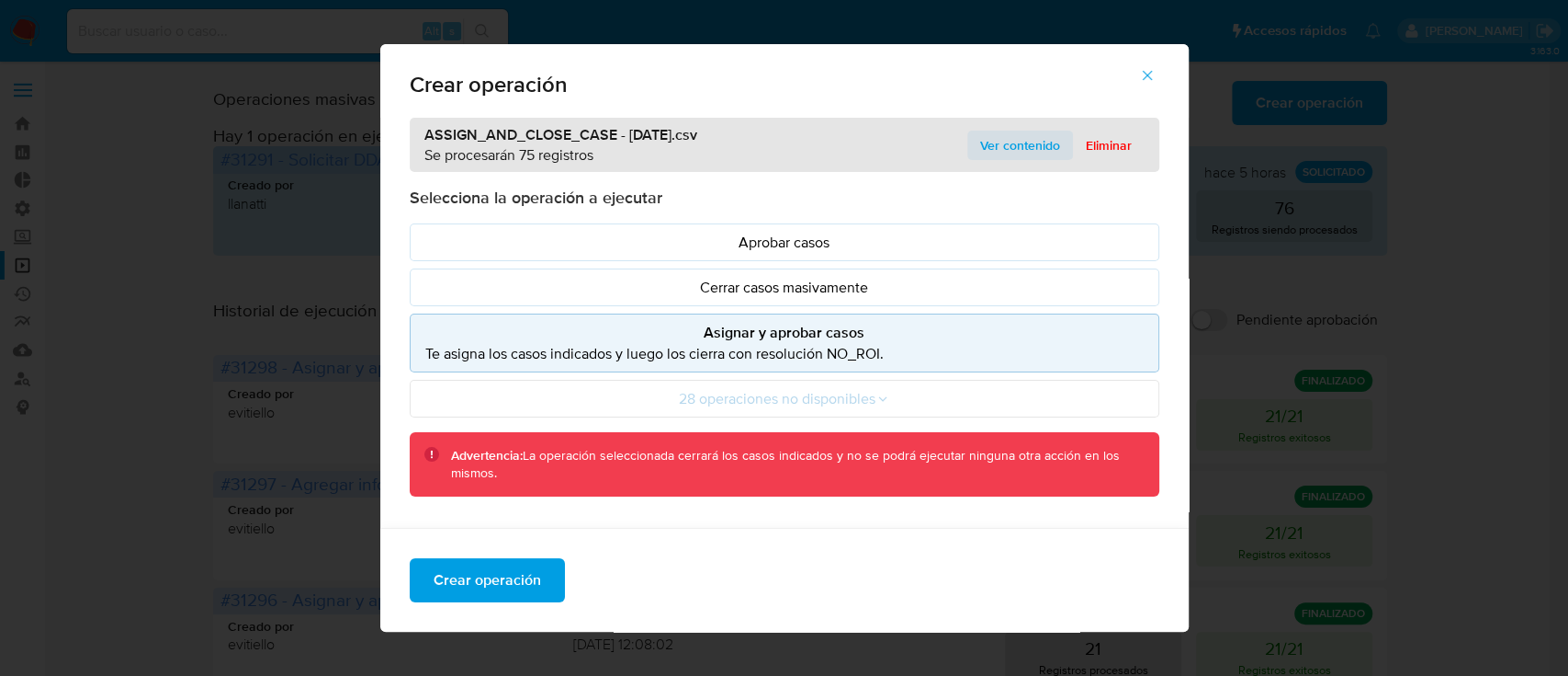
click at [992, 139] on span "Ver contenido" at bounding box center [1020, 145] width 80 height 25
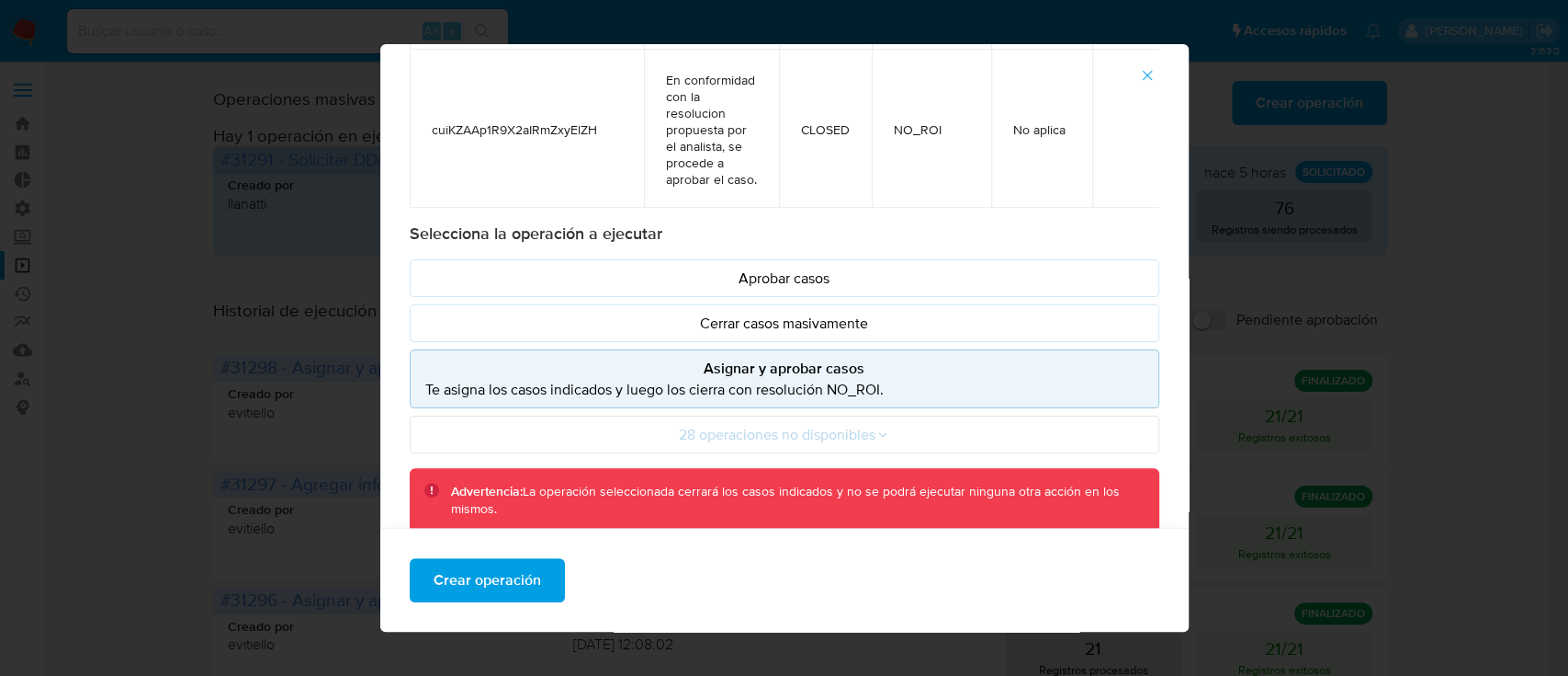
scroll to position [213, 0]
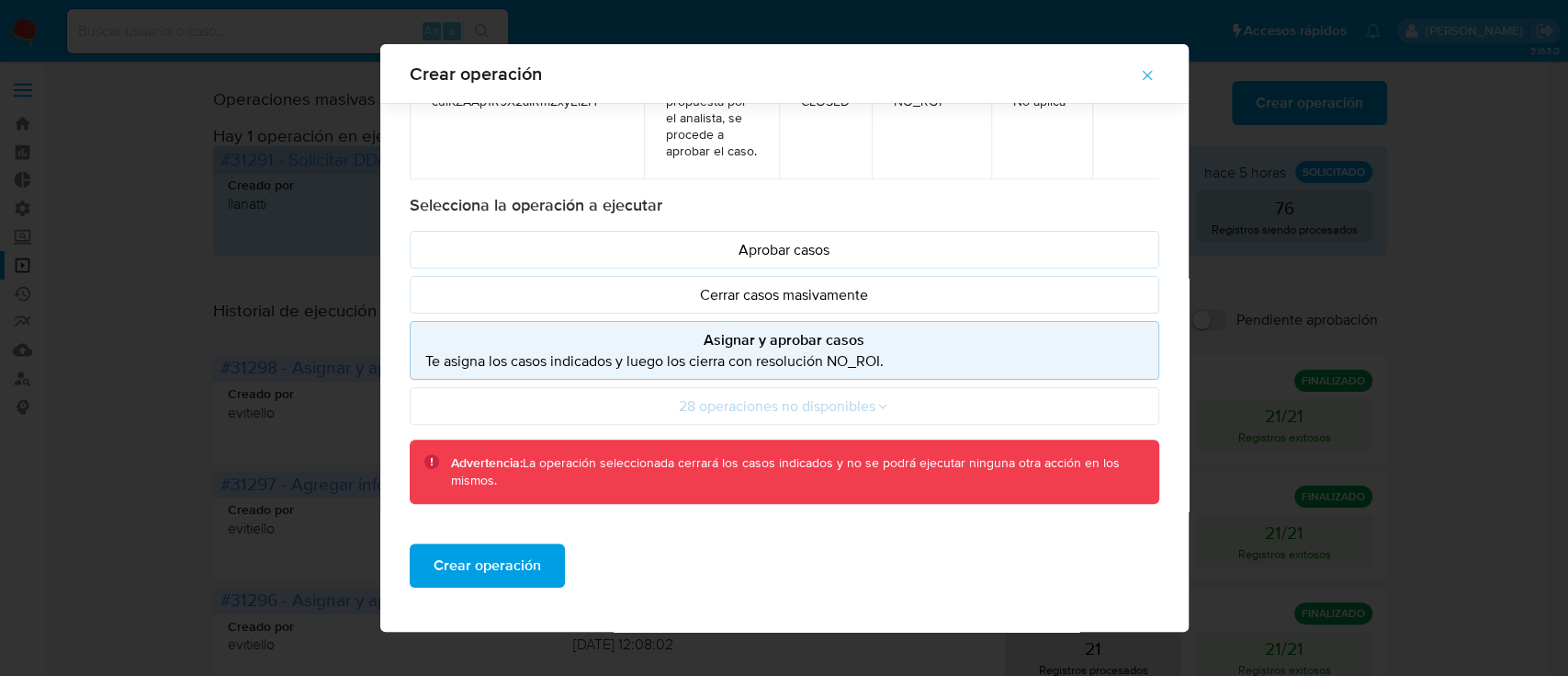
click at [760, 329] on p "Asignar y aprobar casos" at bounding box center [784, 339] width 719 height 22
click at [503, 561] on span "Crear operación" at bounding box center [487, 565] width 108 height 40
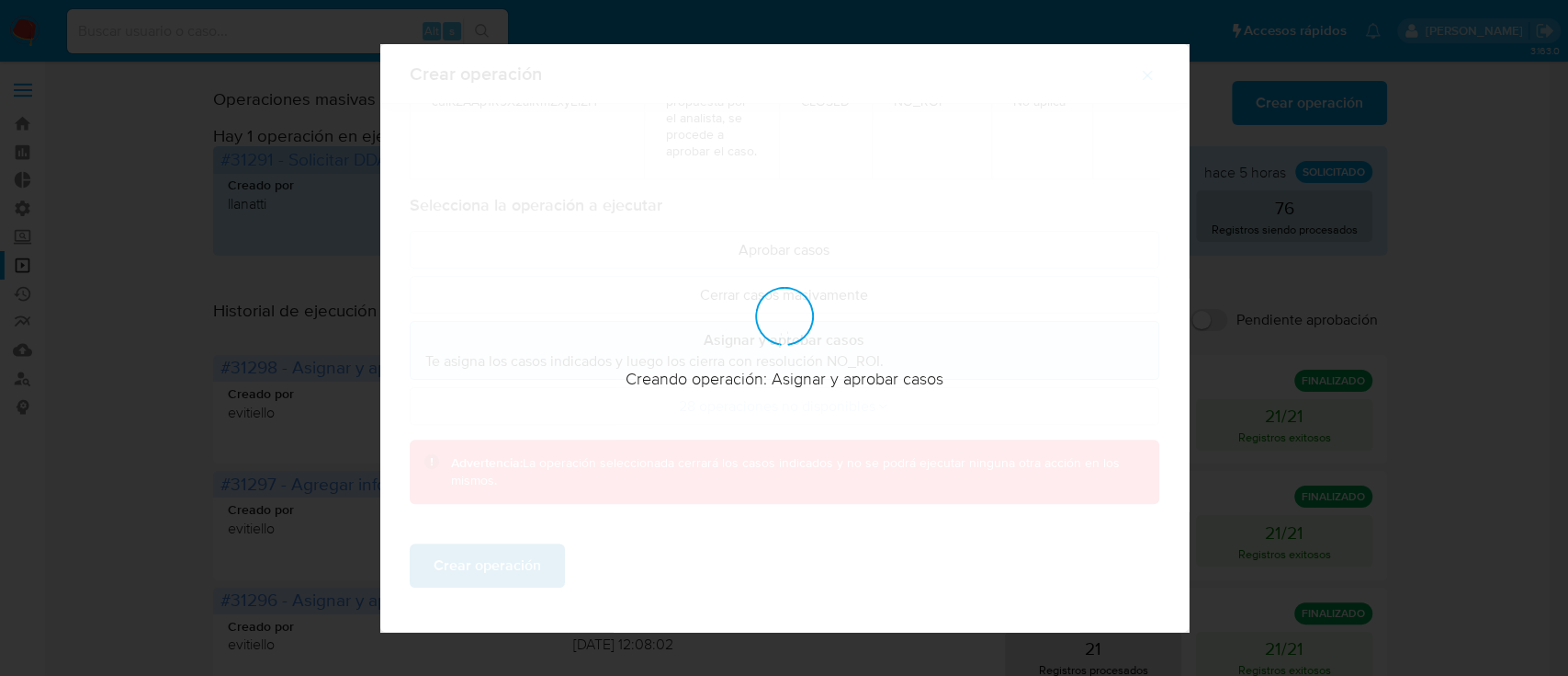
scroll to position [15, 0]
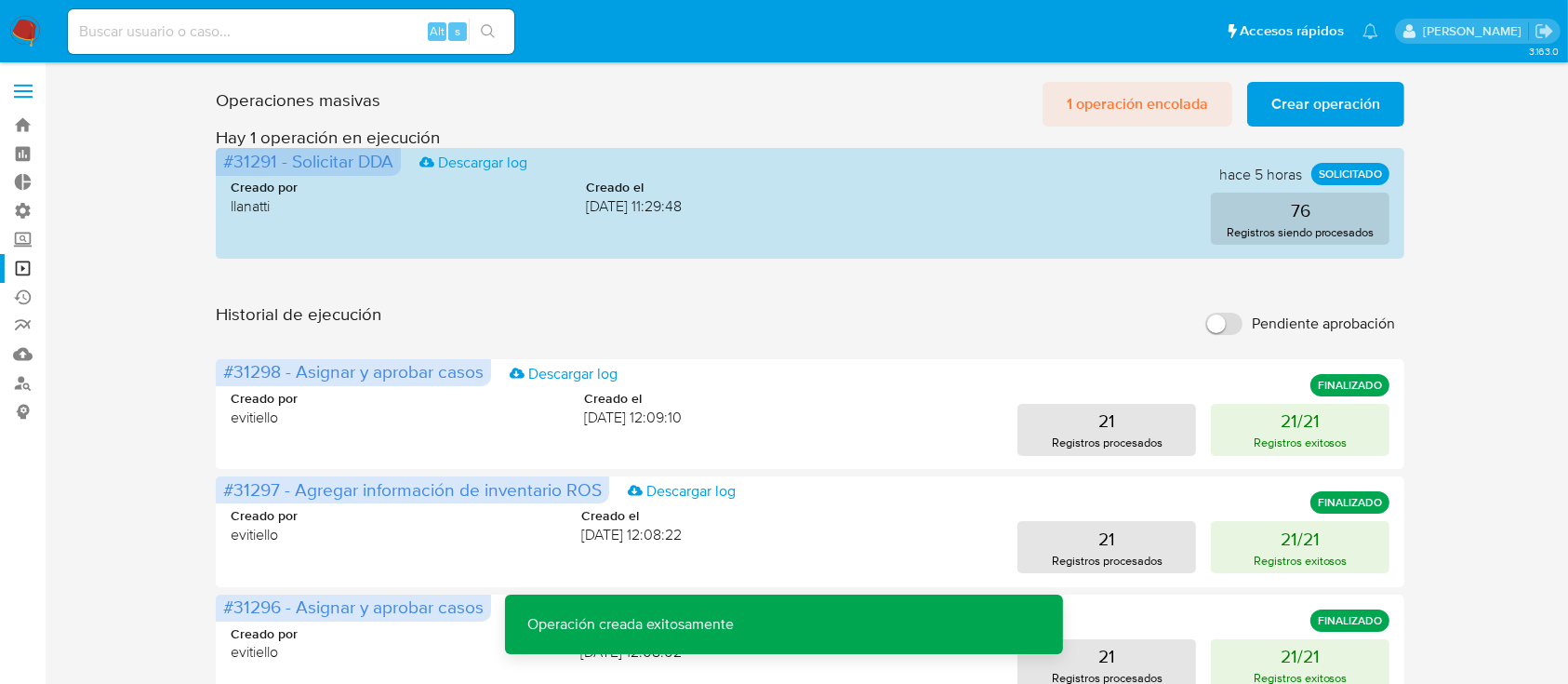
click at [1118, 101] on span "1 operación encolada" at bounding box center [1137, 104] width 142 height 41
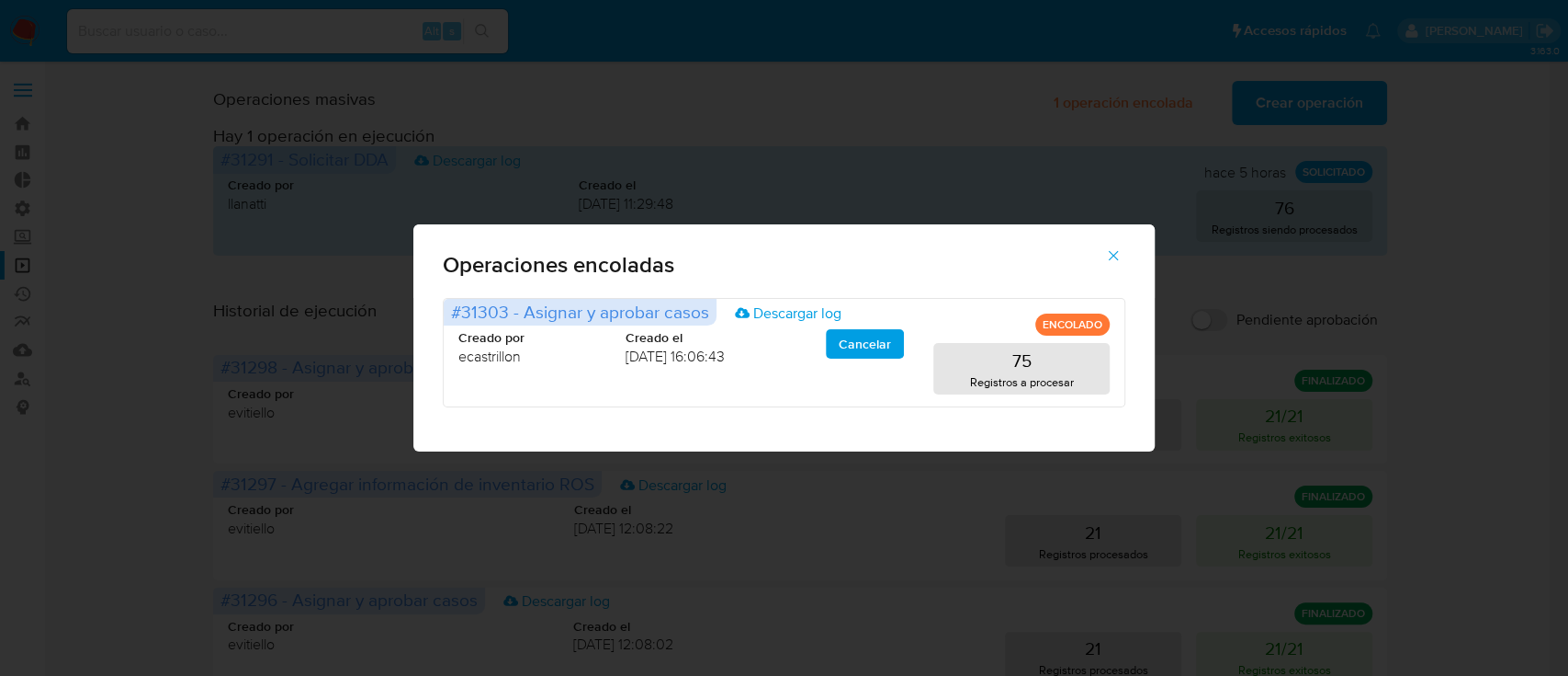
click at [1105, 261] on icon "button" at bounding box center [1114, 255] width 17 height 17
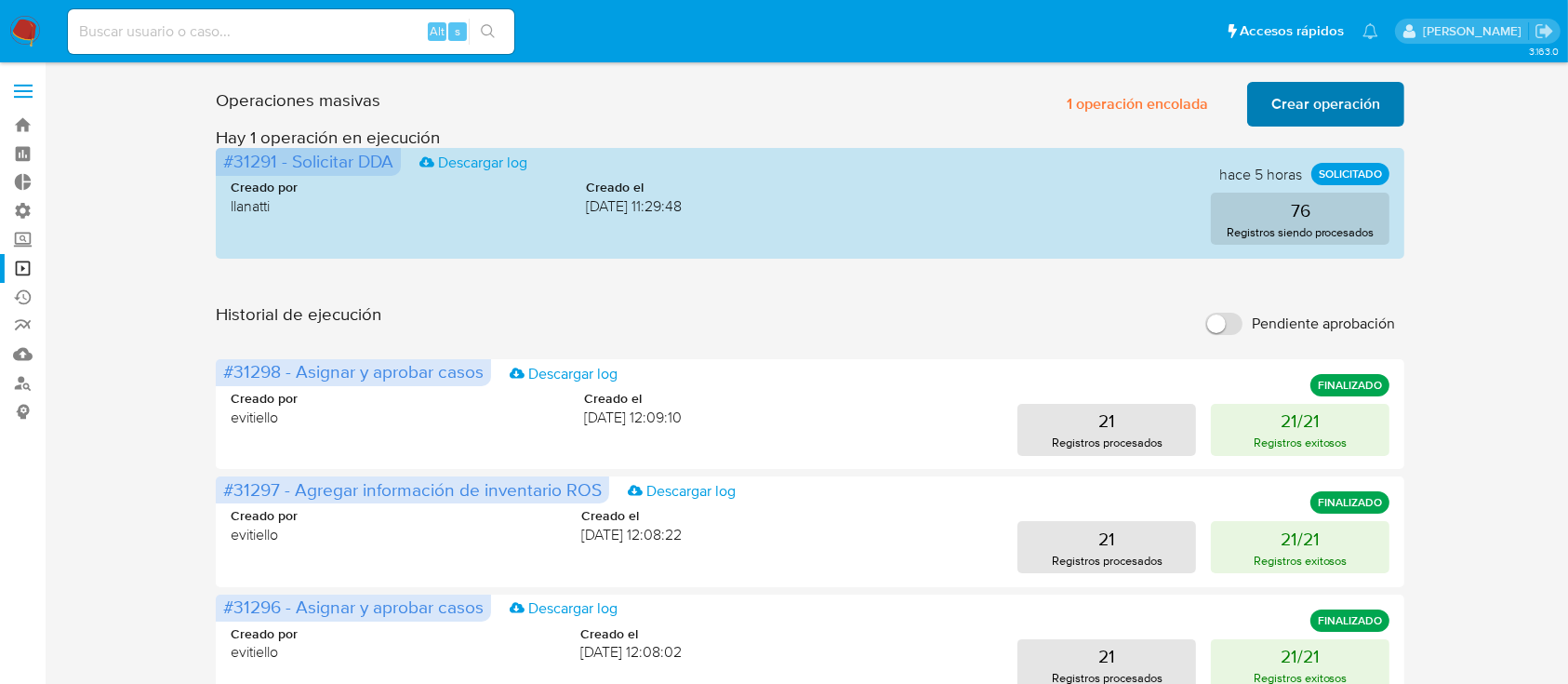
click at [1337, 80] on div "Operaciones masivas 1 operación encolada Crear operación Sólo puede haber hasta…" at bounding box center [809, 100] width 1188 height 52
click at [1366, 104] on span "Crear operación" at bounding box center [1325, 104] width 109 height 41
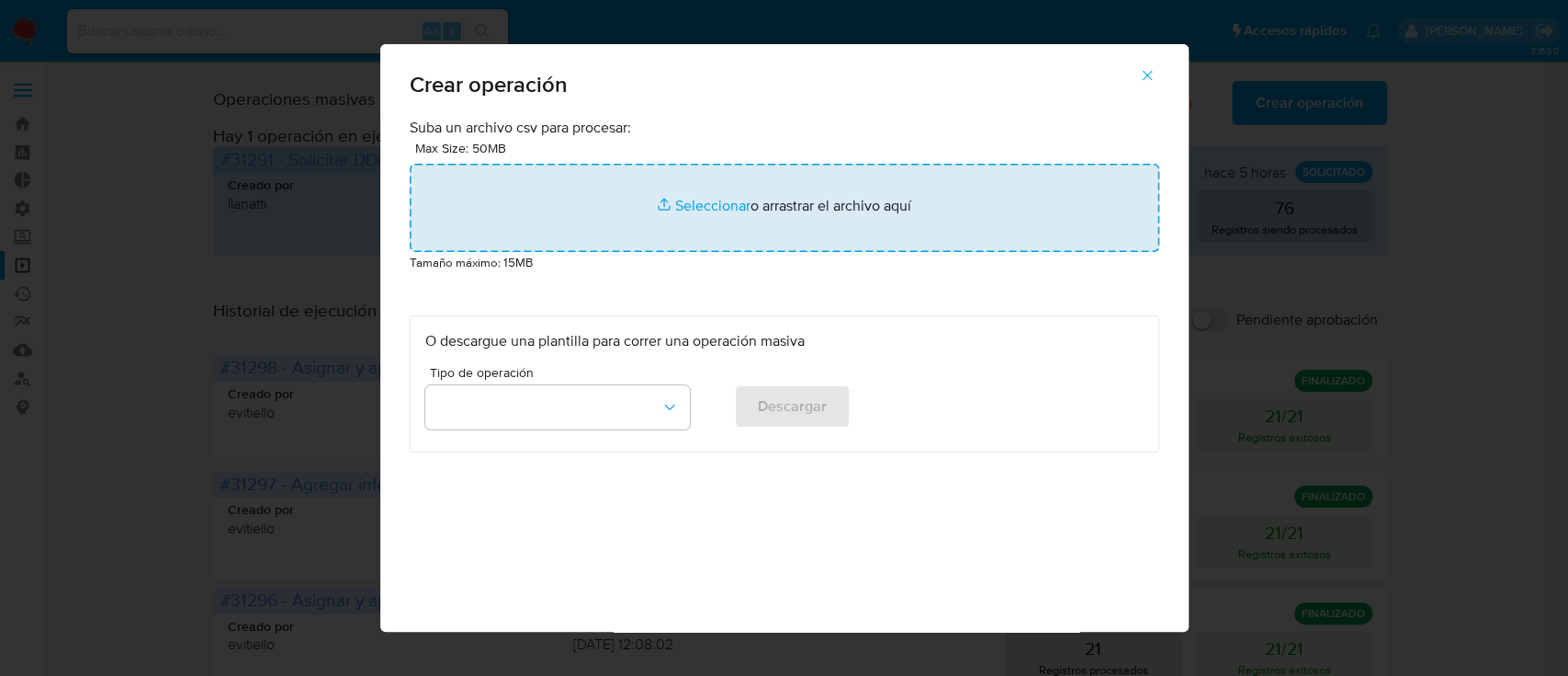
click at [677, 222] on input "file" at bounding box center [784, 207] width 750 height 88
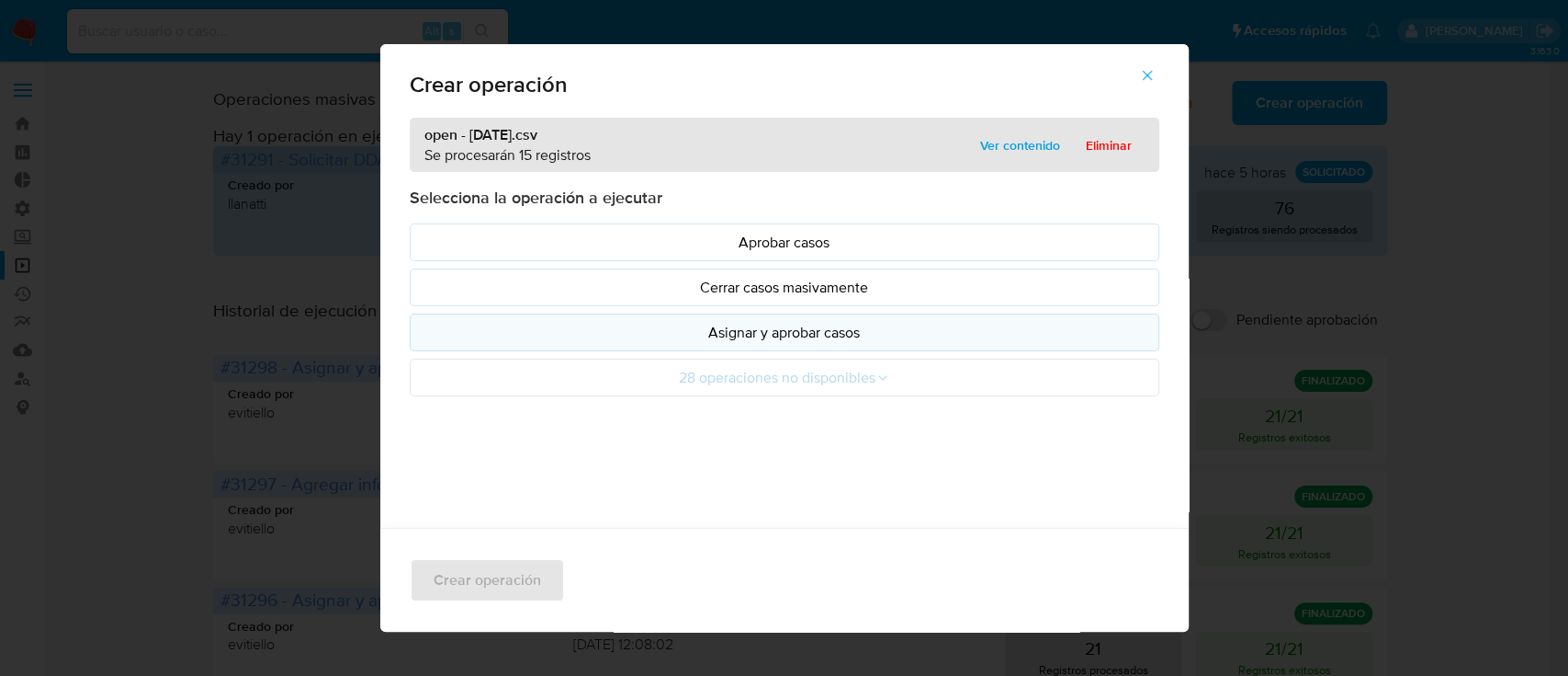
click at [525, 314] on button "Asignar y aprobar casos" at bounding box center [784, 332] width 750 height 38
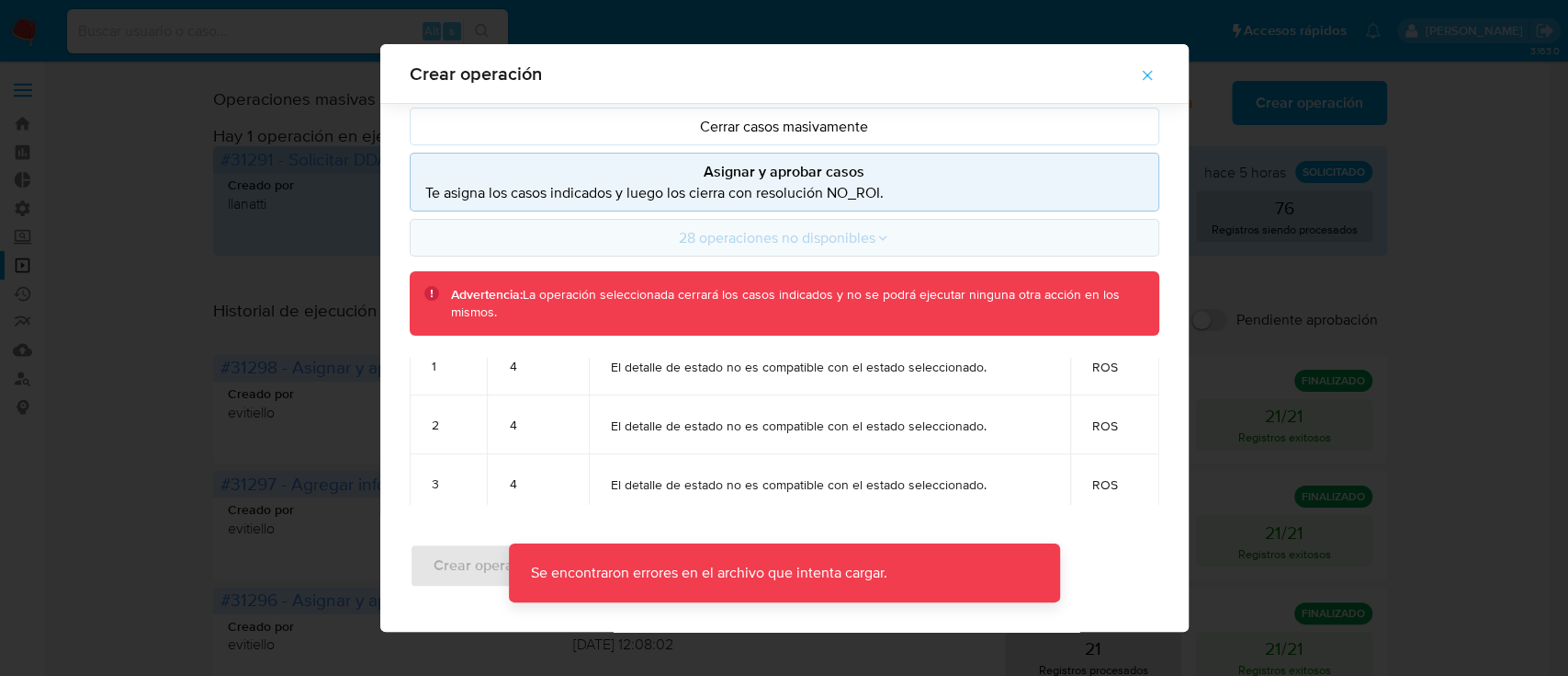
scroll to position [0, 0]
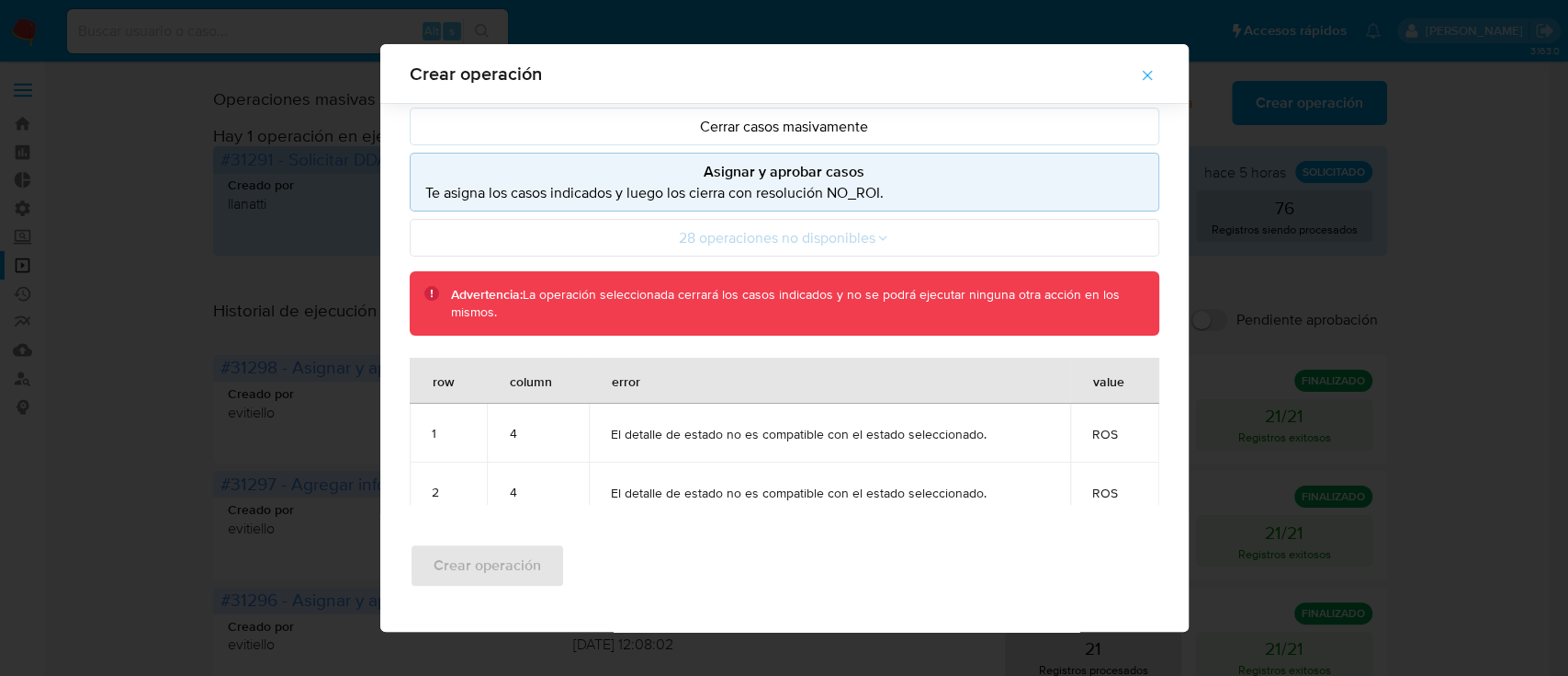
click at [601, 531] on div "Crear operación" at bounding box center [784, 572] width 809 height 117
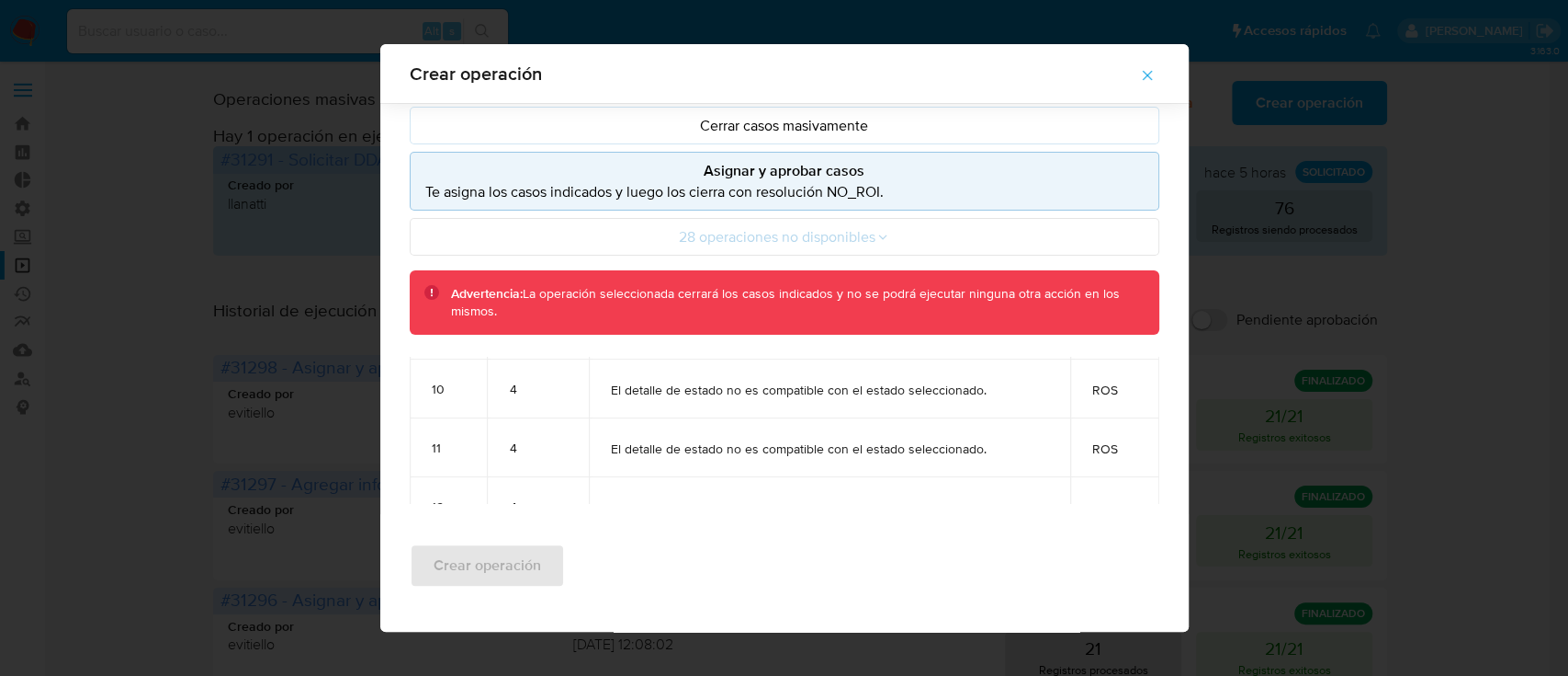
scroll to position [780, 0]
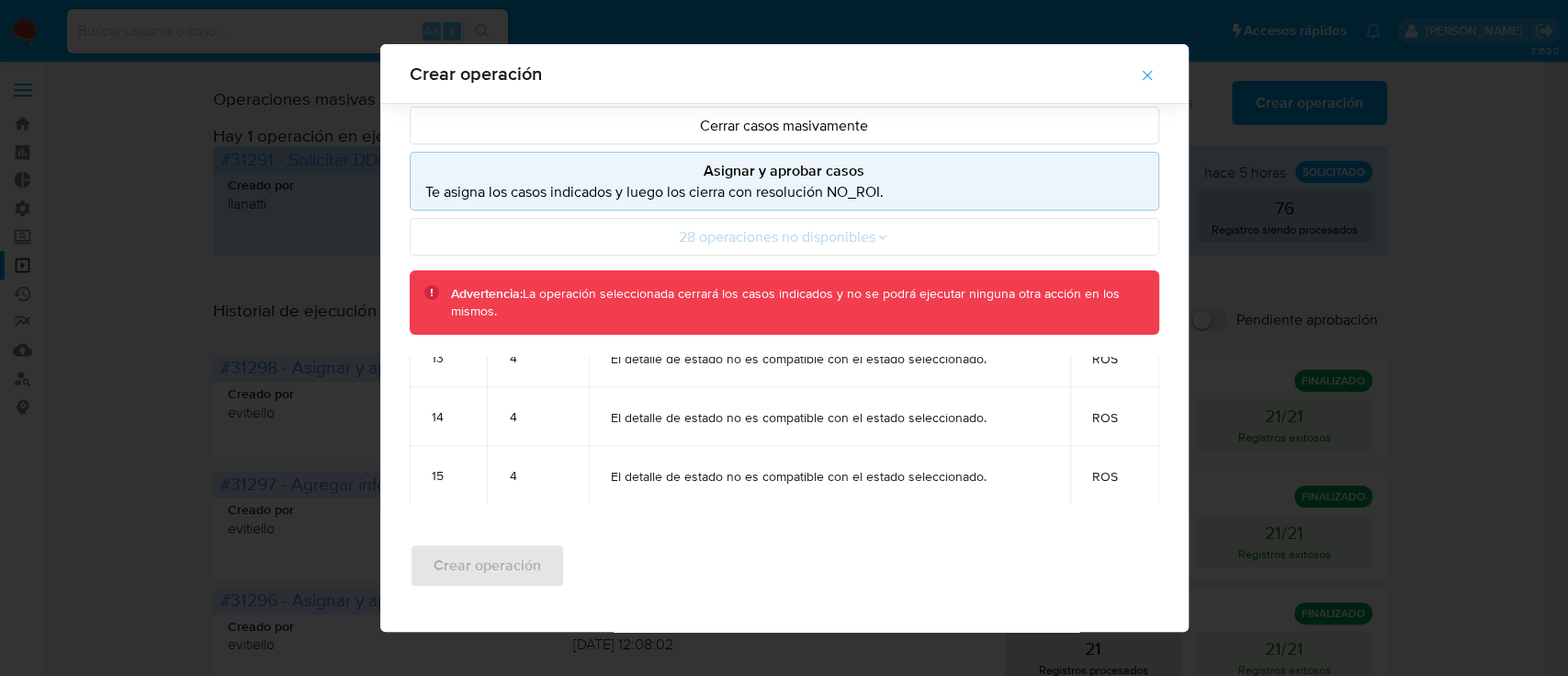
click at [1156, 78] on icon "button" at bounding box center [1148, 75] width 17 height 17
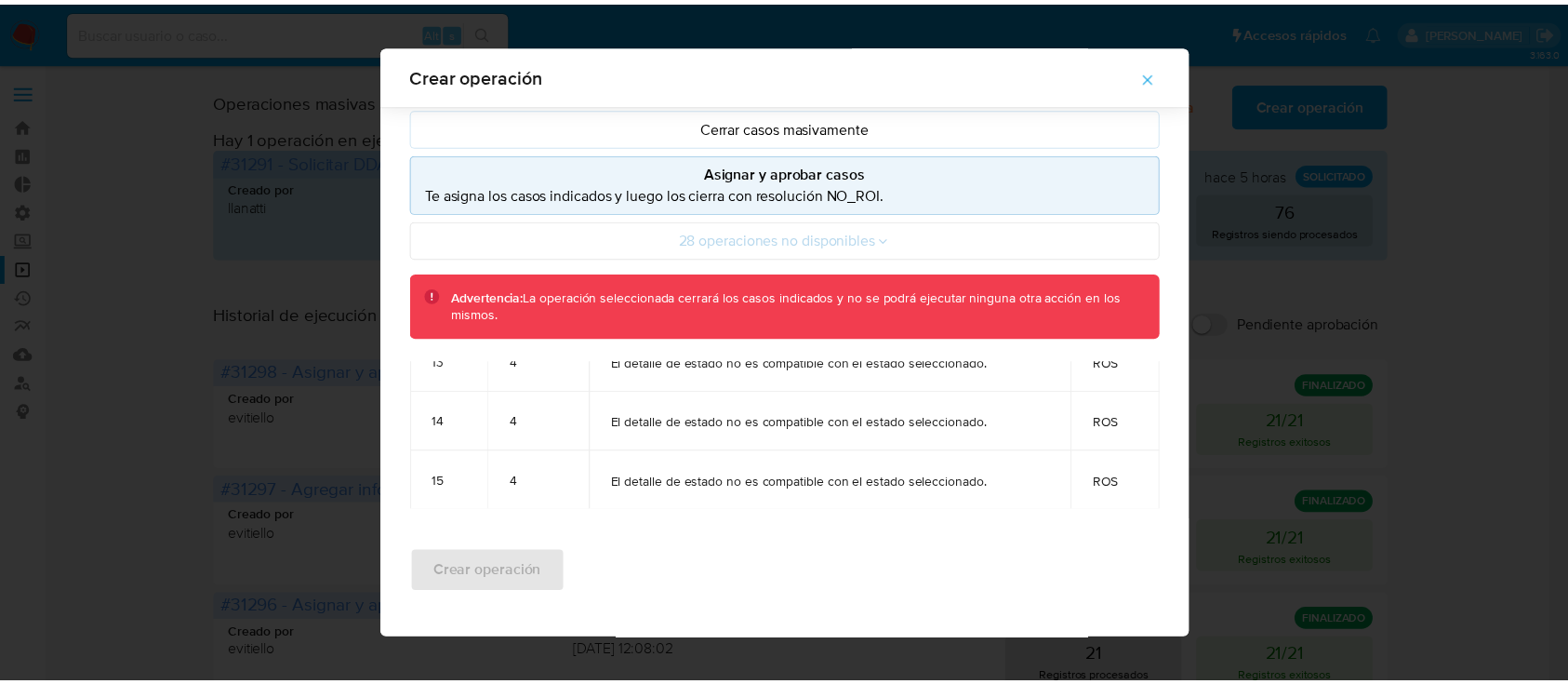
scroll to position [15, 0]
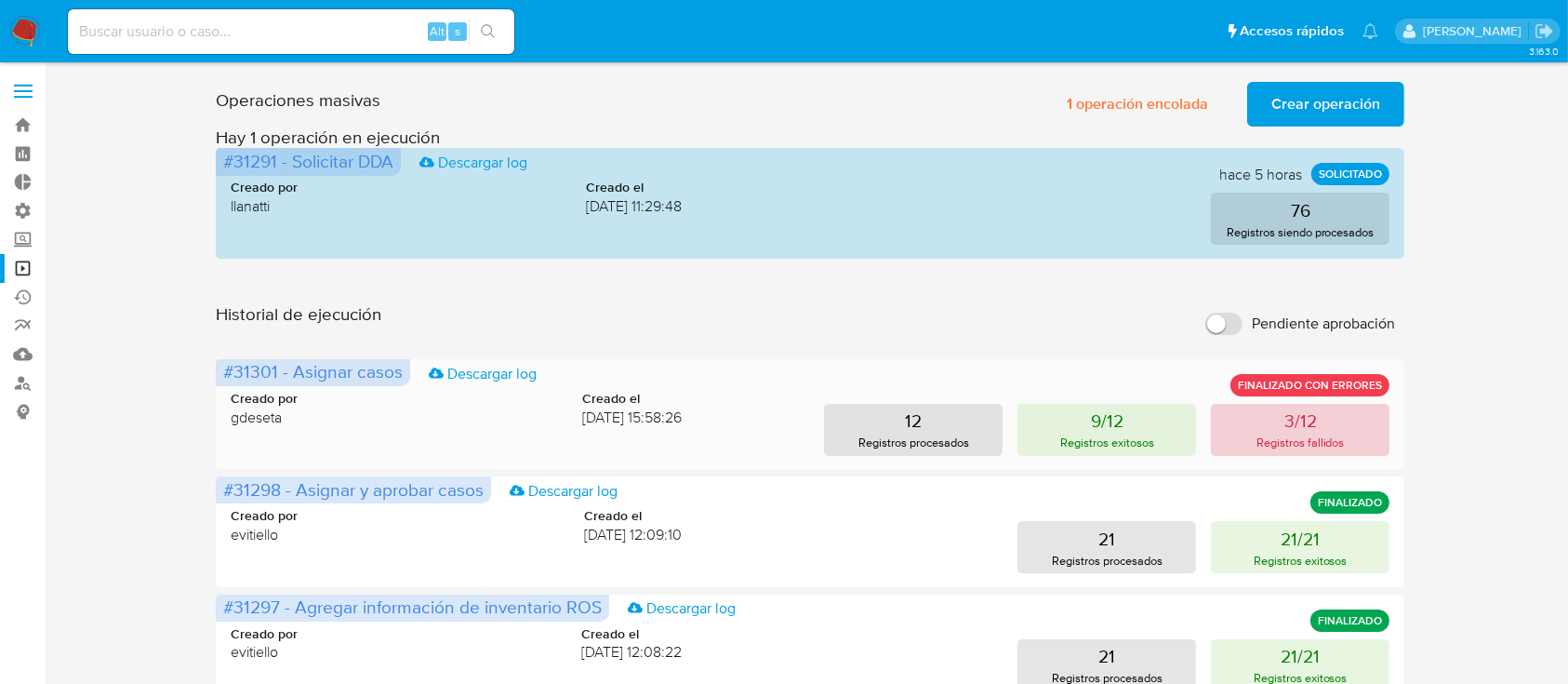
click at [1292, 428] on p "3/12" at bounding box center [1300, 420] width 32 height 26
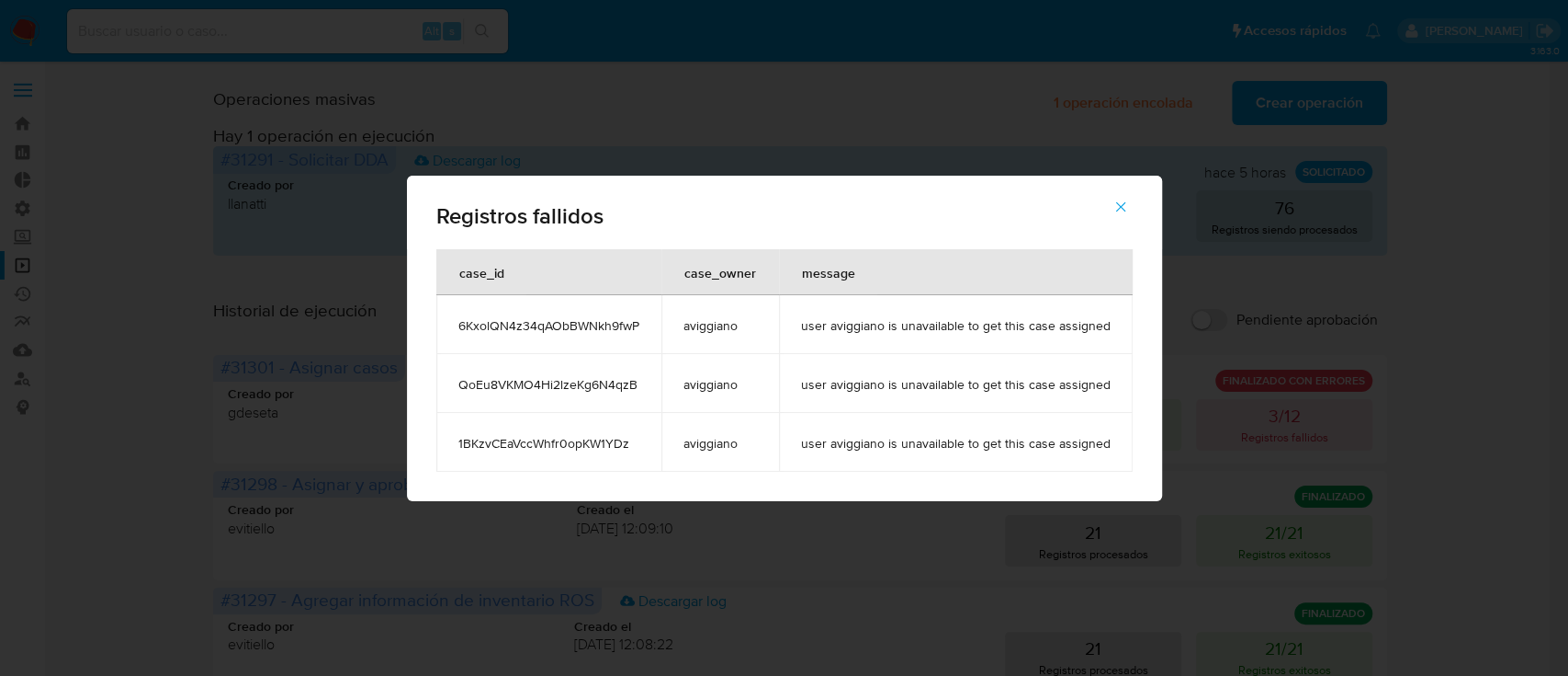
click at [1115, 195] on span "button" at bounding box center [1121, 207] width 17 height 40
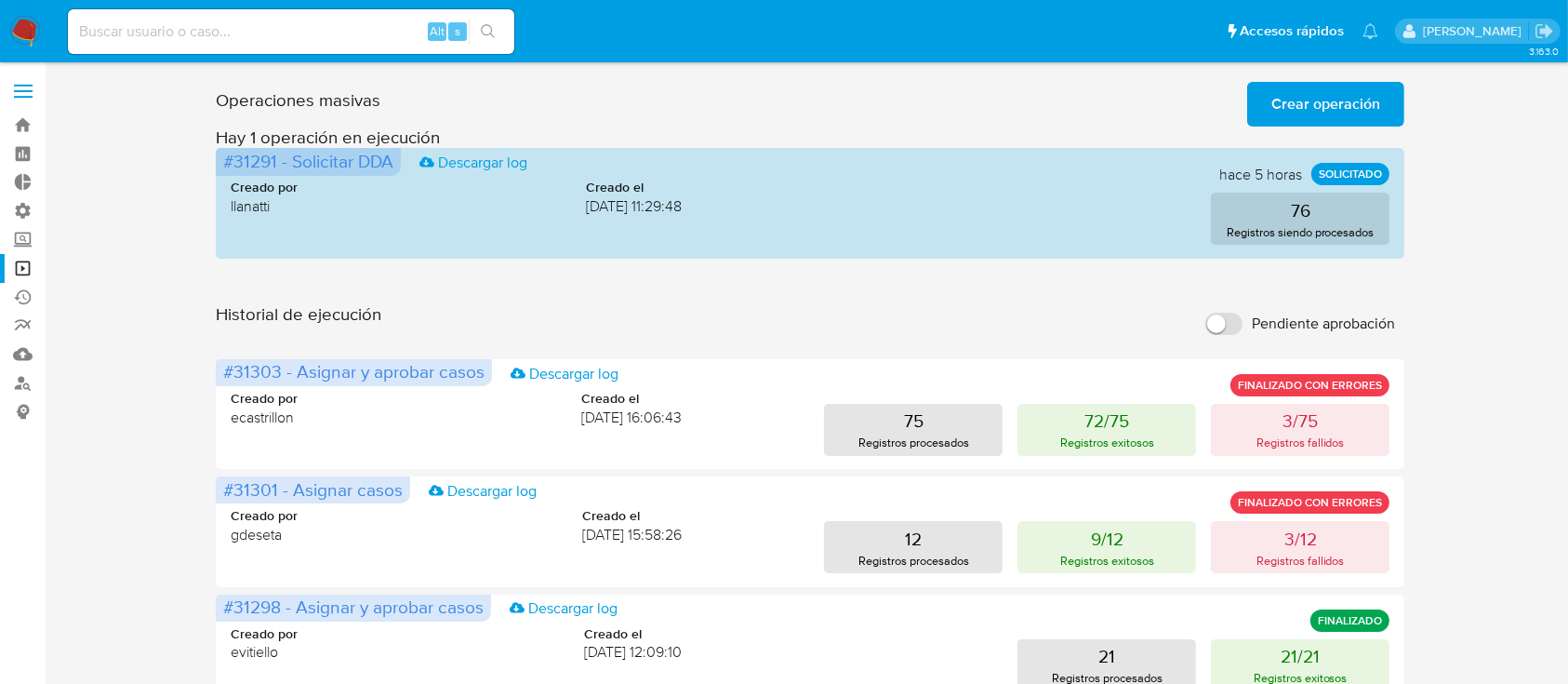
click at [1291, 104] on span "Crear operación" at bounding box center [1325, 104] width 109 height 41
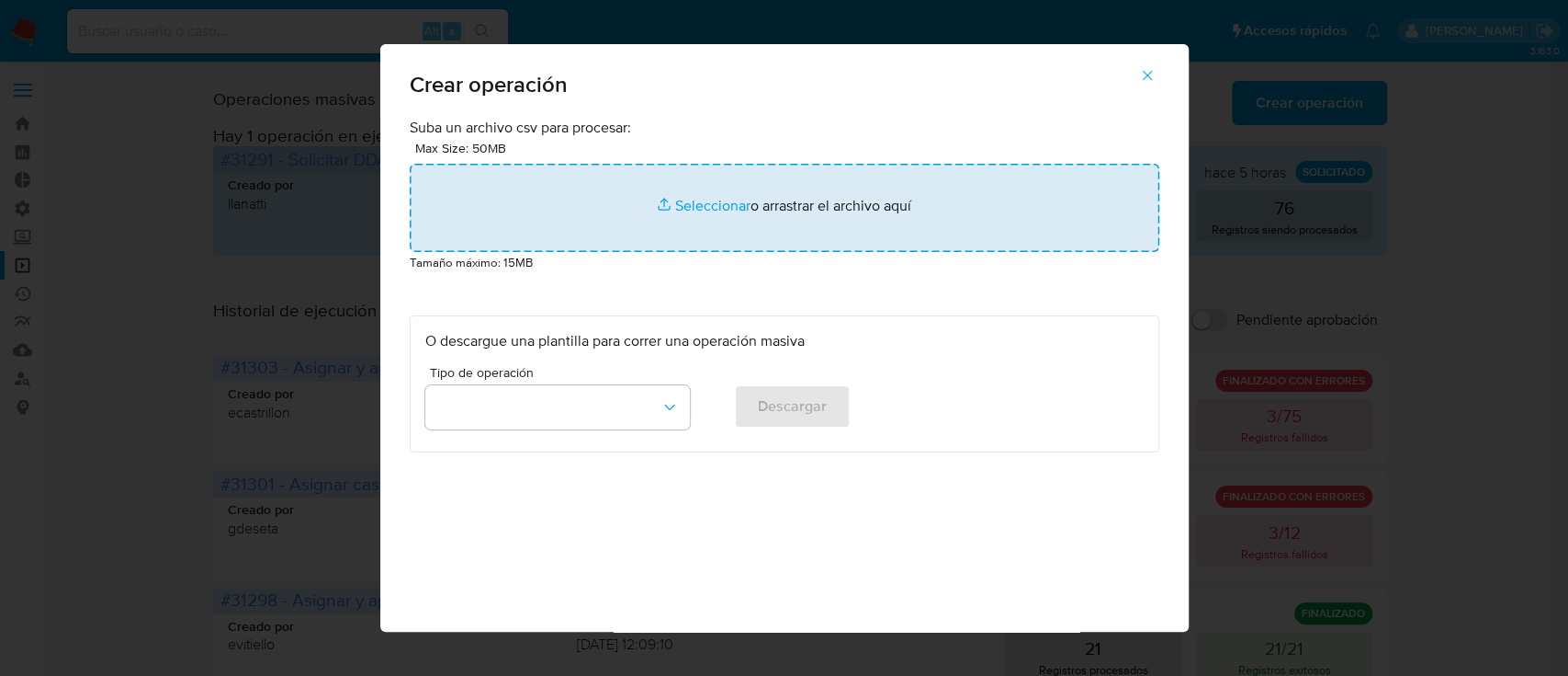
click at [647, 223] on input "file" at bounding box center [784, 207] width 750 height 88
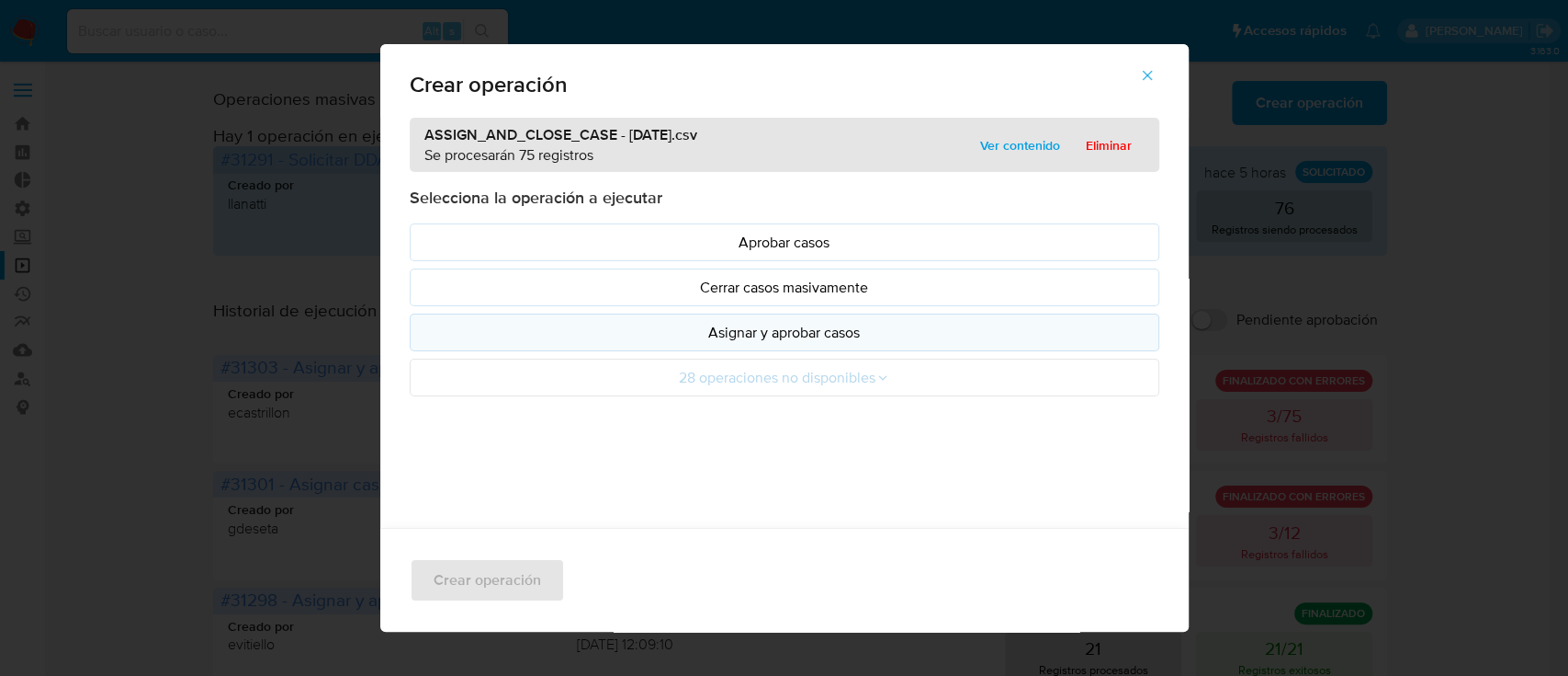
drag, startPoint x: 647, startPoint y: 223, endPoint x: 685, endPoint y: 326, distance: 109.8
click at [685, 326] on p "Asignar y aprobar casos" at bounding box center [784, 332] width 719 height 22
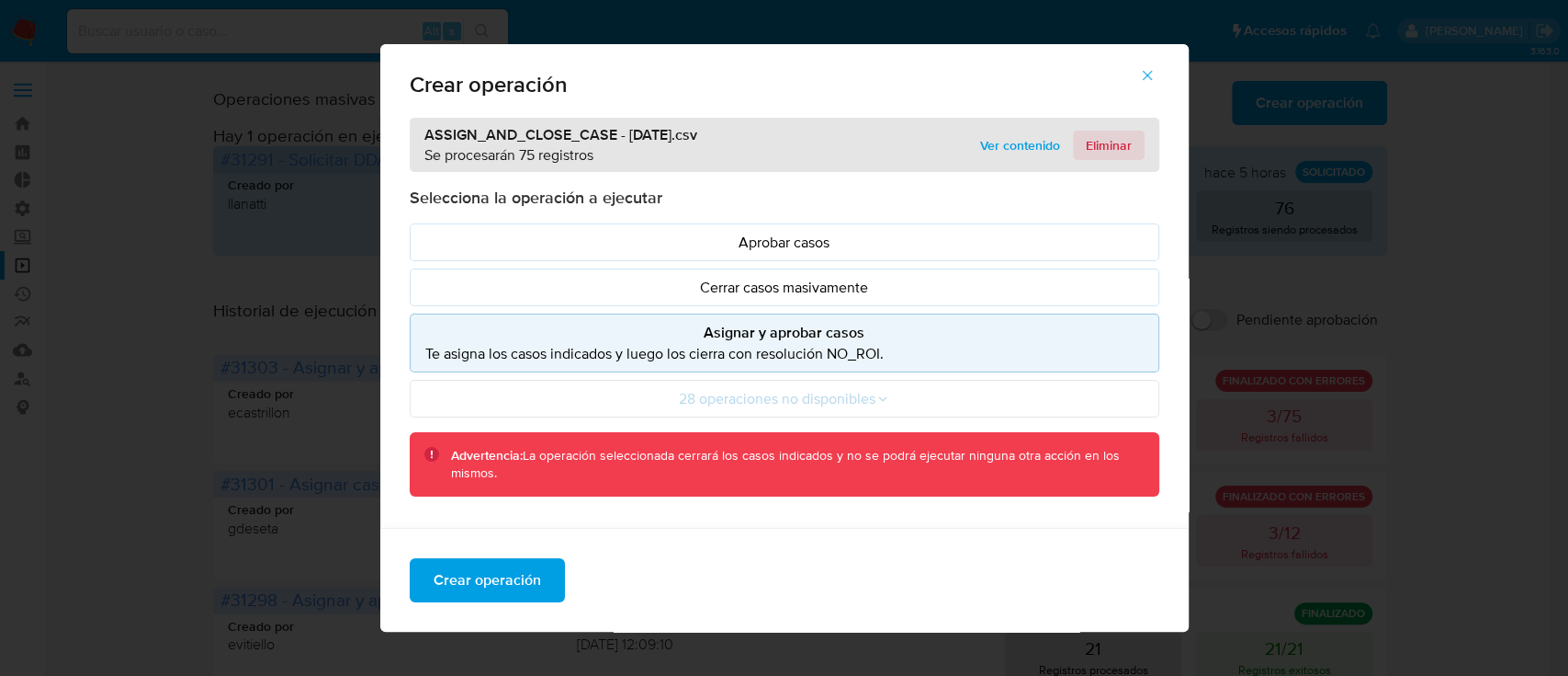
click at [1101, 148] on span "Eliminar" at bounding box center [1108, 145] width 46 height 25
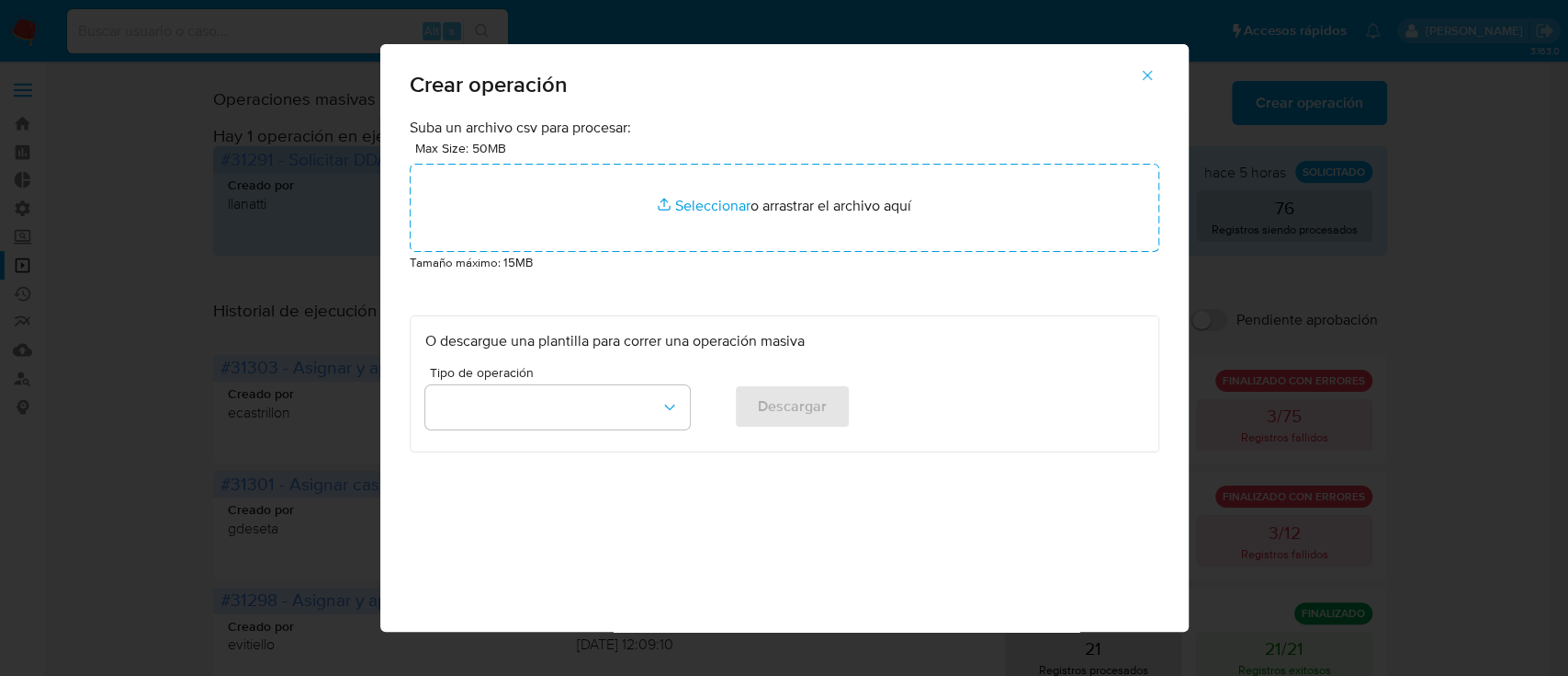
click at [1155, 67] on icon "button" at bounding box center [1148, 75] width 17 height 17
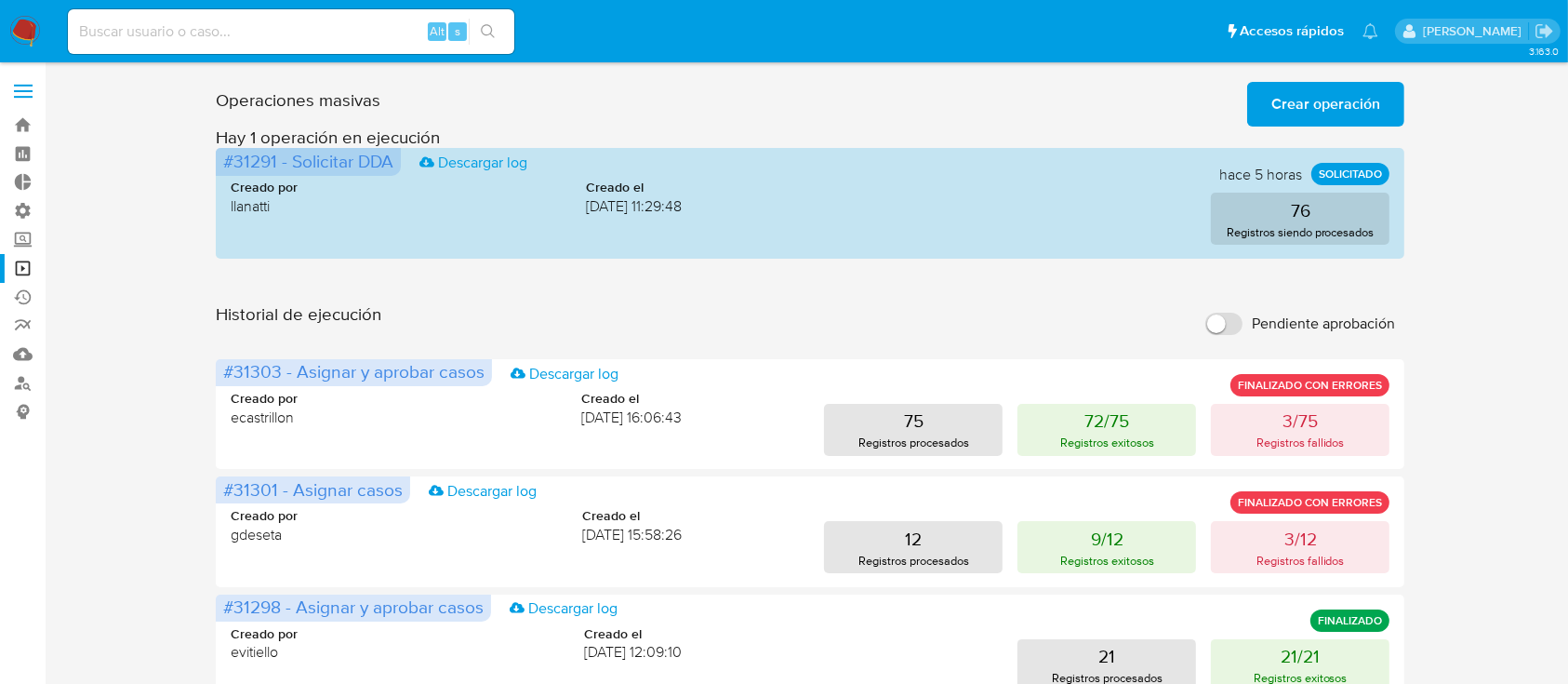
click at [1327, 96] on span "Crear operación" at bounding box center [1325, 104] width 109 height 41
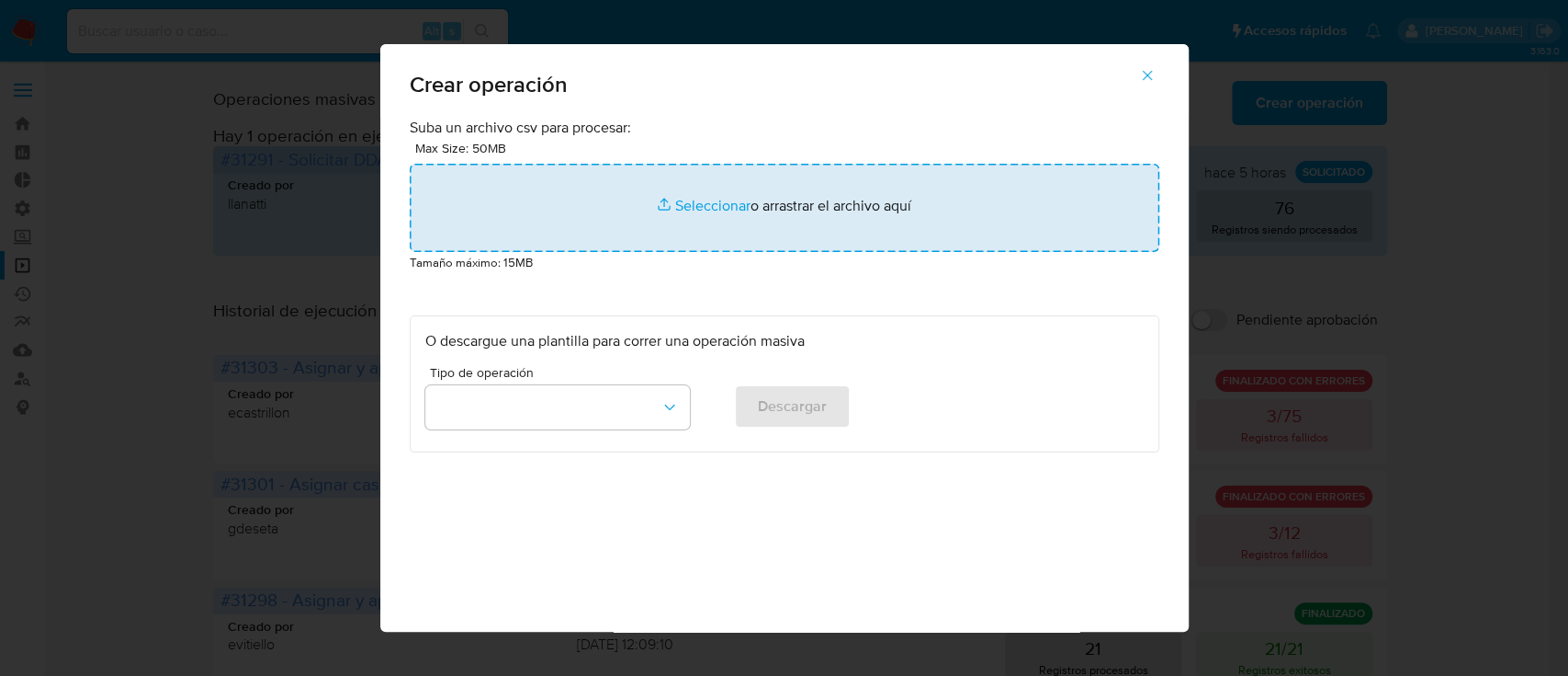
click at [799, 188] on input "file" at bounding box center [784, 207] width 750 height 88
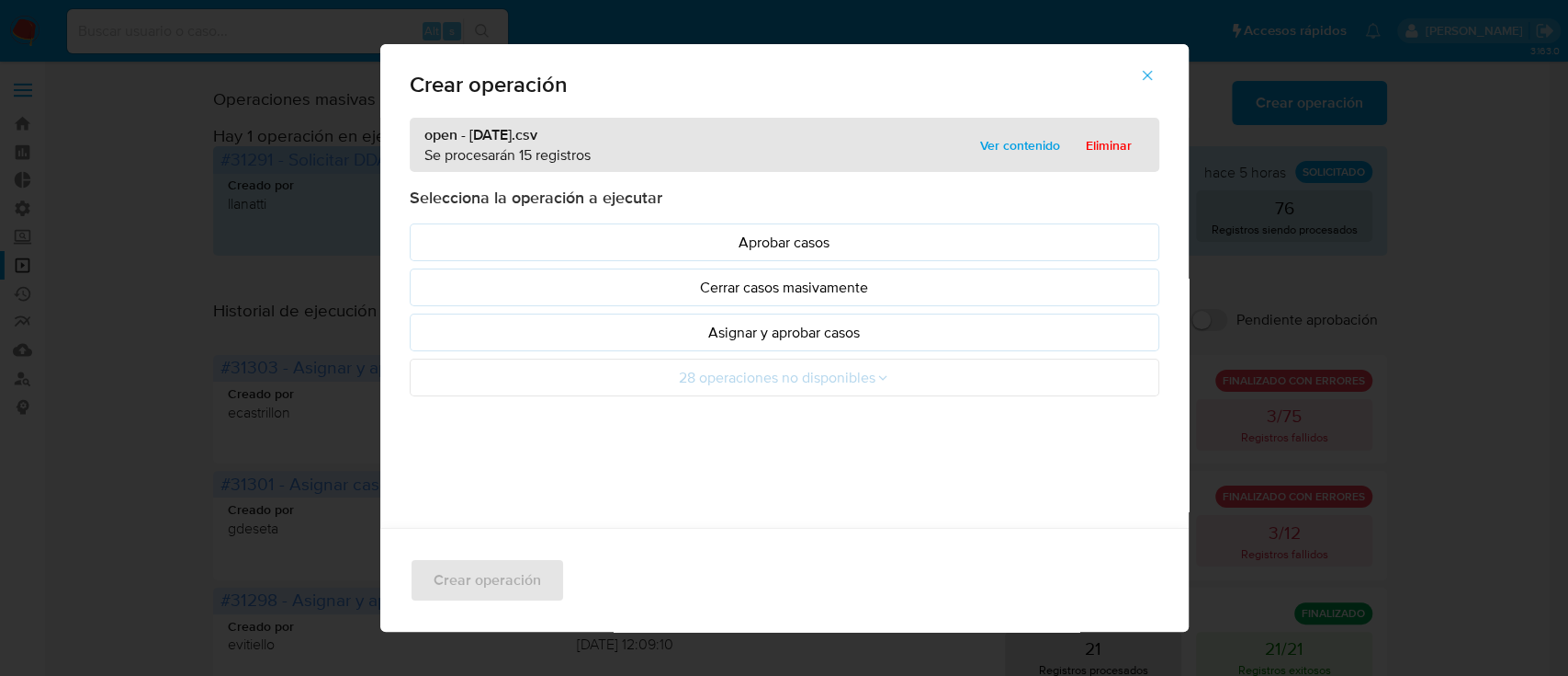
click at [540, 327] on p "Asignar y aprobar casos" at bounding box center [784, 332] width 719 height 22
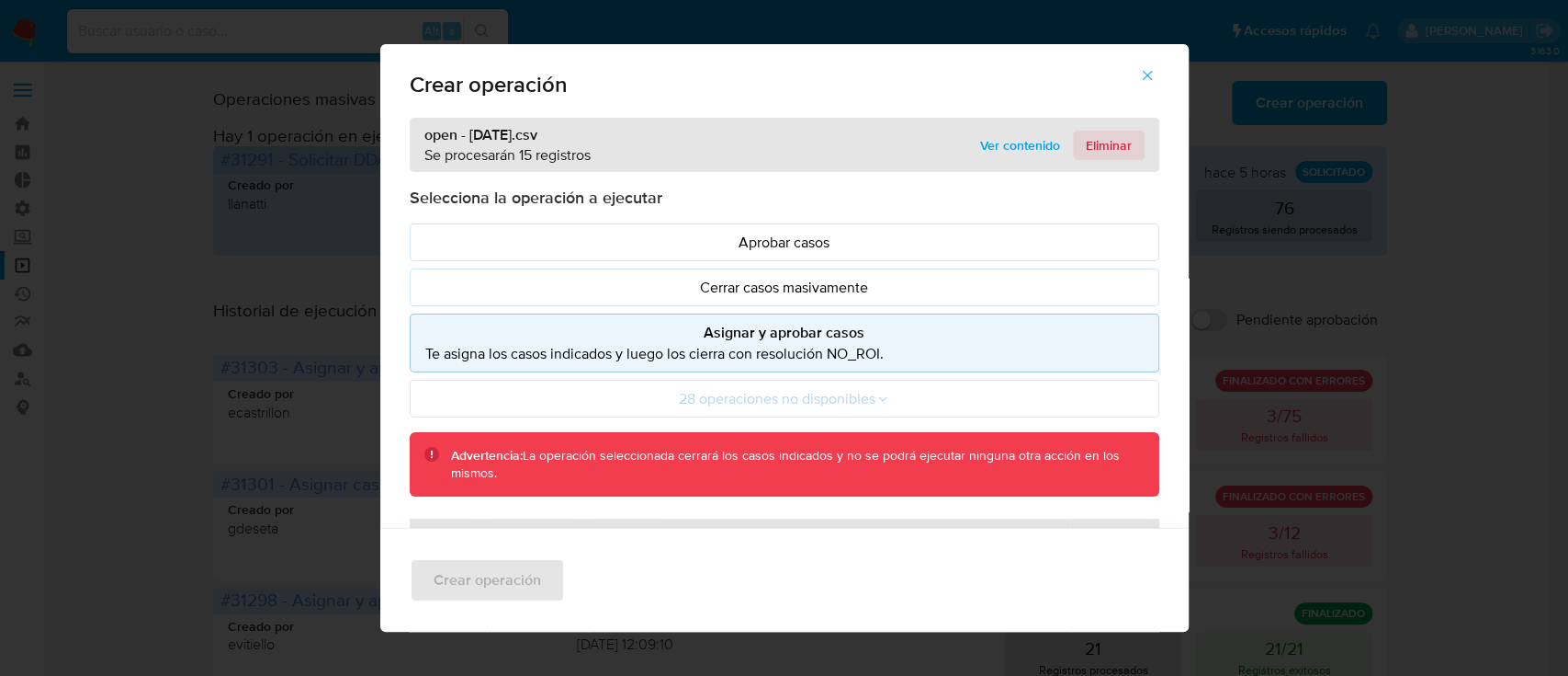
click at [1089, 136] on span "Eliminar" at bounding box center [1108, 145] width 46 height 25
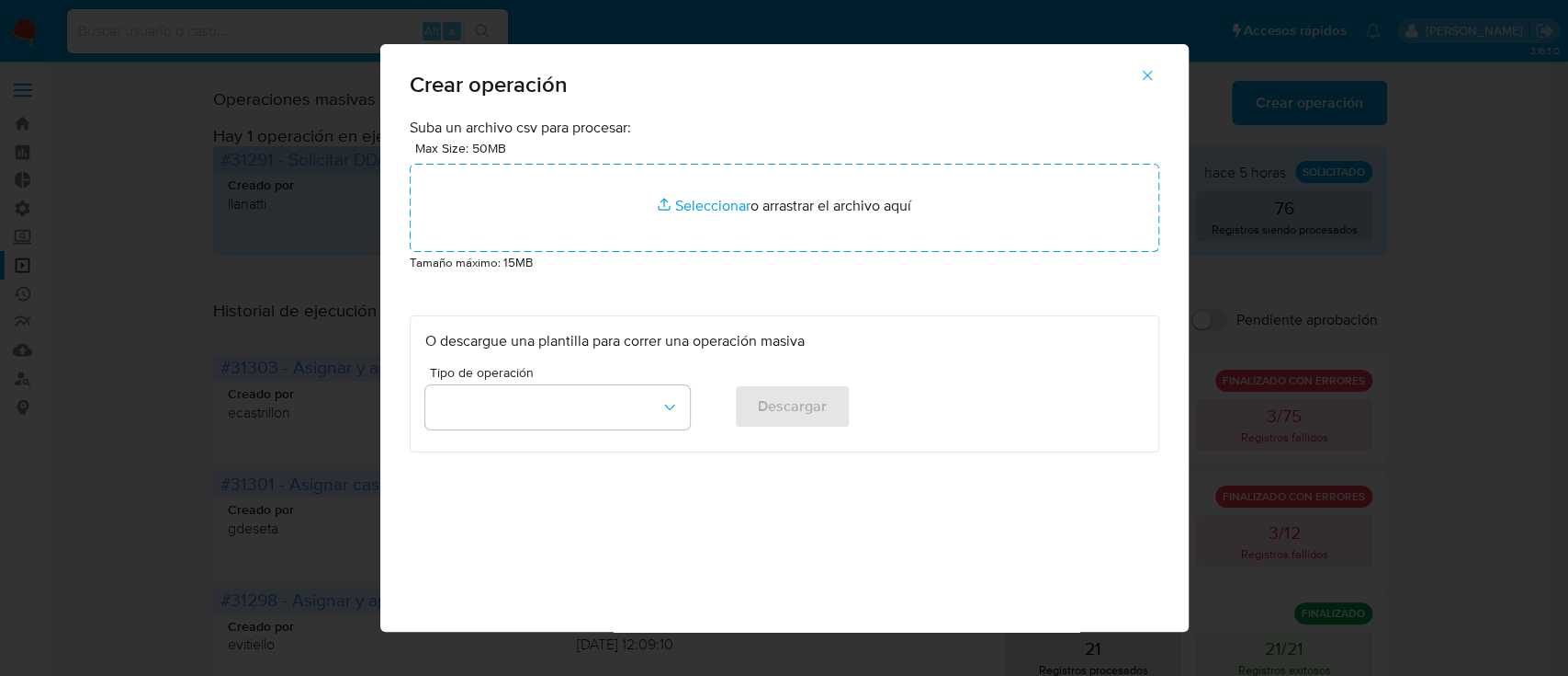
click at [1156, 79] on icon "button" at bounding box center [1148, 75] width 17 height 17
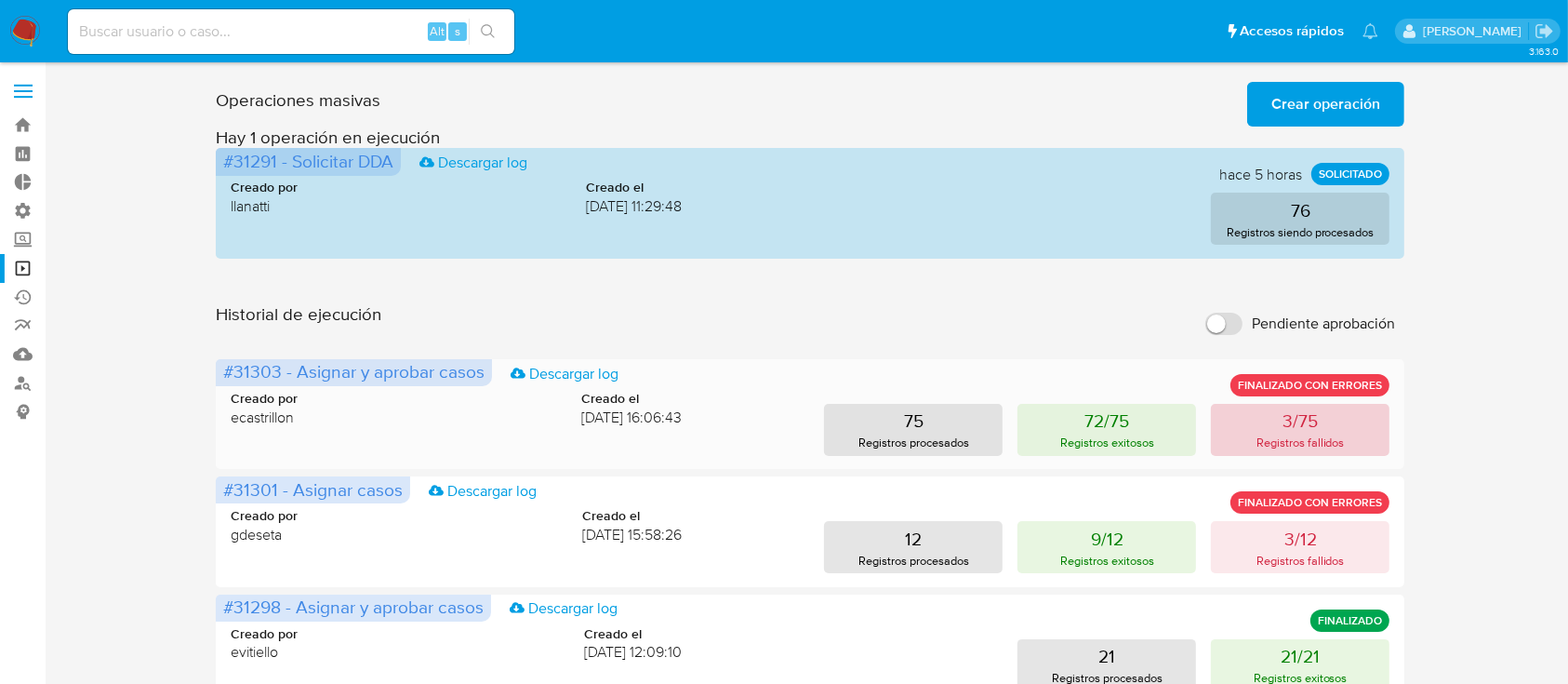
click at [1319, 428] on button "3/75 Registros fallidos" at bounding box center [1300, 429] width 179 height 52
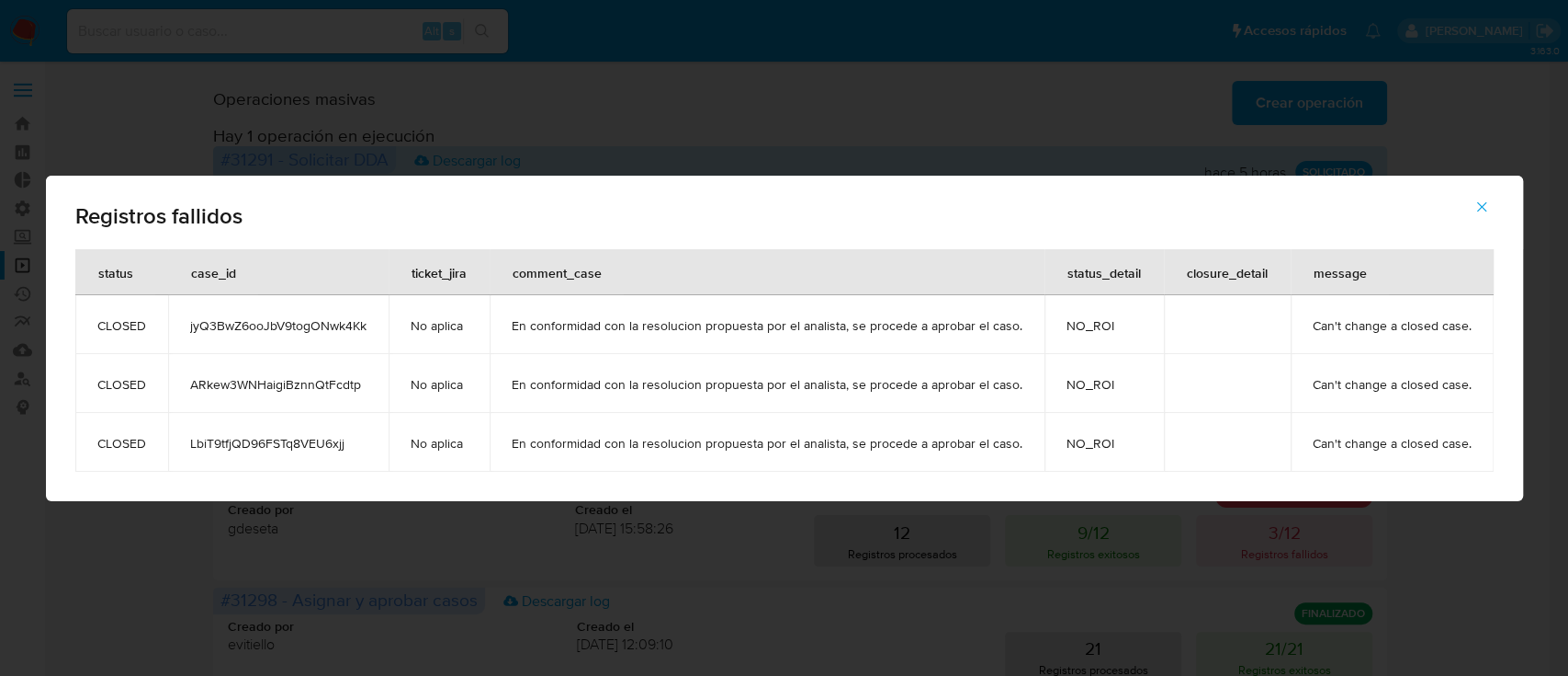
click at [1480, 200] on icon "button" at bounding box center [1482, 207] width 17 height 17
